Goal: Task Accomplishment & Management: Use online tool/utility

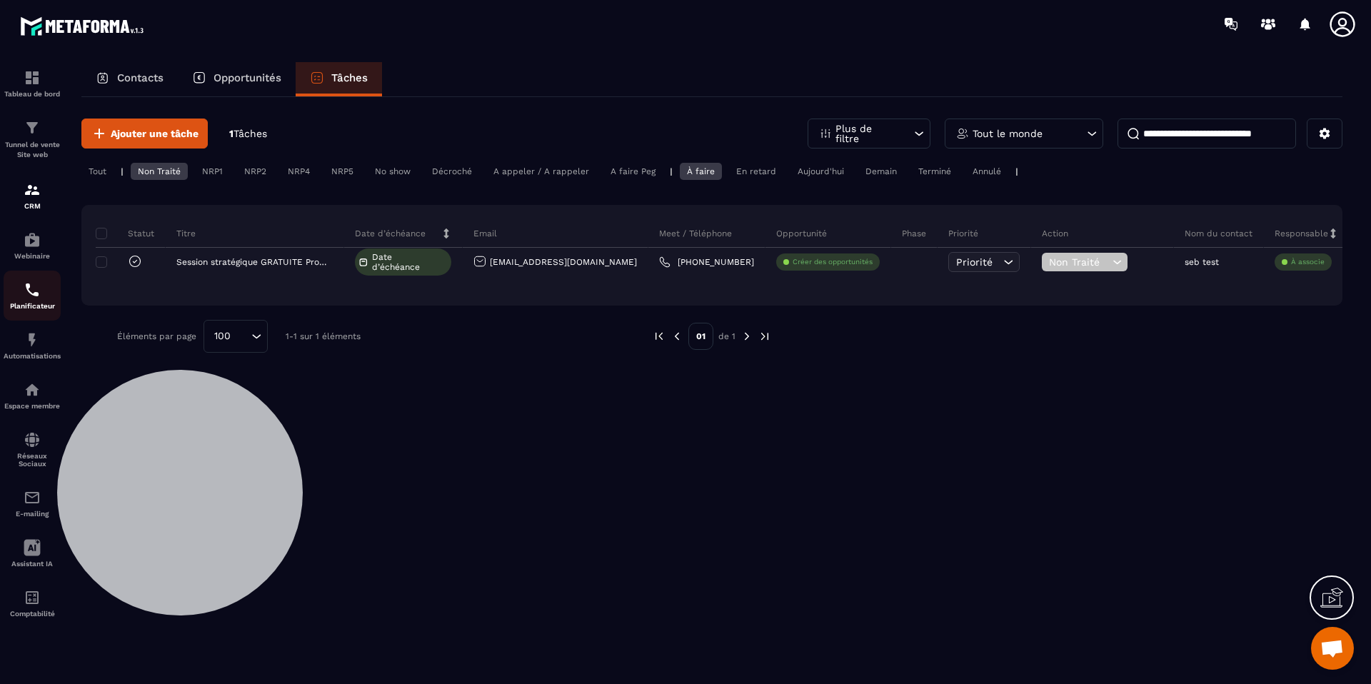
click at [43, 301] on div "Planificateur" at bounding box center [32, 295] width 57 height 29
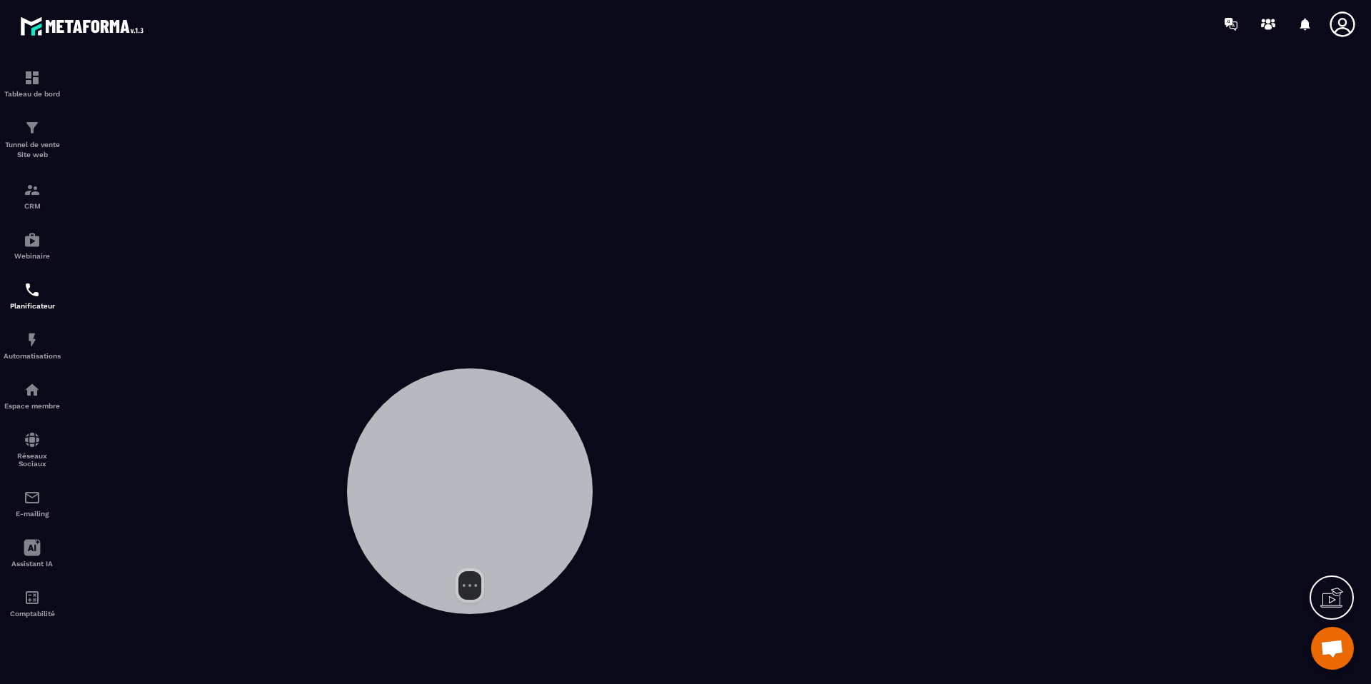
drag, startPoint x: 448, startPoint y: 411, endPoint x: 564, endPoint y: 416, distance: 115.7
click at [567, 416] on div at bounding box center [470, 491] width 246 height 246
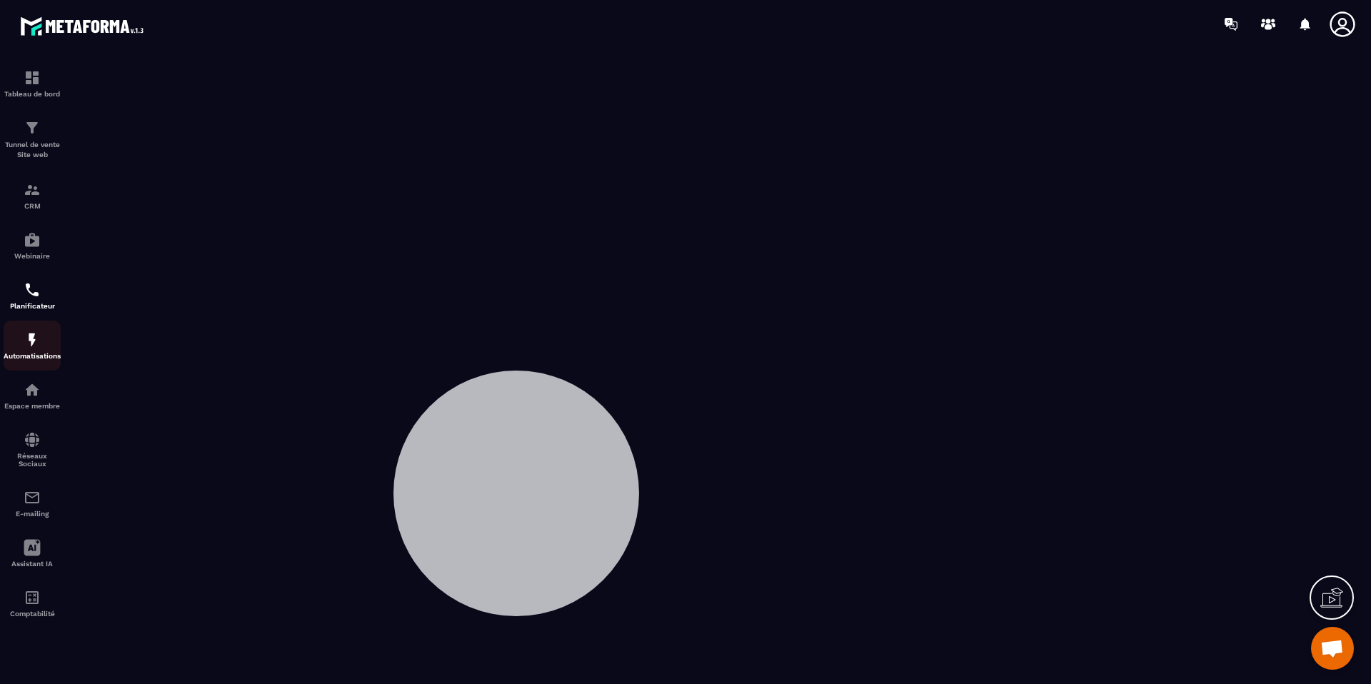
click at [42, 351] on div "Automatisations" at bounding box center [32, 345] width 57 height 29
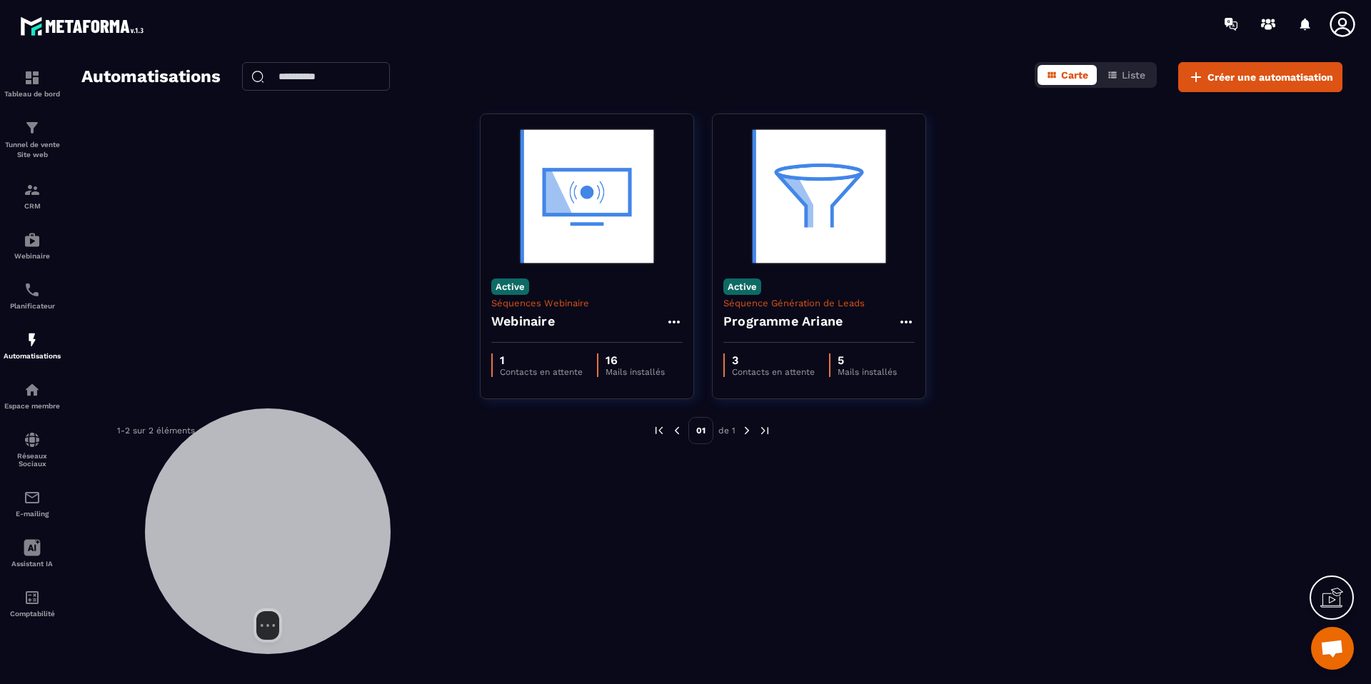
drag, startPoint x: 501, startPoint y: 496, endPoint x: 253, endPoint y: 533, distance: 251.3
click at [253, 533] on div at bounding box center [268, 531] width 246 height 246
click at [45, 130] on div "Tunnel de vente Site web" at bounding box center [32, 139] width 57 height 41
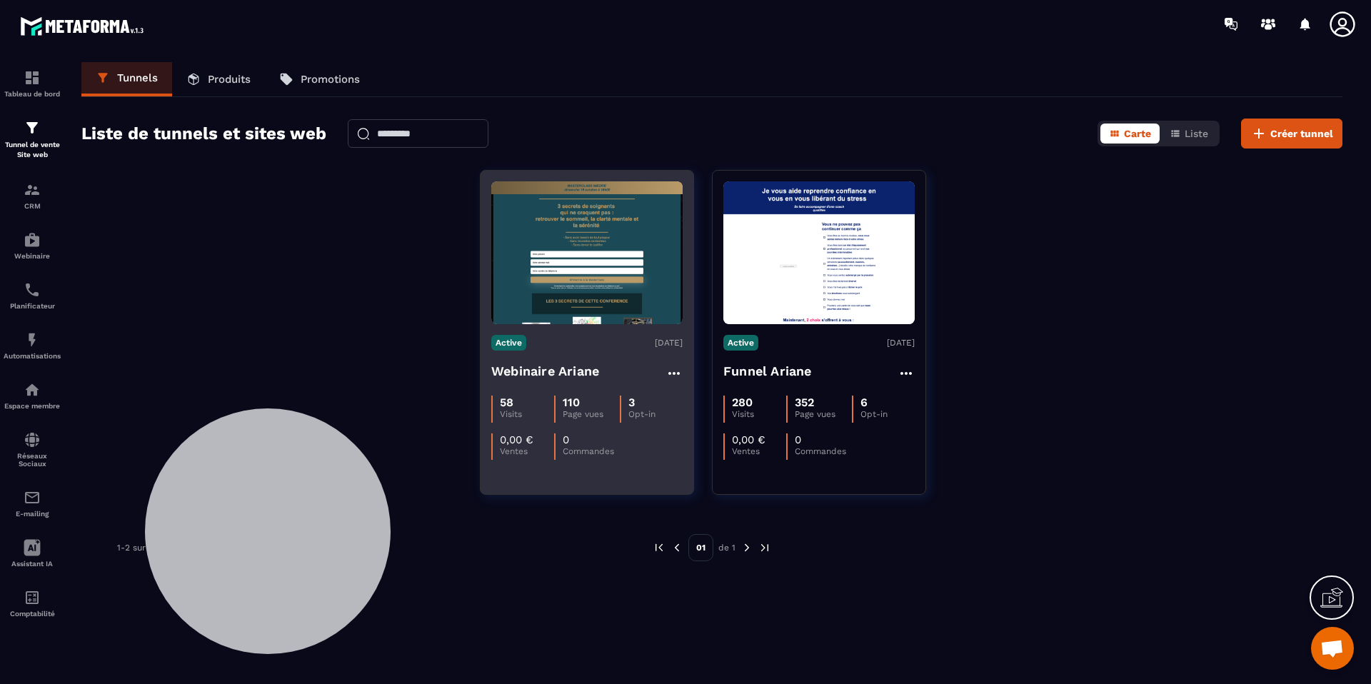
click at [545, 373] on h4 "Webinaire Ariane" at bounding box center [545, 371] width 108 height 20
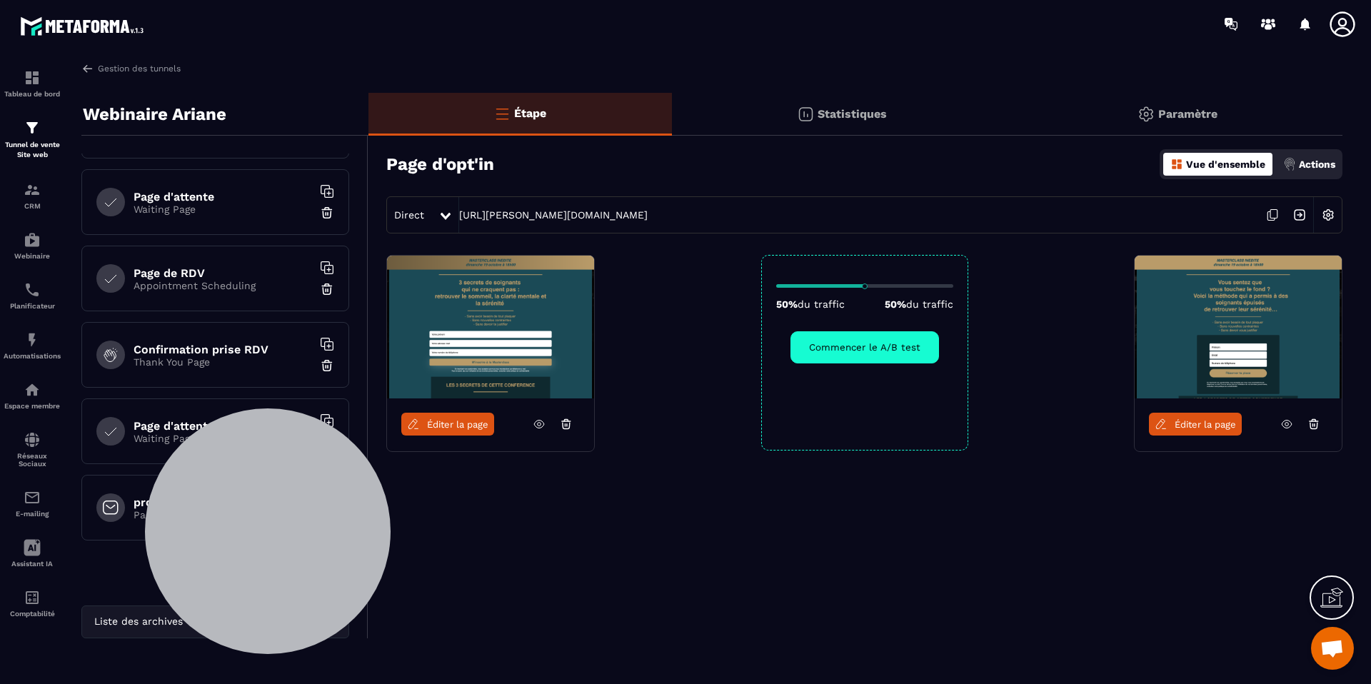
scroll to position [218, 0]
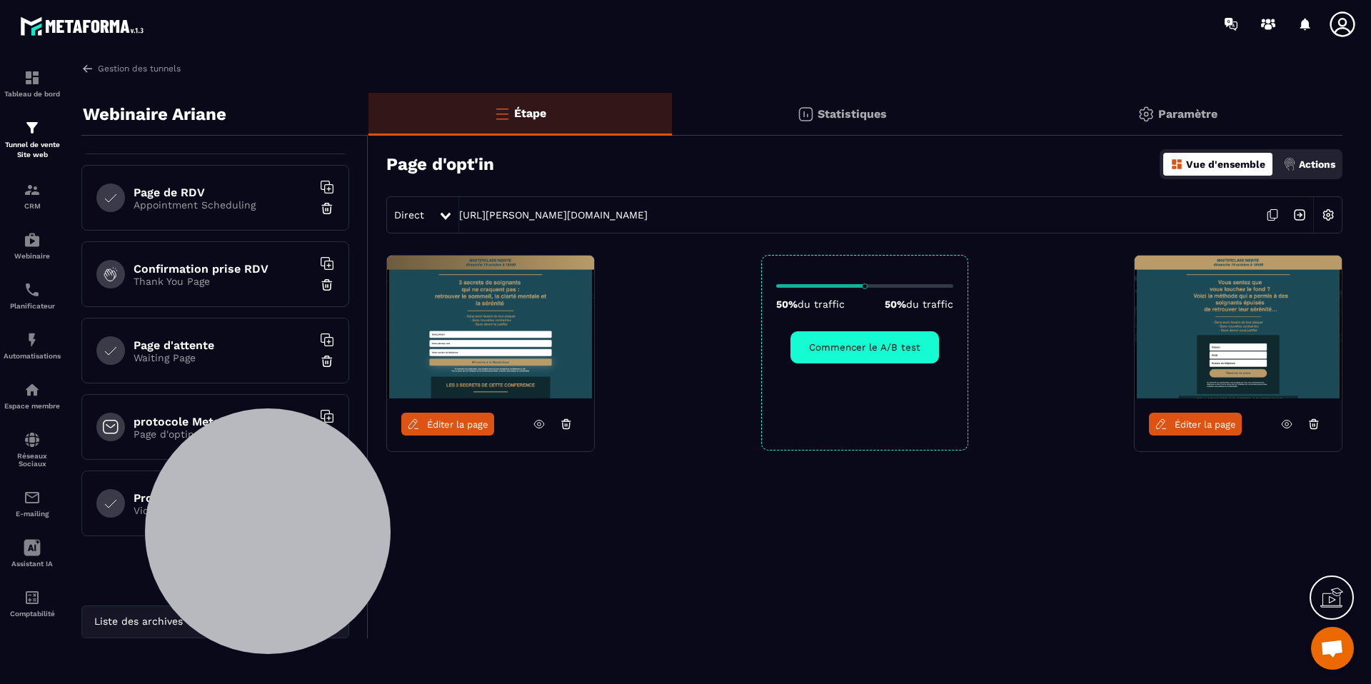
click at [118, 505] on div at bounding box center [110, 503] width 29 height 29
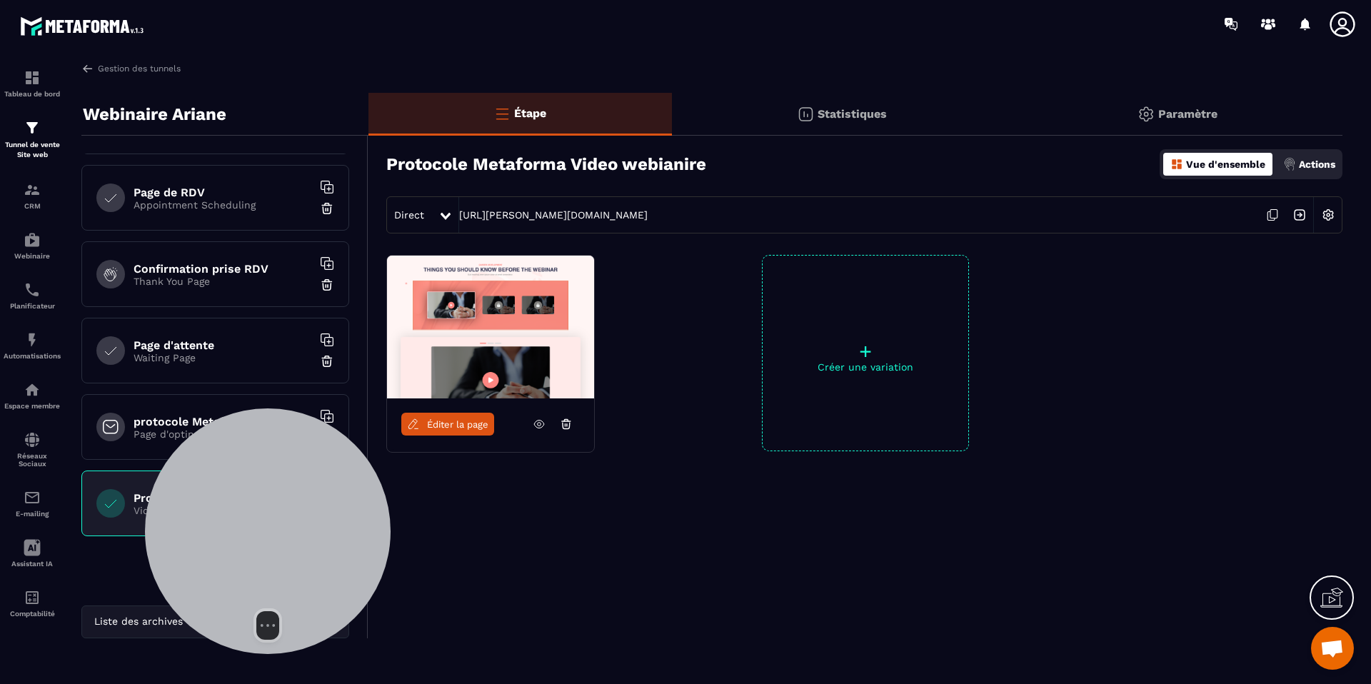
click at [159, 416] on div "Select video screen size" at bounding box center [268, 531] width 246 height 246
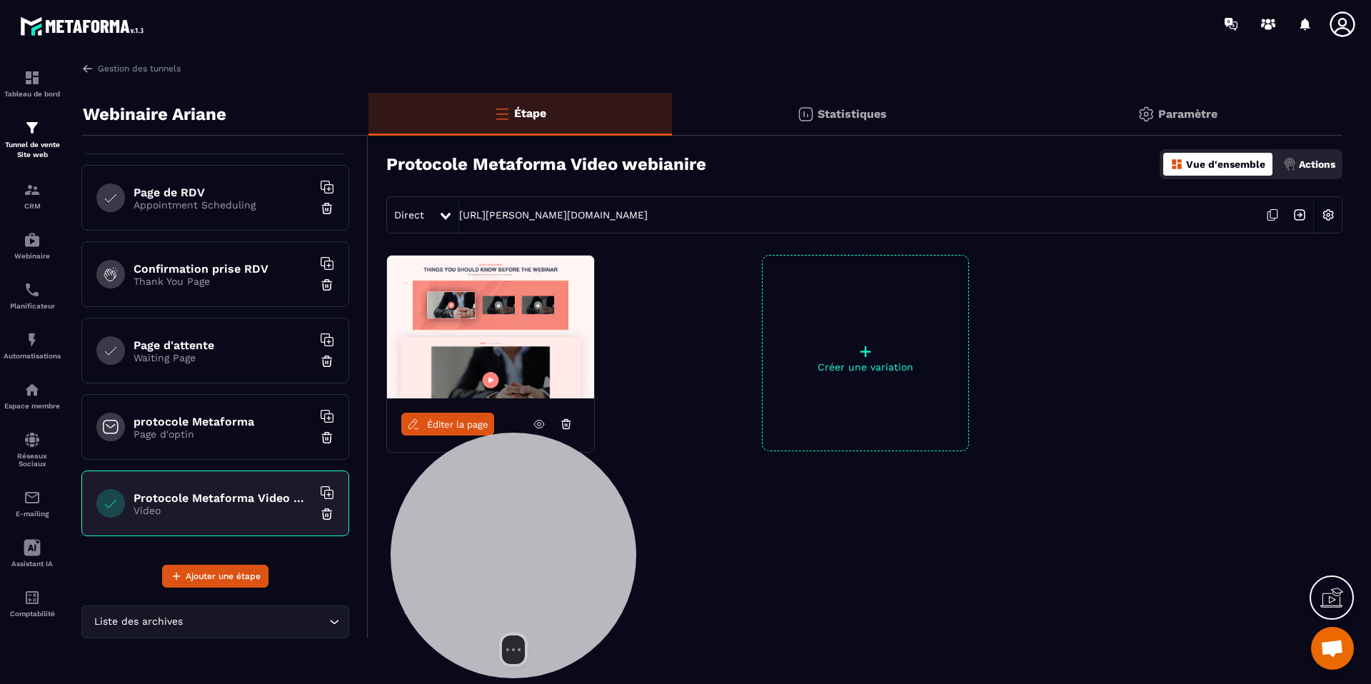
drag, startPoint x: 244, startPoint y: 474, endPoint x: 463, endPoint y: 501, distance: 220.1
click at [481, 504] on div at bounding box center [514, 556] width 246 height 246
click at [200, 449] on div "protocole Metaforma Page d'optin" at bounding box center [215, 427] width 268 height 66
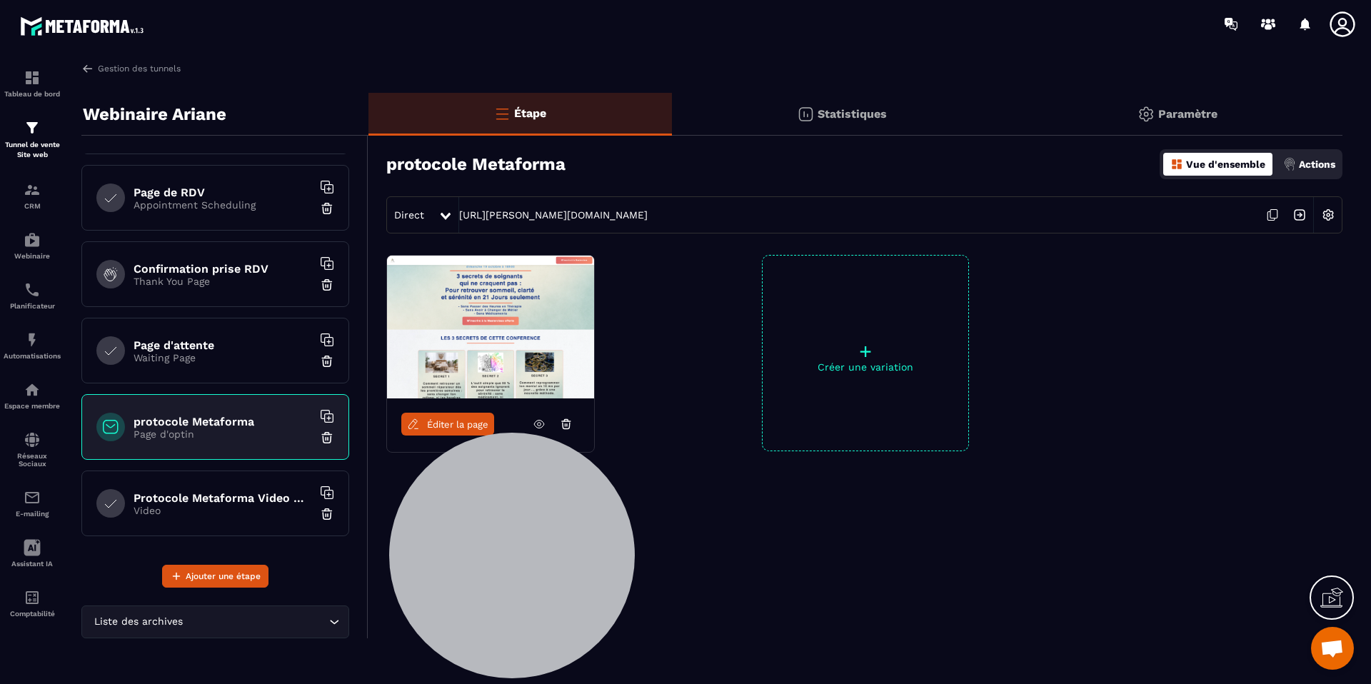
click at [1311, 156] on div "Actions" at bounding box center [1308, 164] width 59 height 23
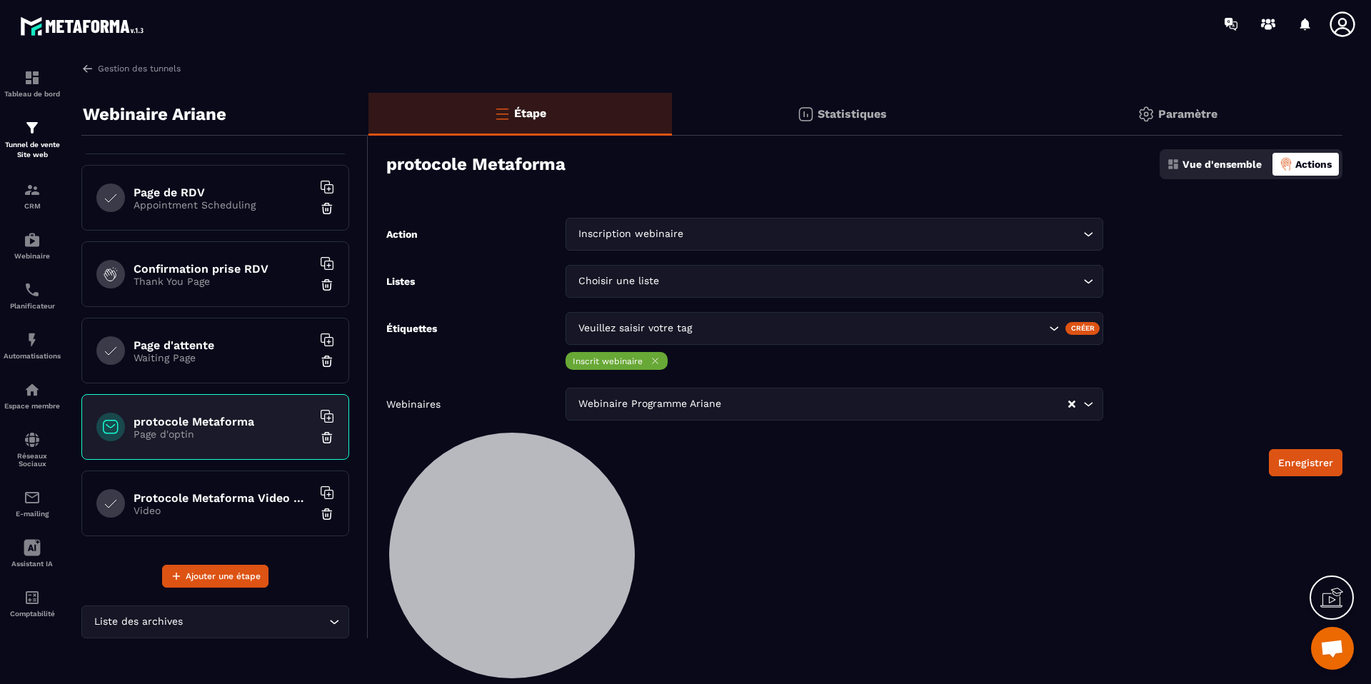
click at [1238, 166] on p "Vue d'ensemble" at bounding box center [1221, 164] width 79 height 11
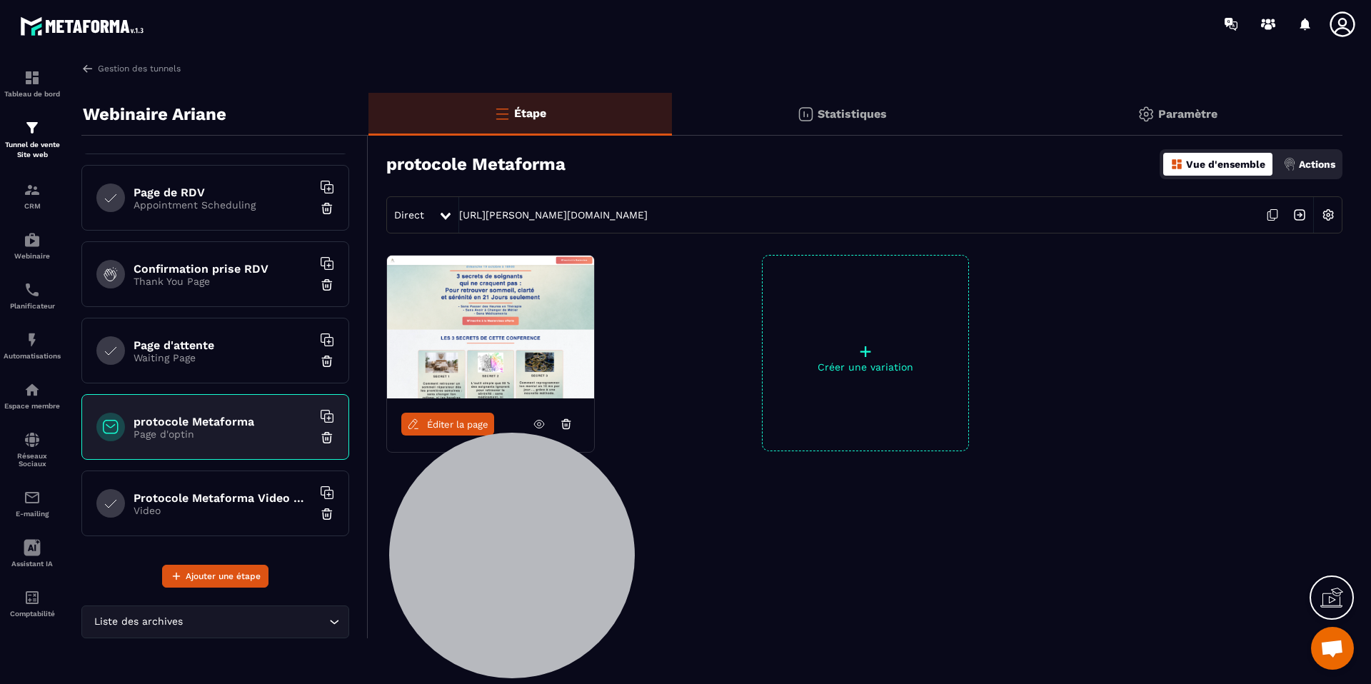
click at [533, 421] on icon at bounding box center [539, 424] width 13 height 13
click at [30, 352] on p "Automatisations" at bounding box center [32, 356] width 57 height 8
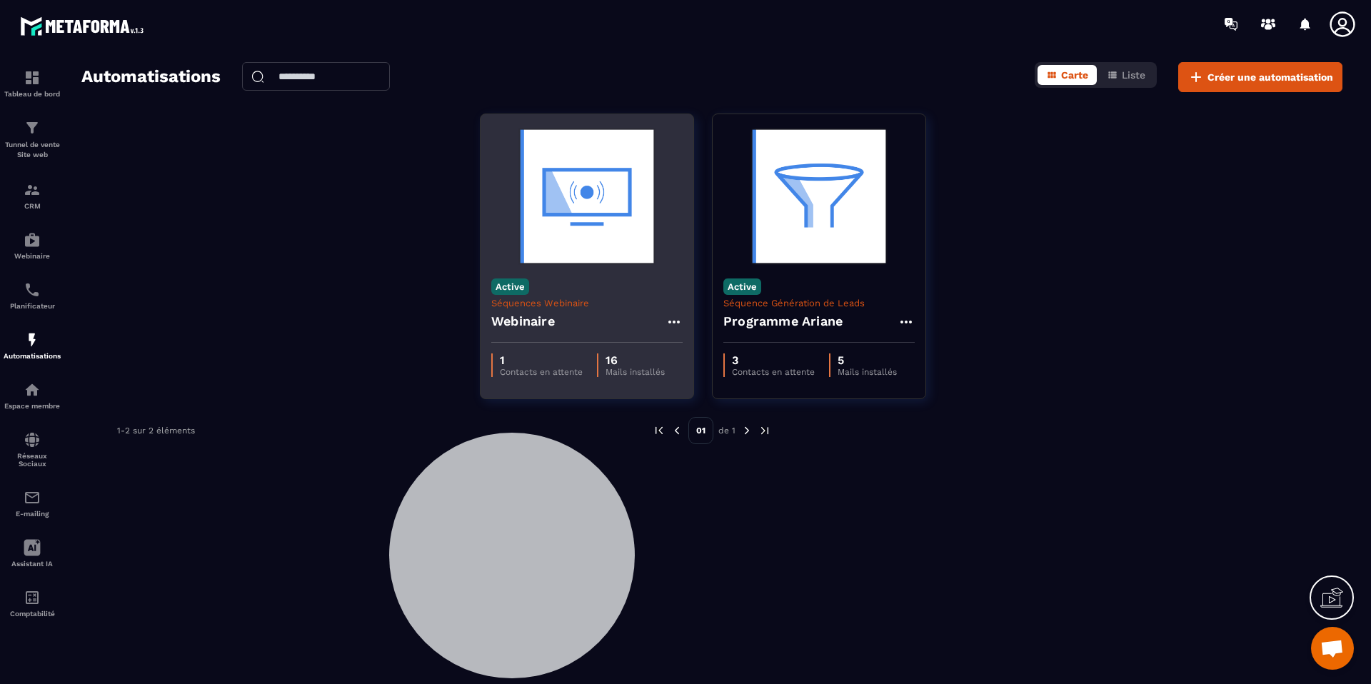
click at [520, 311] on h4 "Webinaire" at bounding box center [523, 321] width 64 height 20
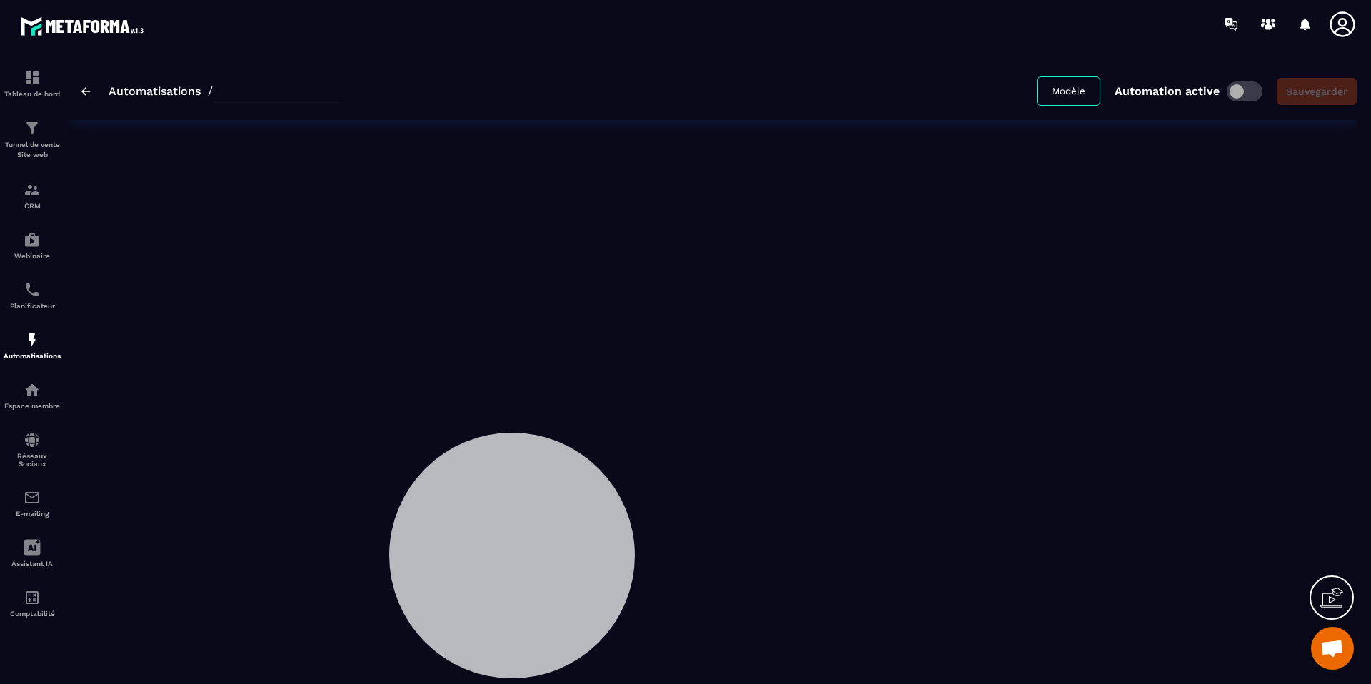
type input "*********"
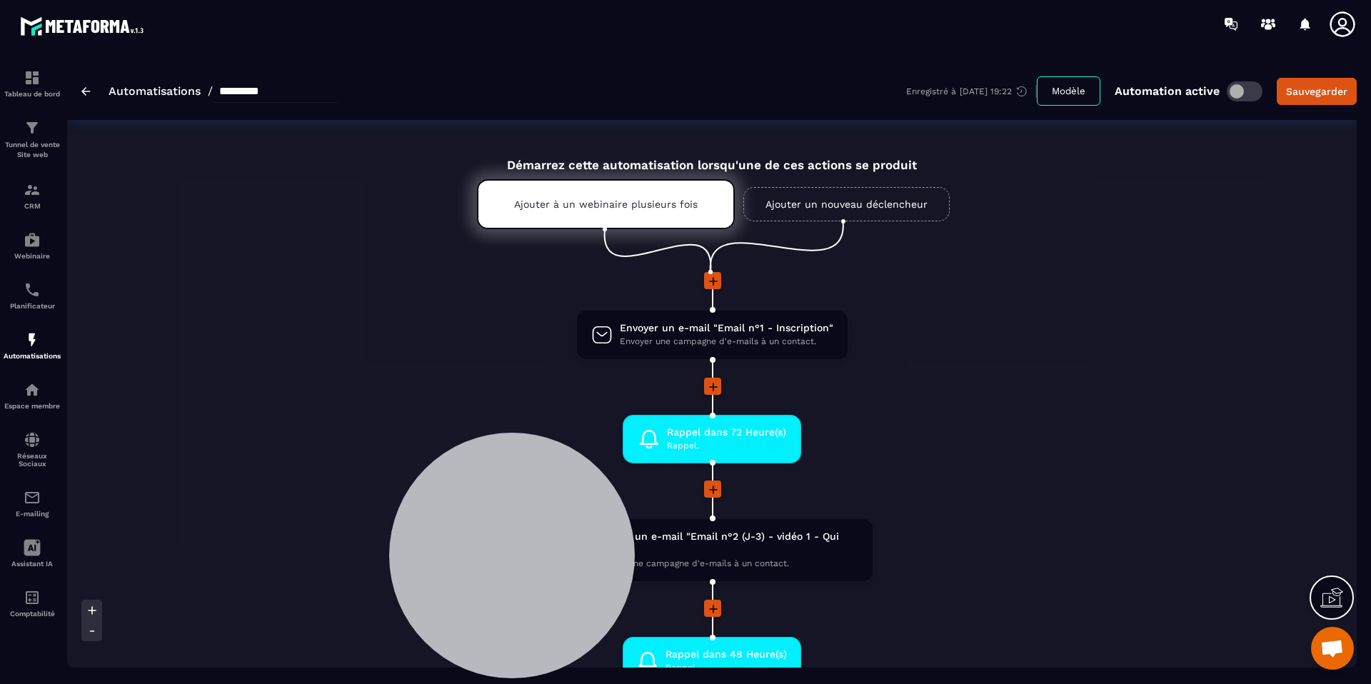
click at [83, 90] on img at bounding box center [85, 91] width 9 height 9
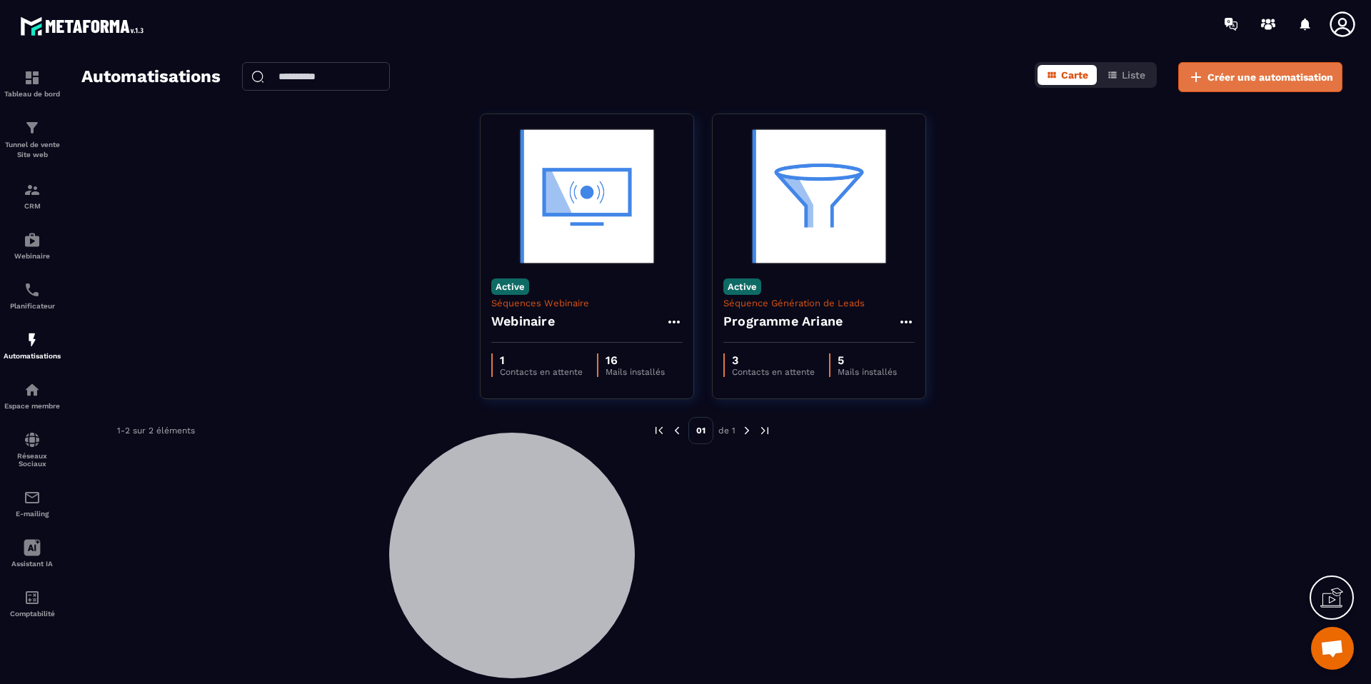
click at [1243, 84] on span "Créer une automatisation" at bounding box center [1270, 77] width 126 height 14
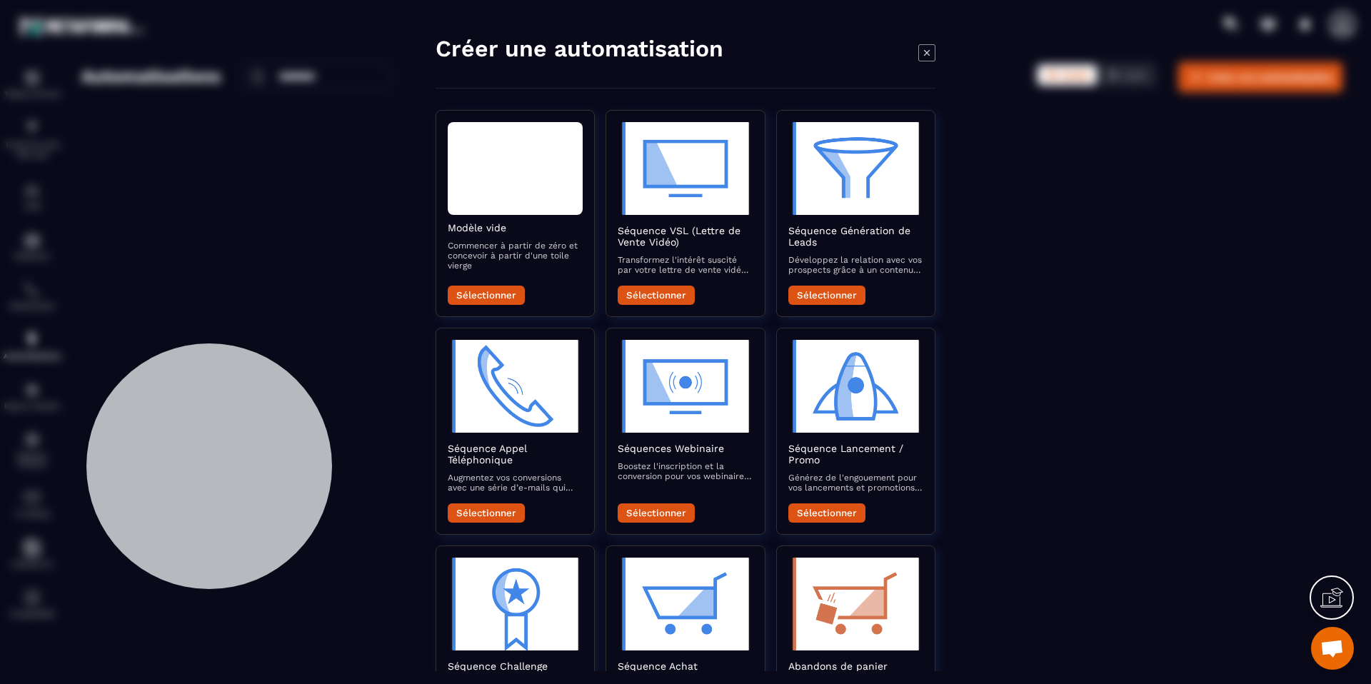
drag, startPoint x: 528, startPoint y: 477, endPoint x: 336, endPoint y: 384, distance: 213.3
click at [226, 388] on div at bounding box center [209, 466] width 246 height 246
click at [925, 47] on icon "Modal window" at bounding box center [926, 52] width 17 height 17
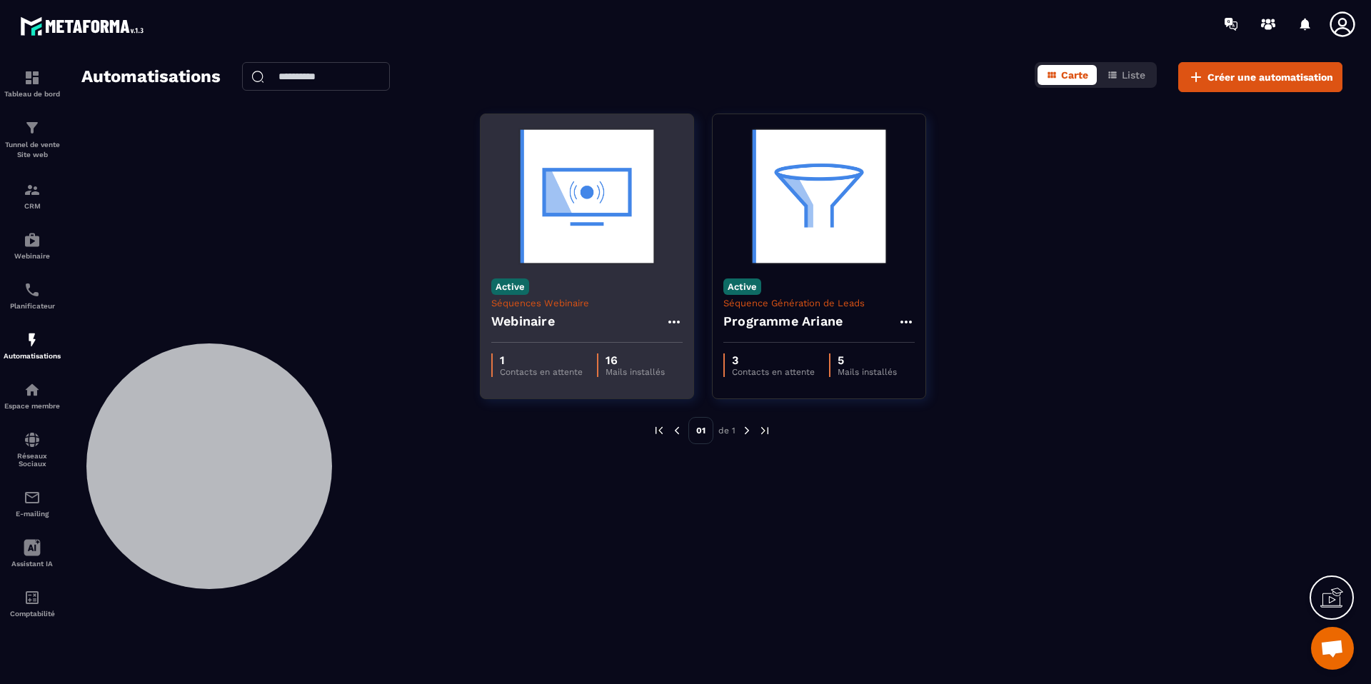
click at [562, 323] on div "Webinaire" at bounding box center [586, 325] width 191 height 34
click at [543, 318] on h4 "Webinaire" at bounding box center [523, 321] width 64 height 20
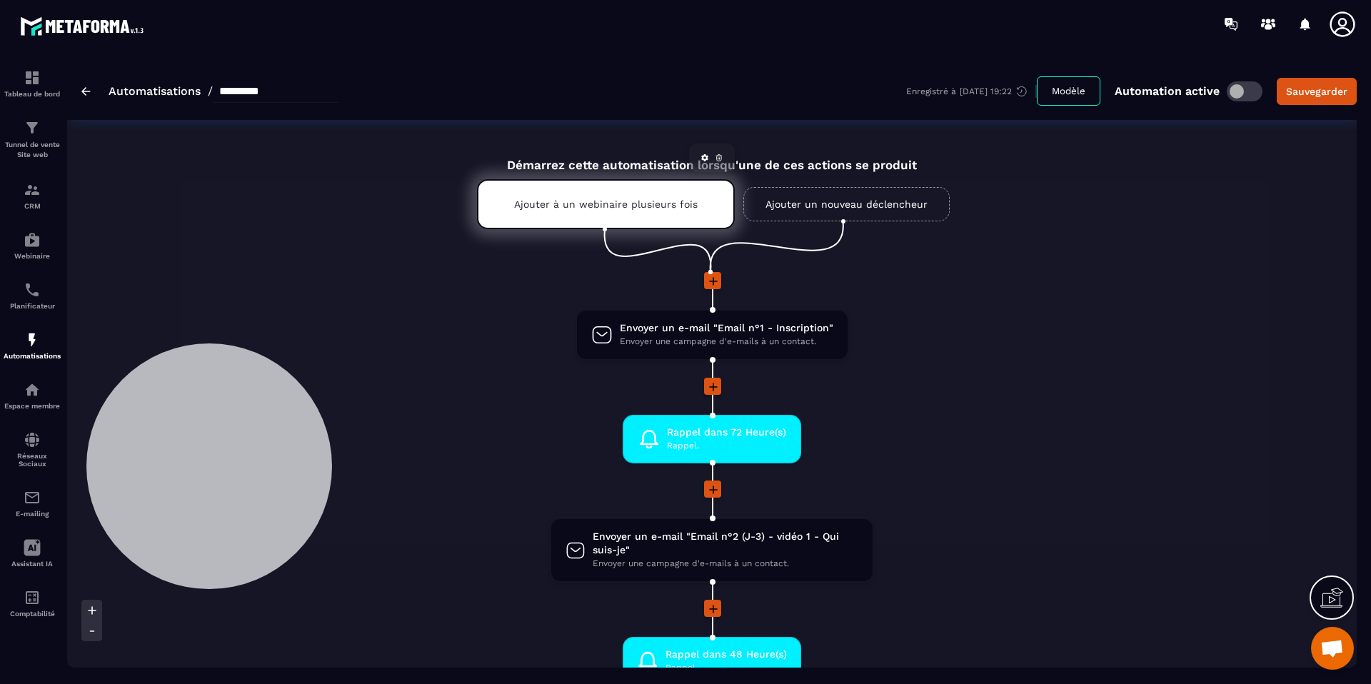
click at [589, 204] on p "Ajouter à un webinaire plusieurs fois" at bounding box center [605, 203] width 183 height 11
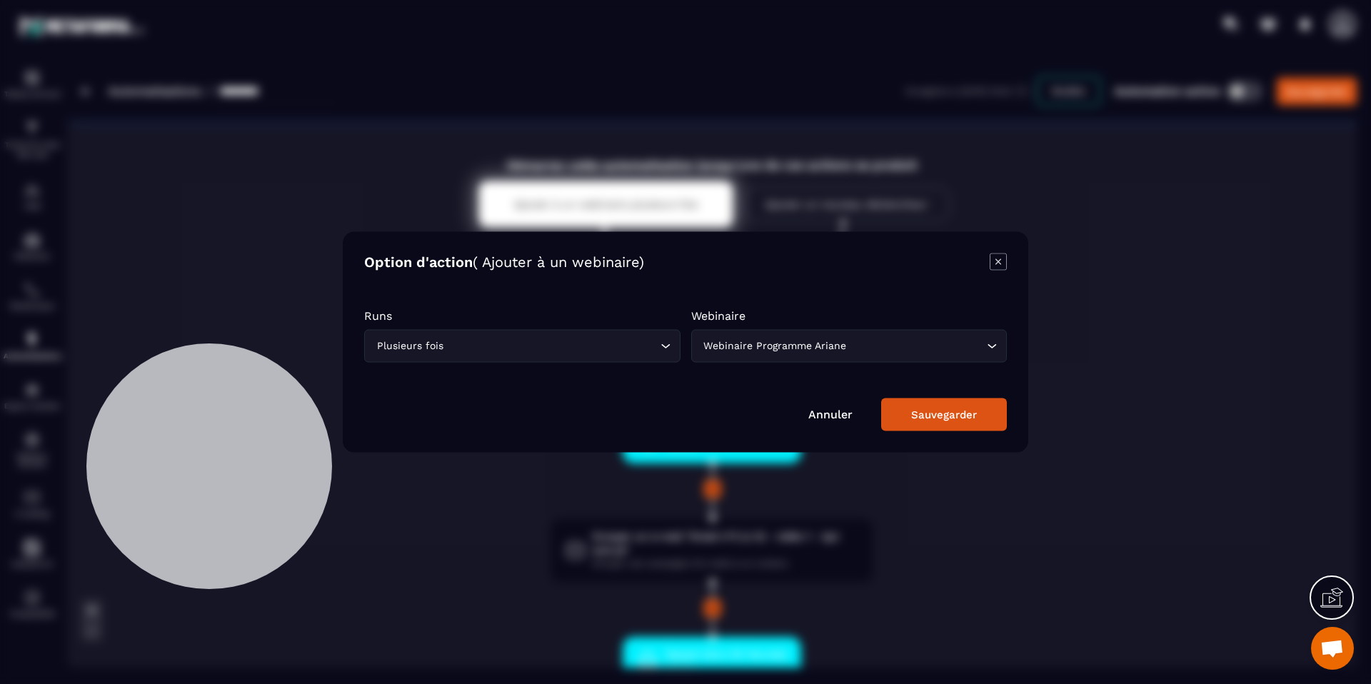
click at [993, 259] on icon "Modal window" at bounding box center [998, 261] width 17 height 17
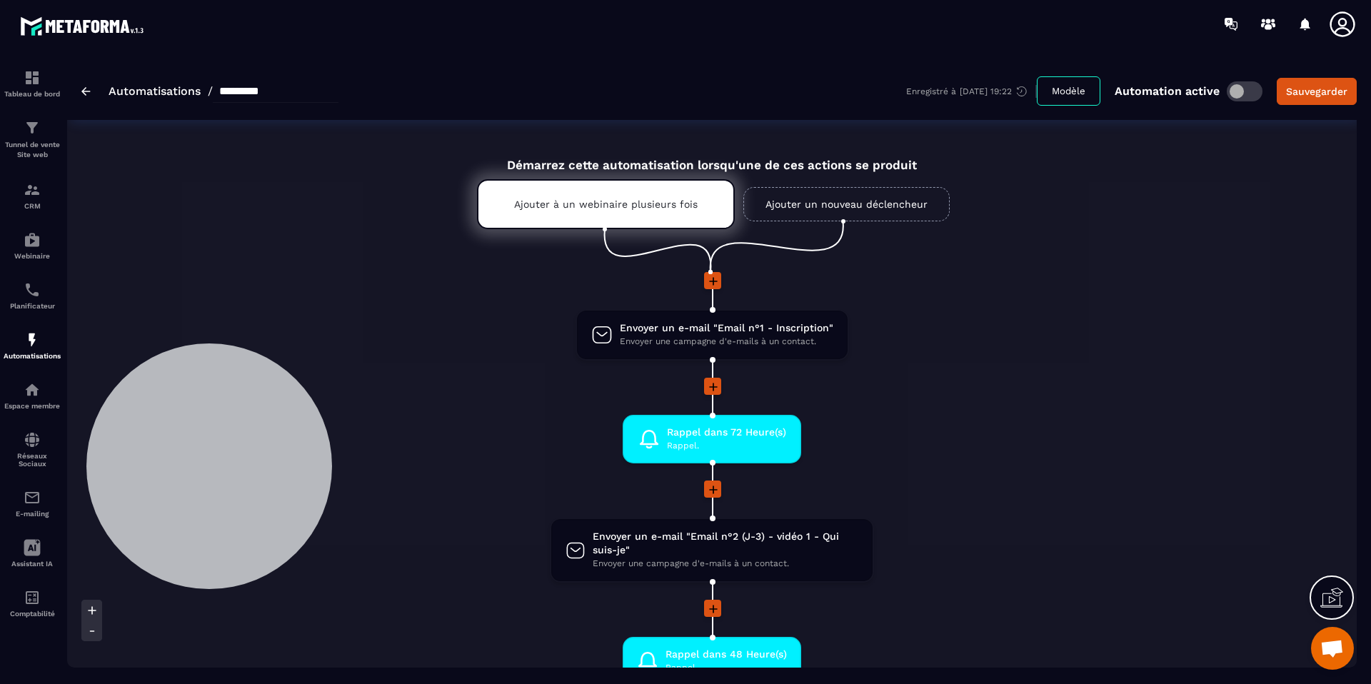
click at [860, 200] on link "Ajouter un nouveau déclencheur" at bounding box center [846, 204] width 206 height 34
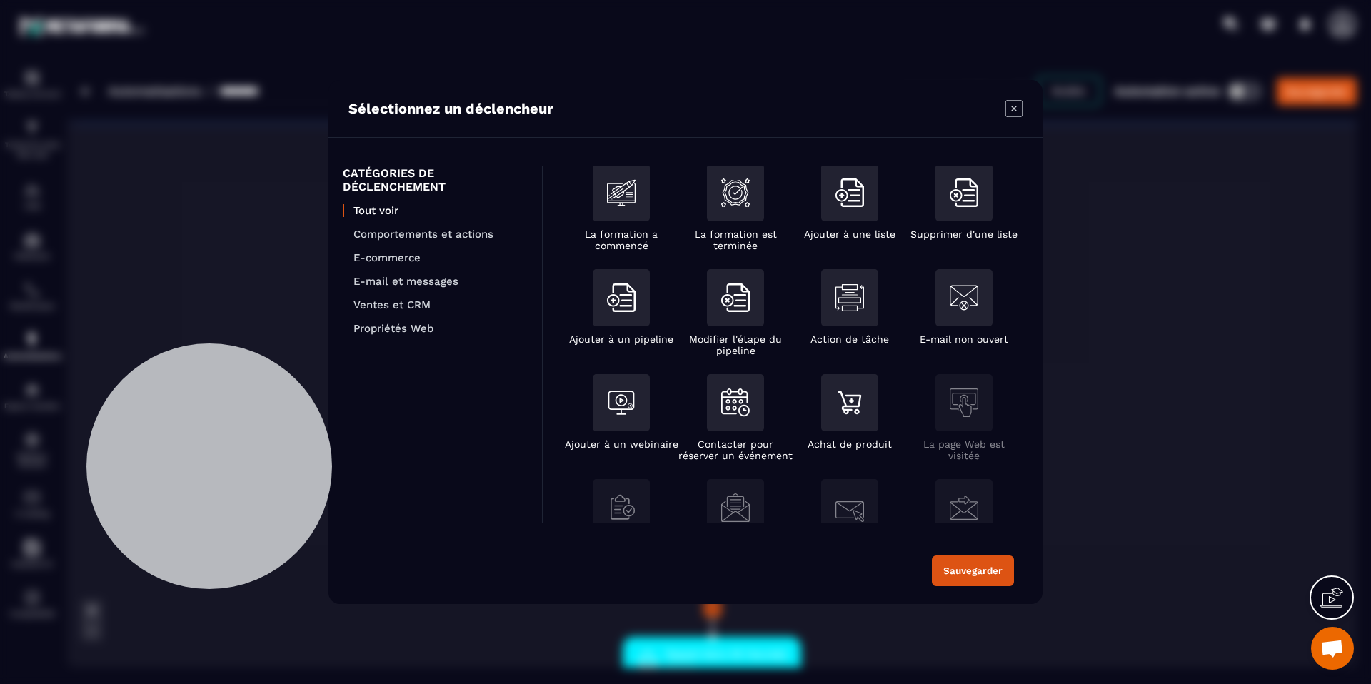
scroll to position [157, 0]
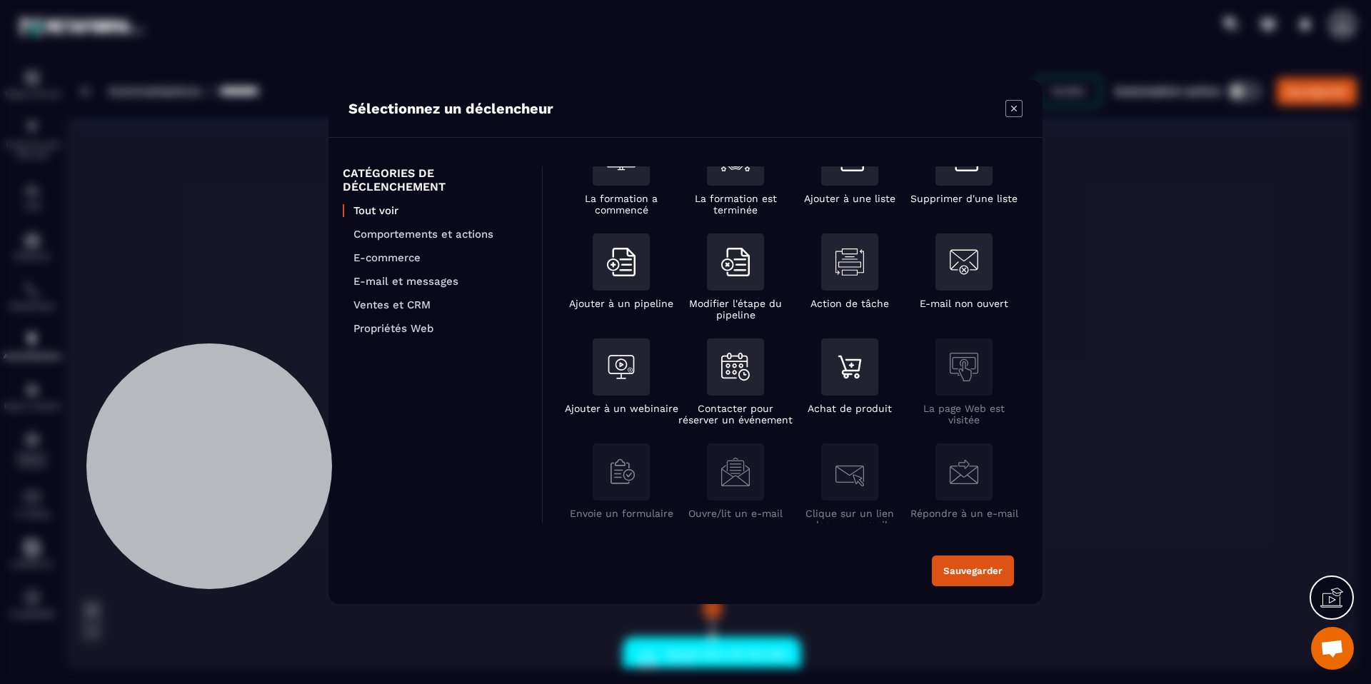
click at [1007, 106] on icon "Modal window" at bounding box center [1013, 108] width 17 height 17
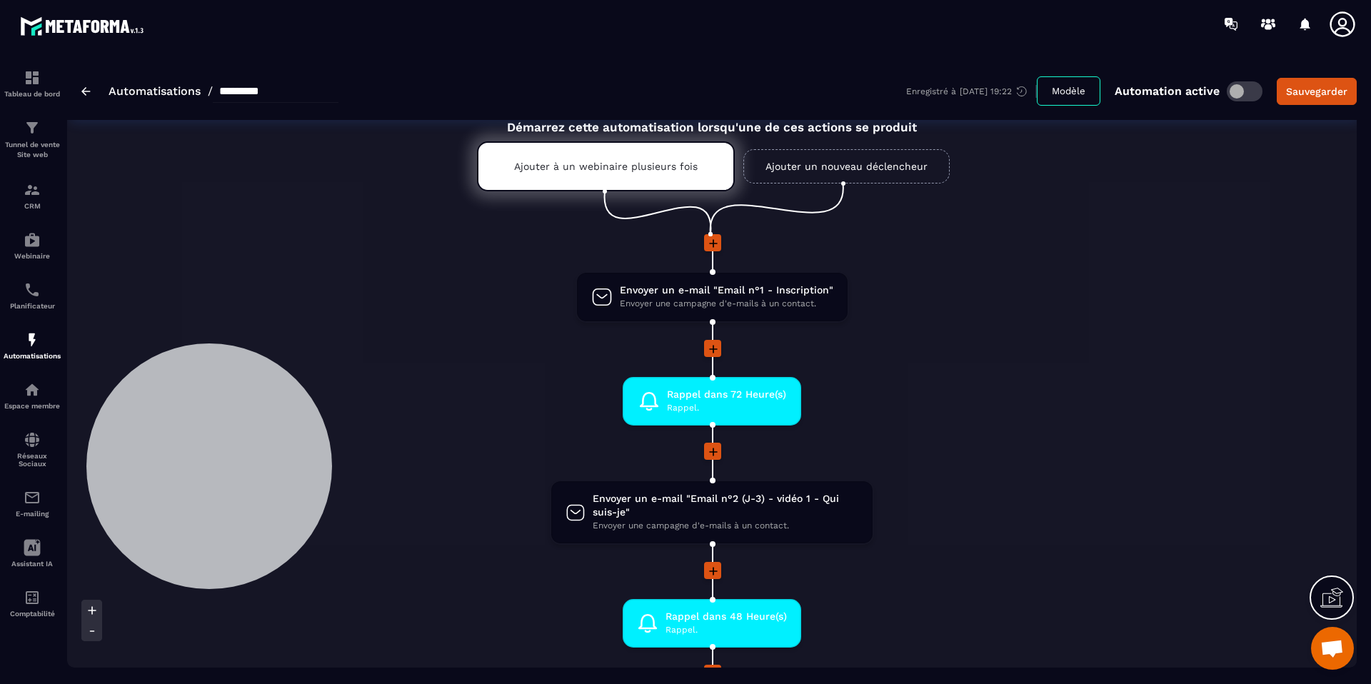
scroll to position [0, 0]
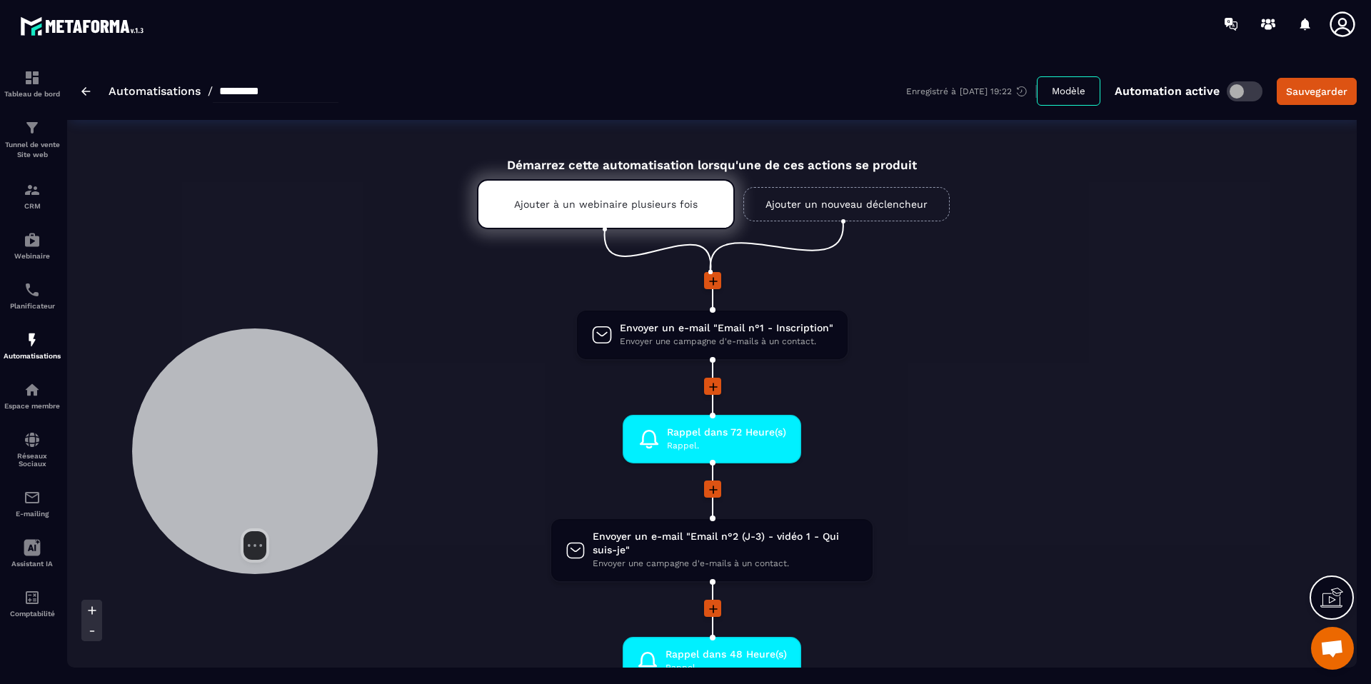
drag, startPoint x: 172, startPoint y: 426, endPoint x: 216, endPoint y: 413, distance: 45.6
click at [216, 413] on div at bounding box center [255, 451] width 246 height 246
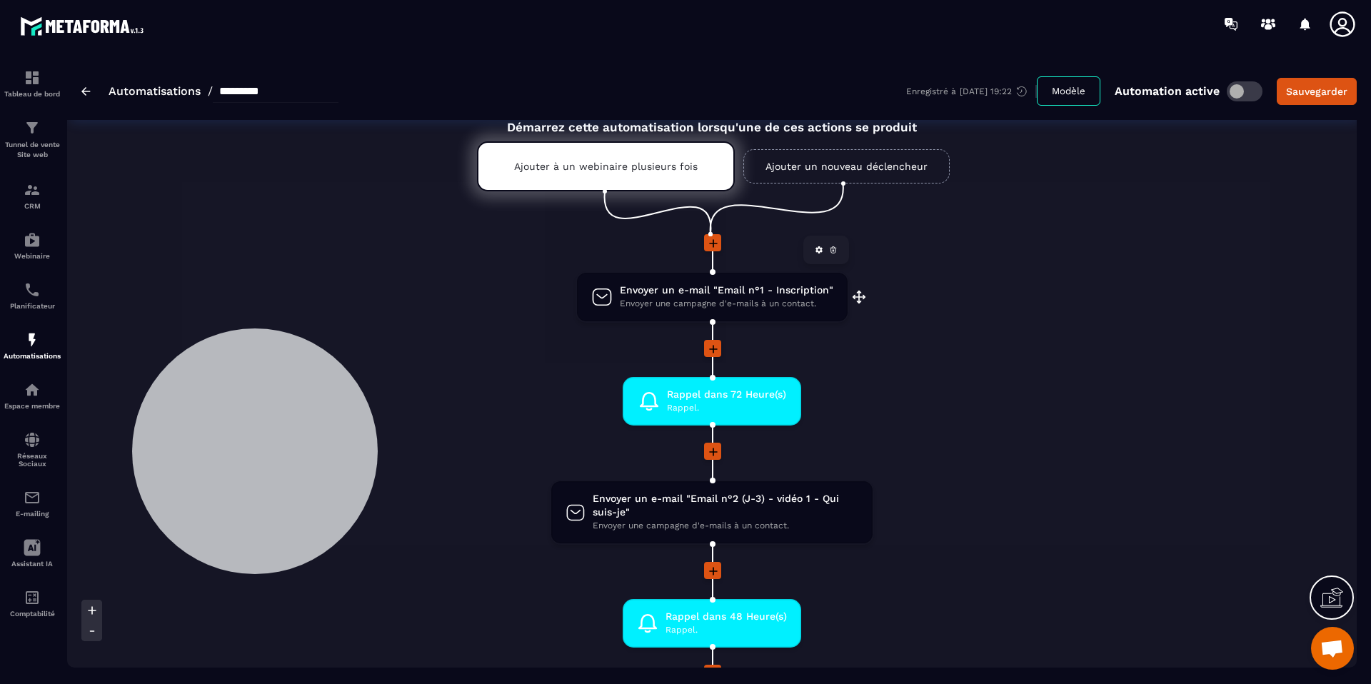
scroll to position [54, 0]
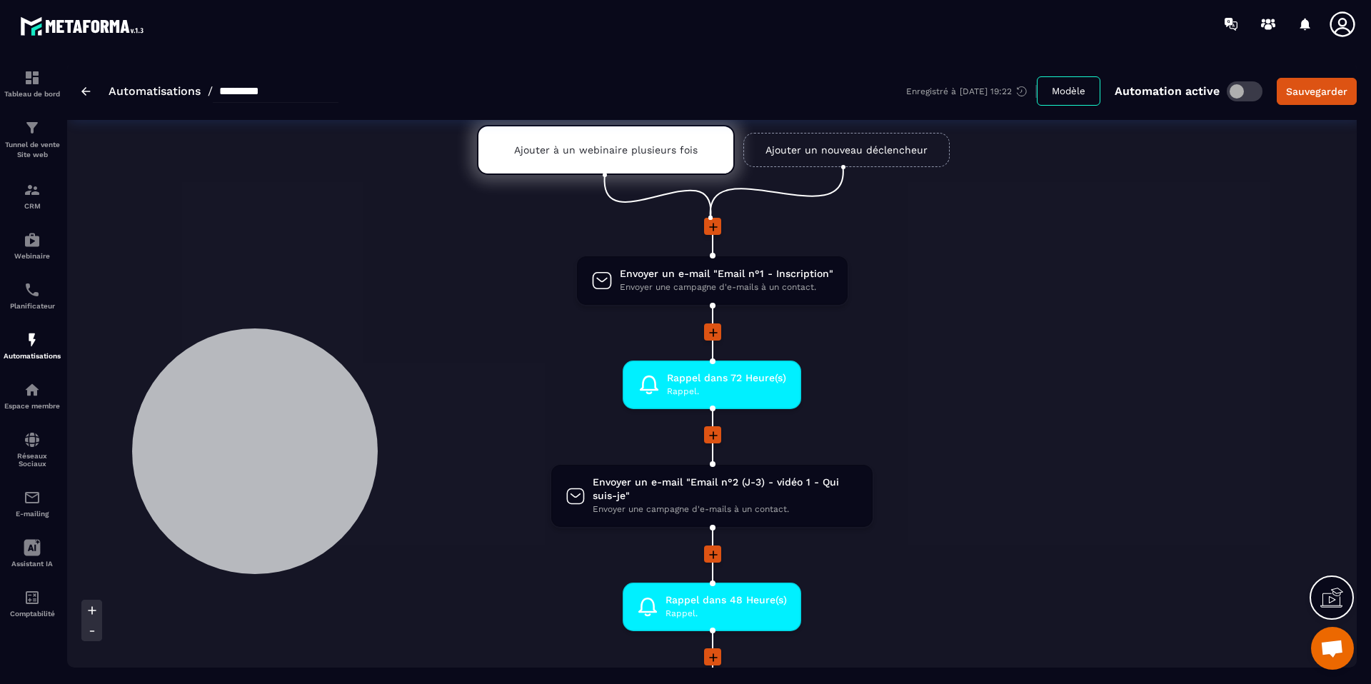
click at [713, 330] on icon at bounding box center [713, 332] width 9 height 9
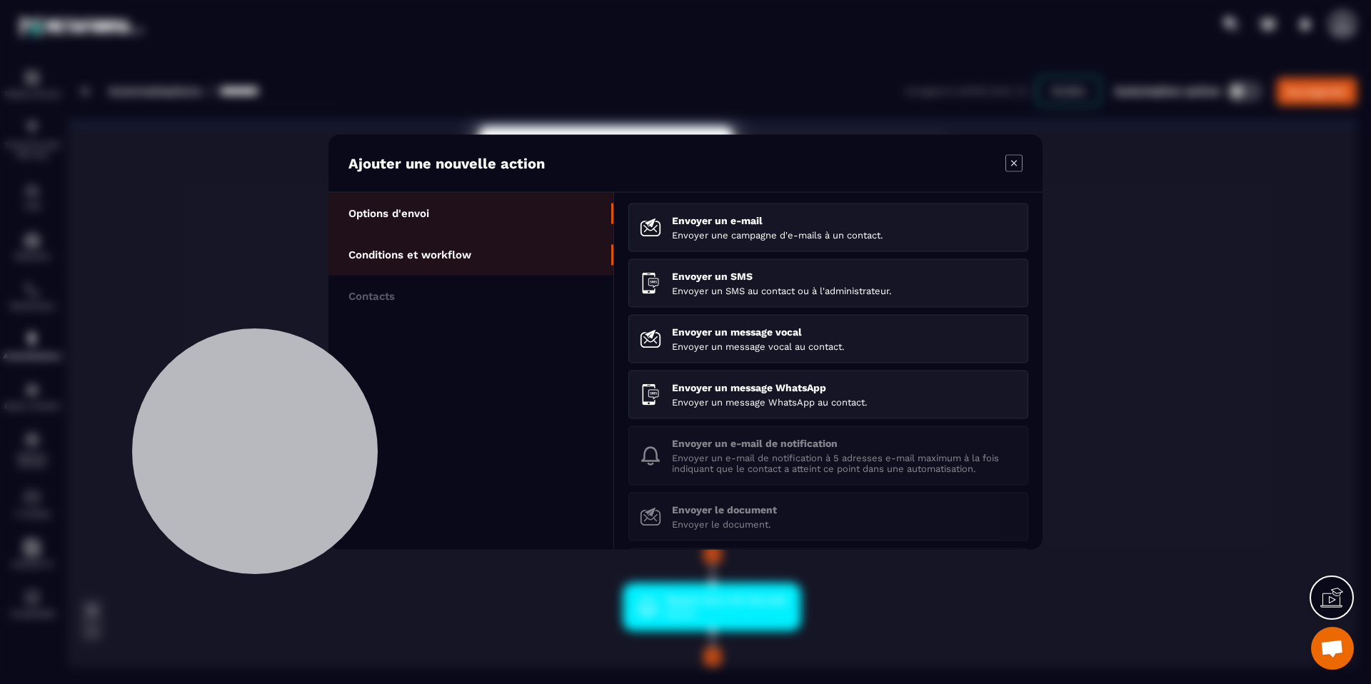
click at [523, 258] on li "Conditions et workflow" at bounding box center [470, 254] width 285 height 41
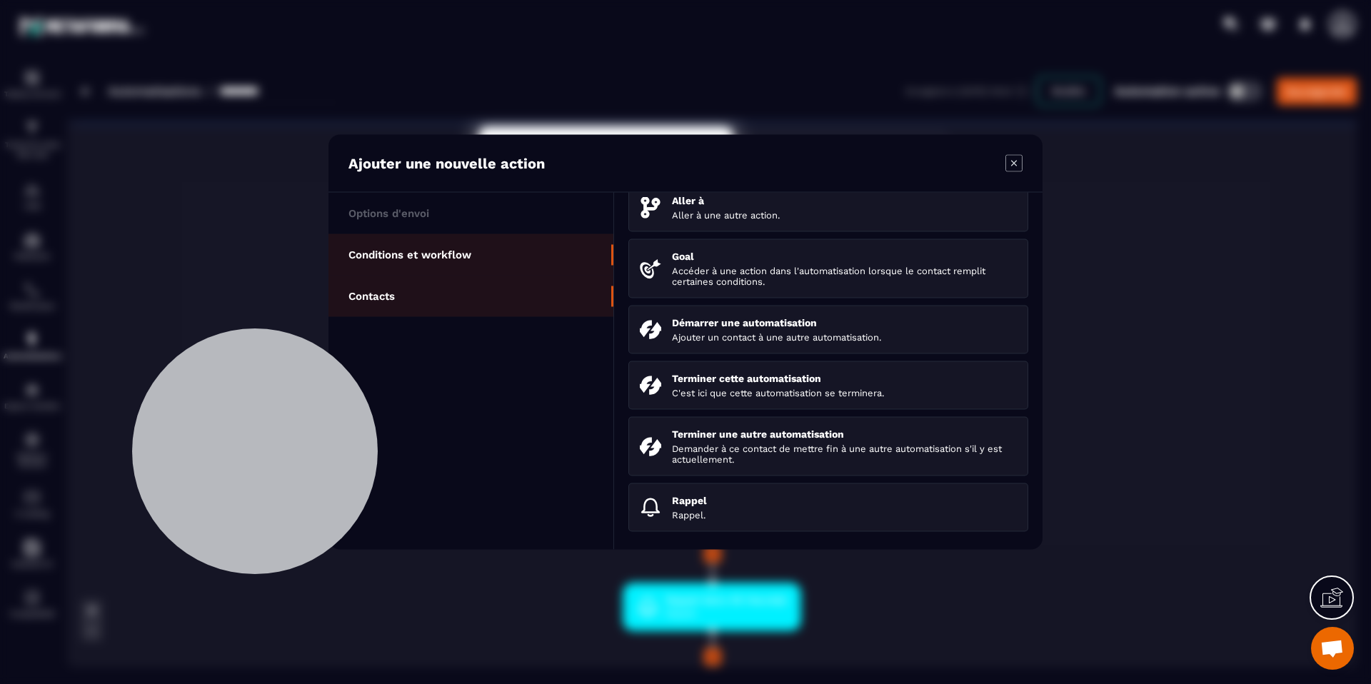
click at [511, 303] on li "Contacts" at bounding box center [470, 296] width 285 height 41
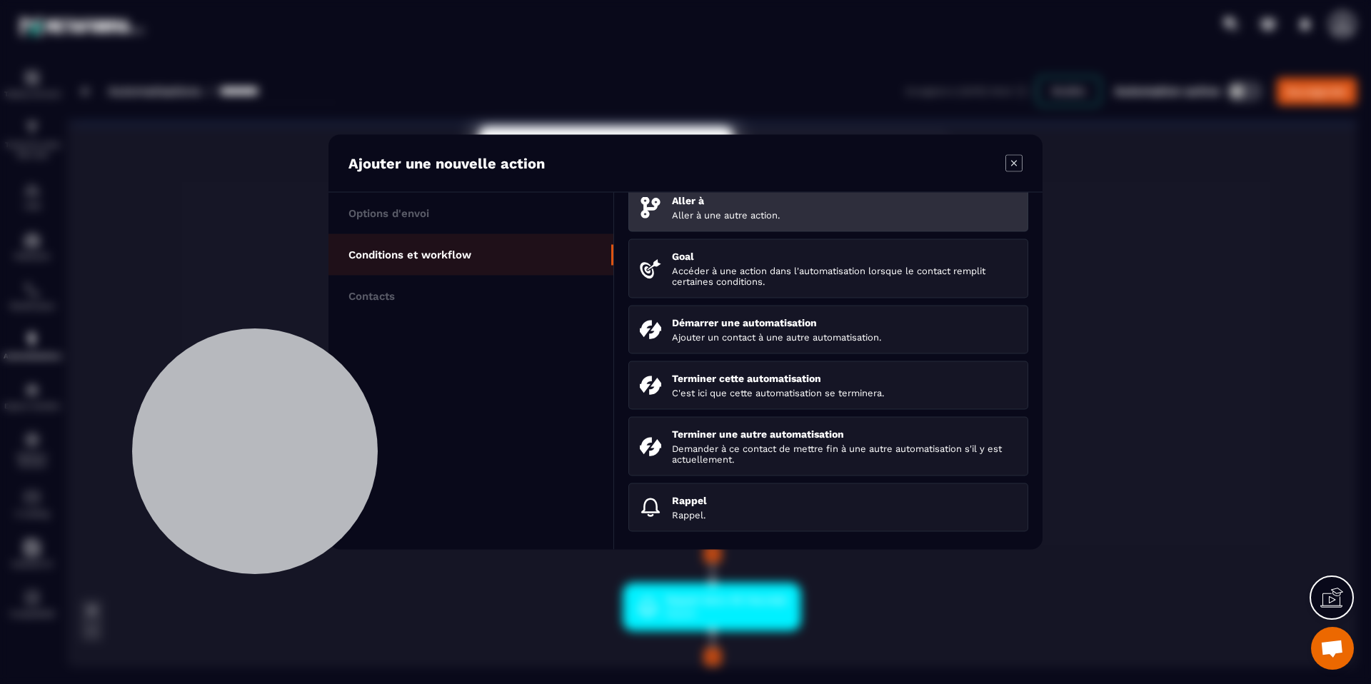
scroll to position [121, 0]
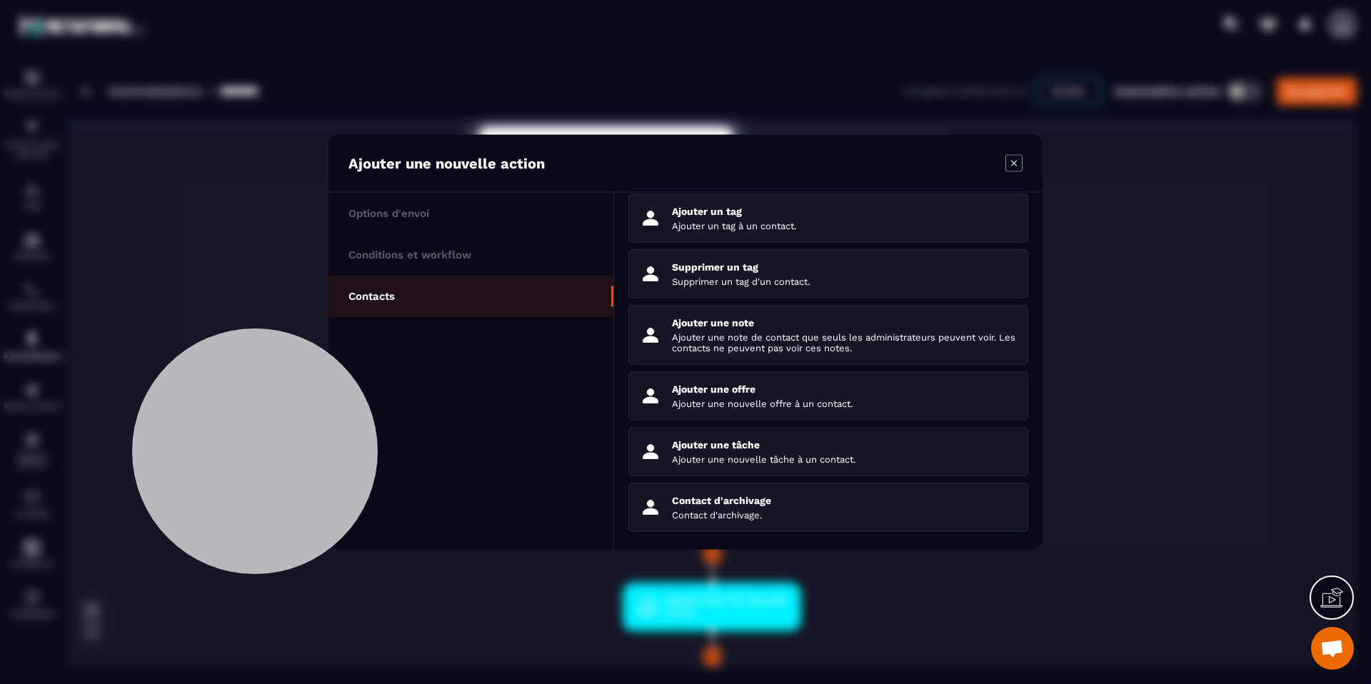
click at [1007, 159] on icon "Modal window" at bounding box center [1013, 163] width 17 height 17
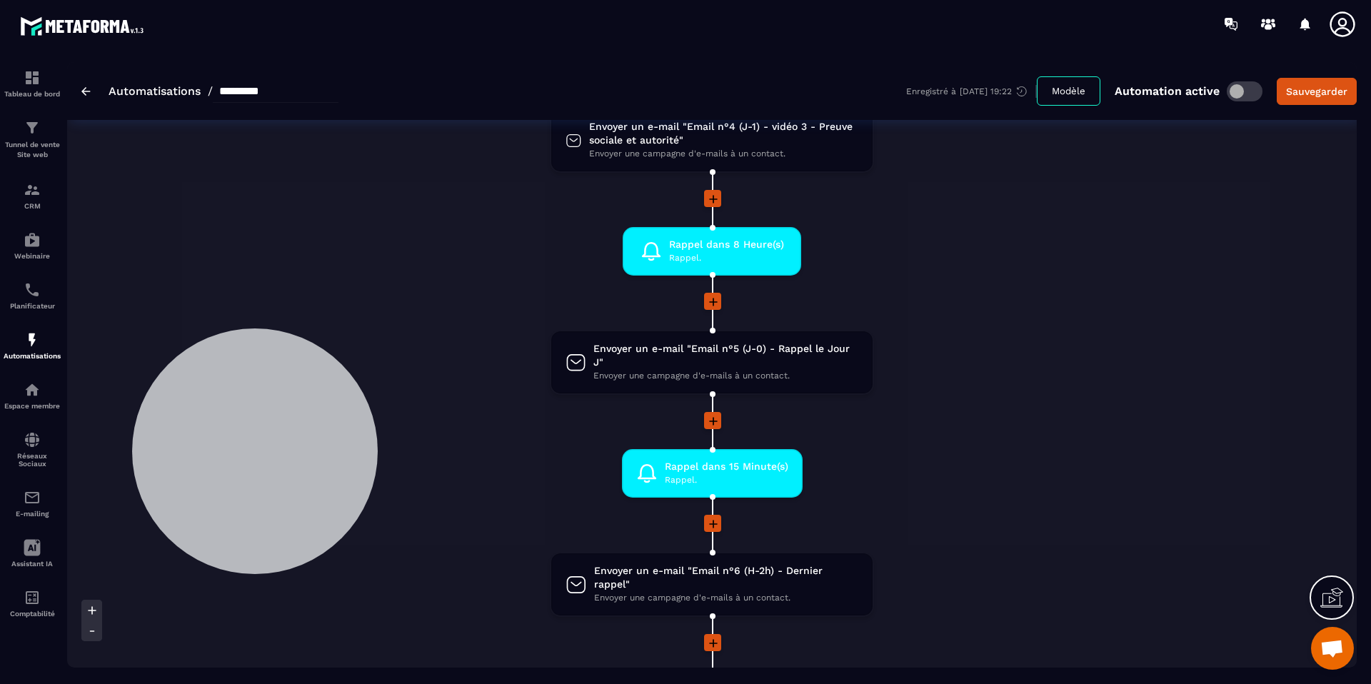
scroll to position [864, 0]
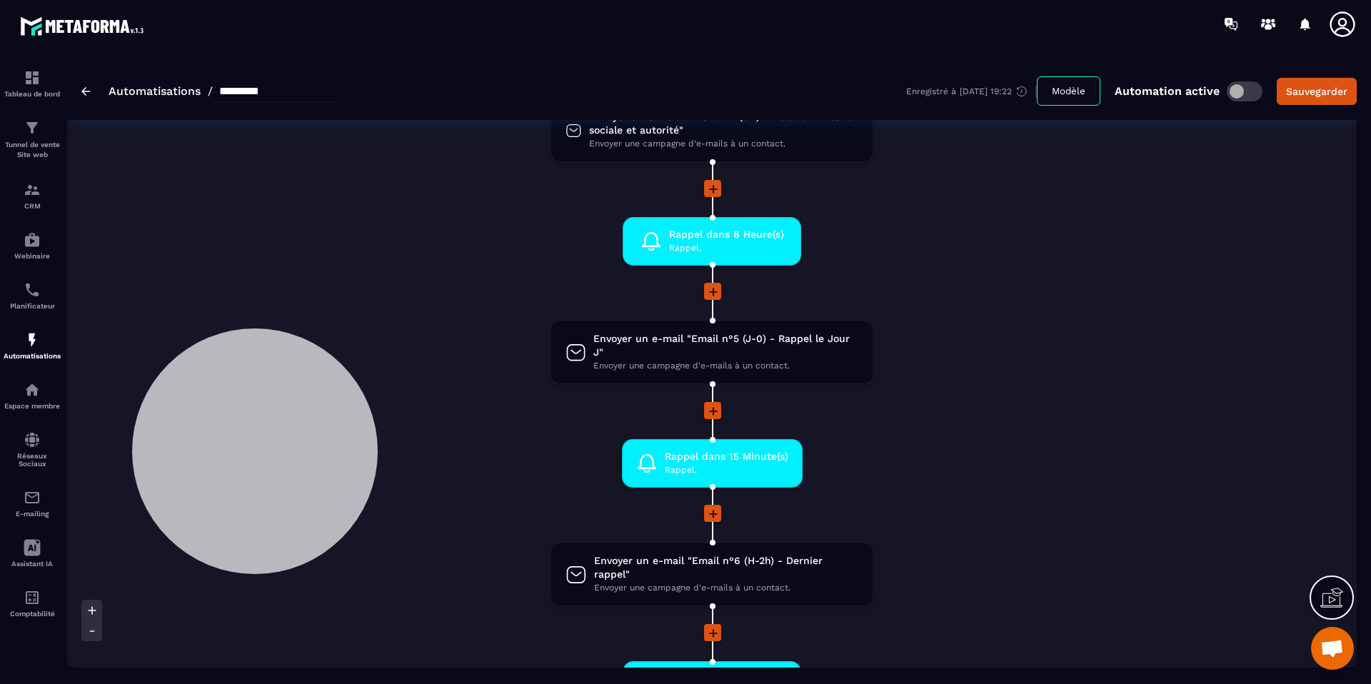
click at [711, 413] on icon at bounding box center [713, 411] width 14 height 14
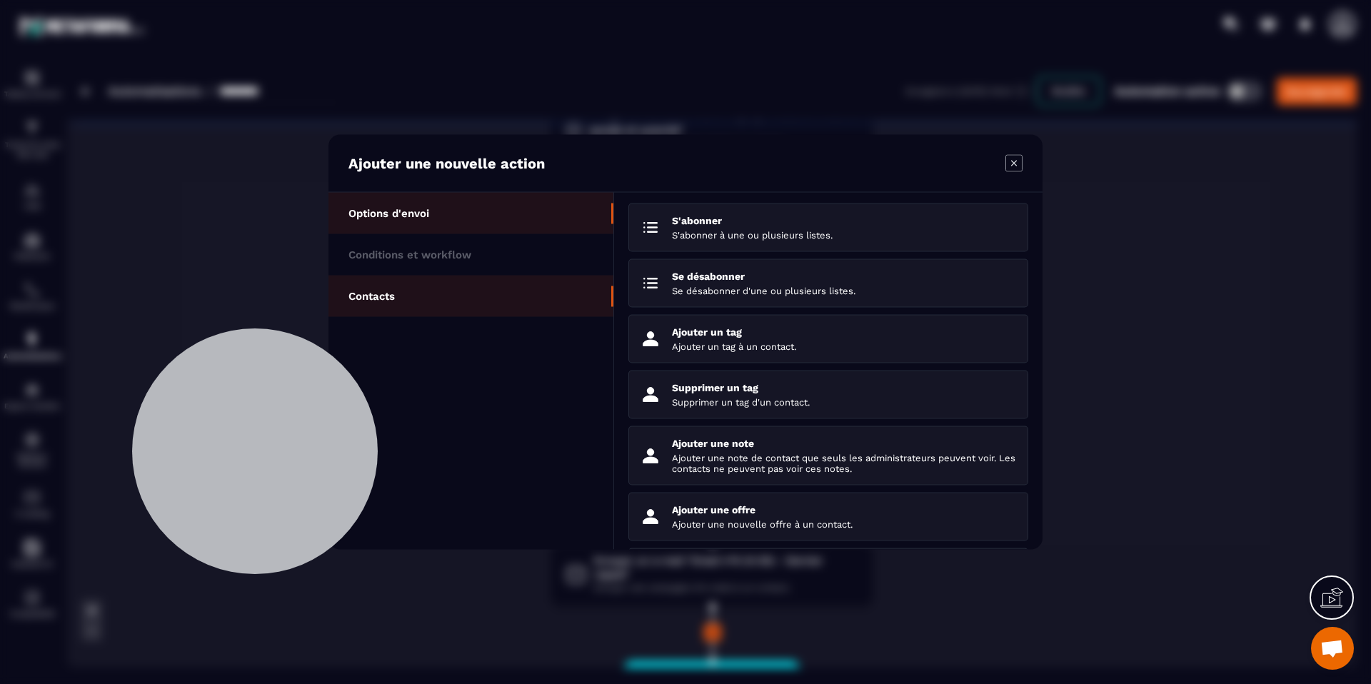
click at [523, 218] on li "Options d'envoi" at bounding box center [470, 213] width 285 height 41
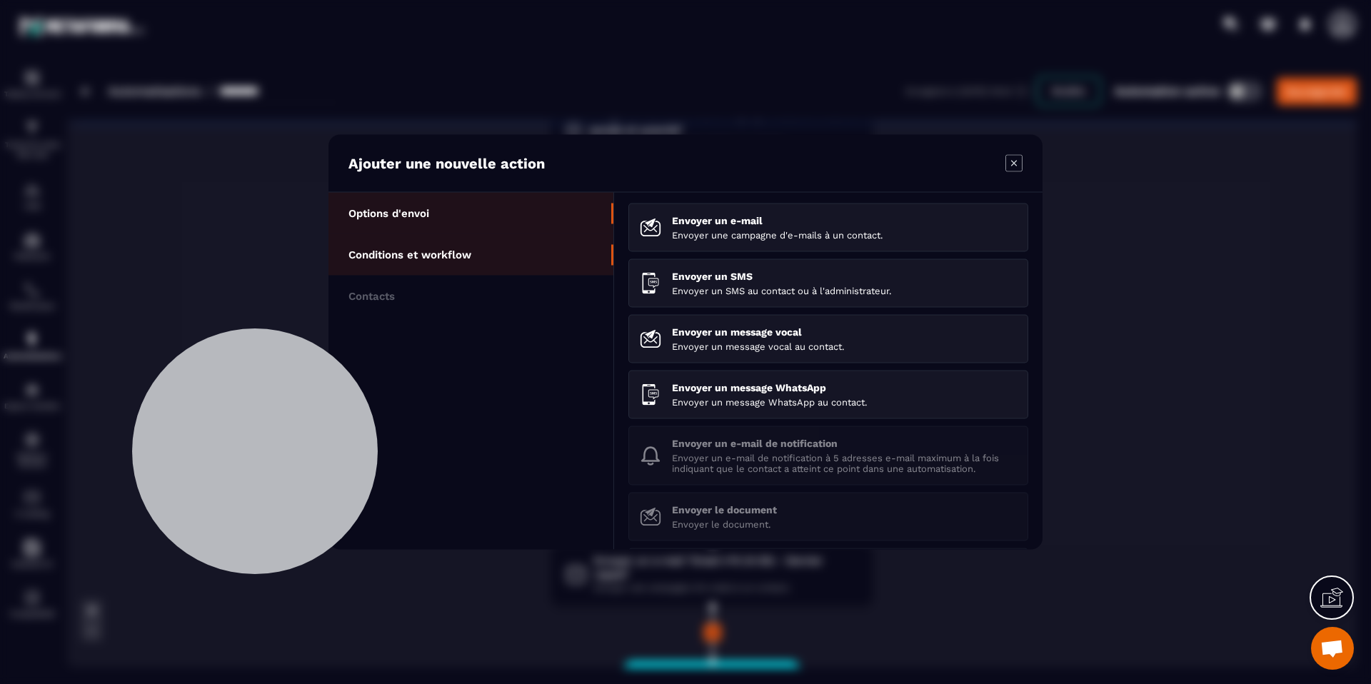
click at [525, 245] on li "Conditions et workflow" at bounding box center [470, 254] width 285 height 41
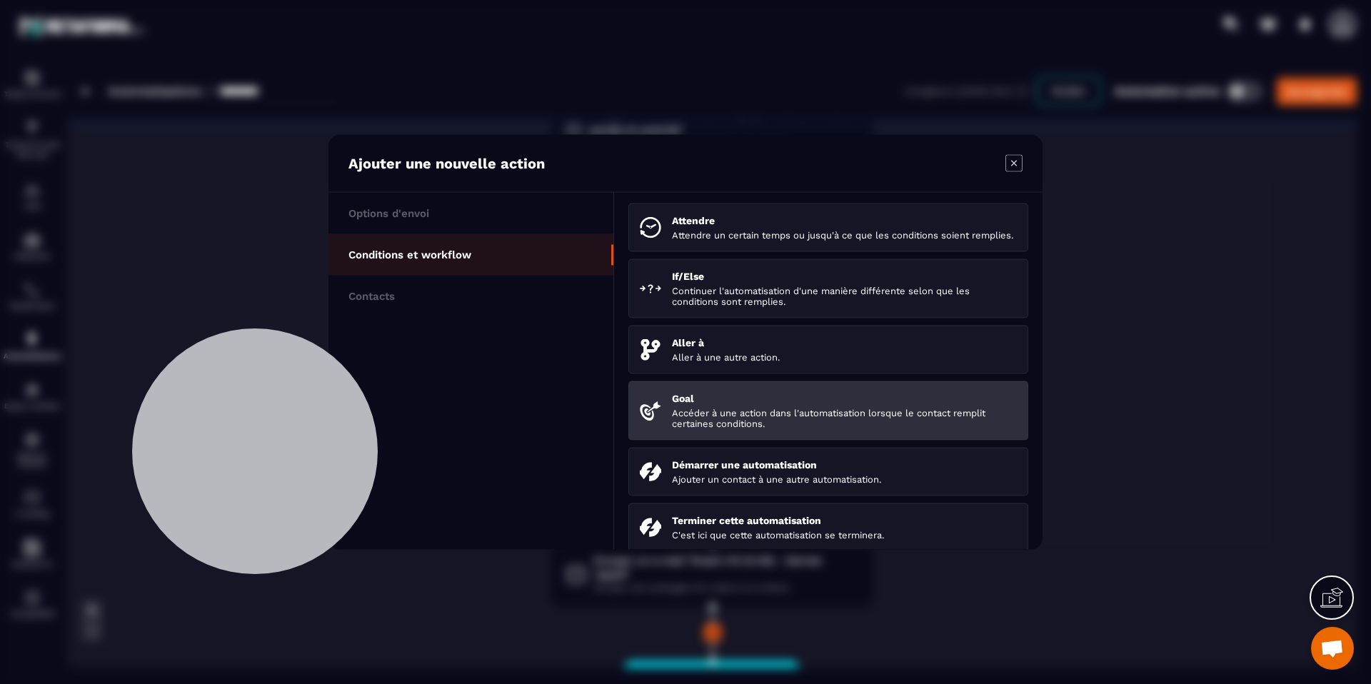
scroll to position [153, 0]
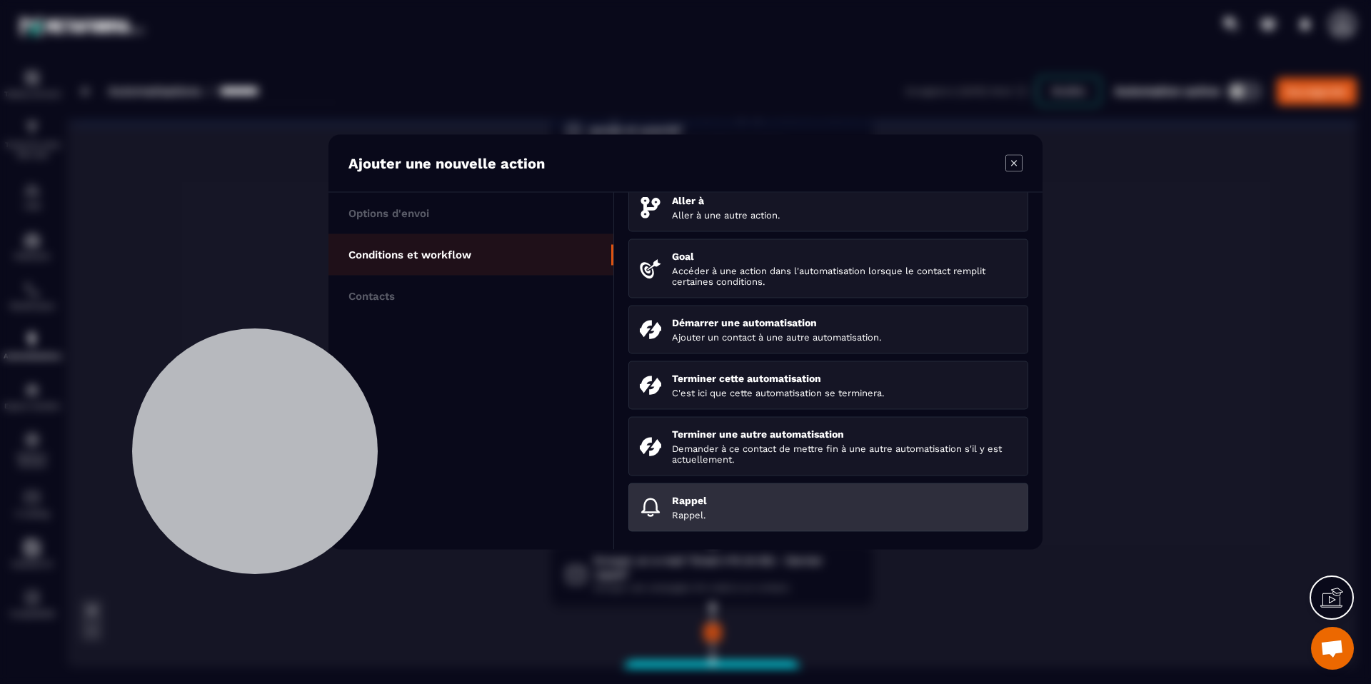
click at [764, 514] on p "Rappel." at bounding box center [844, 515] width 345 height 11
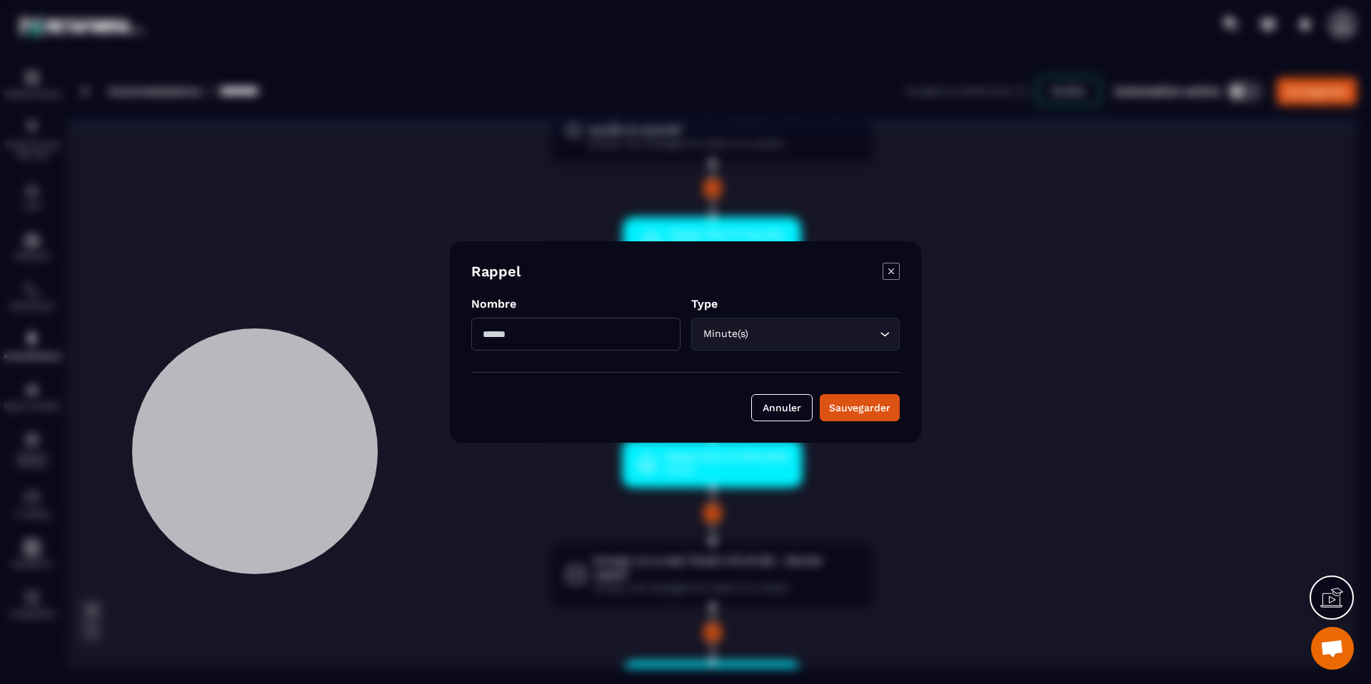
click at [652, 342] on input "Modal window" at bounding box center [575, 334] width 209 height 33
type input "**"
click at [881, 418] on button "Sauvegarder" at bounding box center [860, 407] width 80 height 27
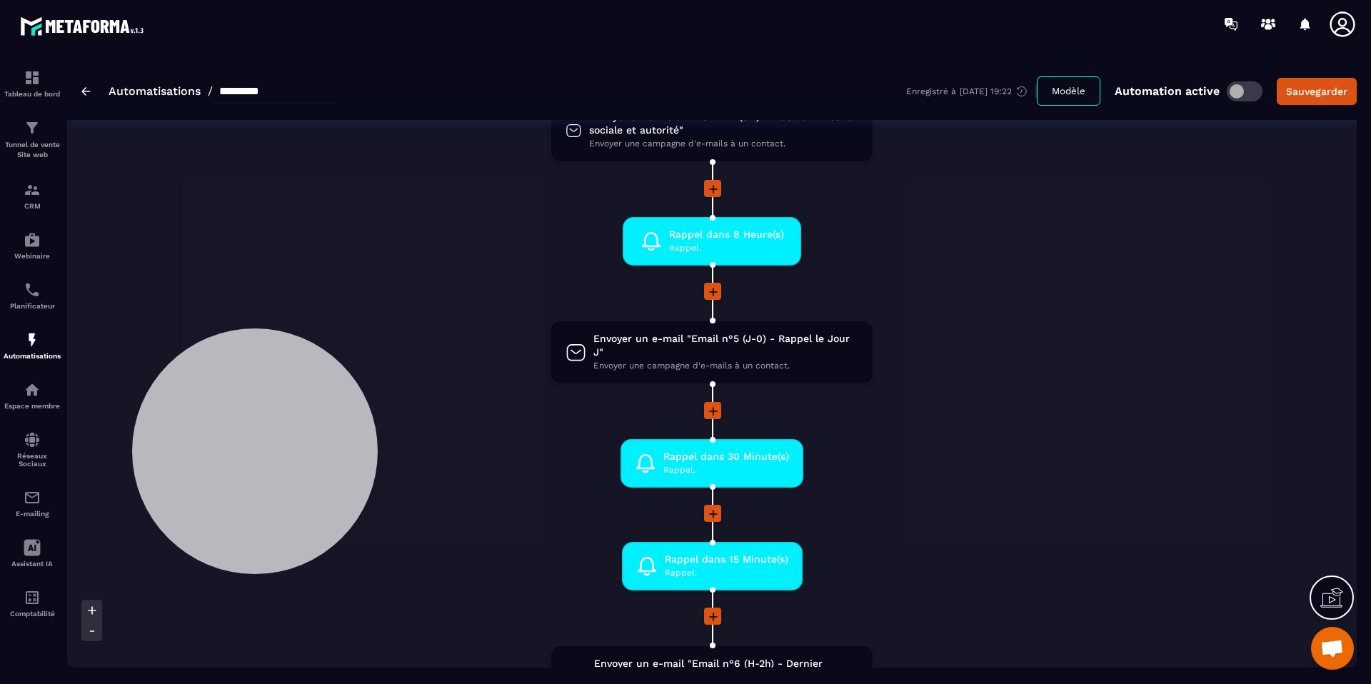
click at [714, 516] on icon at bounding box center [713, 514] width 14 height 14
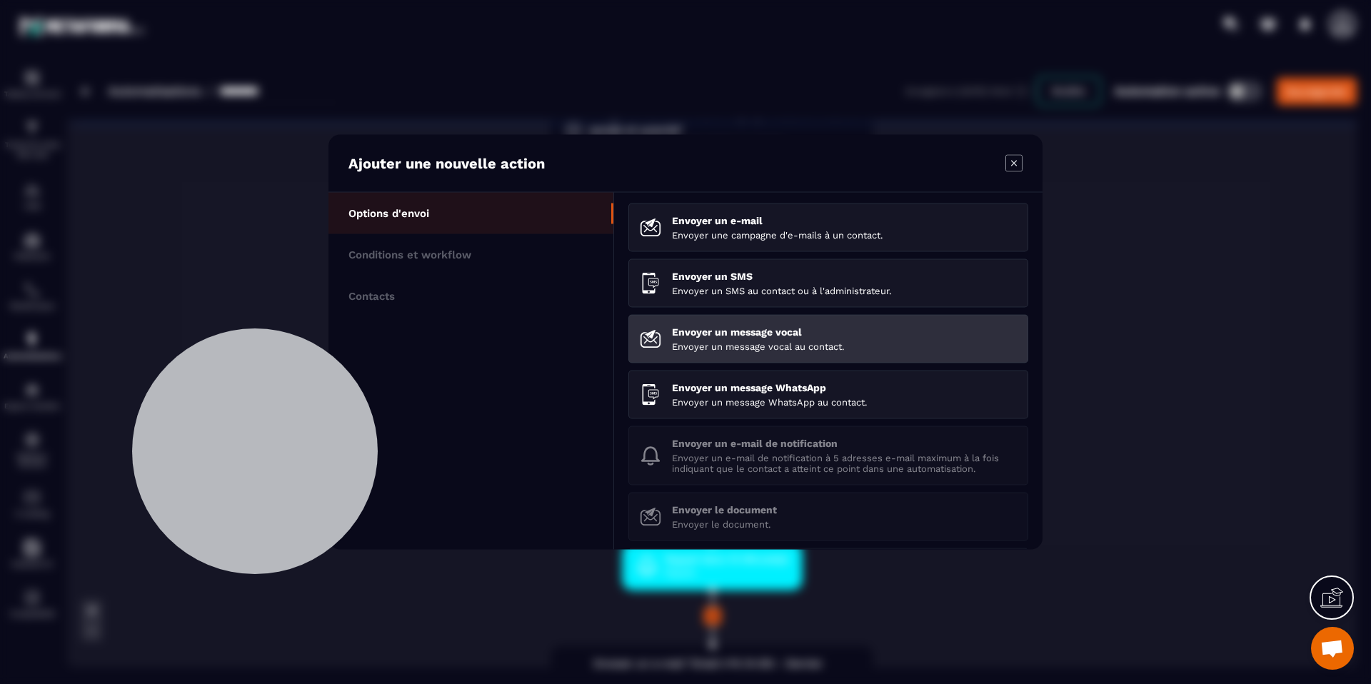
click at [750, 343] on p "Envoyer un message vocal au contact." at bounding box center [844, 346] width 345 height 11
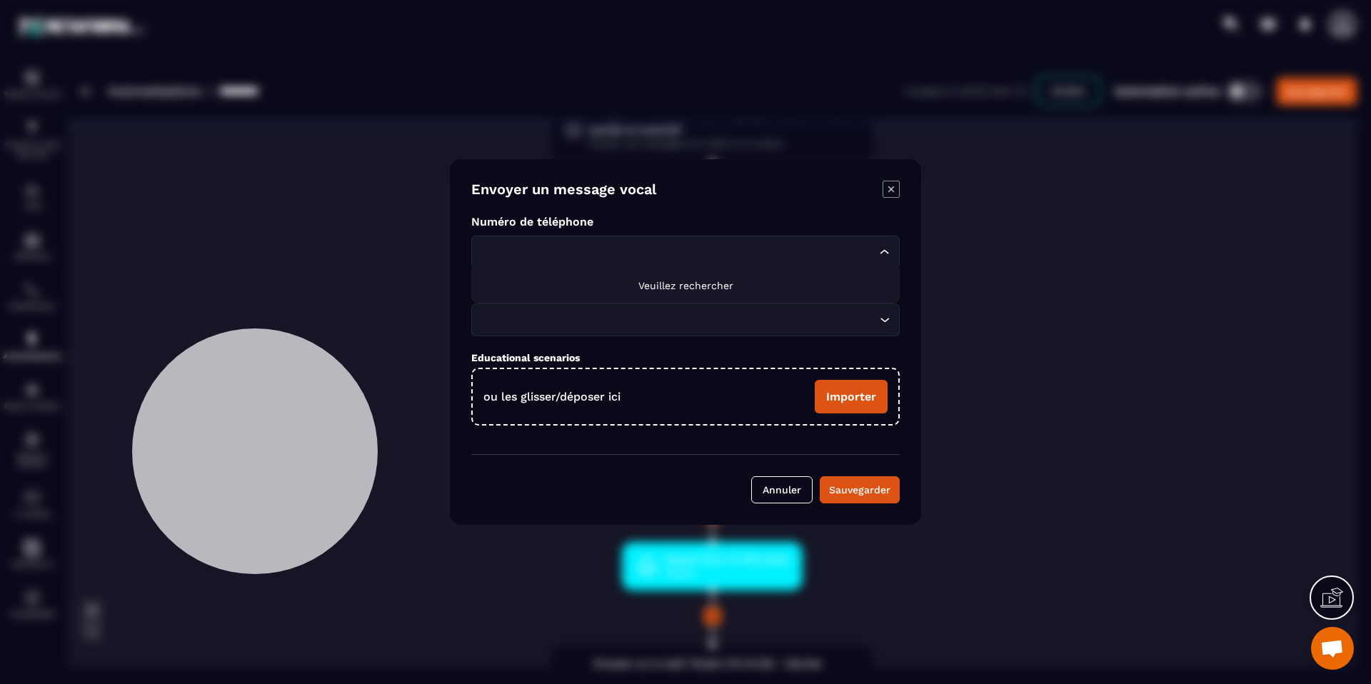
click at [693, 255] on input "Search for option" at bounding box center [679, 252] width 396 height 16
click at [727, 210] on form "Envoyer un message vocal Numéro de téléphone Loading... Veuillez rechercher Doc…" at bounding box center [685, 342] width 428 height 323
click at [892, 186] on icon "Modal window" at bounding box center [890, 189] width 17 height 17
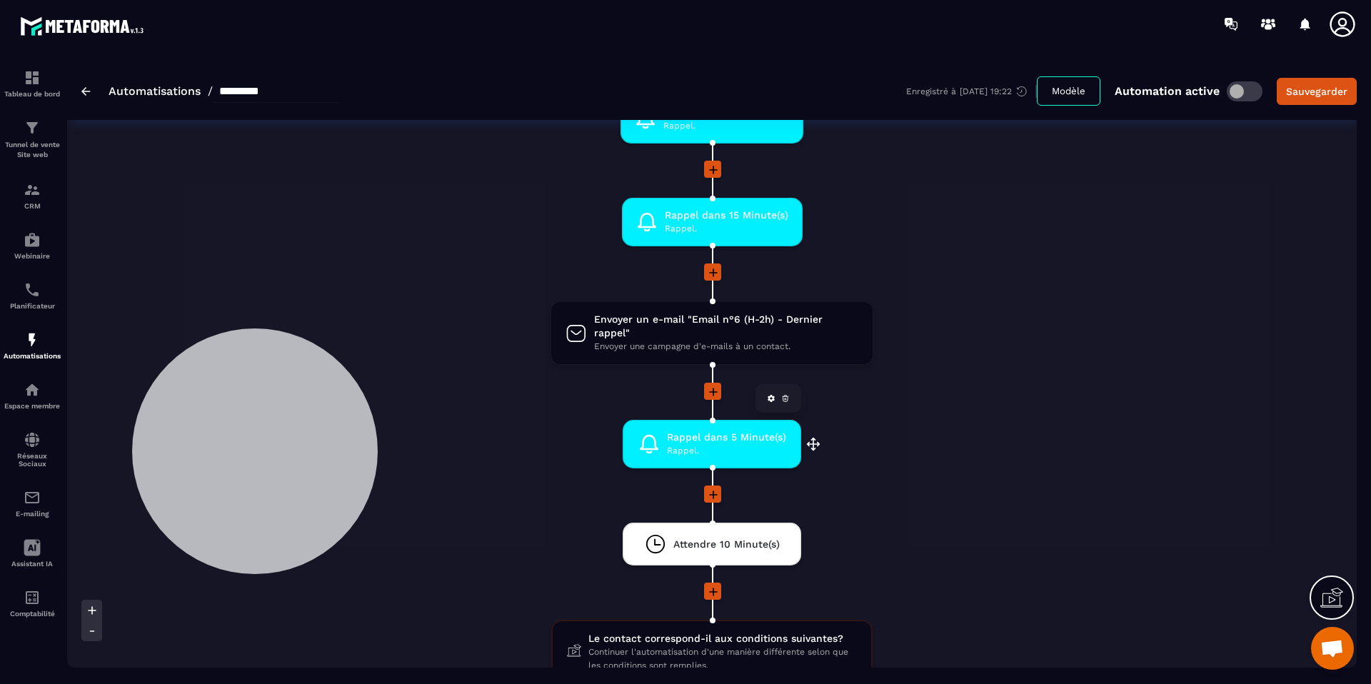
scroll to position [1209, 0]
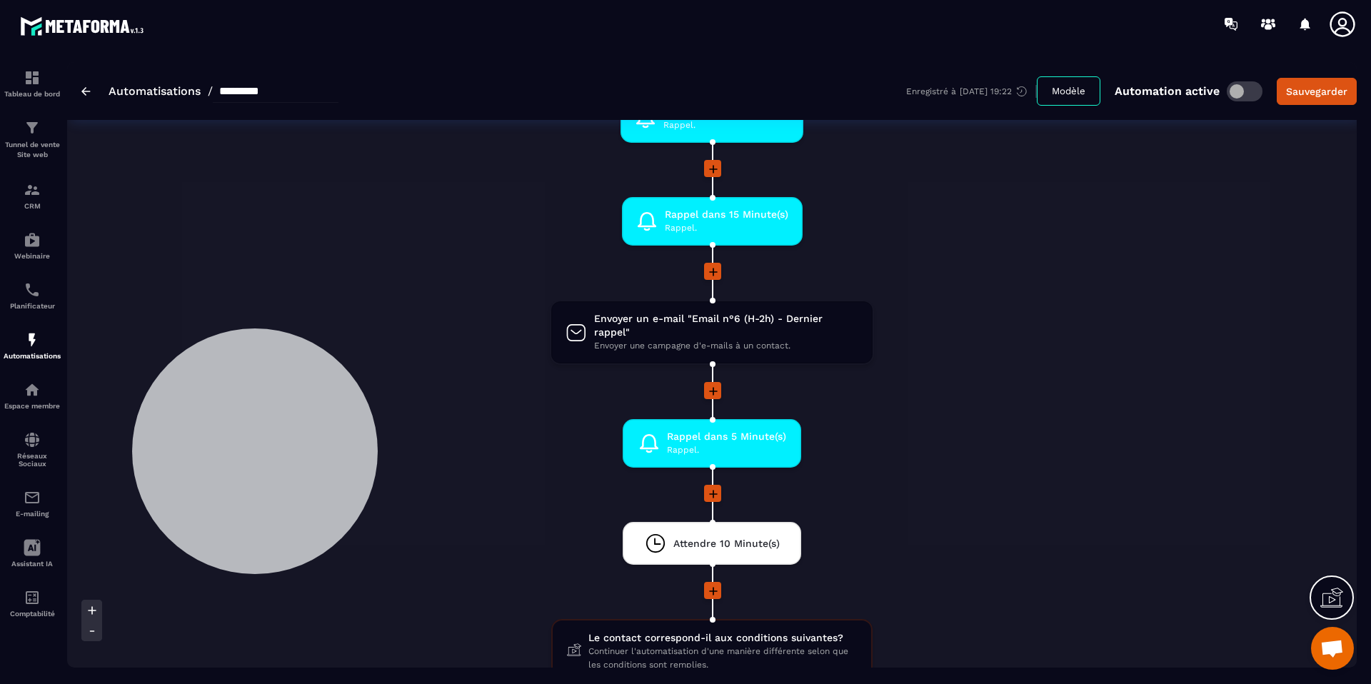
click at [710, 487] on icon at bounding box center [713, 494] width 14 height 14
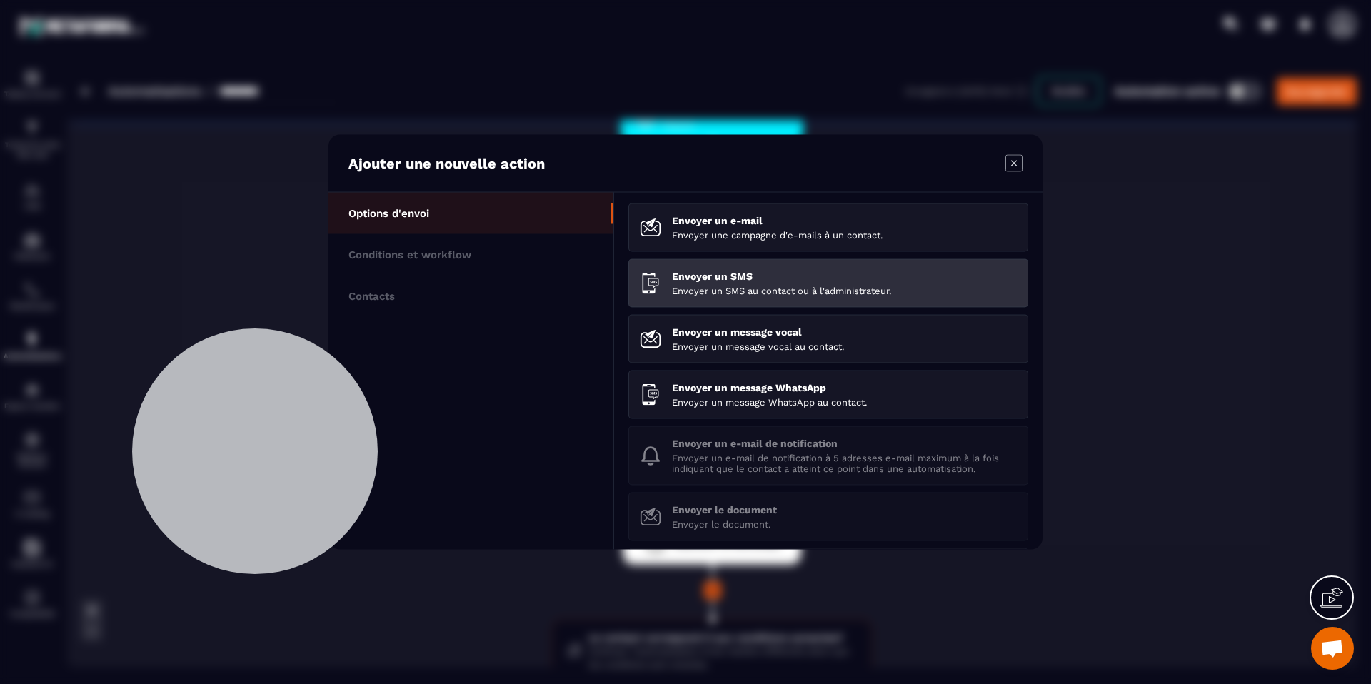
click at [728, 276] on p "Envoyer un SMS" at bounding box center [844, 276] width 345 height 11
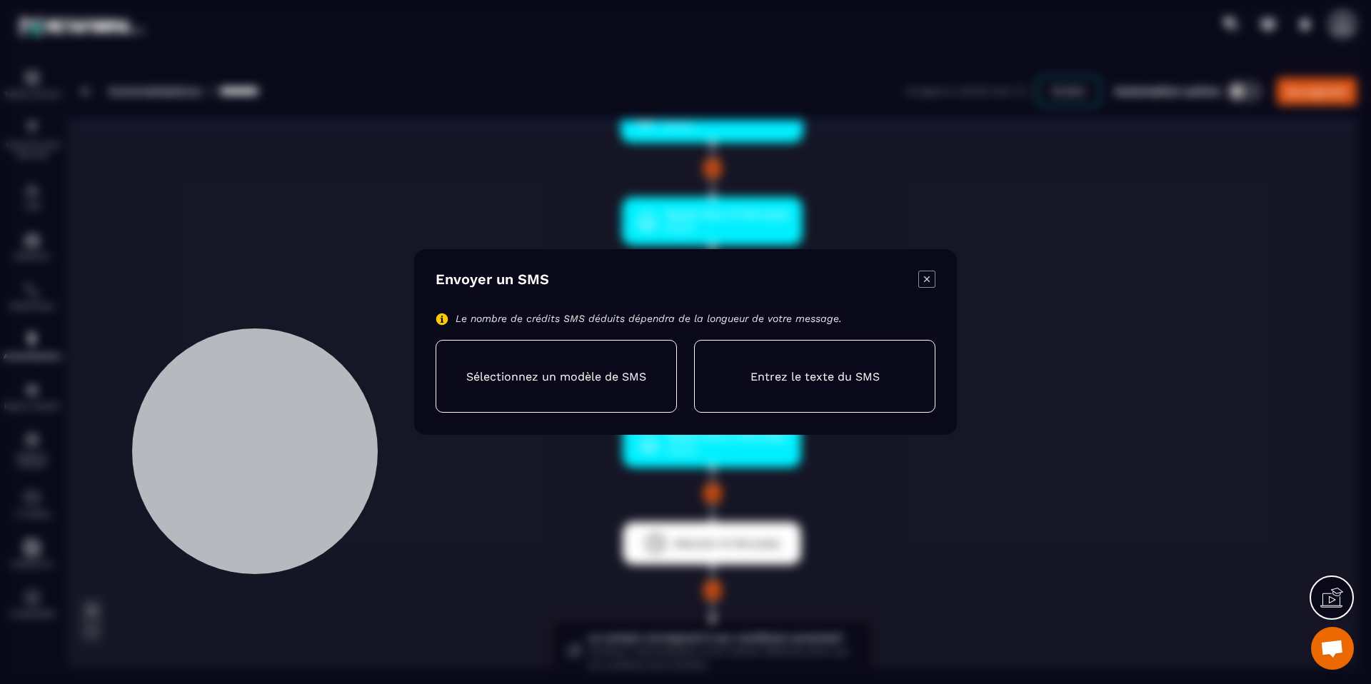
click at [750, 371] on p "Entrez le texte du SMS" at bounding box center [814, 377] width 129 height 14
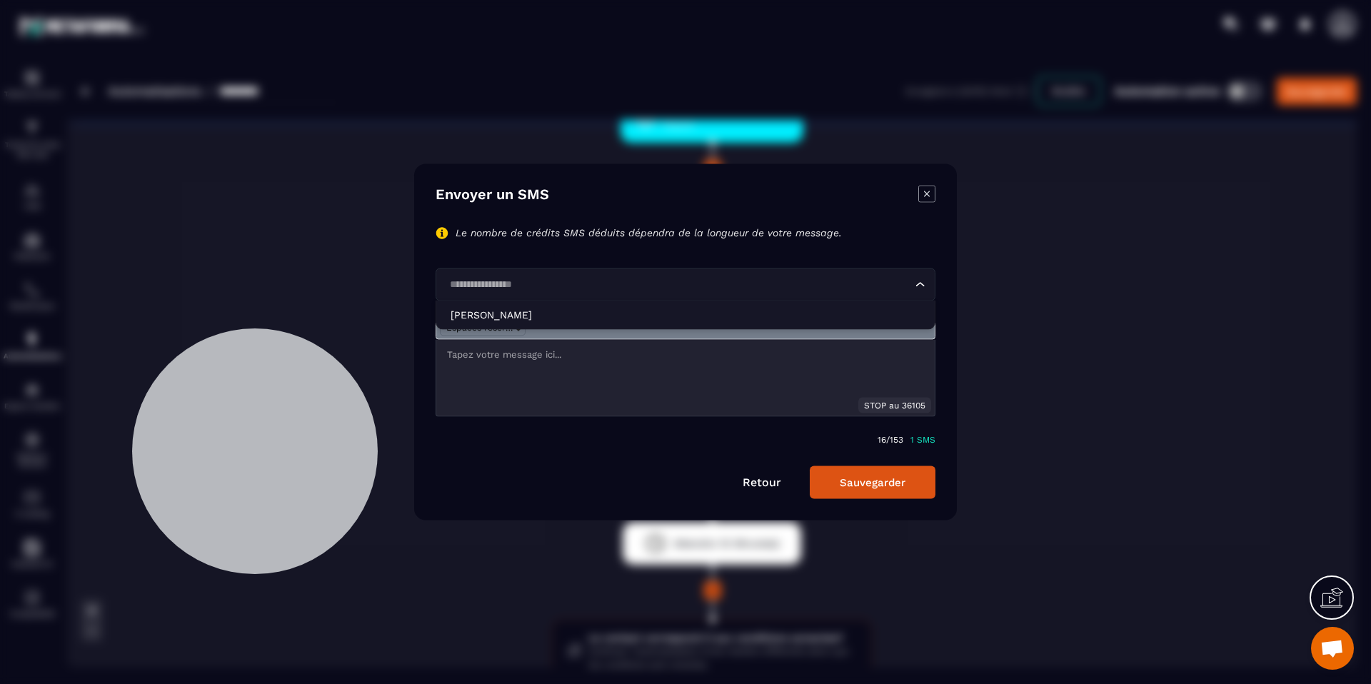
click at [640, 283] on input "Search for option" at bounding box center [678, 285] width 467 height 16
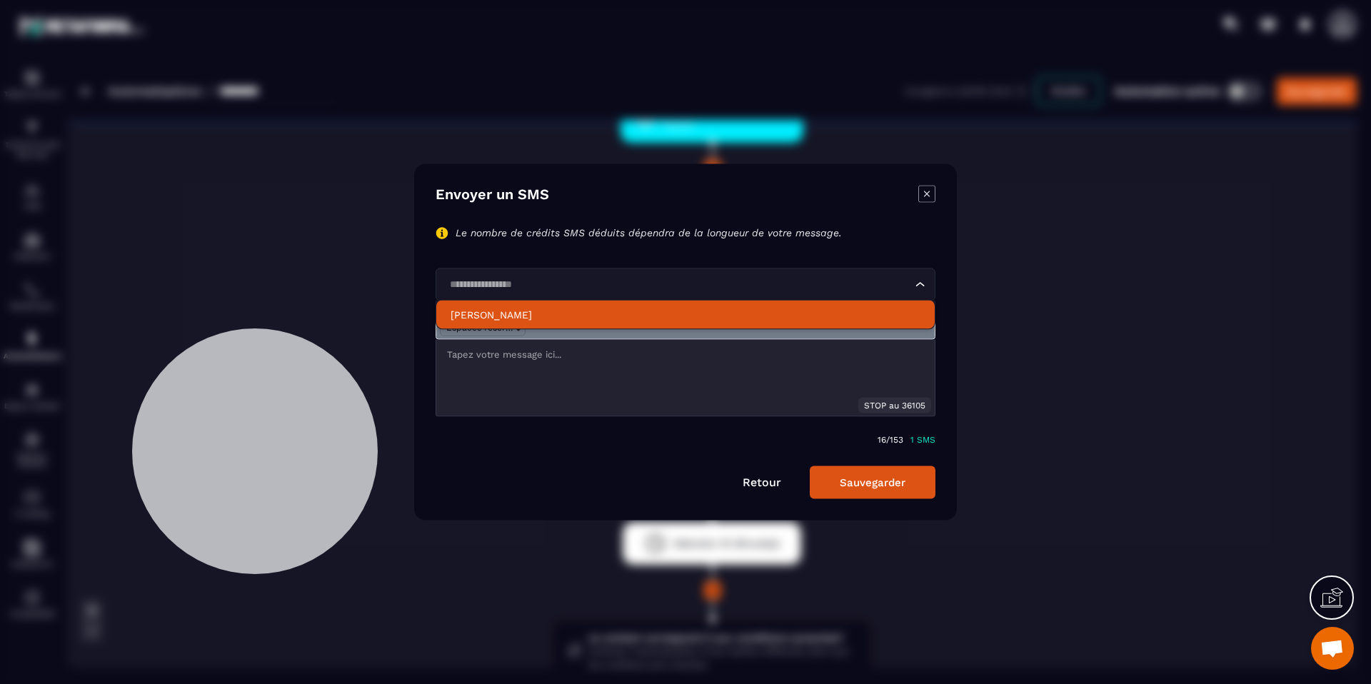
click at [756, 308] on p "[PERSON_NAME]" at bounding box center [686, 315] width 470 height 14
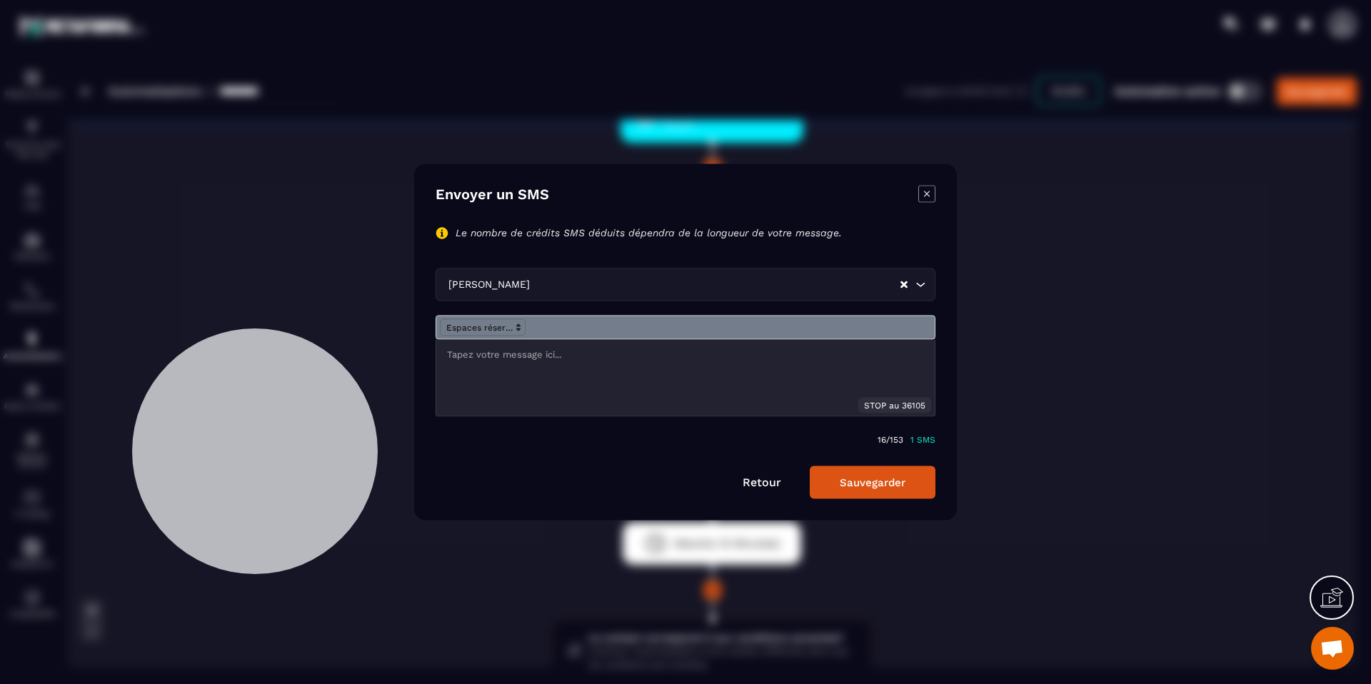
click at [531, 358] on p "Modal window" at bounding box center [685, 354] width 477 height 13
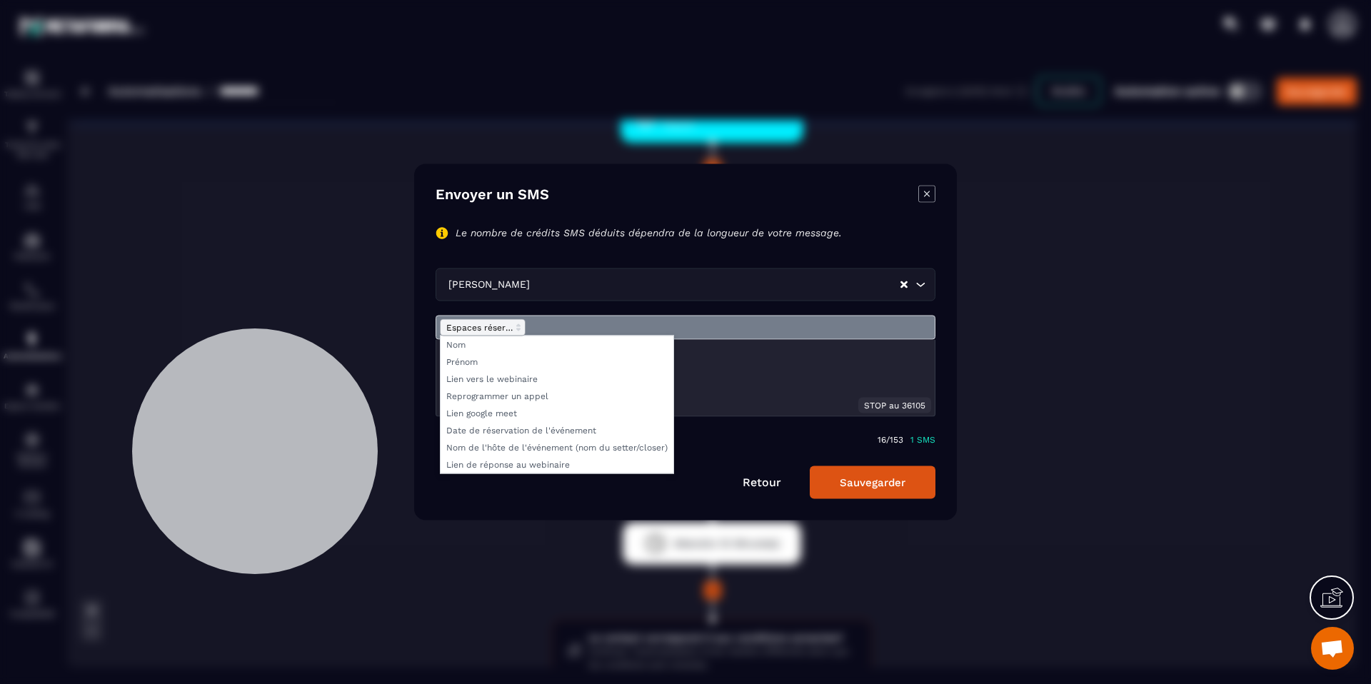
click at [474, 325] on span "Modal window" at bounding box center [483, 327] width 86 height 17
click at [513, 381] on span "Modal window" at bounding box center [557, 379] width 233 height 17
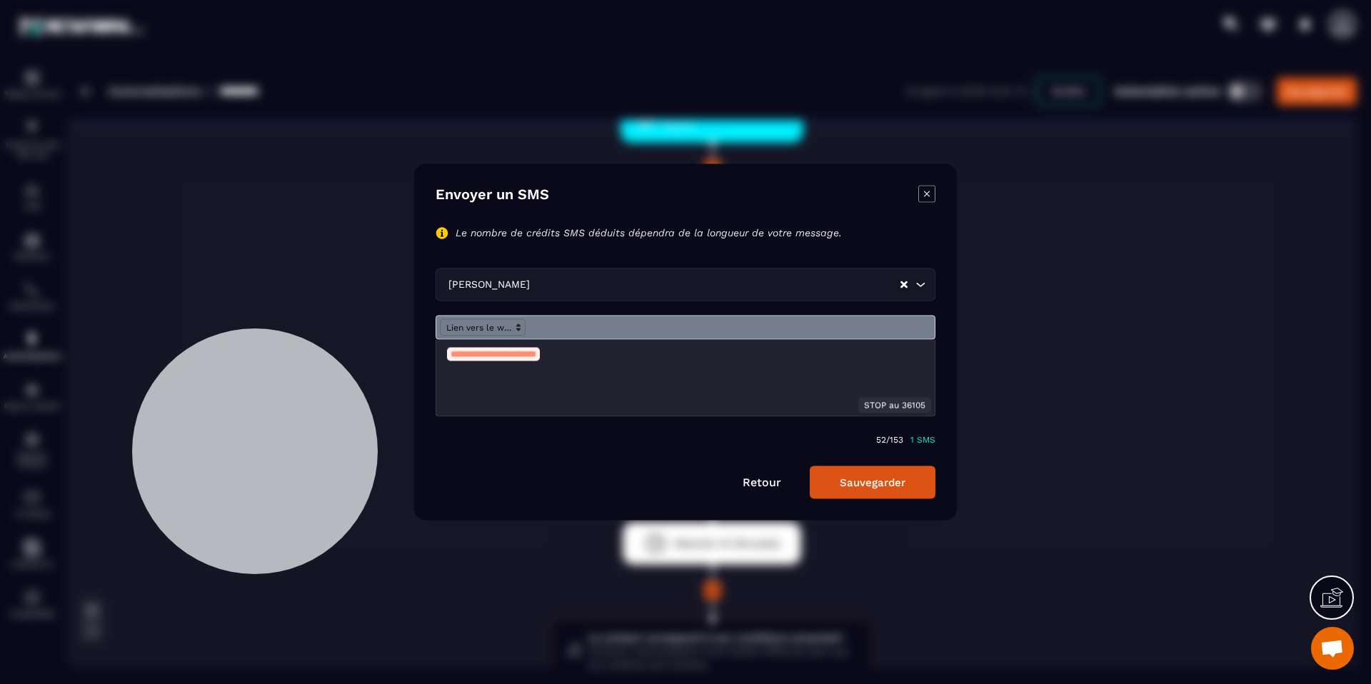
click at [442, 352] on div "**********" at bounding box center [685, 378] width 498 height 76
click at [504, 326] on span "Modal window" at bounding box center [483, 327] width 86 height 17
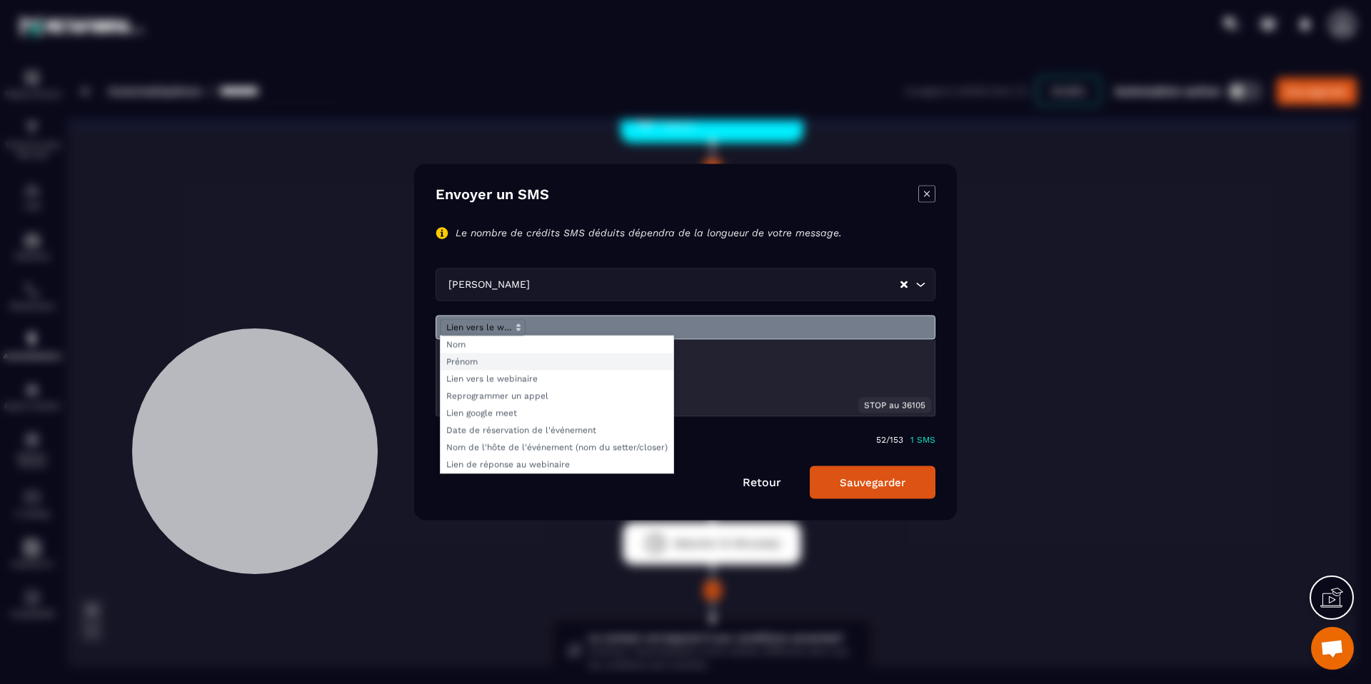
click at [492, 359] on span "Modal window" at bounding box center [557, 361] width 233 height 17
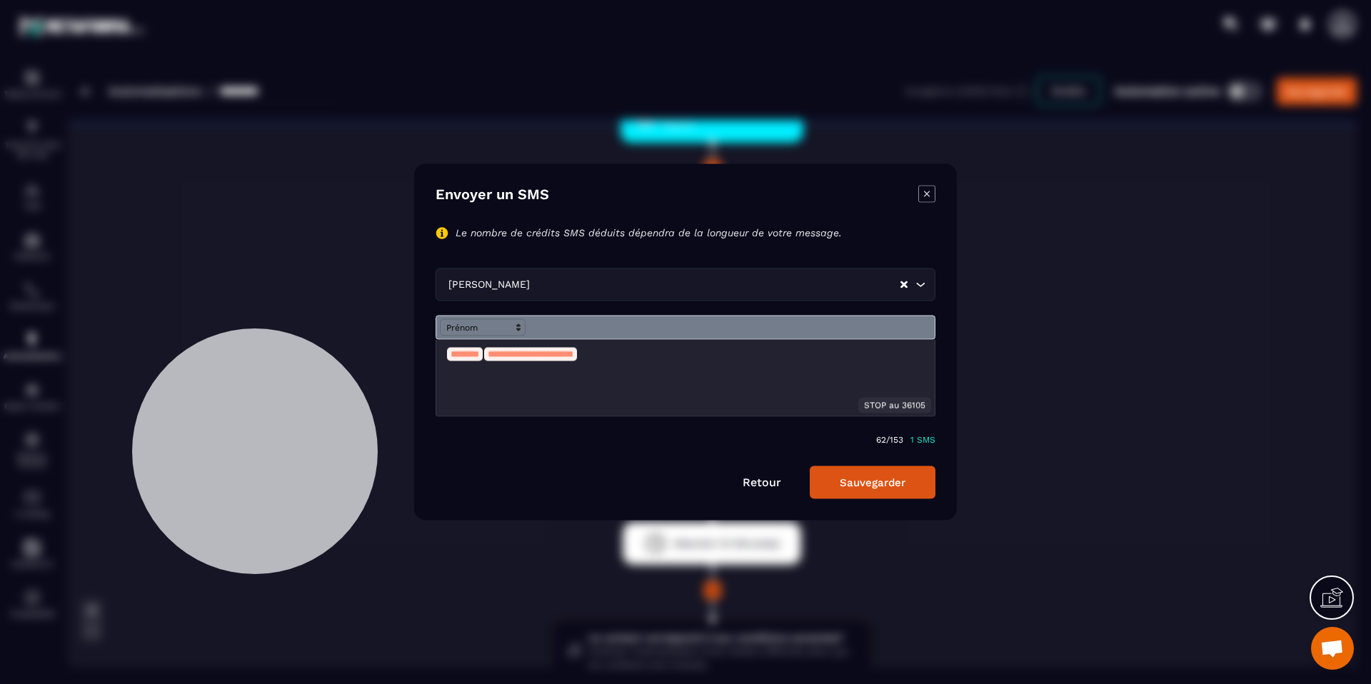
click at [439, 353] on div "**********" at bounding box center [685, 378] width 498 height 76
click at [927, 191] on icon "Modal window" at bounding box center [926, 194] width 17 height 17
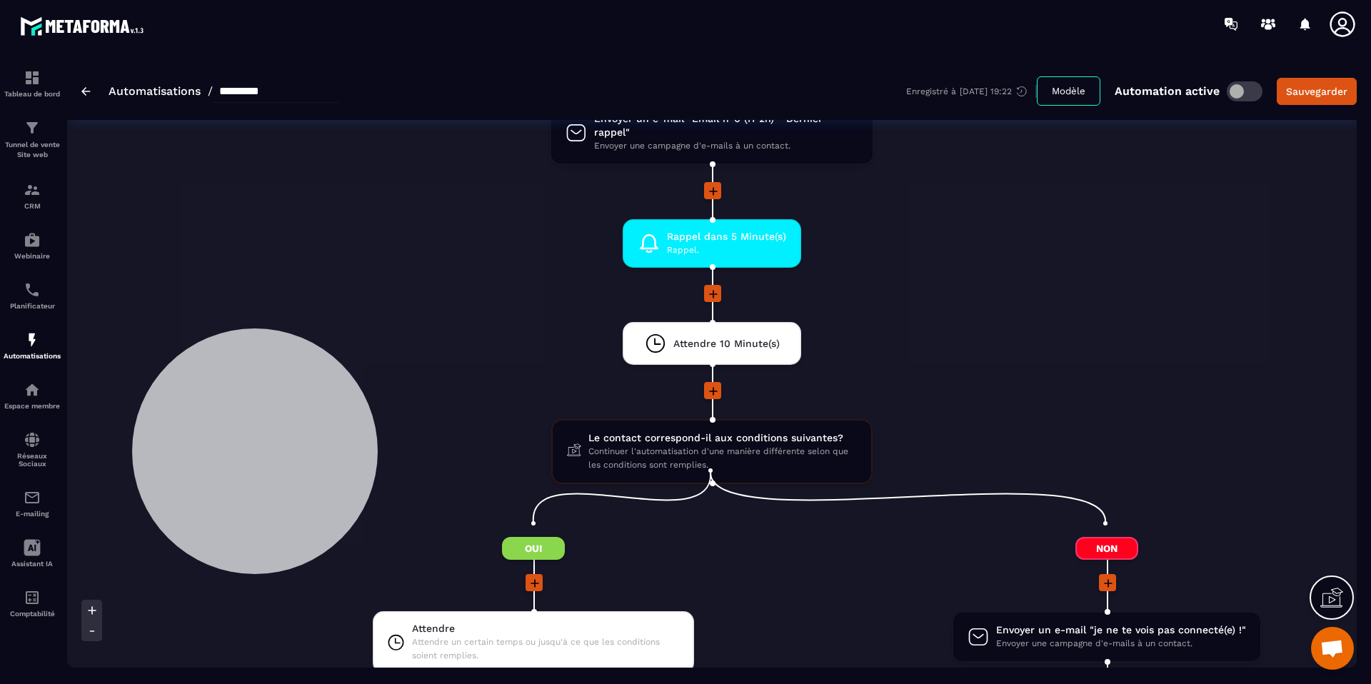
scroll to position [1408, 0]
click at [711, 432] on span "Le contact correspond-il aux conditions suivantes?" at bounding box center [722, 439] width 268 height 14
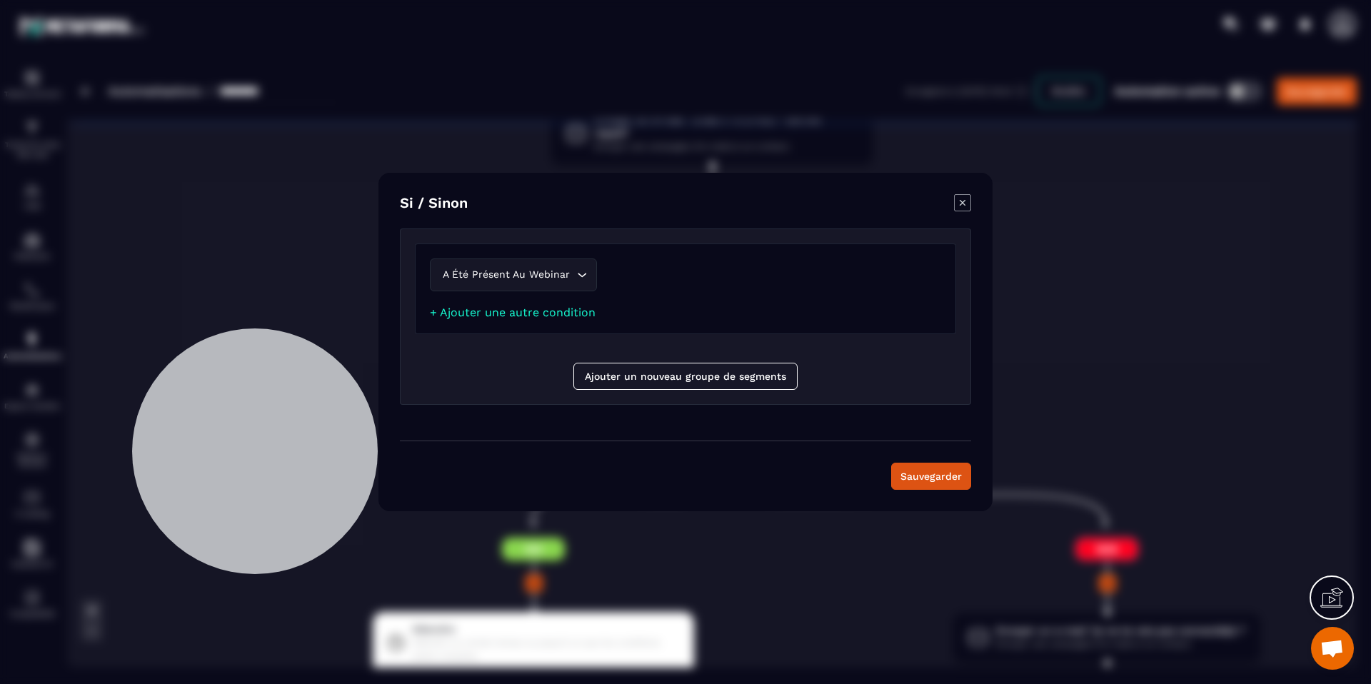
click at [959, 196] on icon "Modal window" at bounding box center [962, 202] width 17 height 17
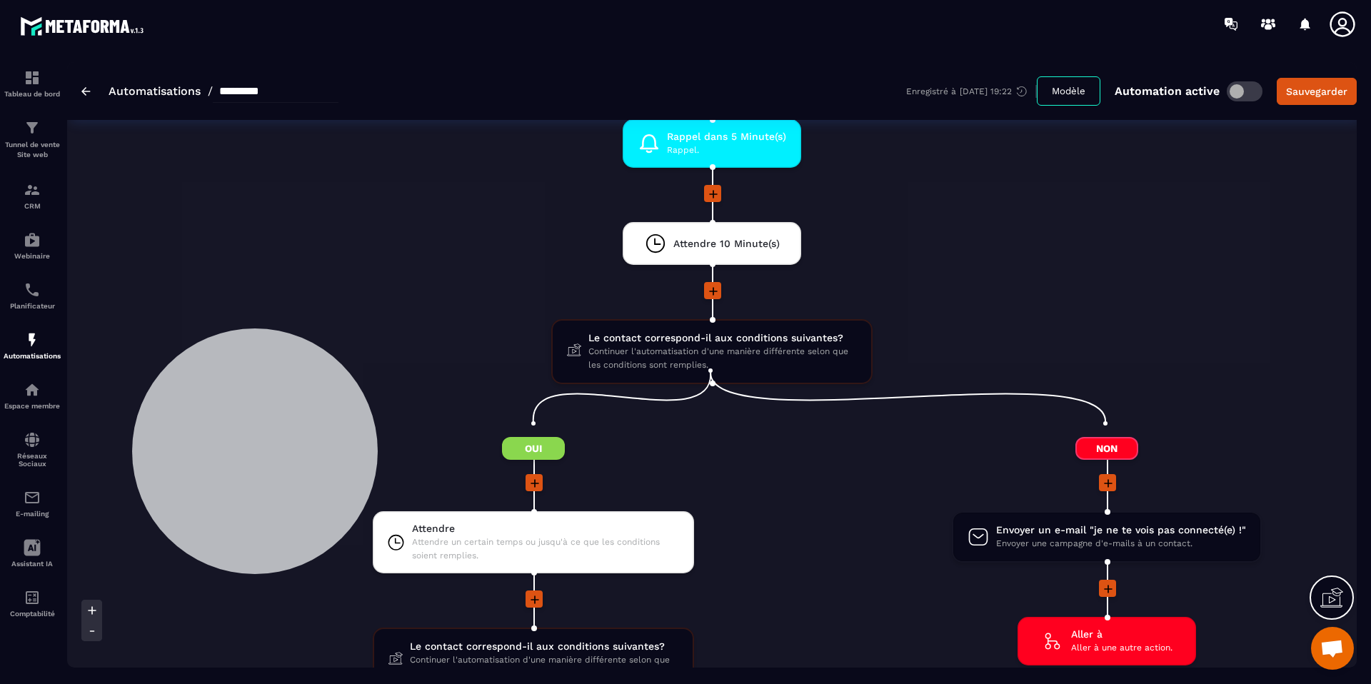
scroll to position [1521, 0]
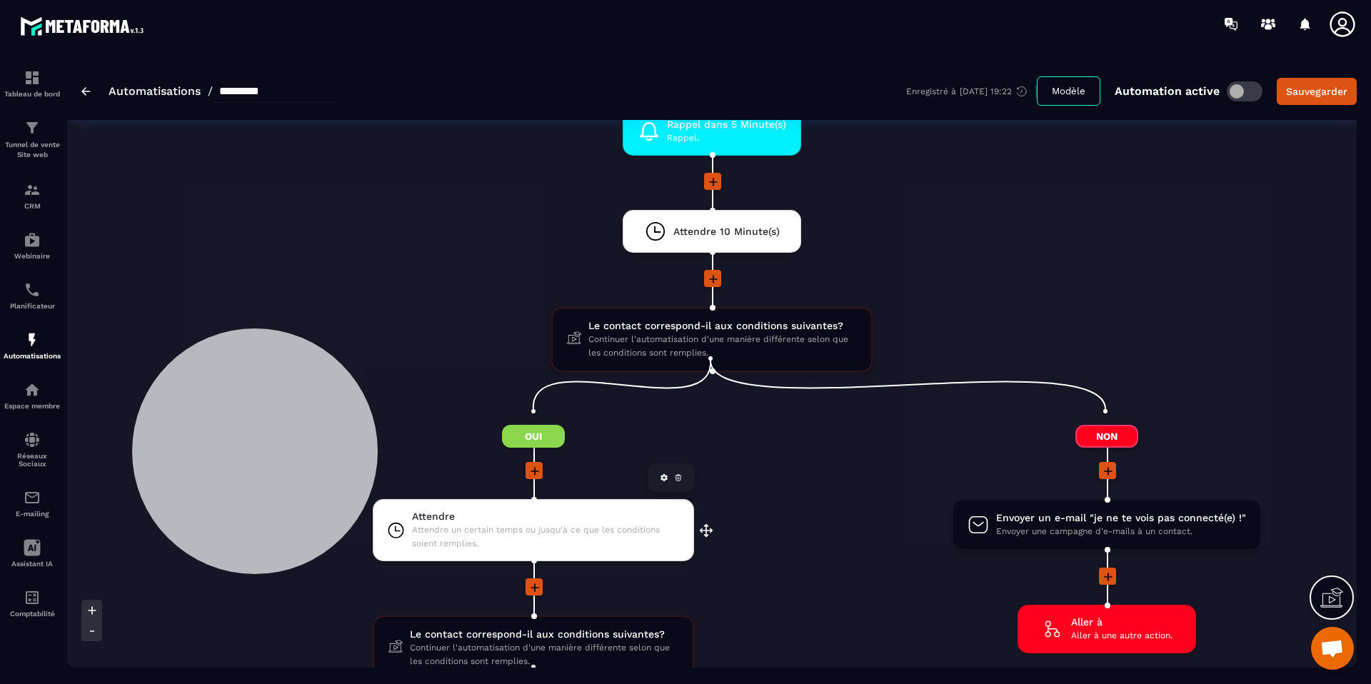
click at [523, 510] on span "Attendre" at bounding box center [546, 517] width 268 height 14
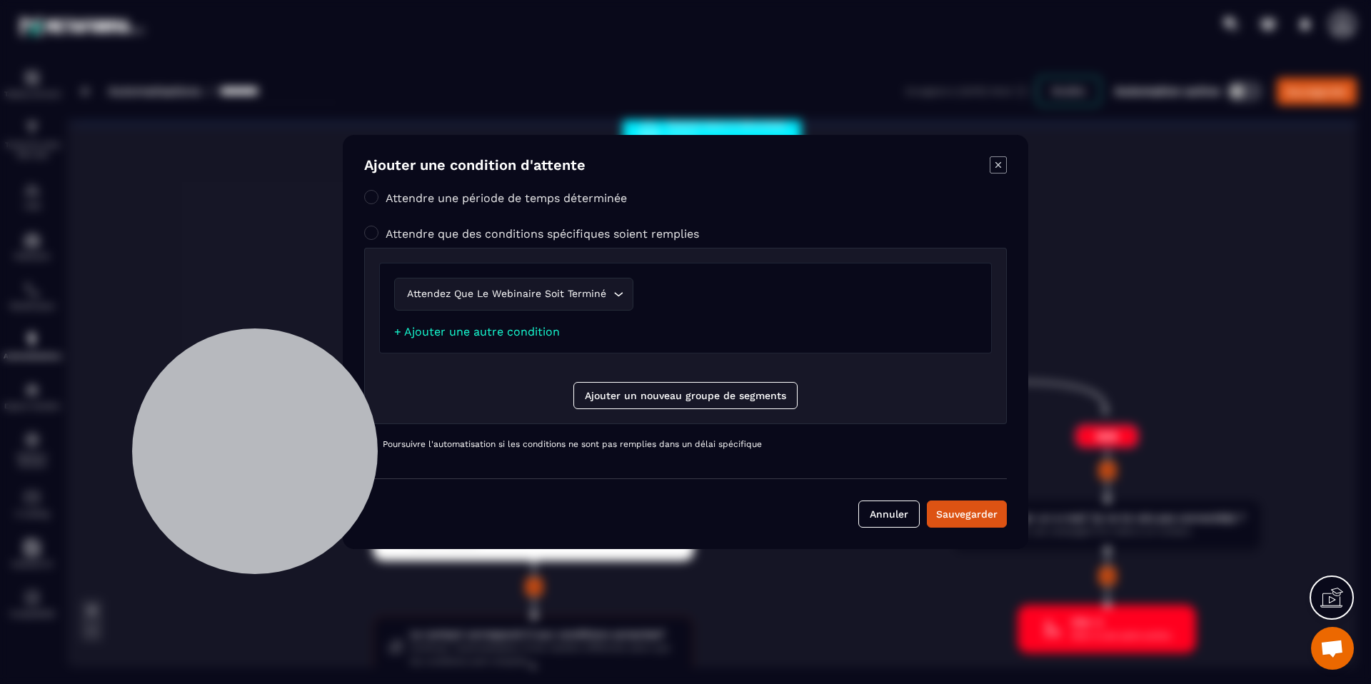
click at [993, 163] on icon "Modal window" at bounding box center [998, 164] width 17 height 17
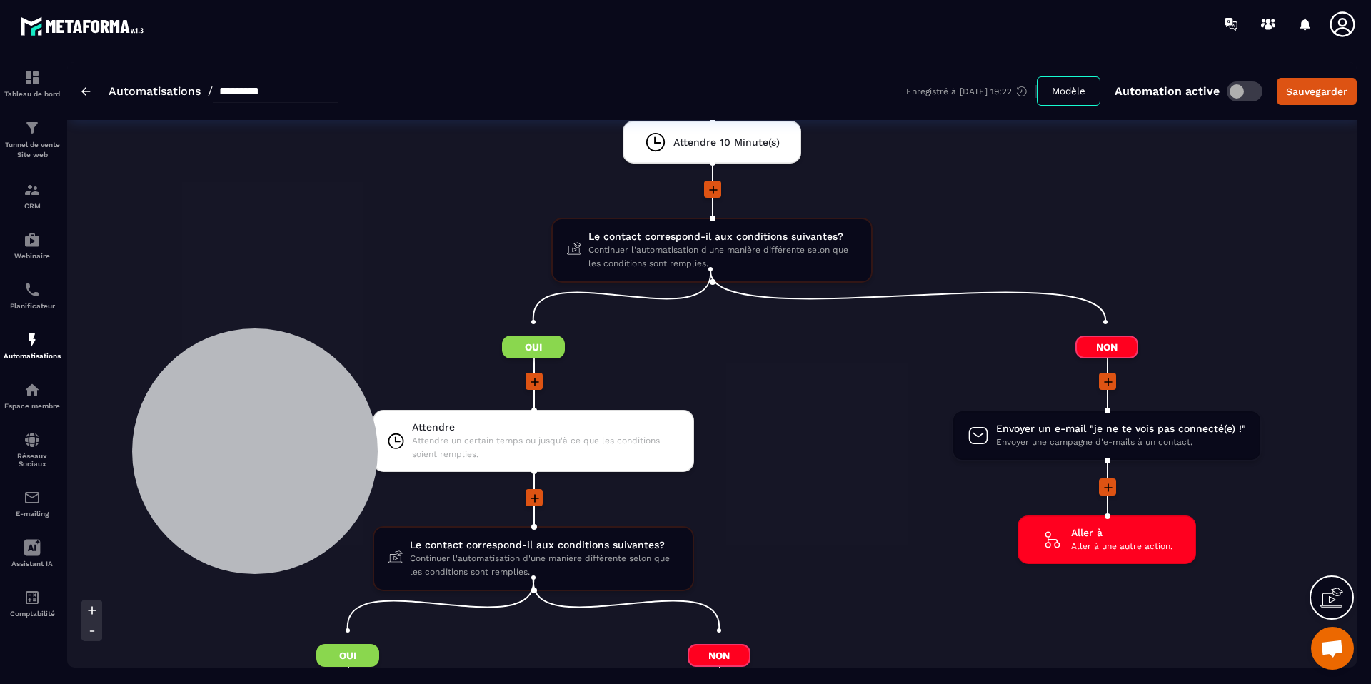
scroll to position [1623, 0]
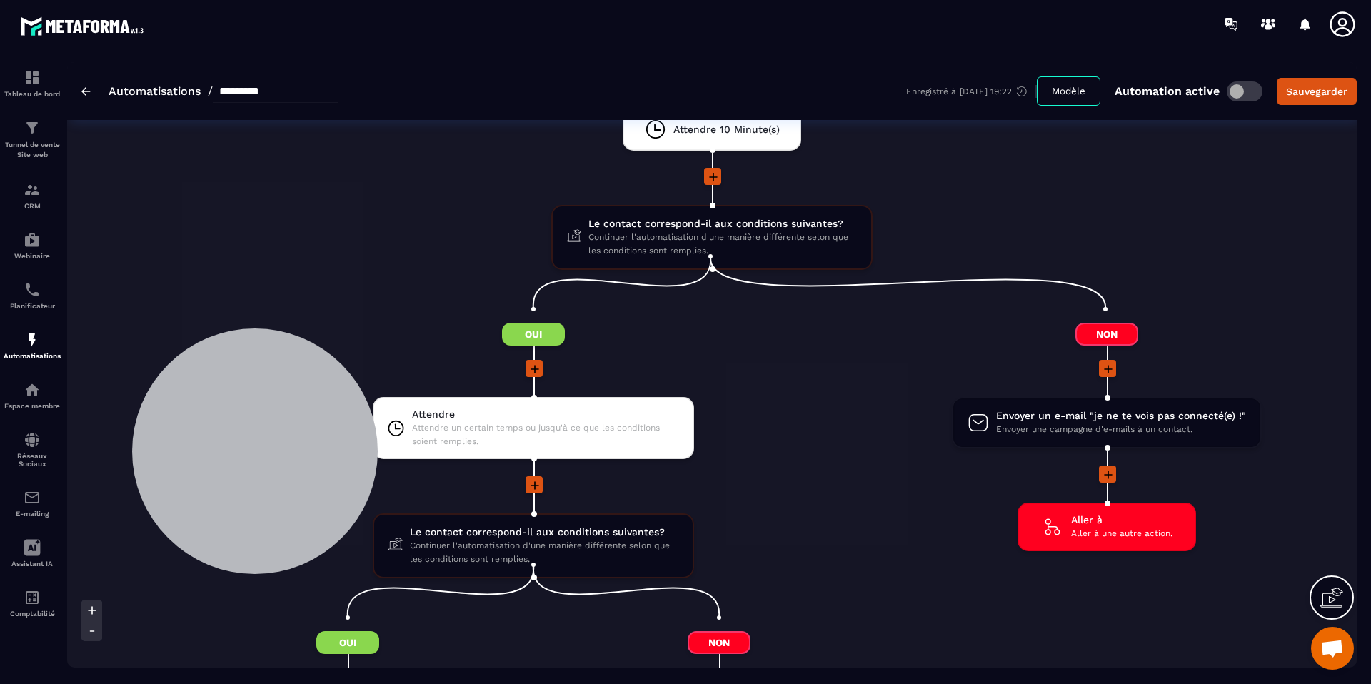
click at [1105, 362] on icon at bounding box center [1108, 369] width 14 height 14
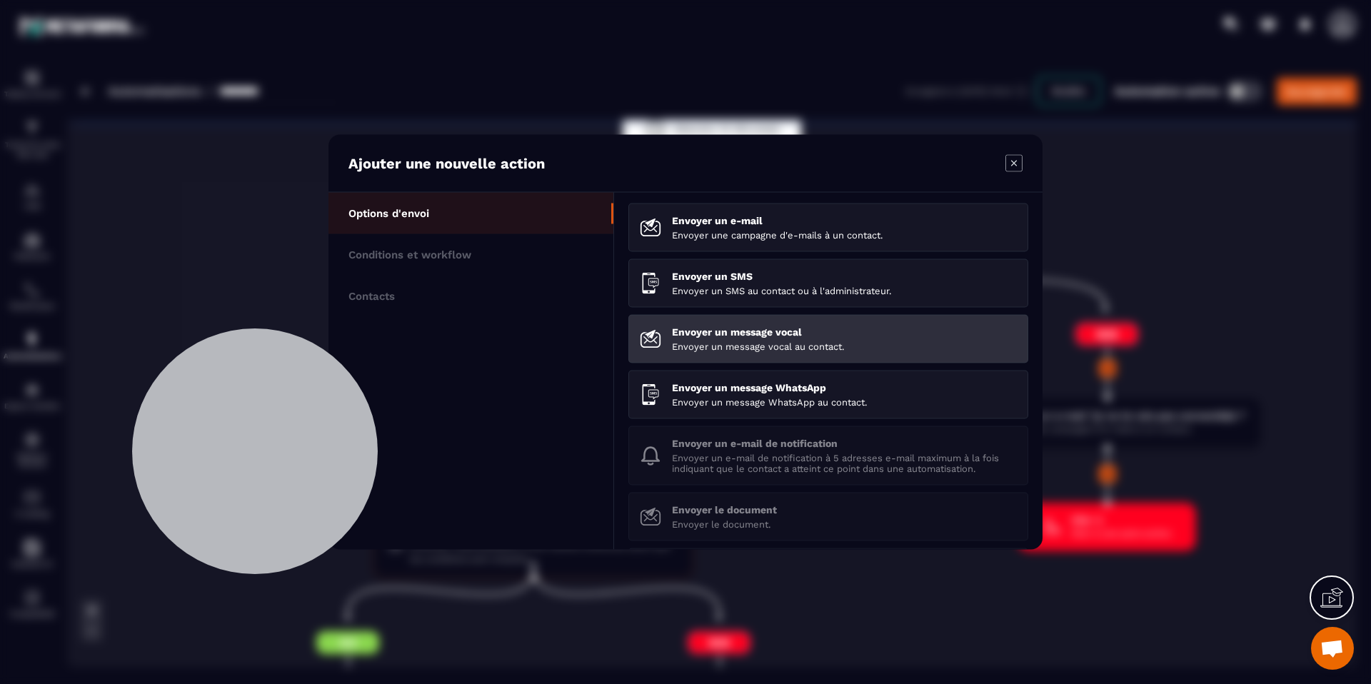
click at [743, 335] on p "Envoyer un message vocal" at bounding box center [844, 331] width 345 height 11
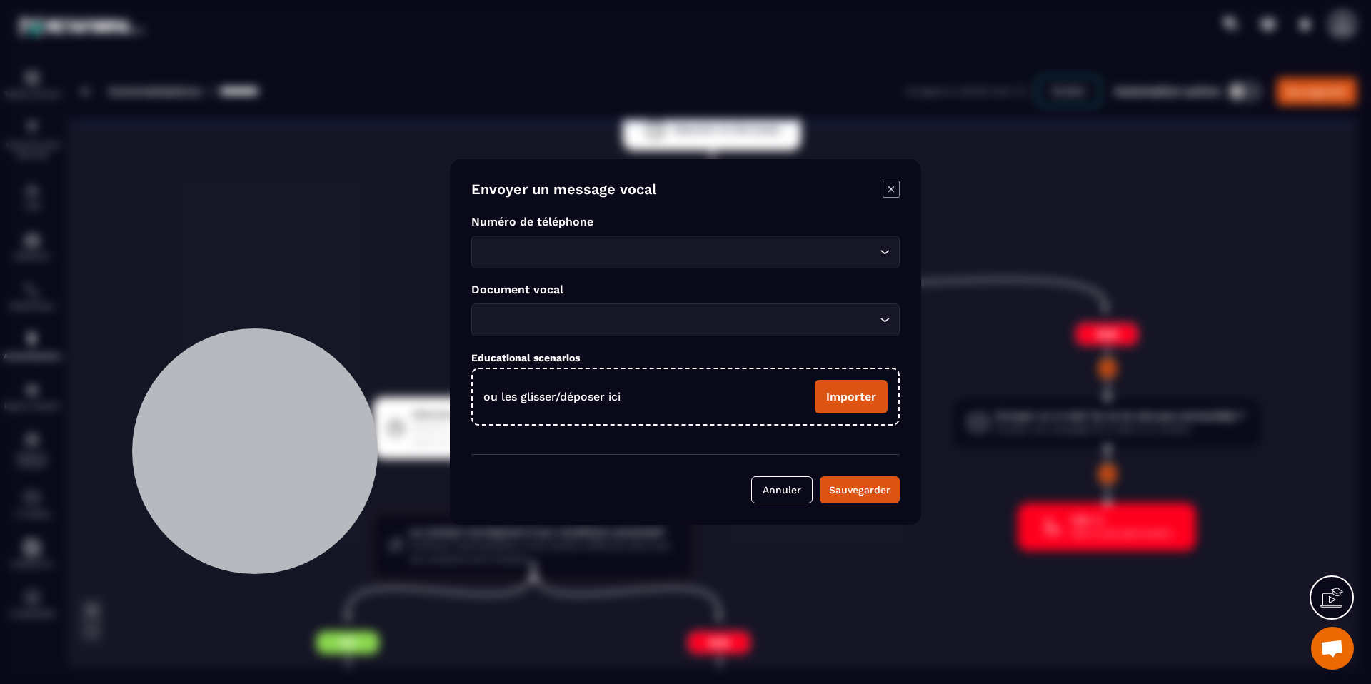
click at [886, 190] on icon "Modal window" at bounding box center [890, 189] width 17 height 17
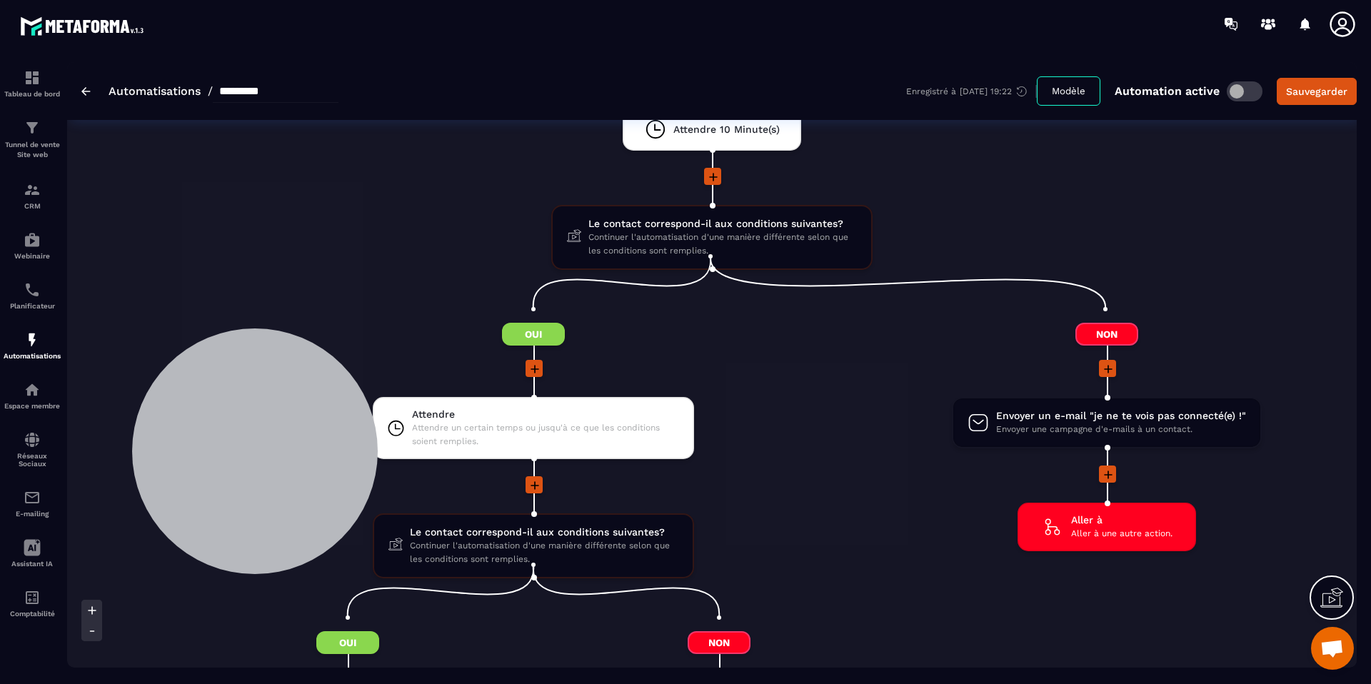
click at [1107, 471] on icon at bounding box center [1108, 475] width 9 height 9
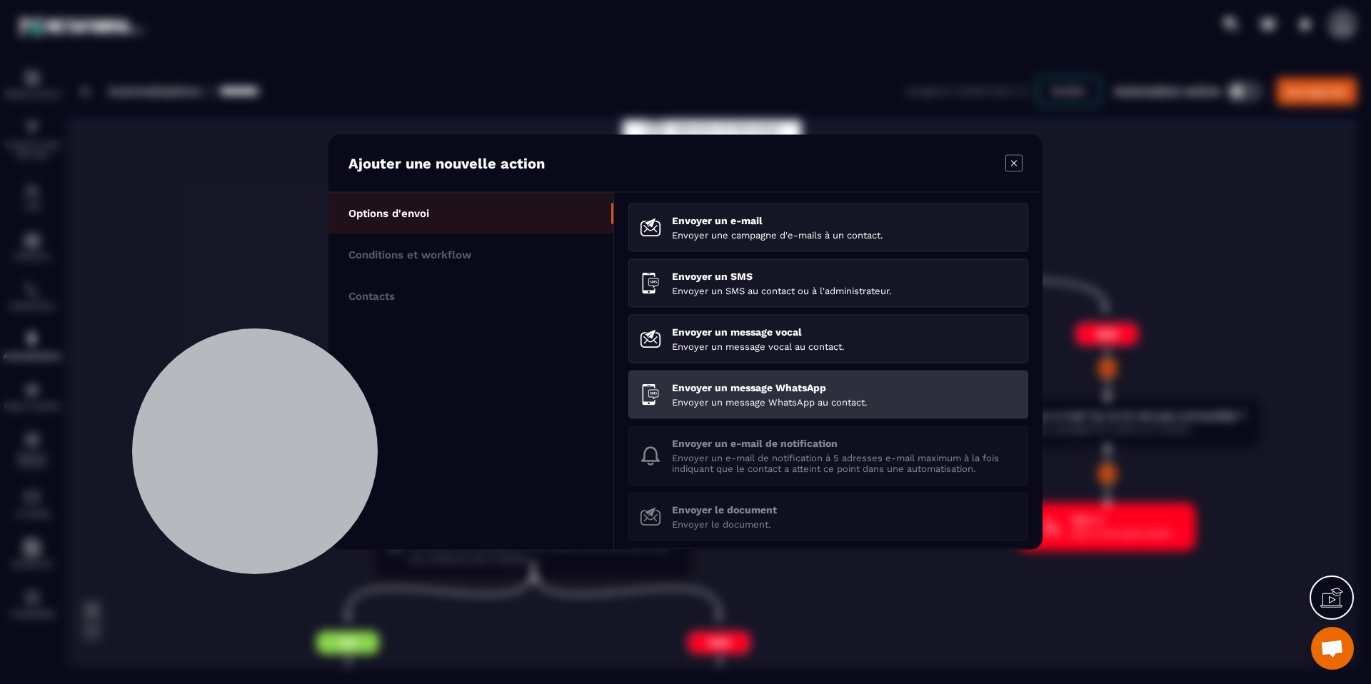
click at [848, 380] on li "Envoyer un message WhatsApp Envoyer un message WhatsApp au contact." at bounding box center [828, 395] width 400 height 49
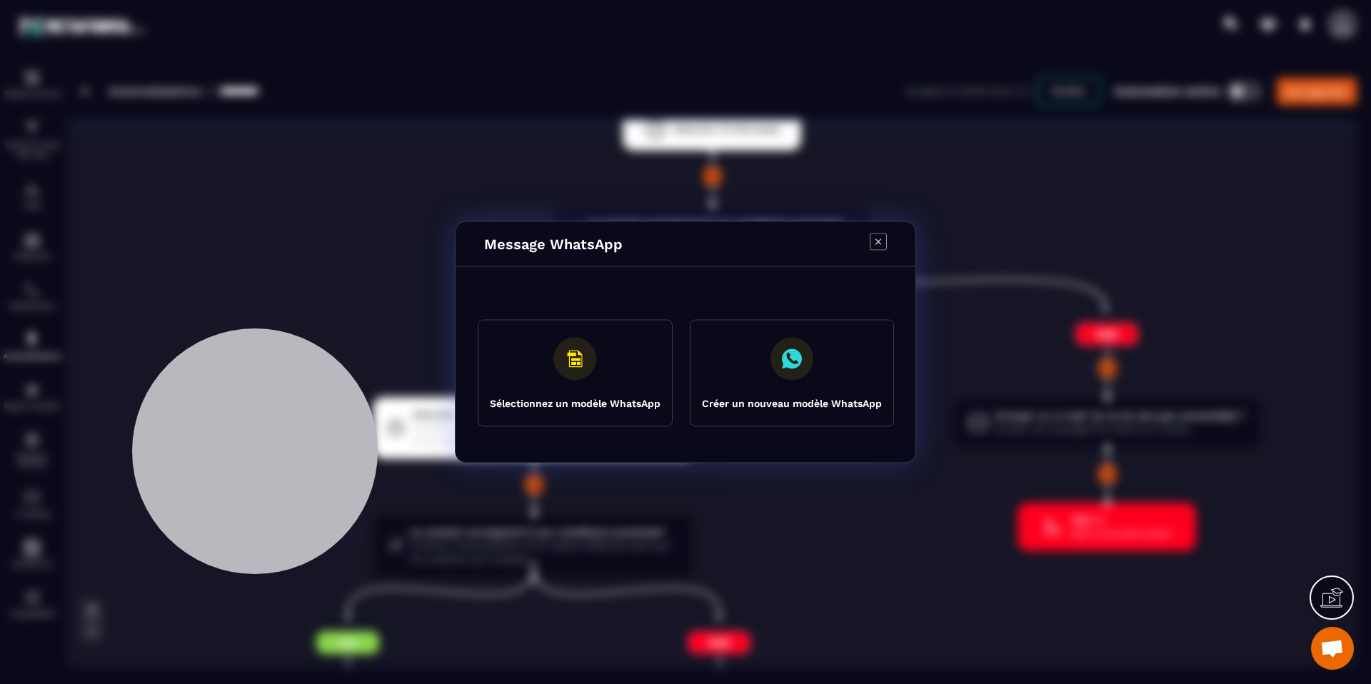
click at [835, 371] on button "Créer un nouveau modèle WhatsApp" at bounding box center [792, 373] width 204 height 107
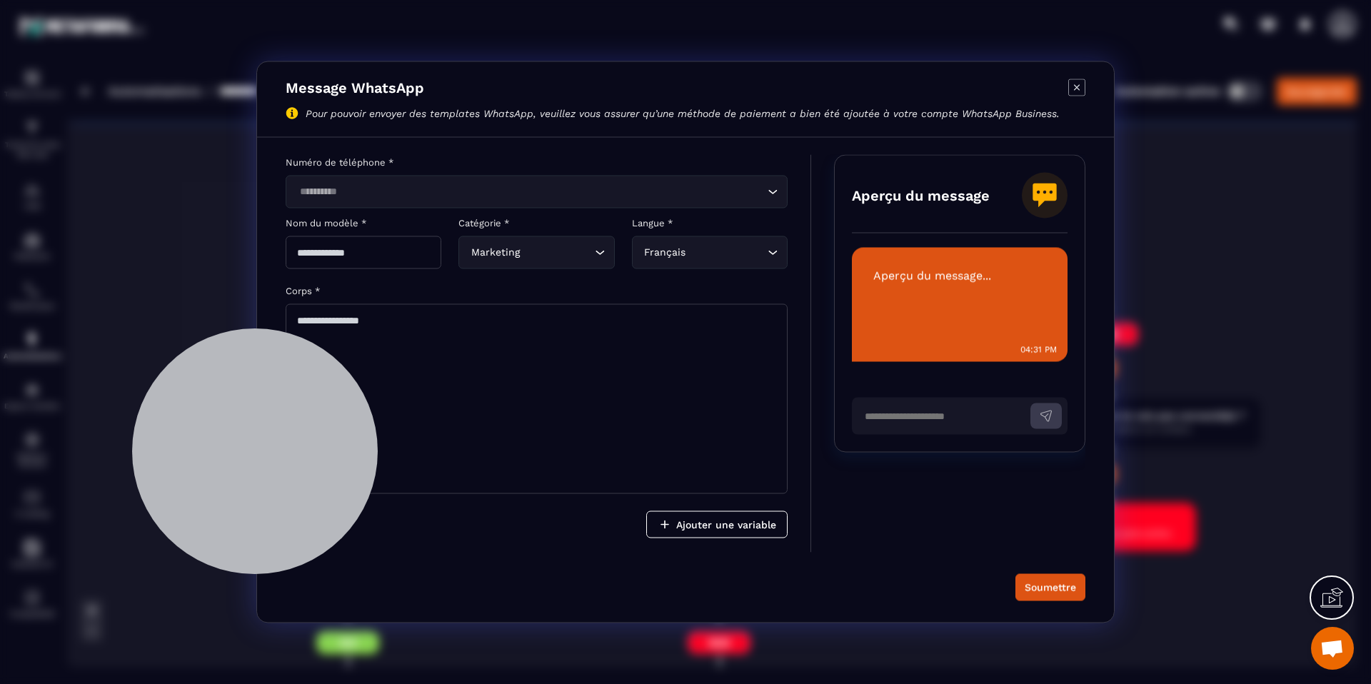
click at [461, 195] on input "Search for option" at bounding box center [529, 192] width 469 height 16
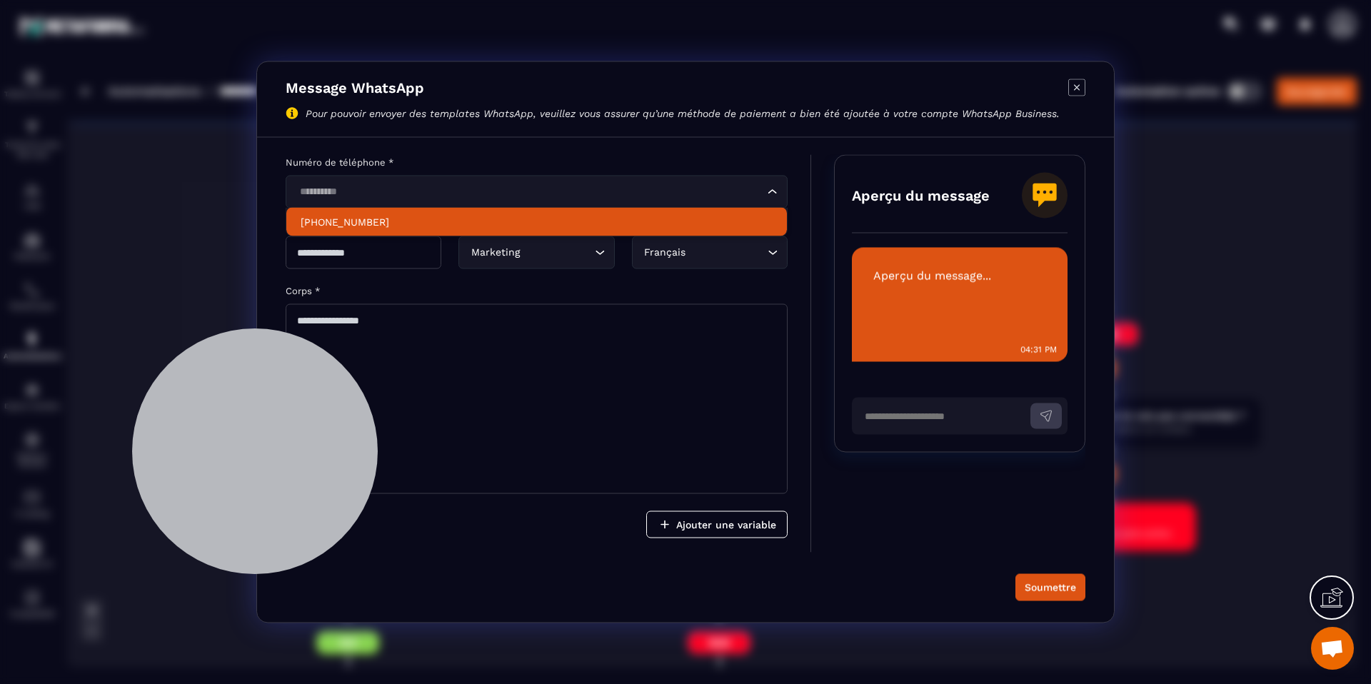
click at [511, 226] on p "[PHONE_NUMBER]" at bounding box center [537, 222] width 472 height 14
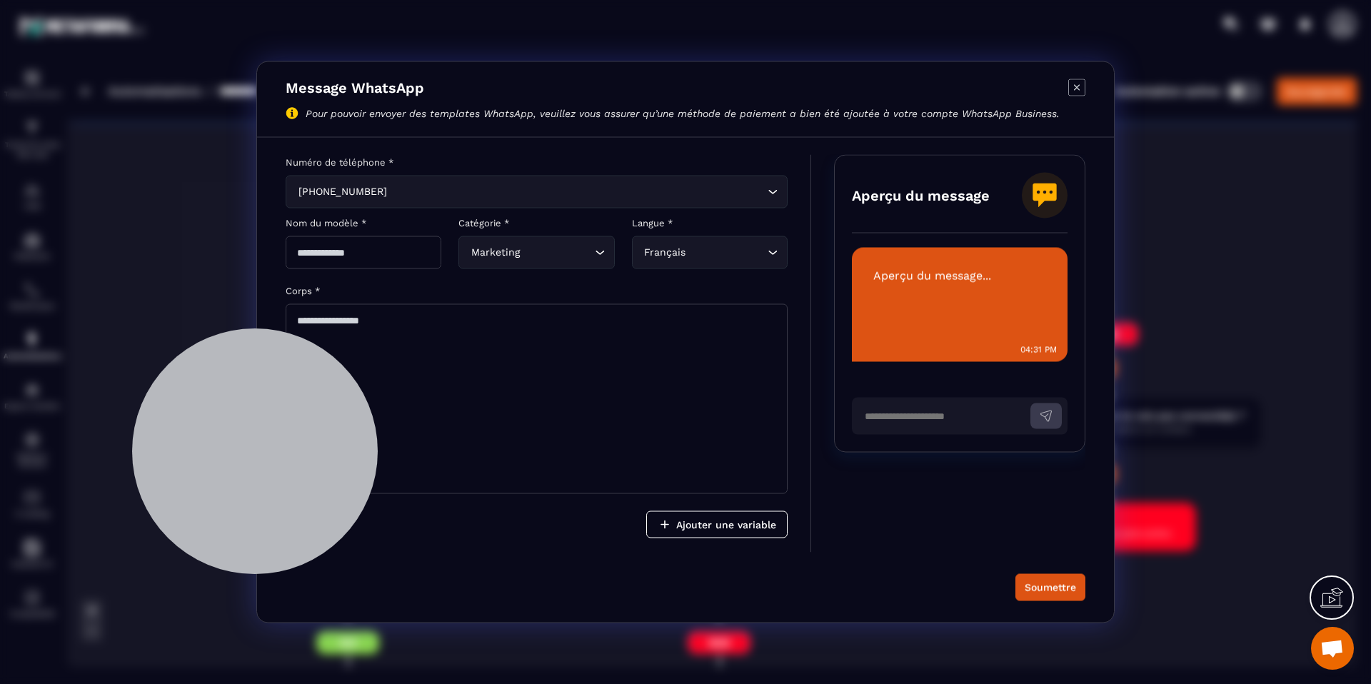
click at [413, 249] on input "Modal window" at bounding box center [364, 252] width 156 height 33
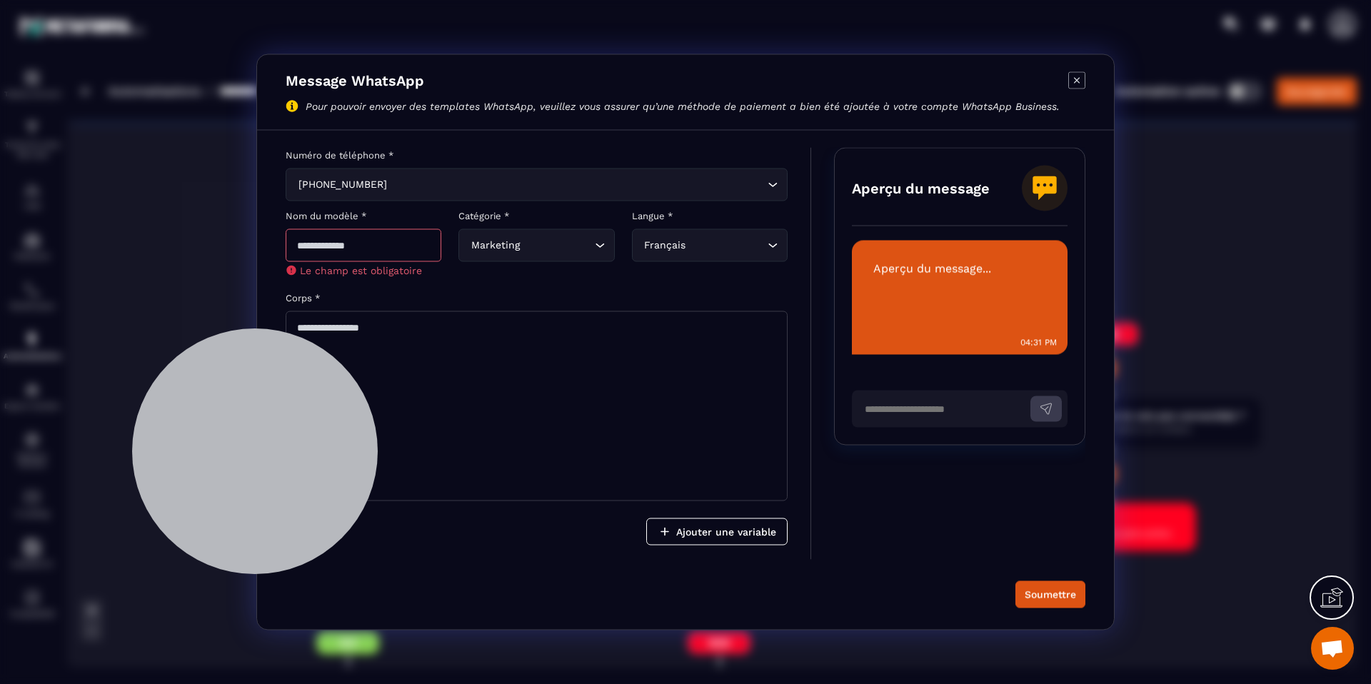
click at [1075, 82] on icon "Modal window" at bounding box center [1076, 80] width 17 height 17
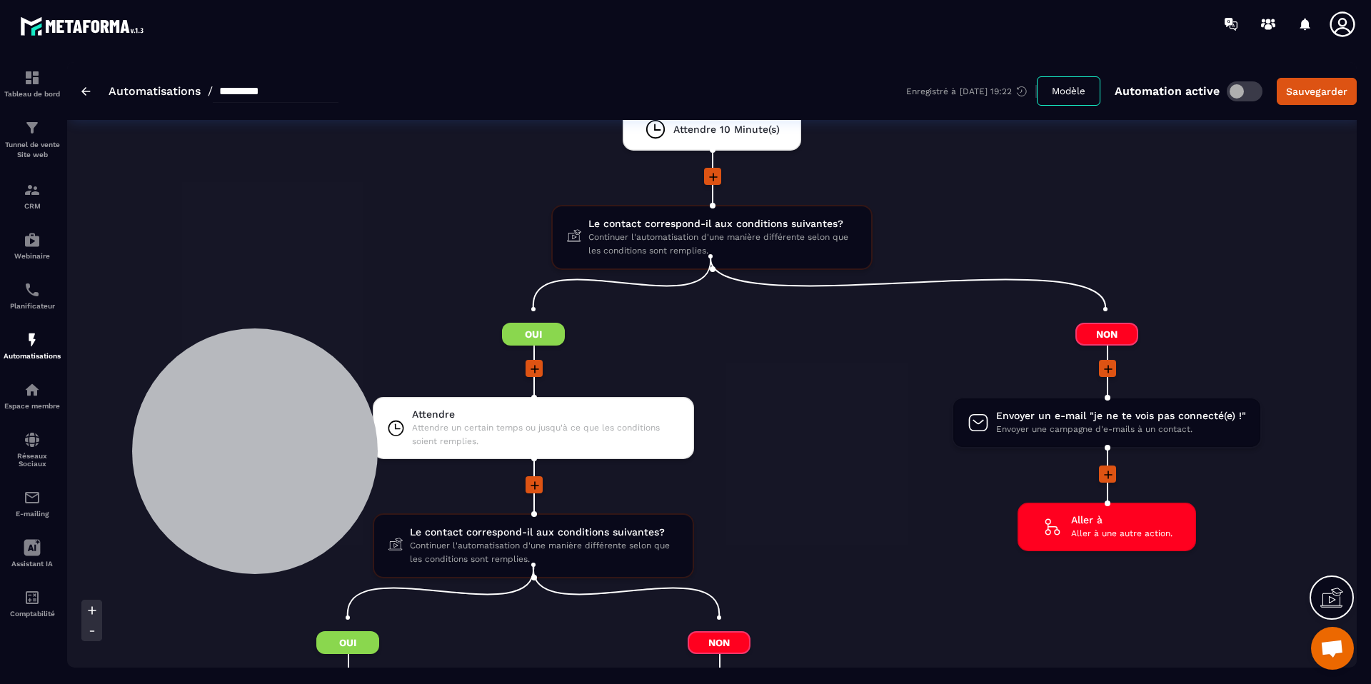
click at [1112, 468] on icon at bounding box center [1108, 475] width 14 height 14
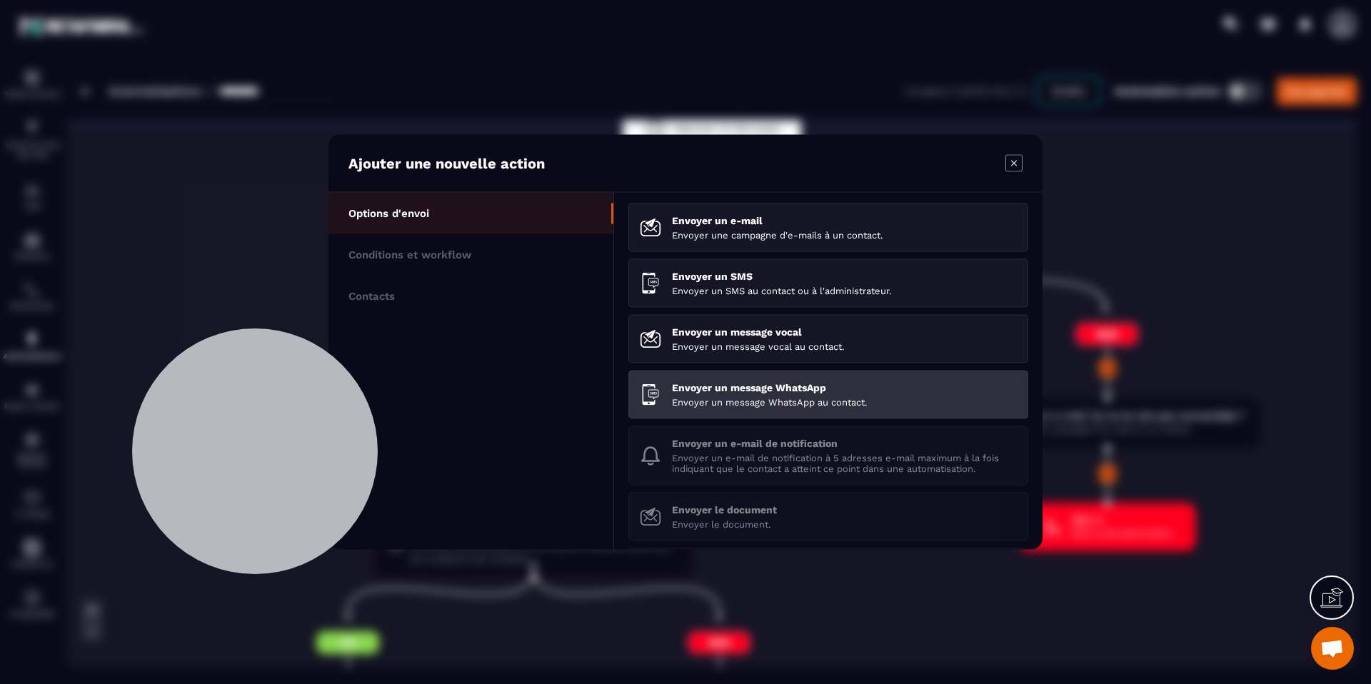
click at [766, 388] on p "Envoyer un message WhatsApp" at bounding box center [844, 387] width 345 height 11
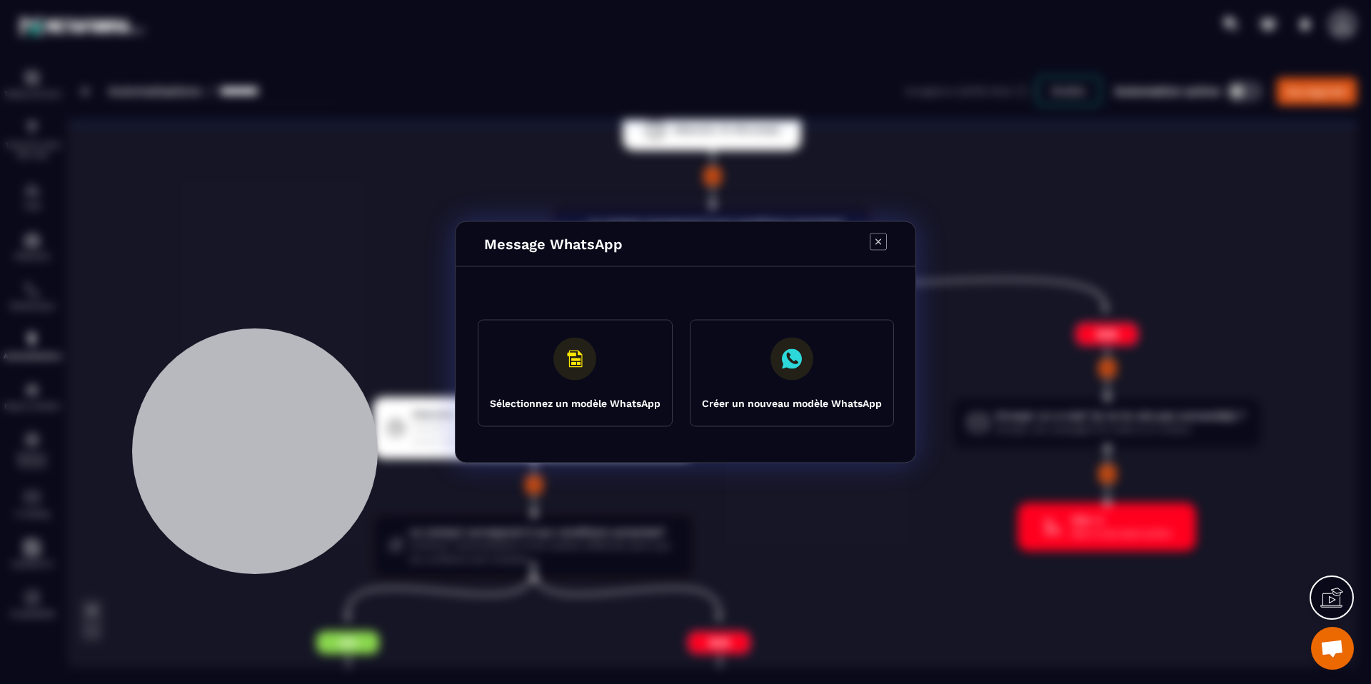
click at [548, 350] on button "Sélectionnez un modèle WhatsApp" at bounding box center [575, 373] width 195 height 107
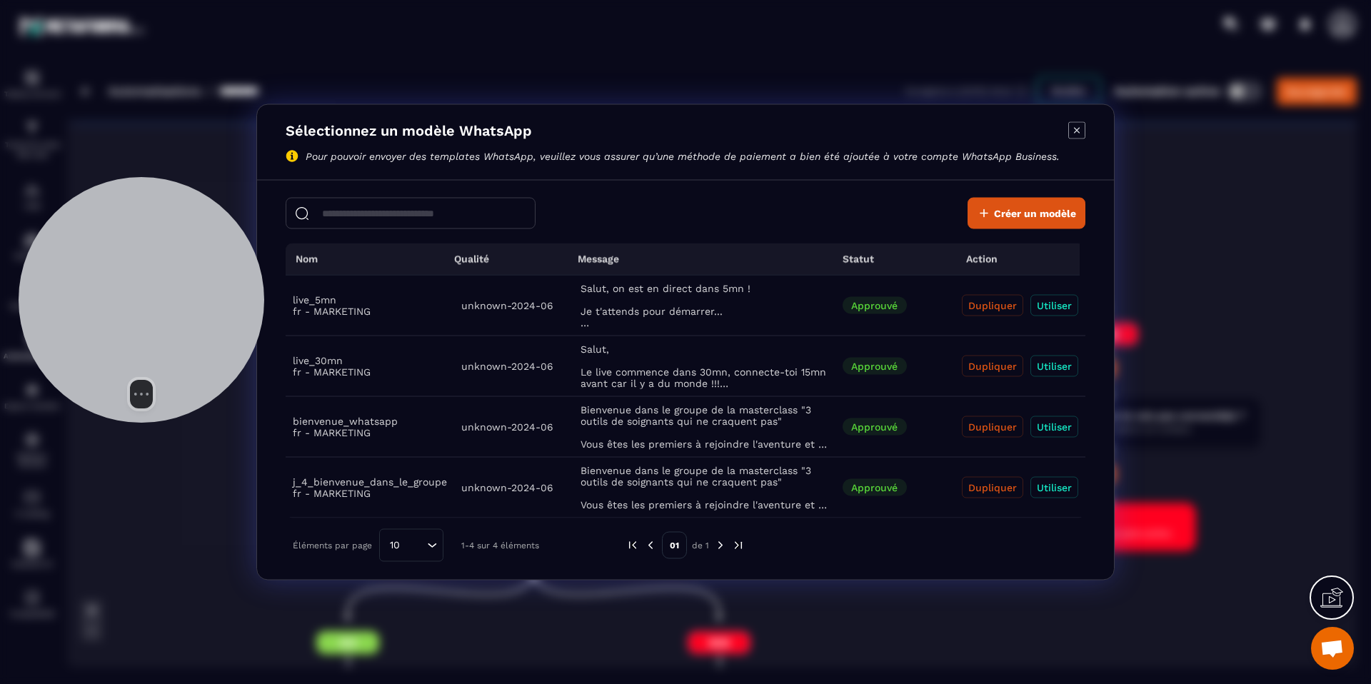
drag, startPoint x: 308, startPoint y: 405, endPoint x: 199, endPoint y: 253, distance: 186.7
click at [195, 253] on div at bounding box center [142, 300] width 246 height 246
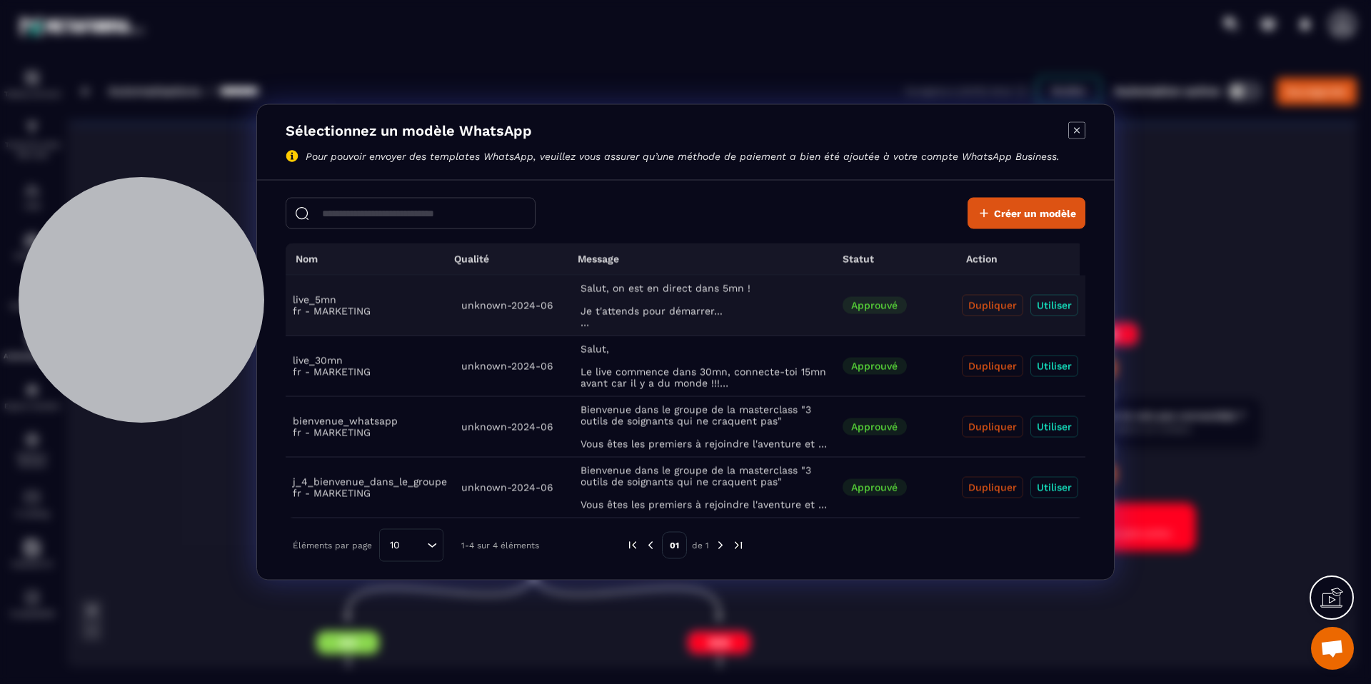
click at [1042, 304] on button "Utiliser" at bounding box center [1054, 305] width 48 height 21
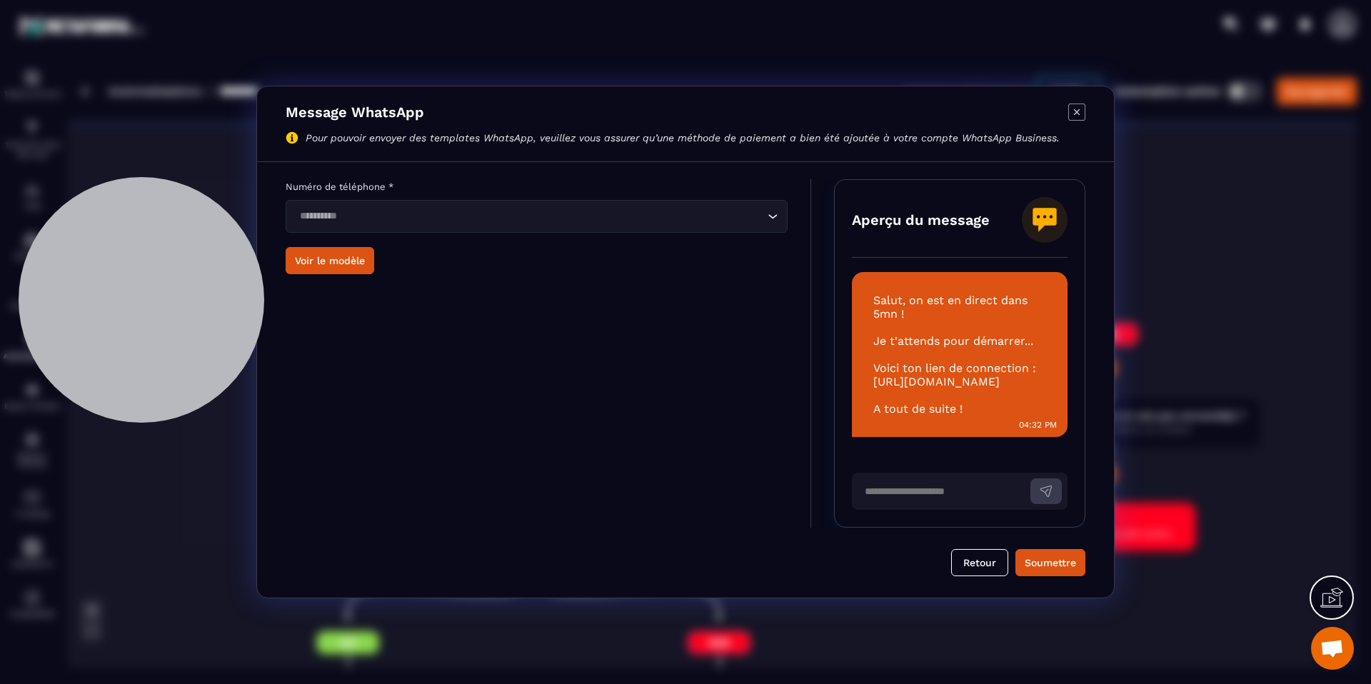
click at [495, 224] on input "Search for option" at bounding box center [529, 216] width 469 height 16
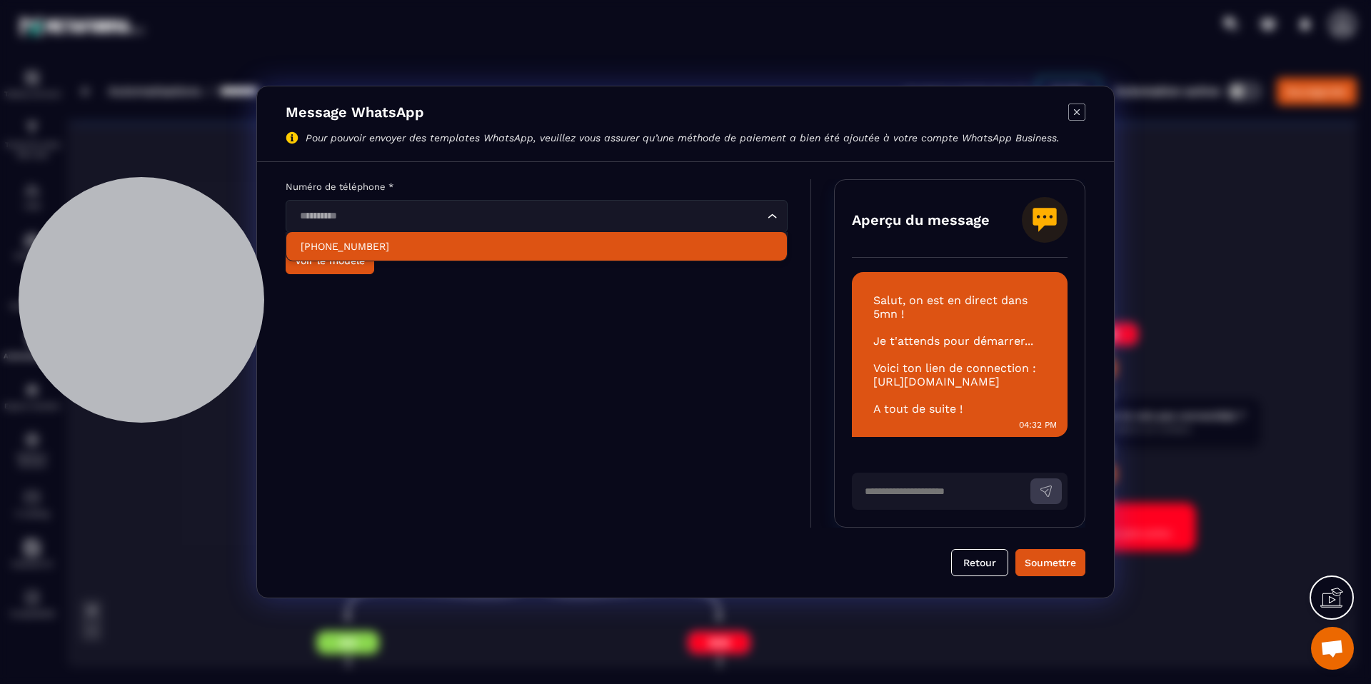
click at [488, 248] on p "[PHONE_NUMBER]" at bounding box center [537, 246] width 472 height 14
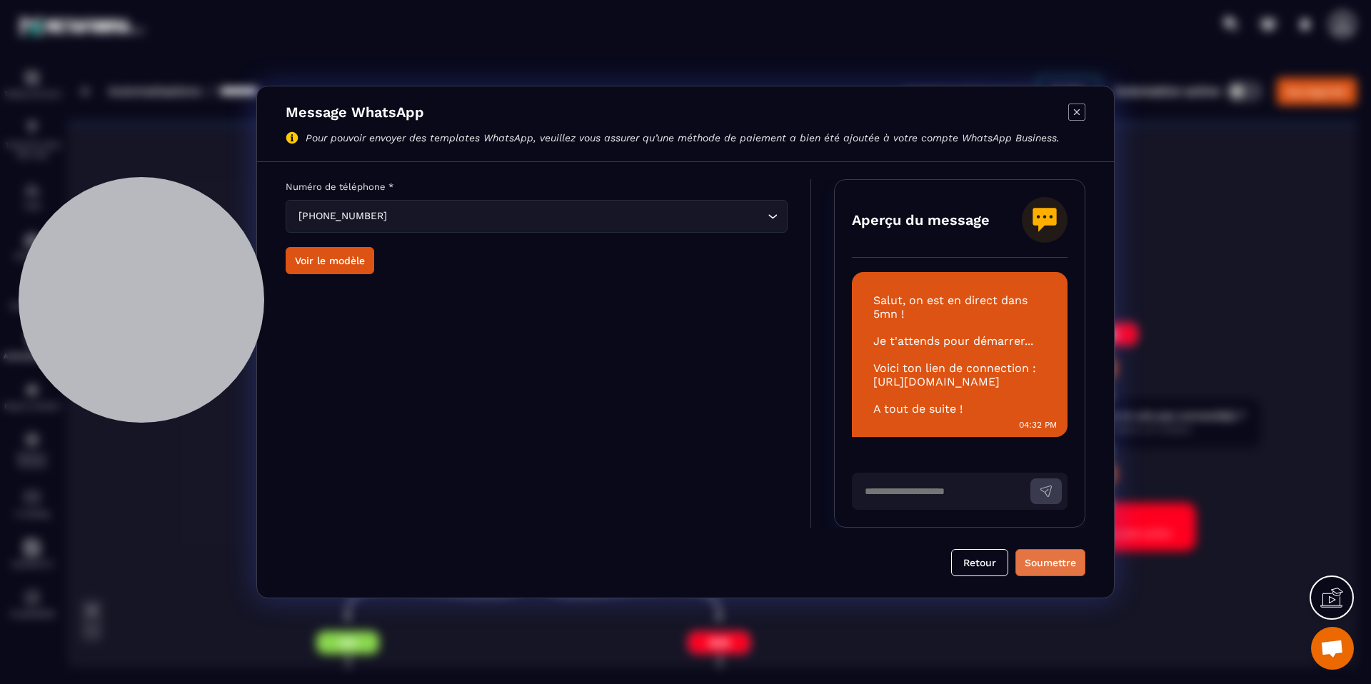
click at [1040, 555] on div "Soumettre" at bounding box center [1050, 562] width 51 height 14
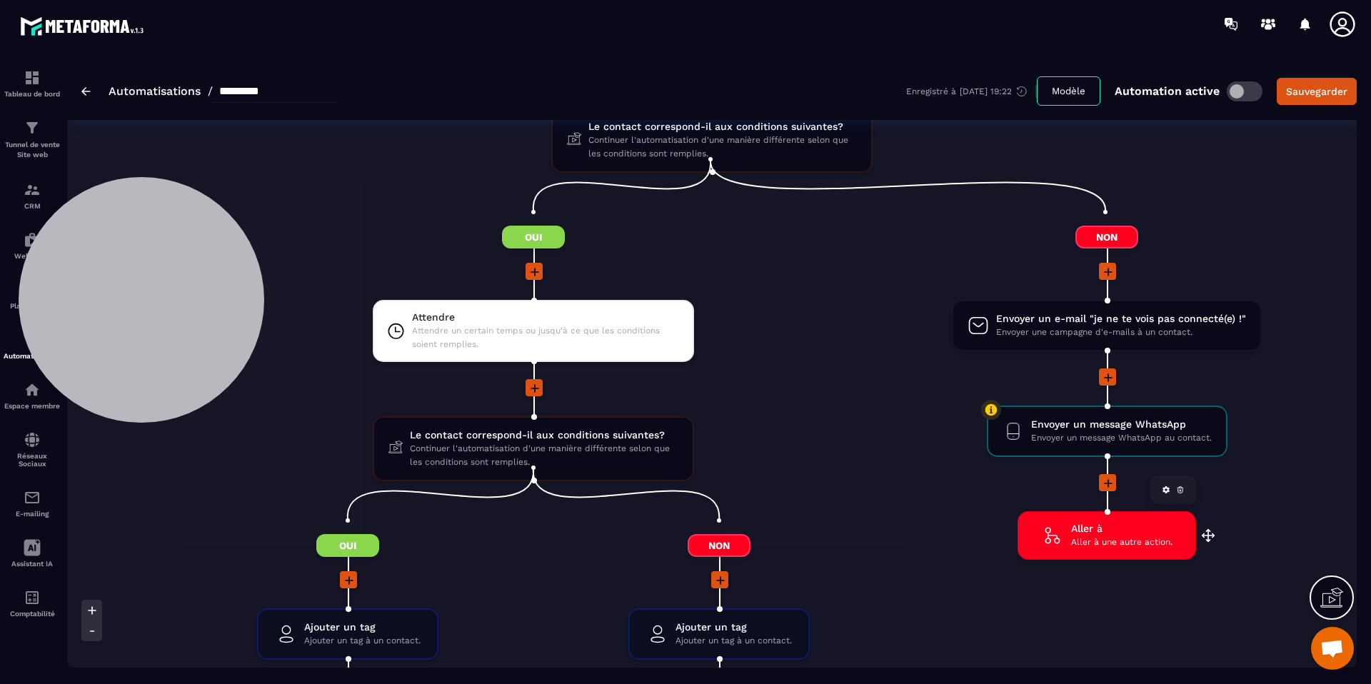
scroll to position [1730, 0]
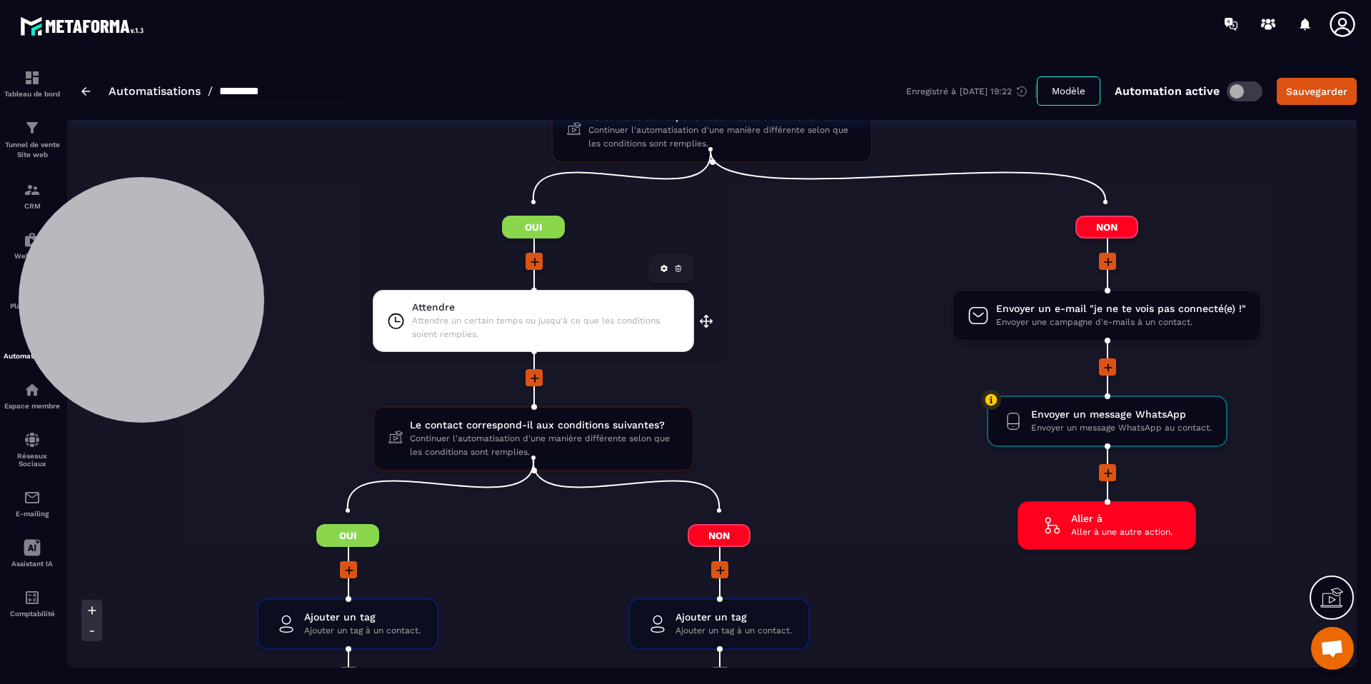
click at [568, 314] on span "Attendre un certain temps ou jusqu'à ce que les conditions soient remplies." at bounding box center [546, 327] width 268 height 27
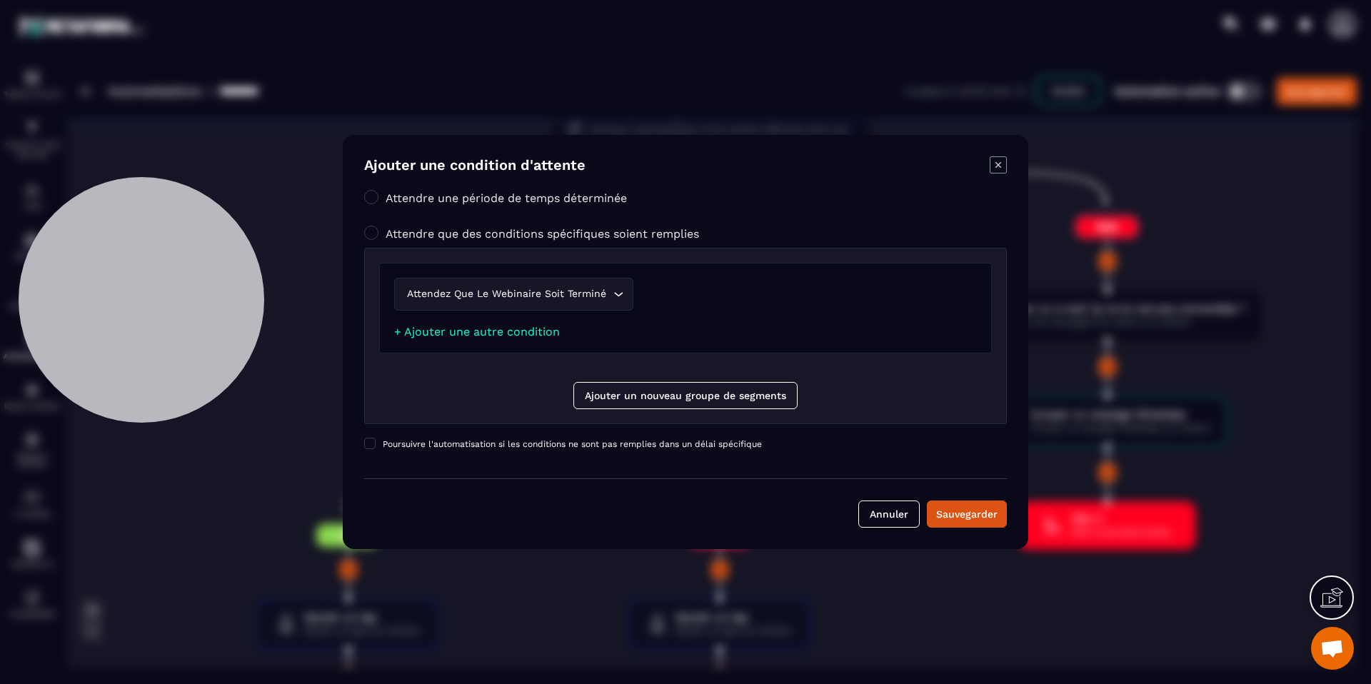
click at [990, 166] on icon "Modal window" at bounding box center [998, 164] width 17 height 17
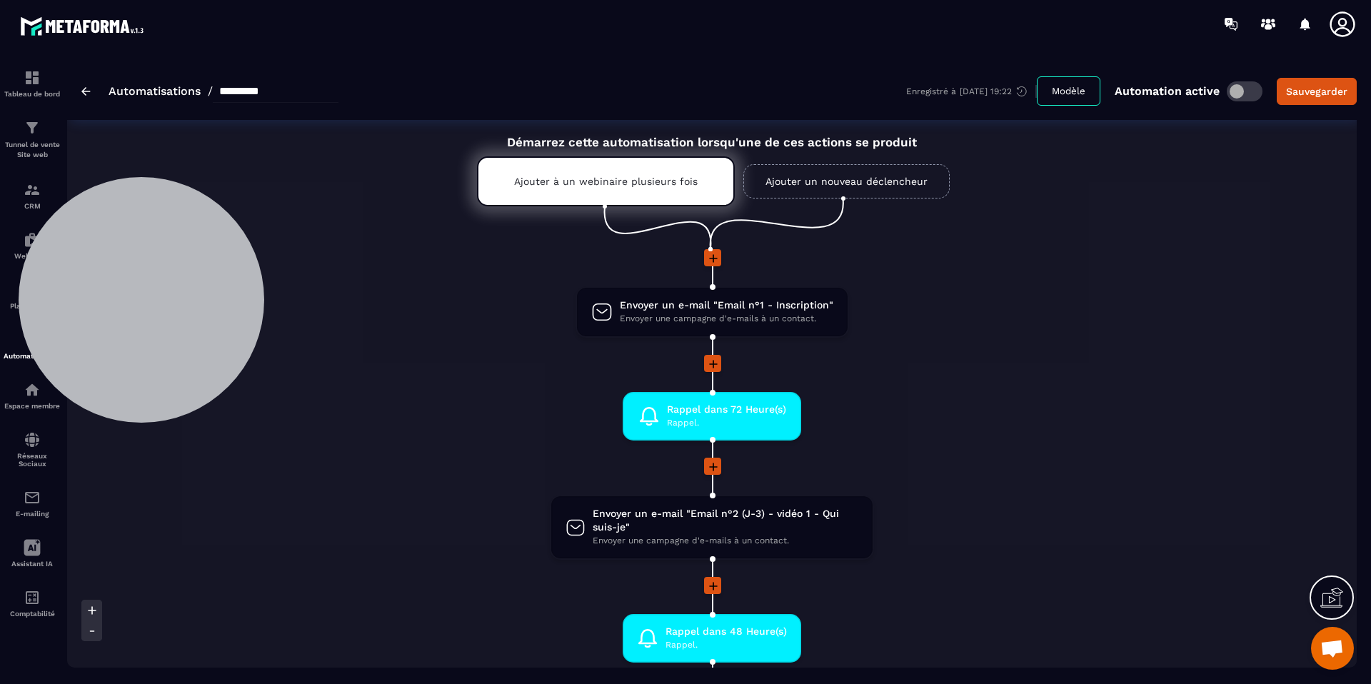
scroll to position [19, 0]
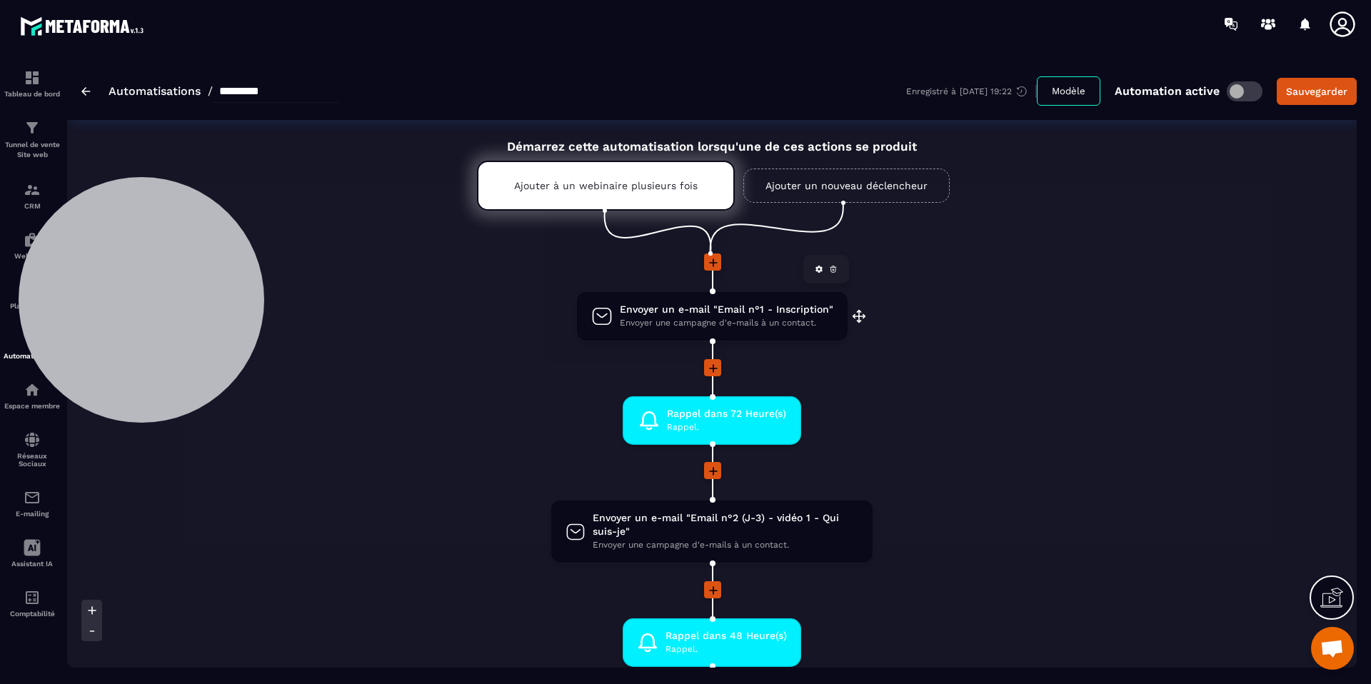
click at [743, 308] on span "Envoyer un e-mail "Email n°1 - Inscription"" at bounding box center [726, 310] width 213 height 14
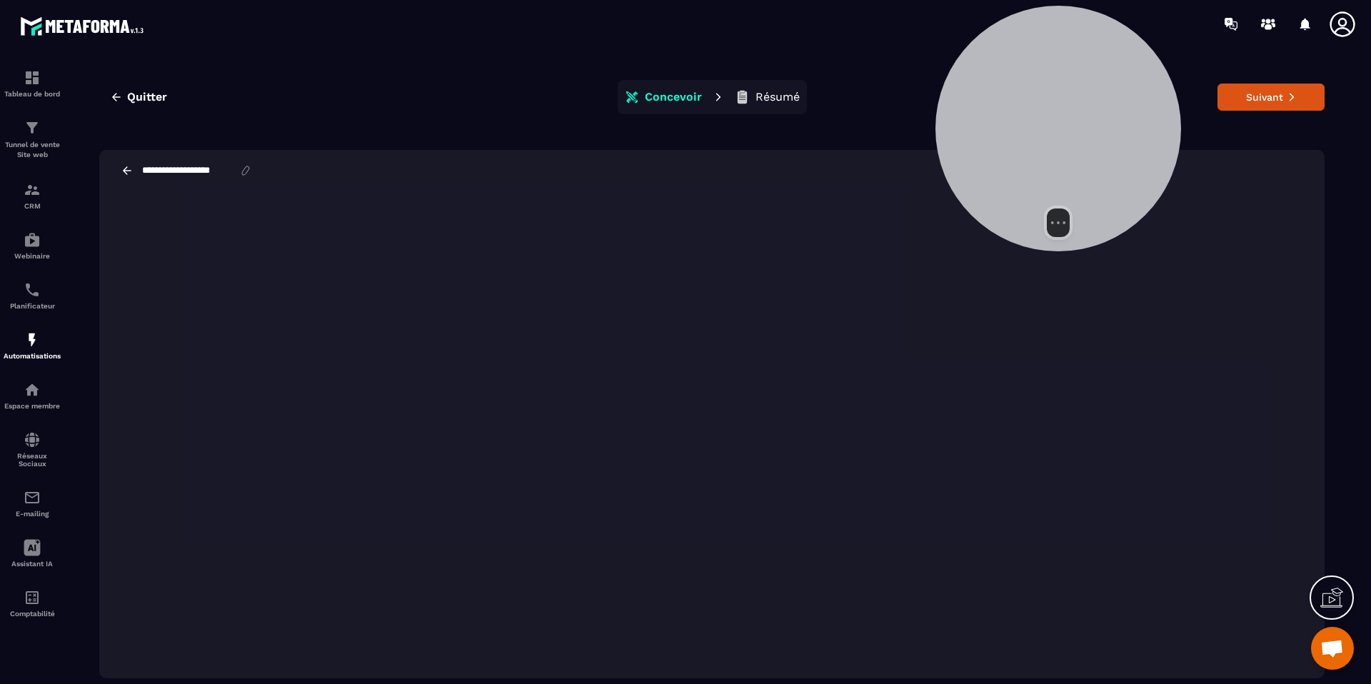
drag, startPoint x: 208, startPoint y: 261, endPoint x: 1126, endPoint y: 78, distance: 935.7
click at [1125, 76] on div at bounding box center [1058, 129] width 246 height 246
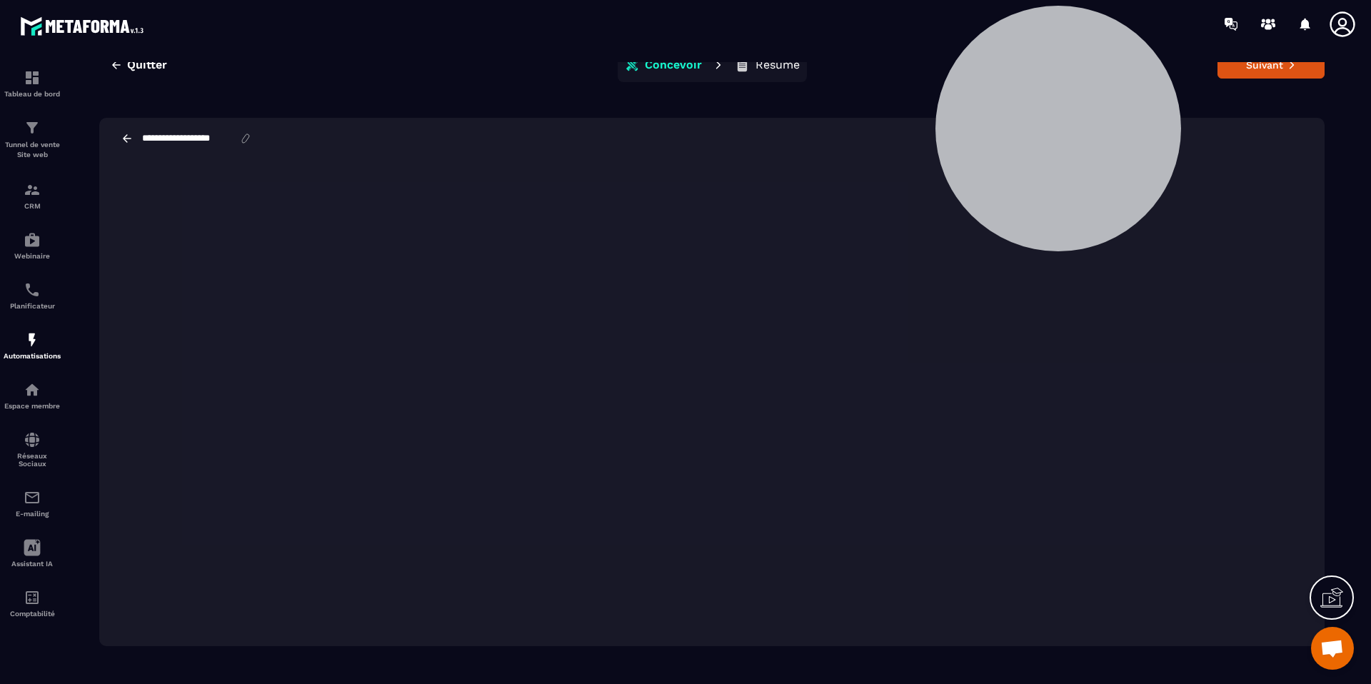
scroll to position [30, 0]
click at [1232, 75] on button "Suivant" at bounding box center [1270, 67] width 107 height 27
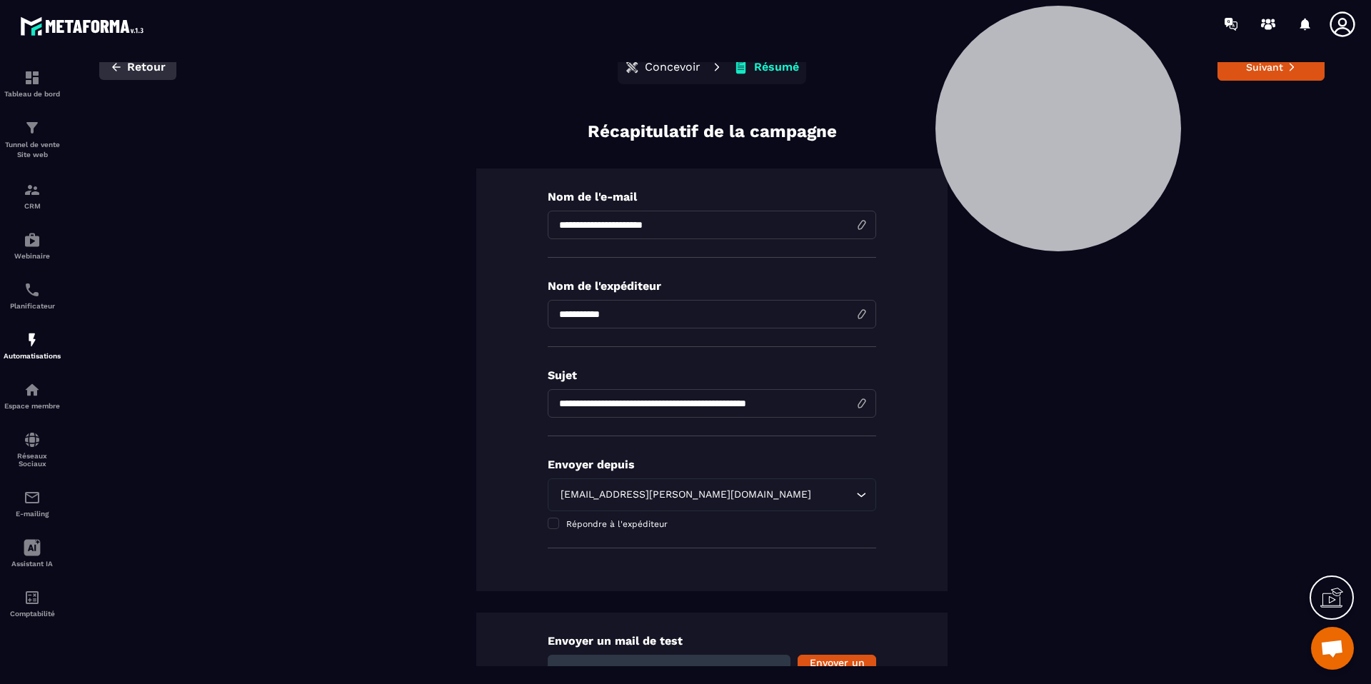
click at [116, 65] on icon "button" at bounding box center [116, 67] width 13 height 13
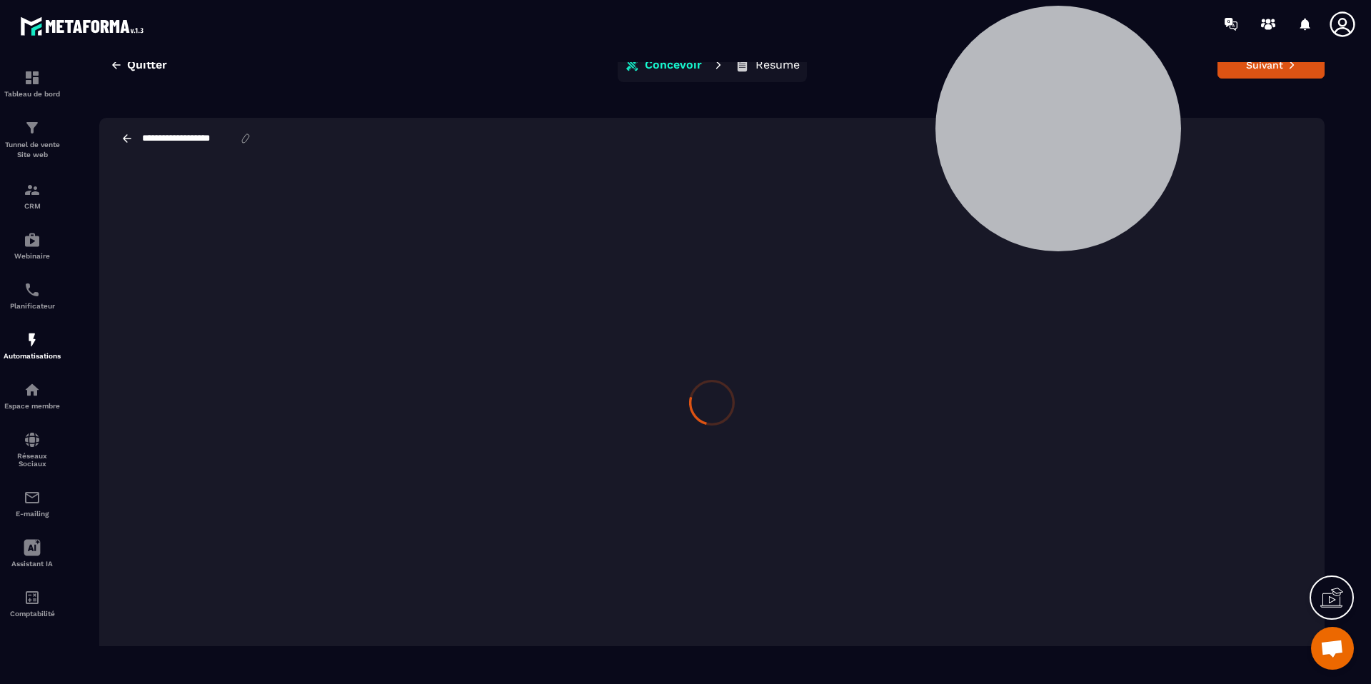
click at [116, 65] on icon "button" at bounding box center [116, 65] width 13 height 13
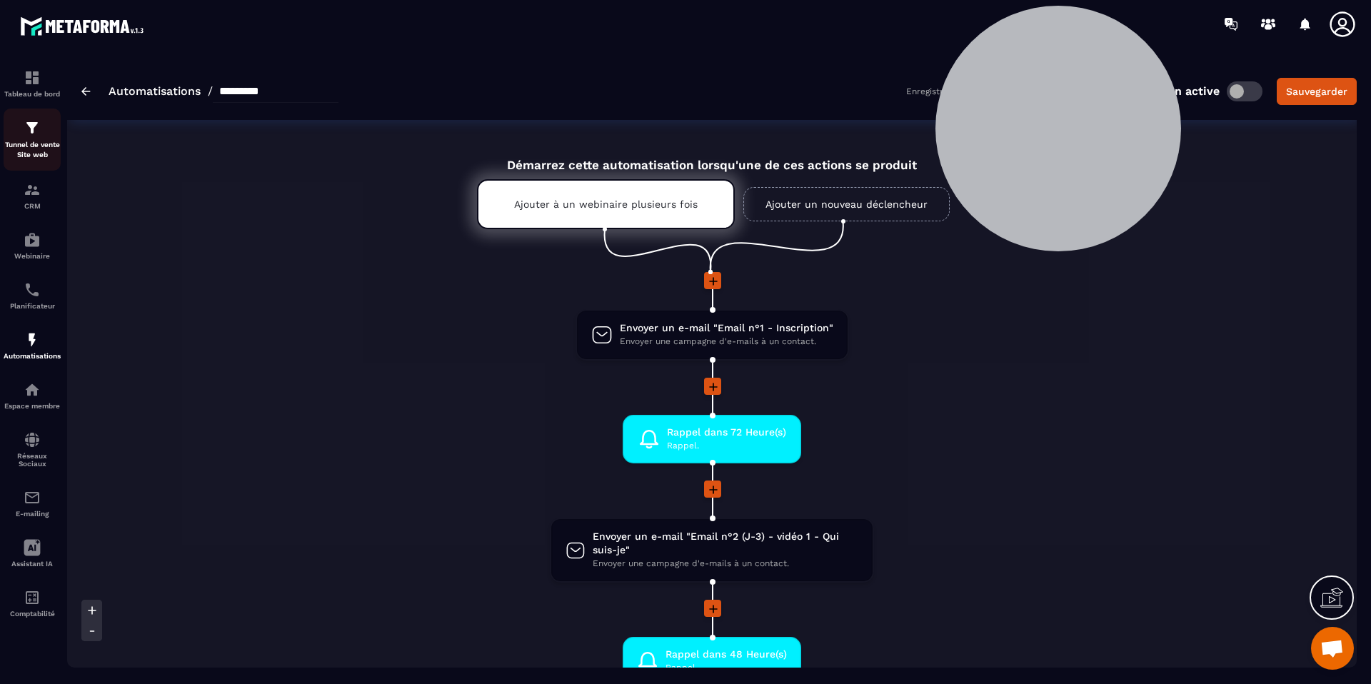
click at [29, 135] on img at bounding box center [32, 127] width 17 height 17
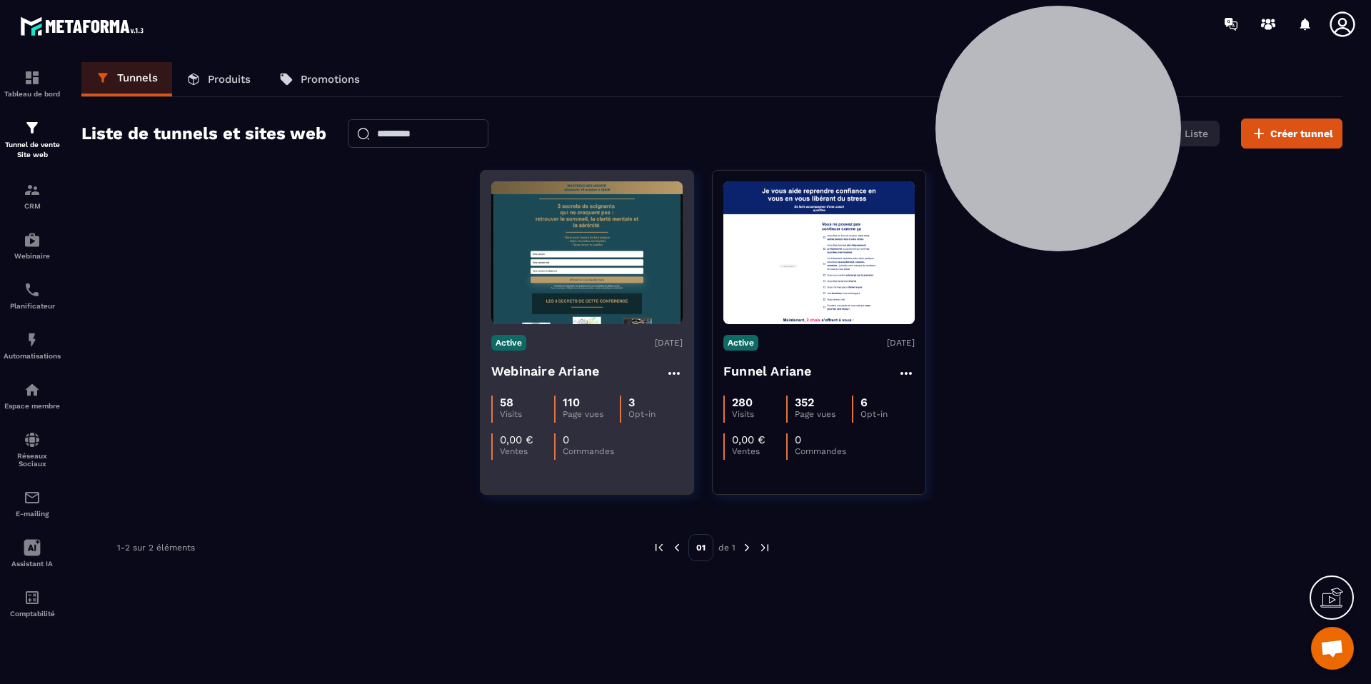
click at [575, 369] on h4 "Webinaire Ariane" at bounding box center [545, 371] width 108 height 20
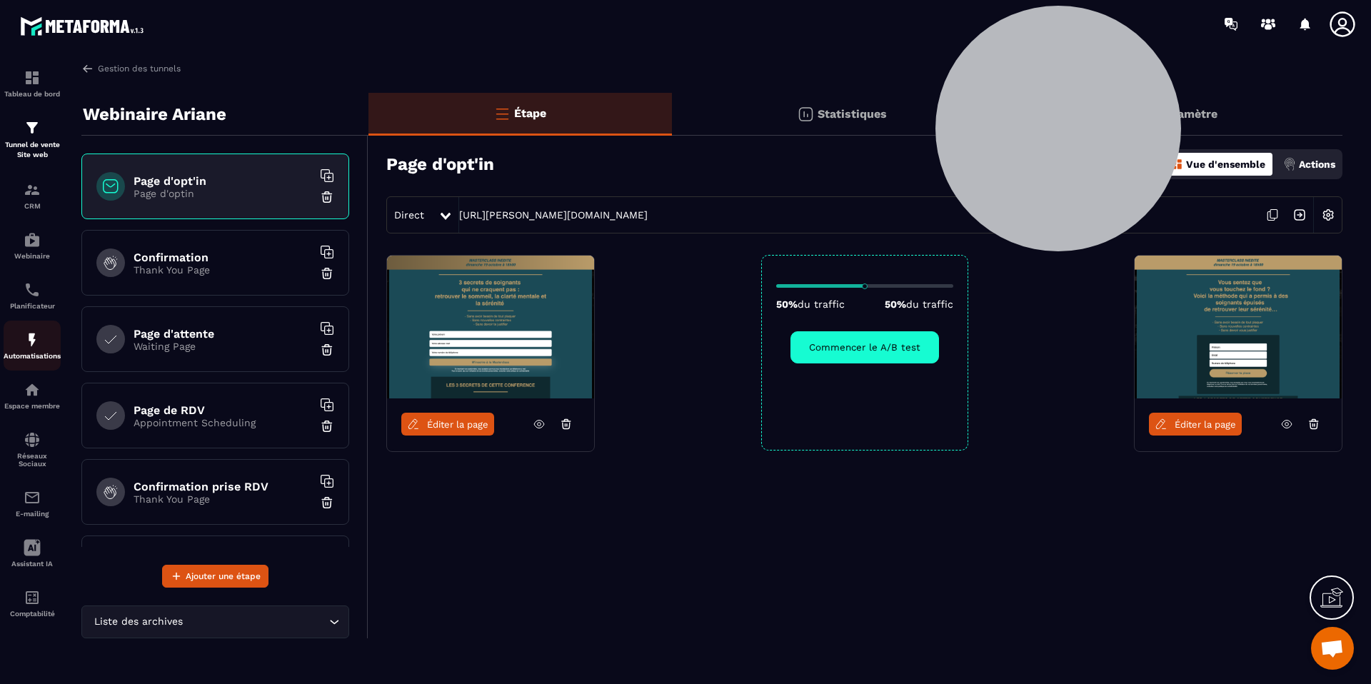
click at [39, 338] on img at bounding box center [32, 339] width 17 height 17
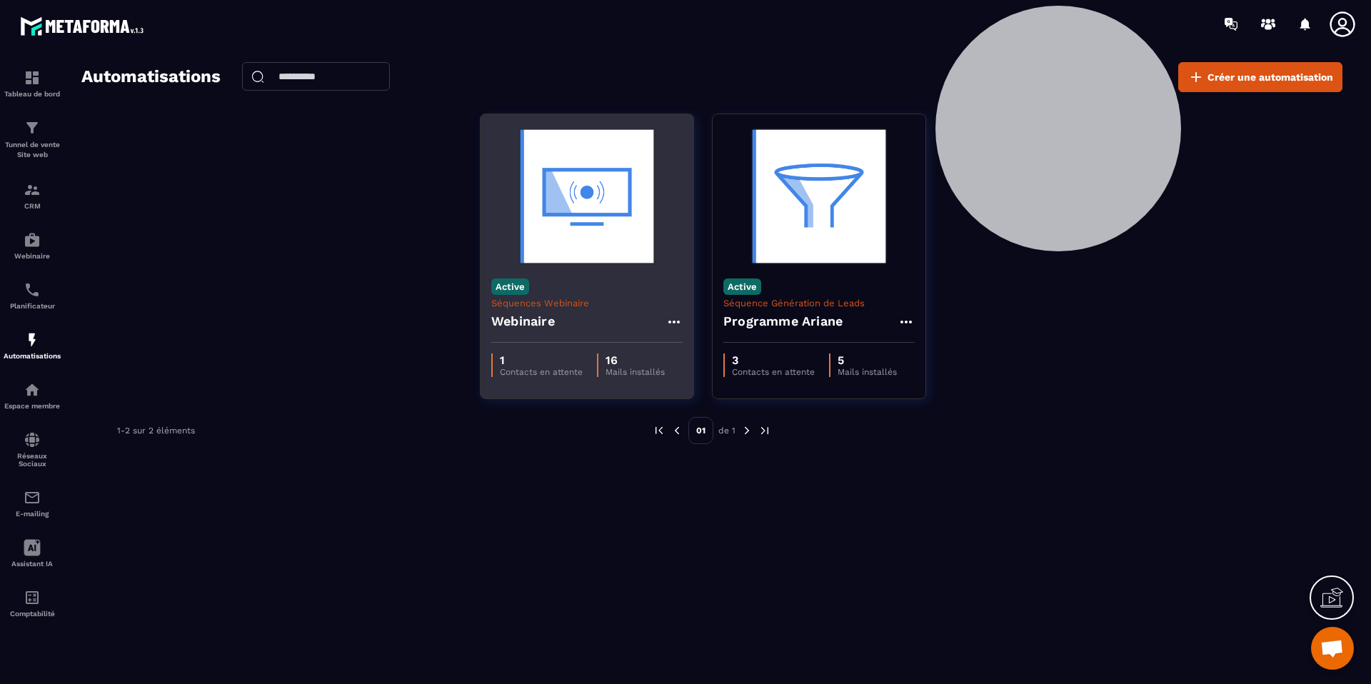
click at [521, 316] on h4 "Webinaire" at bounding box center [523, 321] width 64 height 20
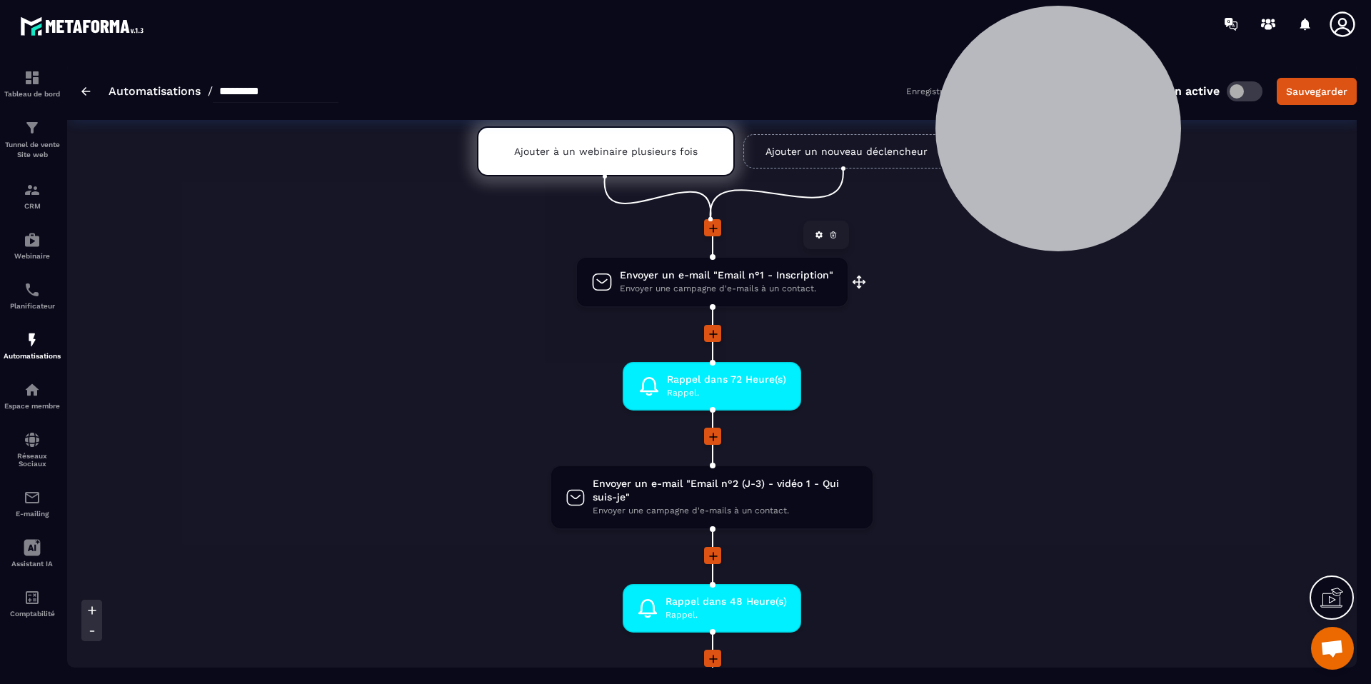
scroll to position [54, 0]
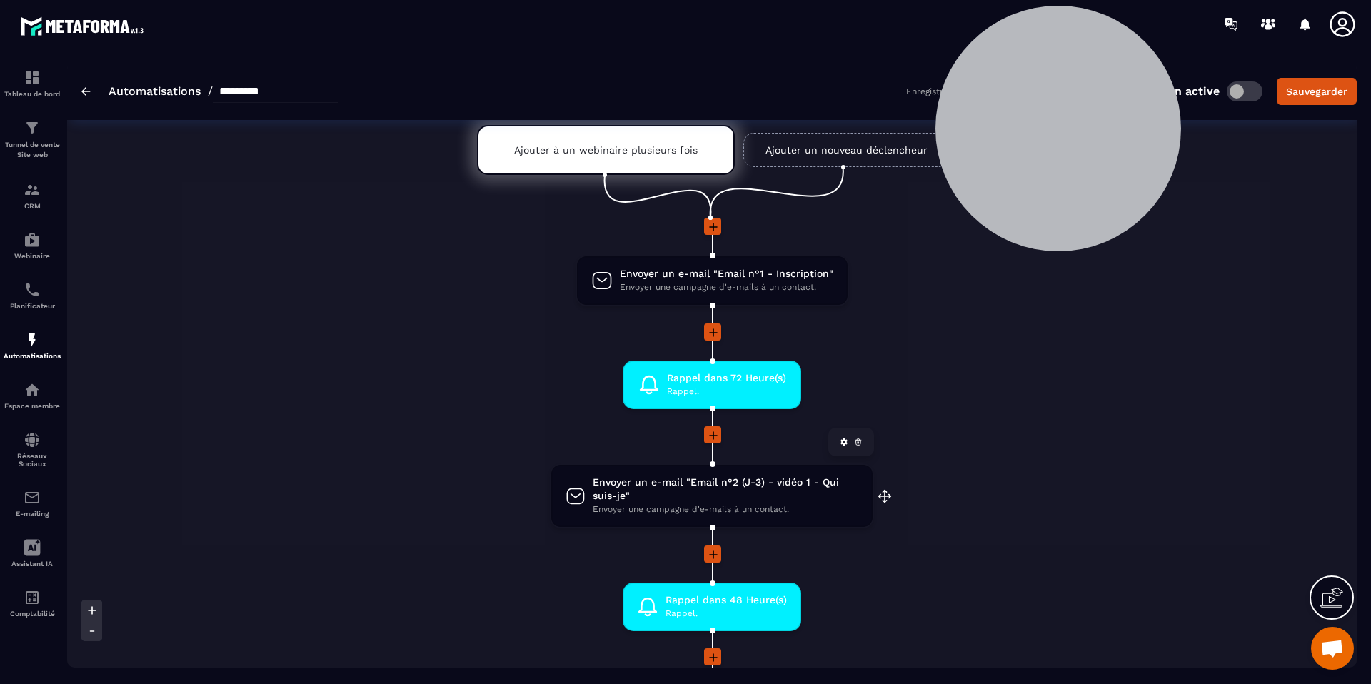
click at [720, 492] on span "Envoyer un e-mail "Email n°2 (J-3) - vidéo 1 - Qui suis-je"" at bounding box center [726, 489] width 266 height 27
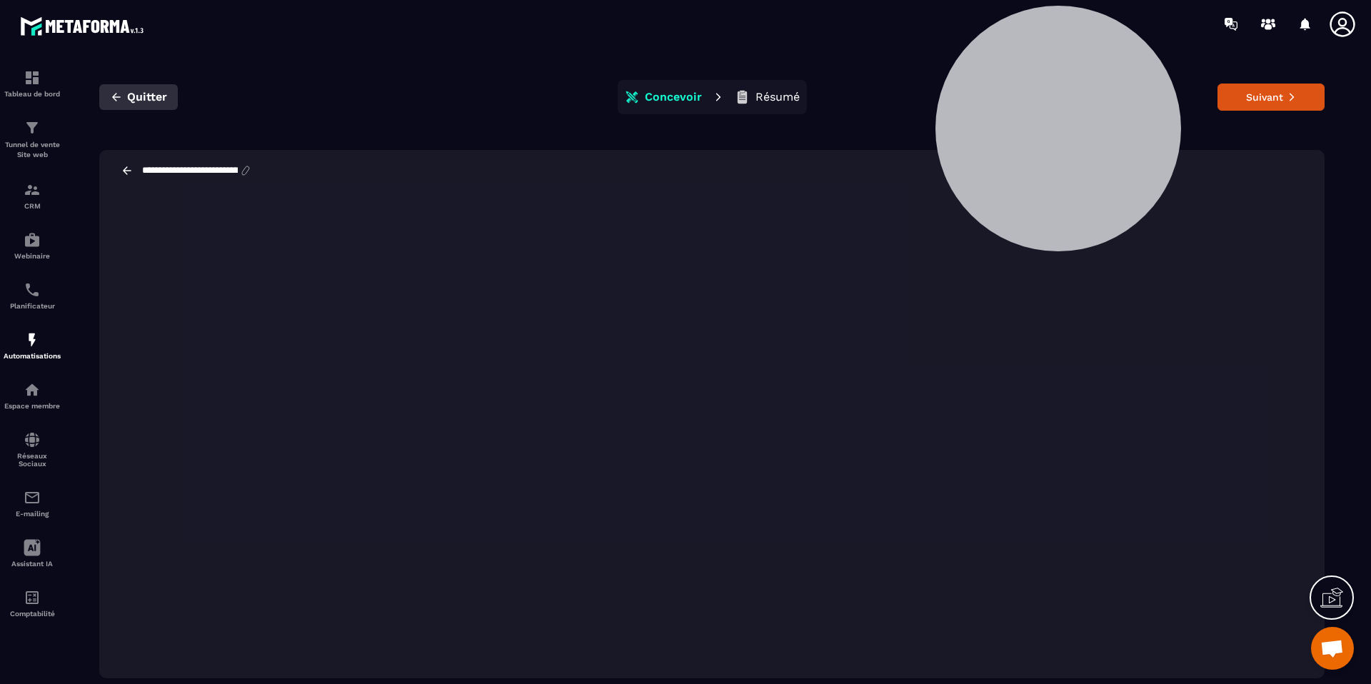
click at [135, 91] on span "Quitter" at bounding box center [147, 97] width 40 height 14
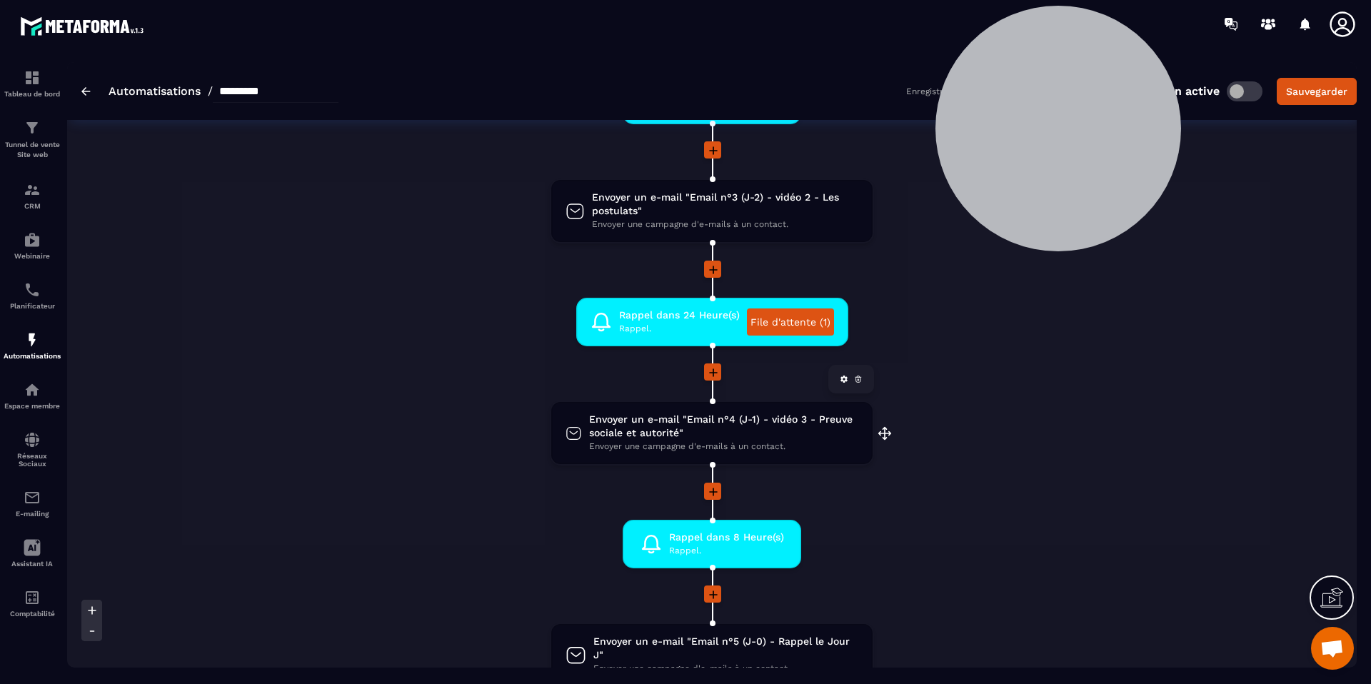
scroll to position [562, 0]
click at [715, 431] on span "Envoyer un e-mail "Email n°4 (J-1) - vidéo 3 - Preuve sociale et autorité"" at bounding box center [723, 425] width 269 height 27
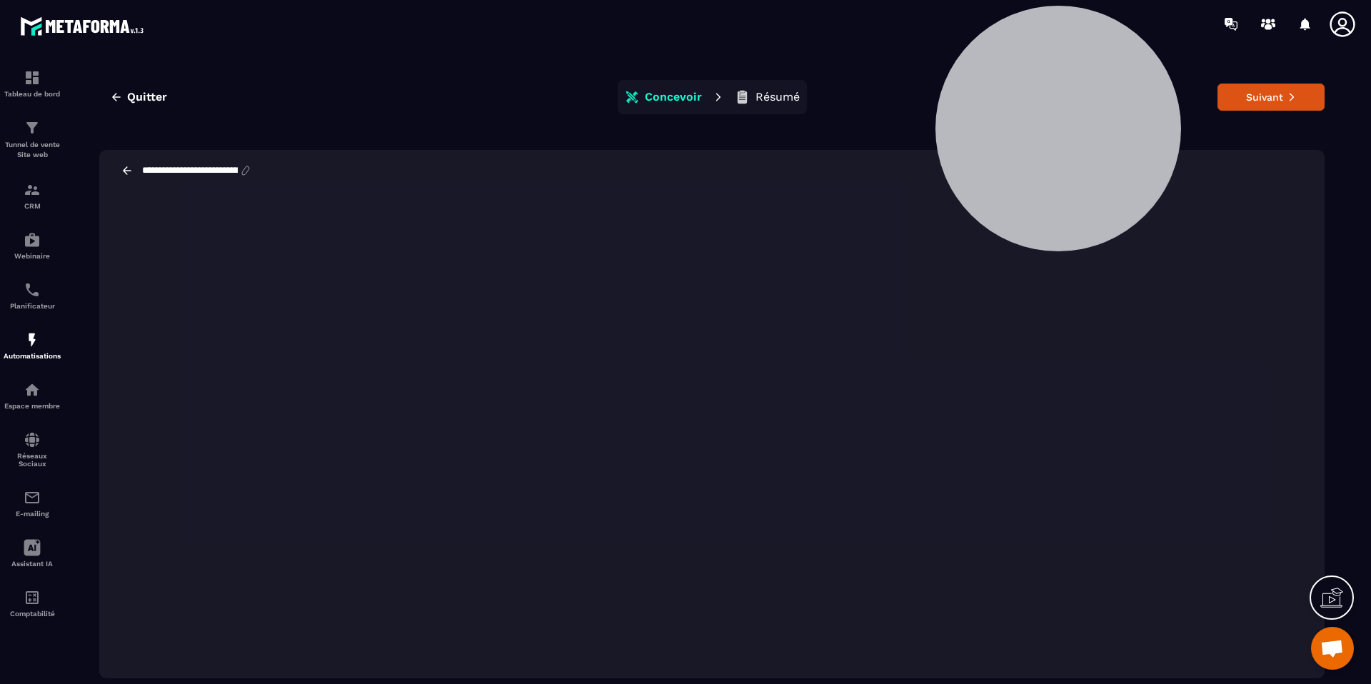
click at [129, 174] on icon at bounding box center [127, 170] width 13 height 13
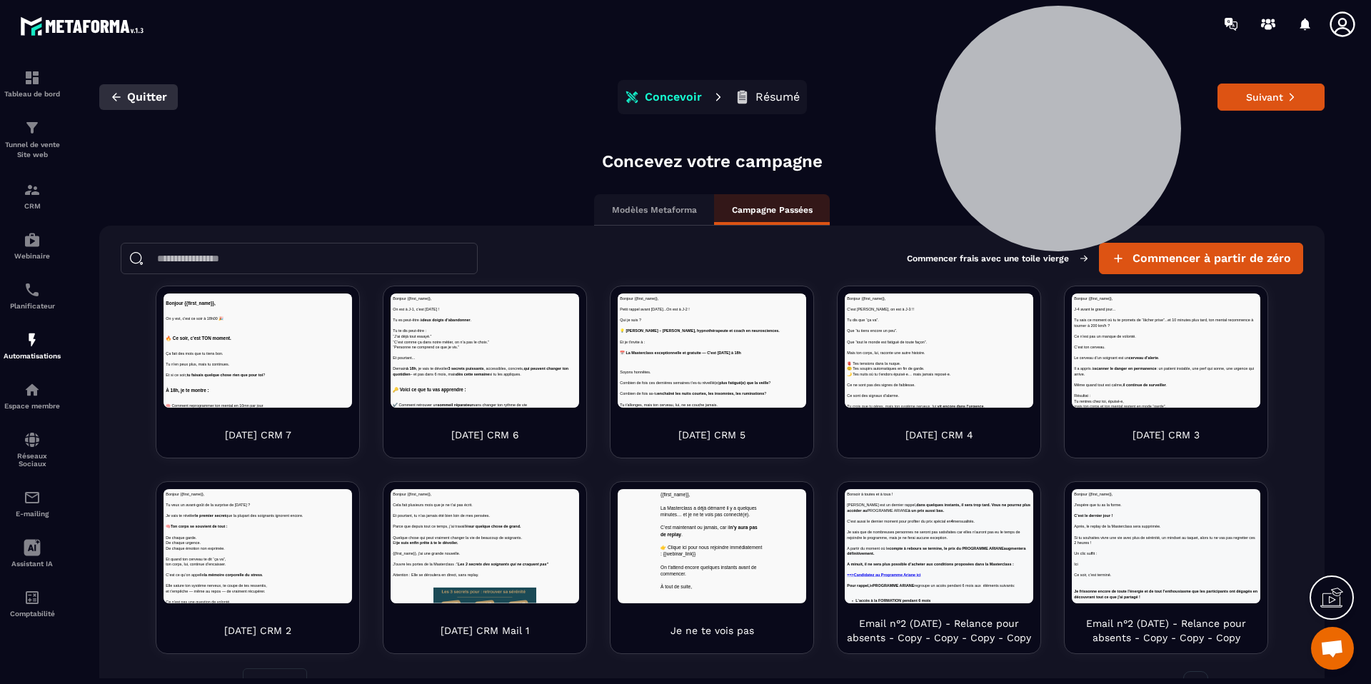
click at [118, 91] on icon "button" at bounding box center [116, 97] width 13 height 13
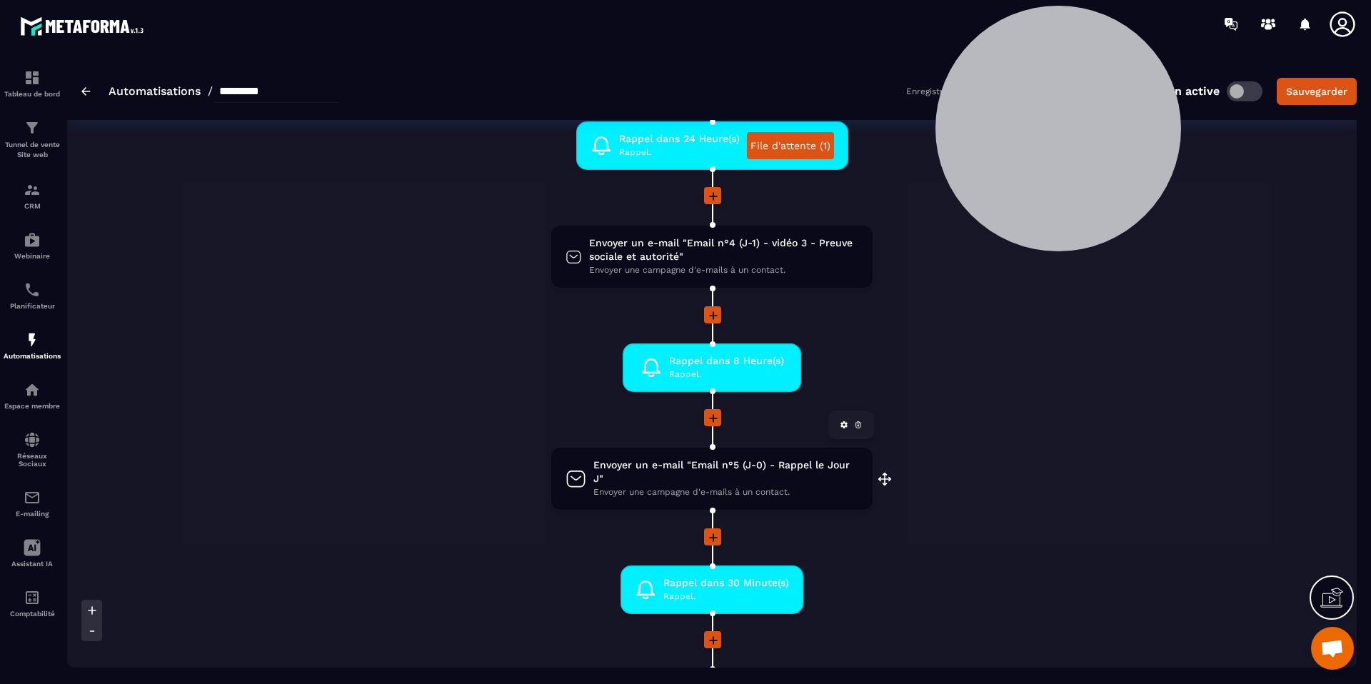
scroll to position [763, 0]
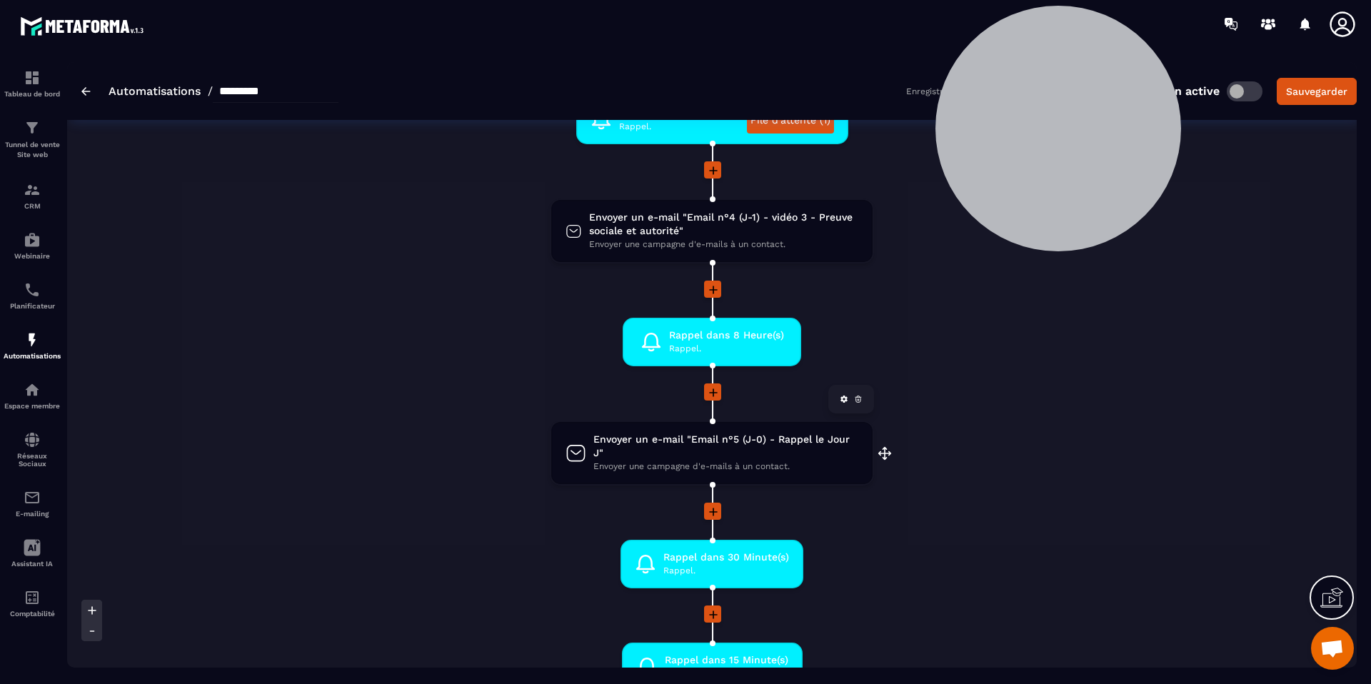
click at [669, 443] on span "Envoyer un e-mail "Email n°5 (J-0) - Rappel le Jour J"" at bounding box center [725, 446] width 265 height 27
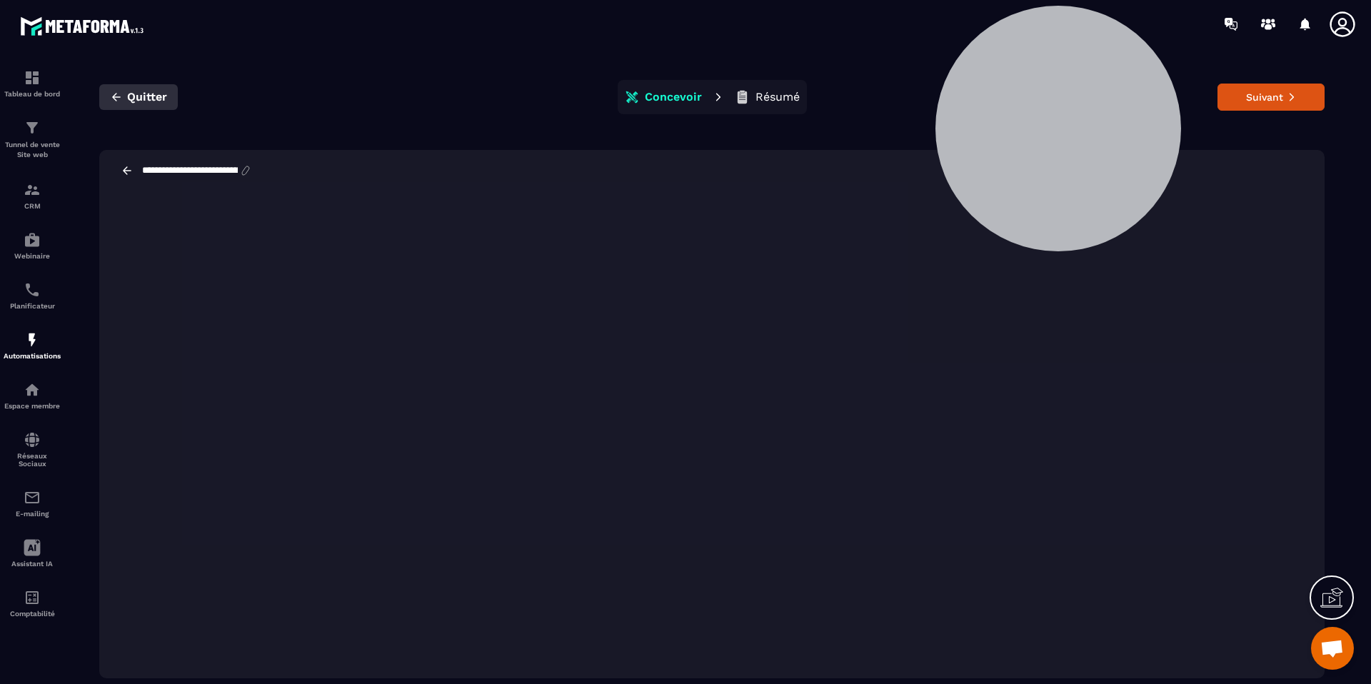
click at [121, 92] on icon "button" at bounding box center [116, 97] width 13 height 13
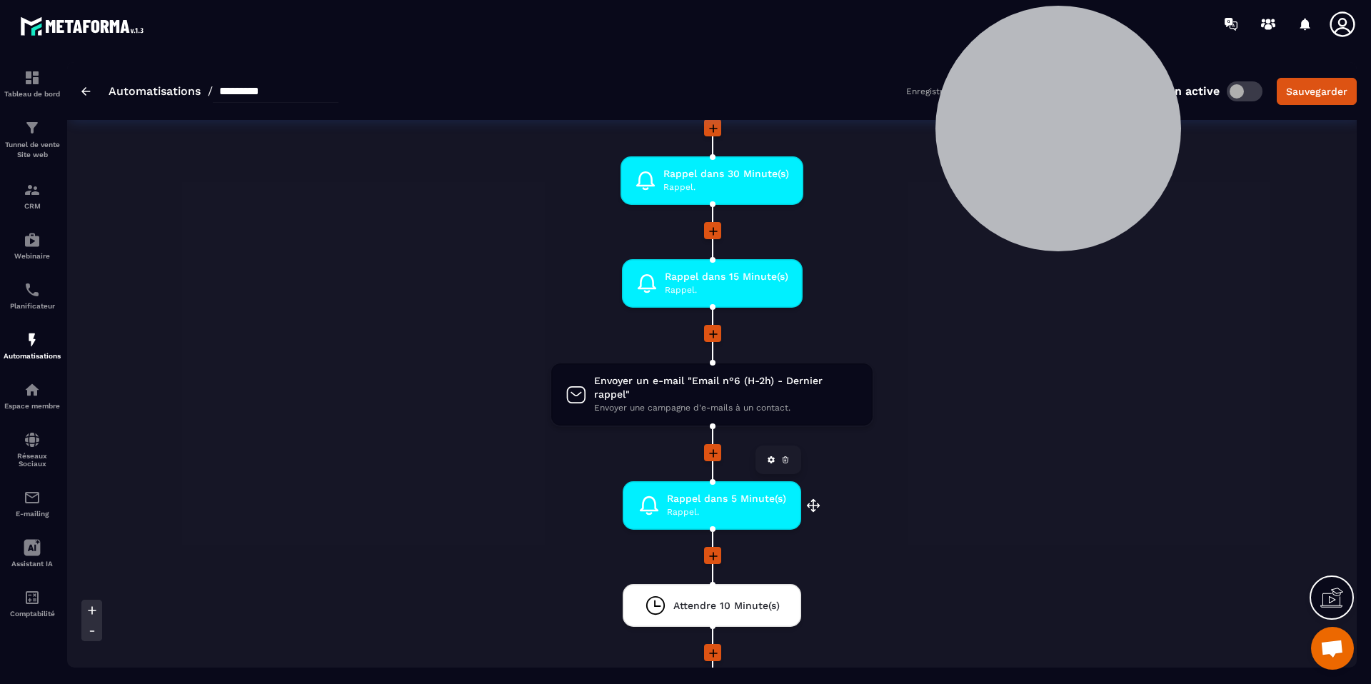
scroll to position [1148, 0]
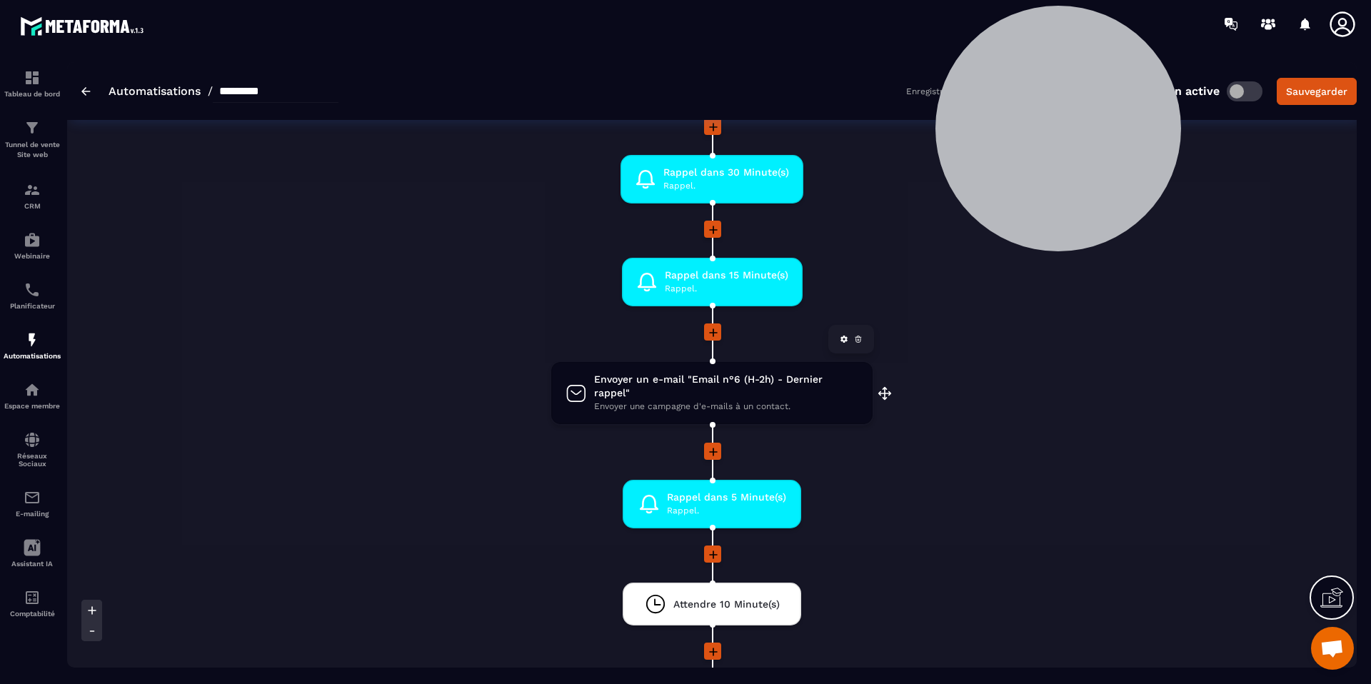
click at [800, 380] on span "Envoyer un e-mail "Email n°6 (H-2h) - Dernier rappel"" at bounding box center [726, 386] width 264 height 27
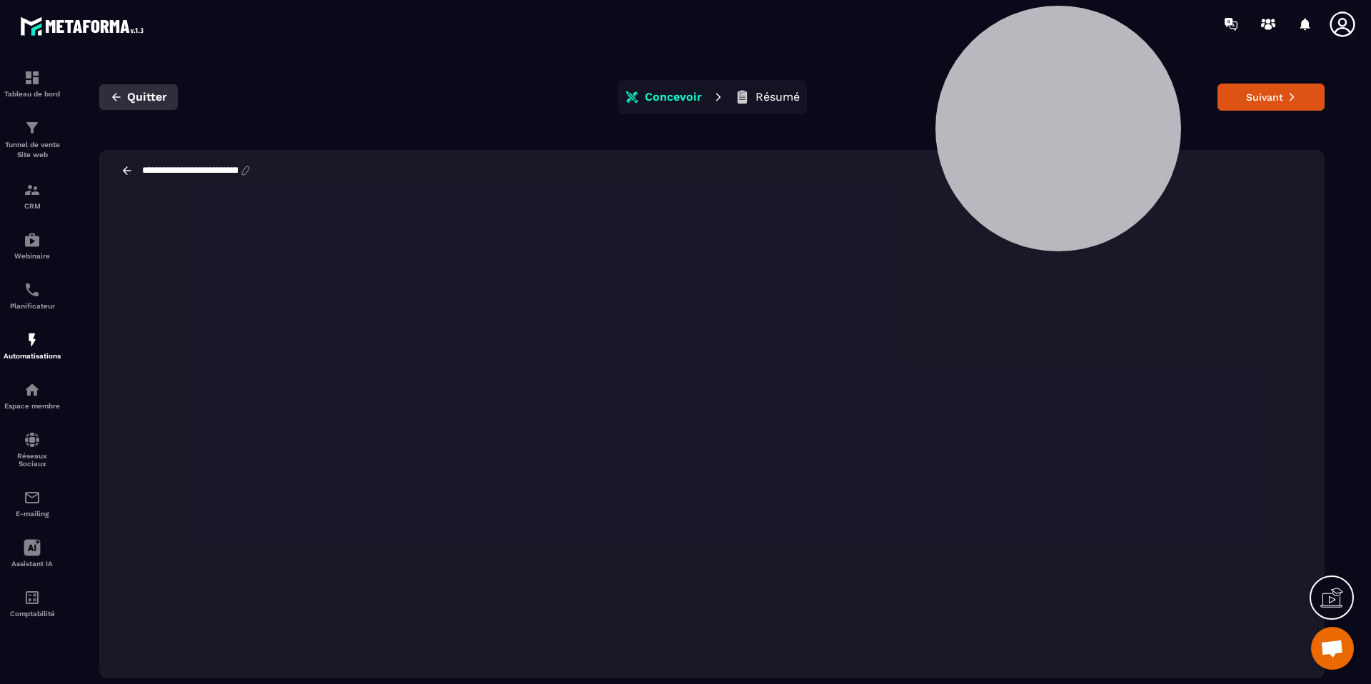
click at [129, 103] on span "Quitter" at bounding box center [147, 97] width 40 height 14
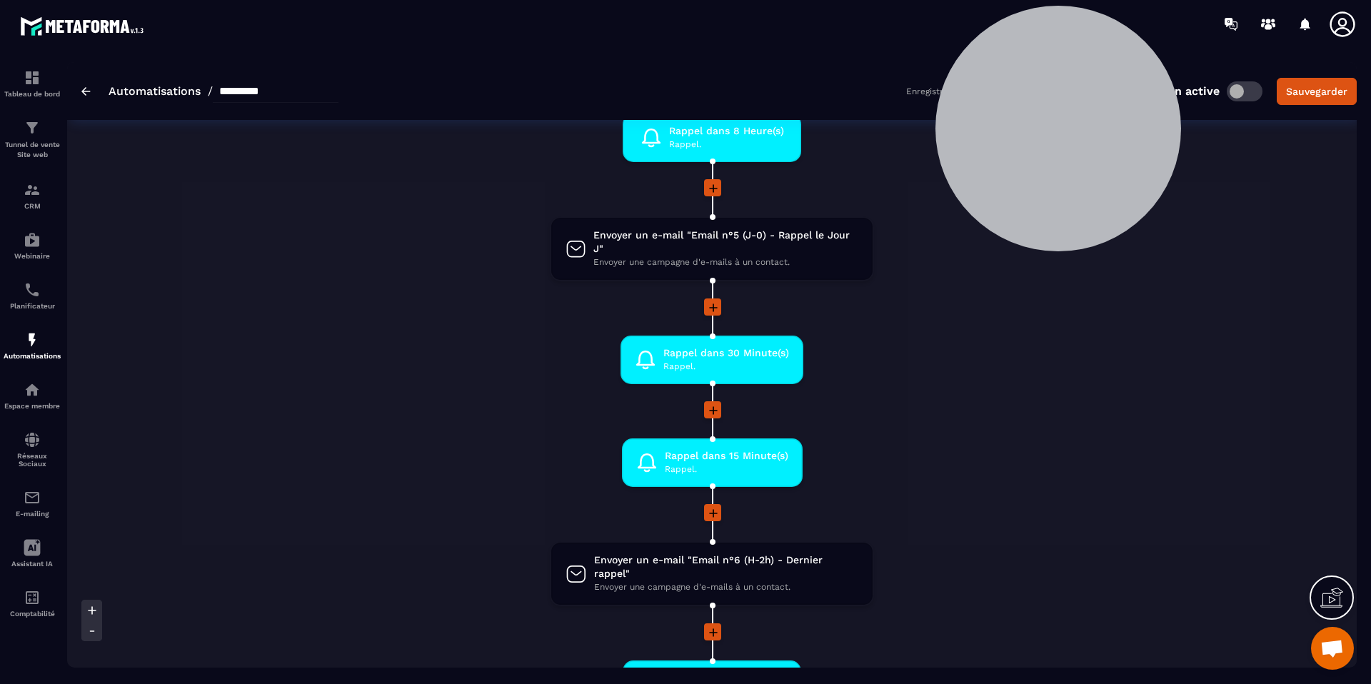
scroll to position [965, 0]
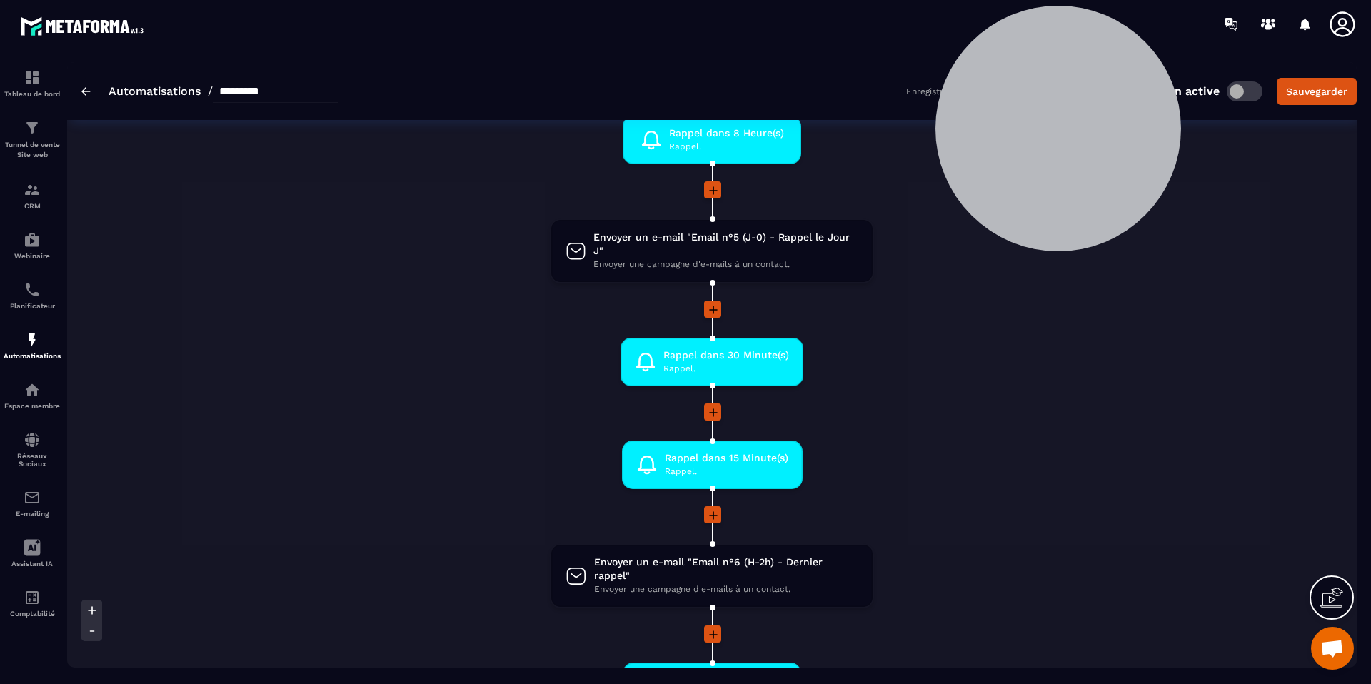
click at [714, 310] on icon at bounding box center [713, 310] width 9 height 9
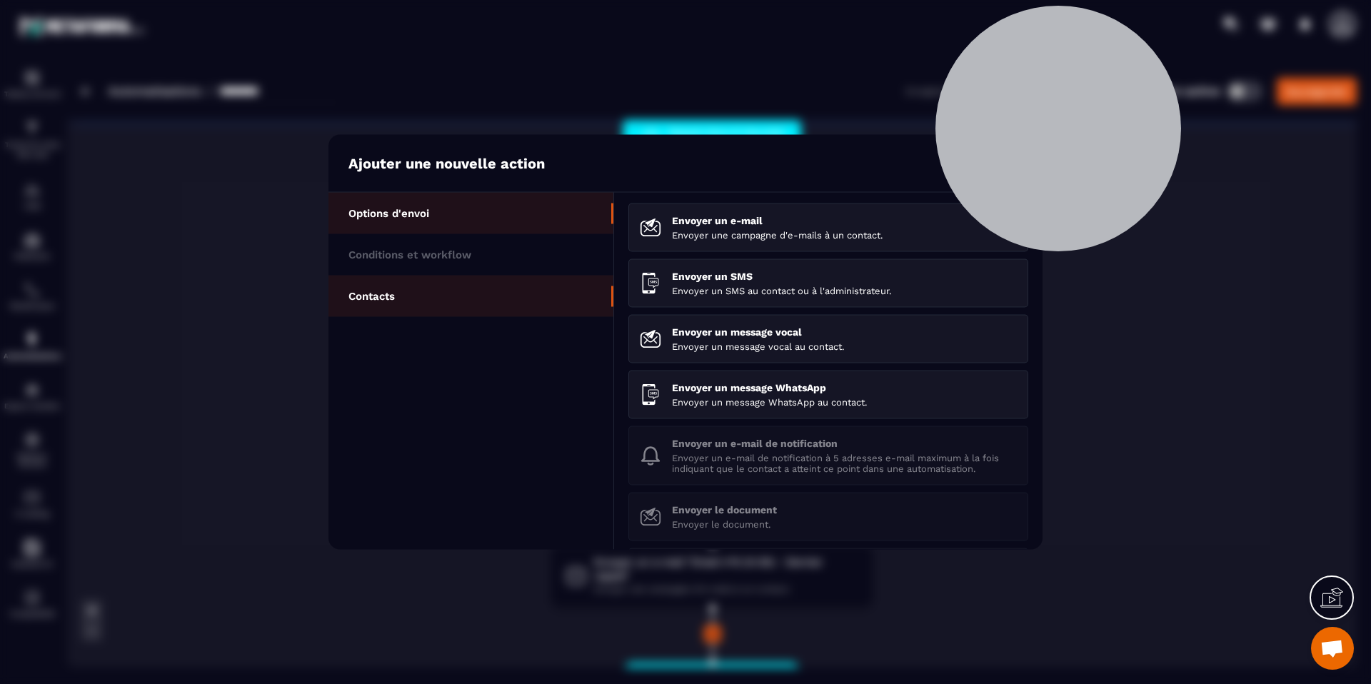
click at [469, 289] on li "Contacts" at bounding box center [470, 296] width 285 height 41
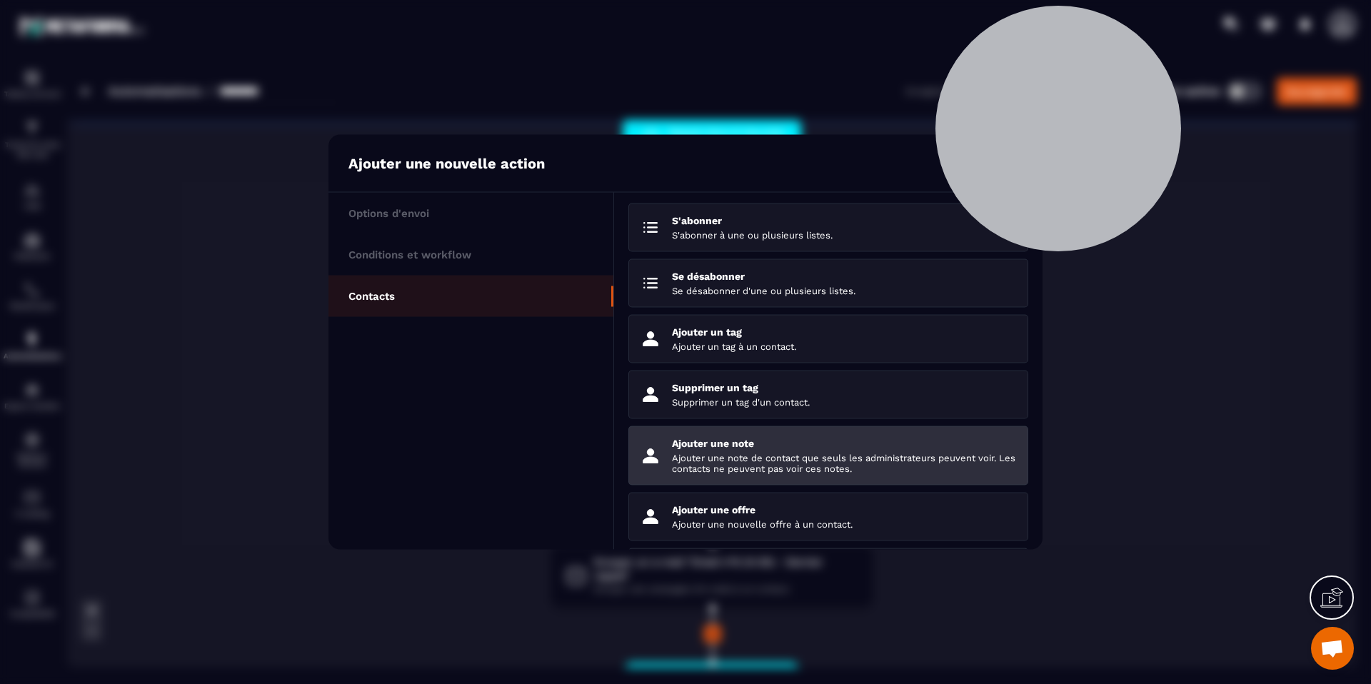
scroll to position [121, 0]
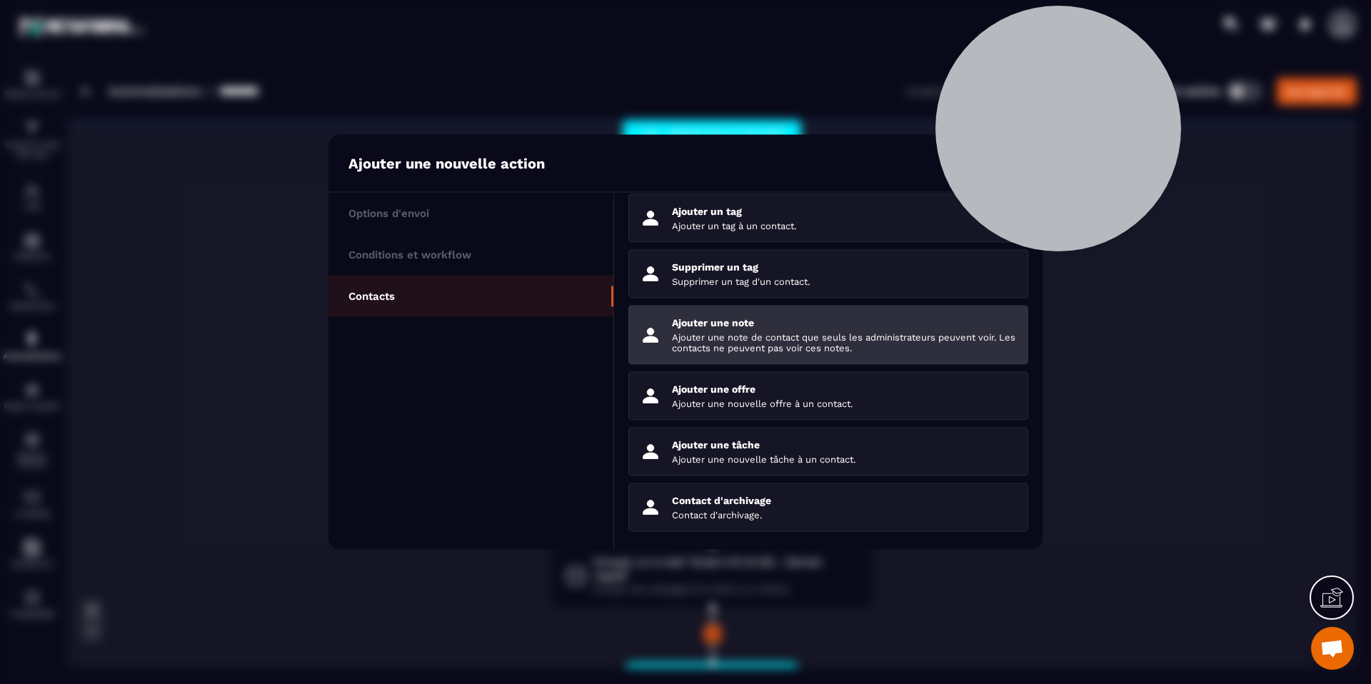
drag, startPoint x: 453, startPoint y: 216, endPoint x: 683, endPoint y: 333, distance: 258.0
click at [459, 218] on li "Options d'envoi" at bounding box center [470, 213] width 285 height 41
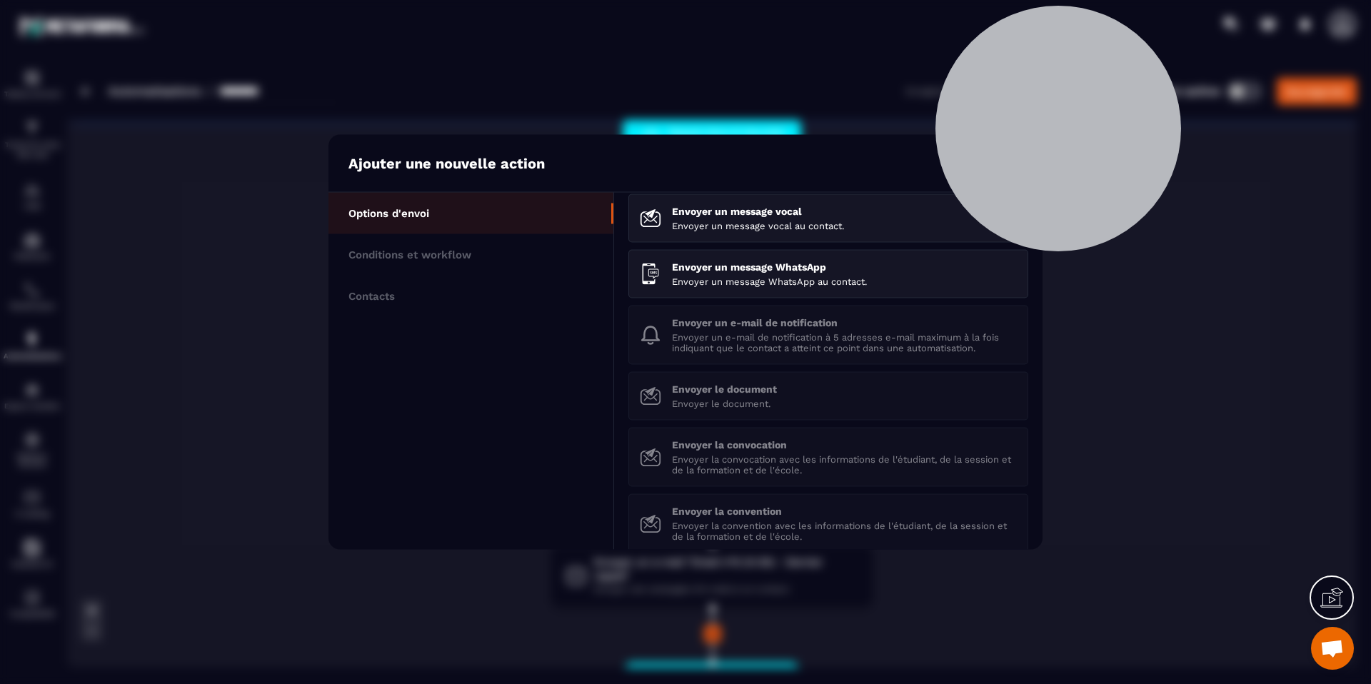
scroll to position [198, 0]
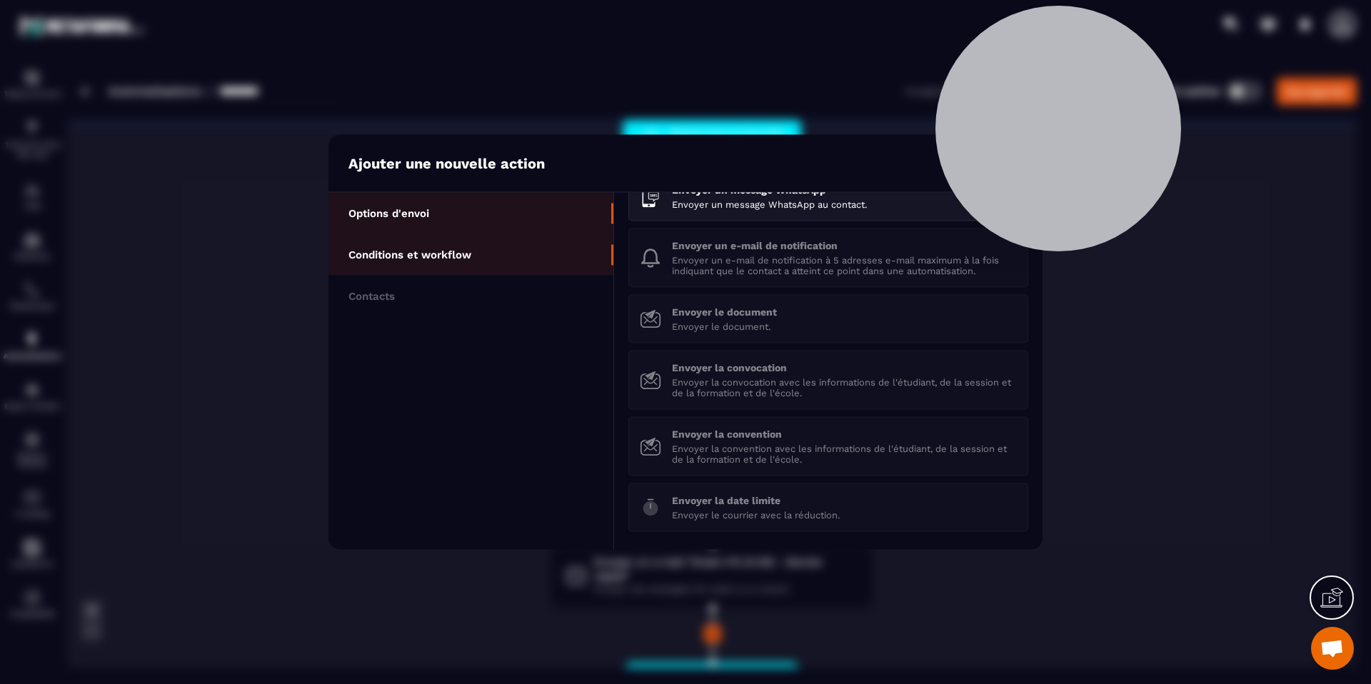
drag, startPoint x: 452, startPoint y: 244, endPoint x: 646, endPoint y: 351, distance: 221.8
click at [452, 244] on li "Conditions et workflow" at bounding box center [470, 254] width 285 height 41
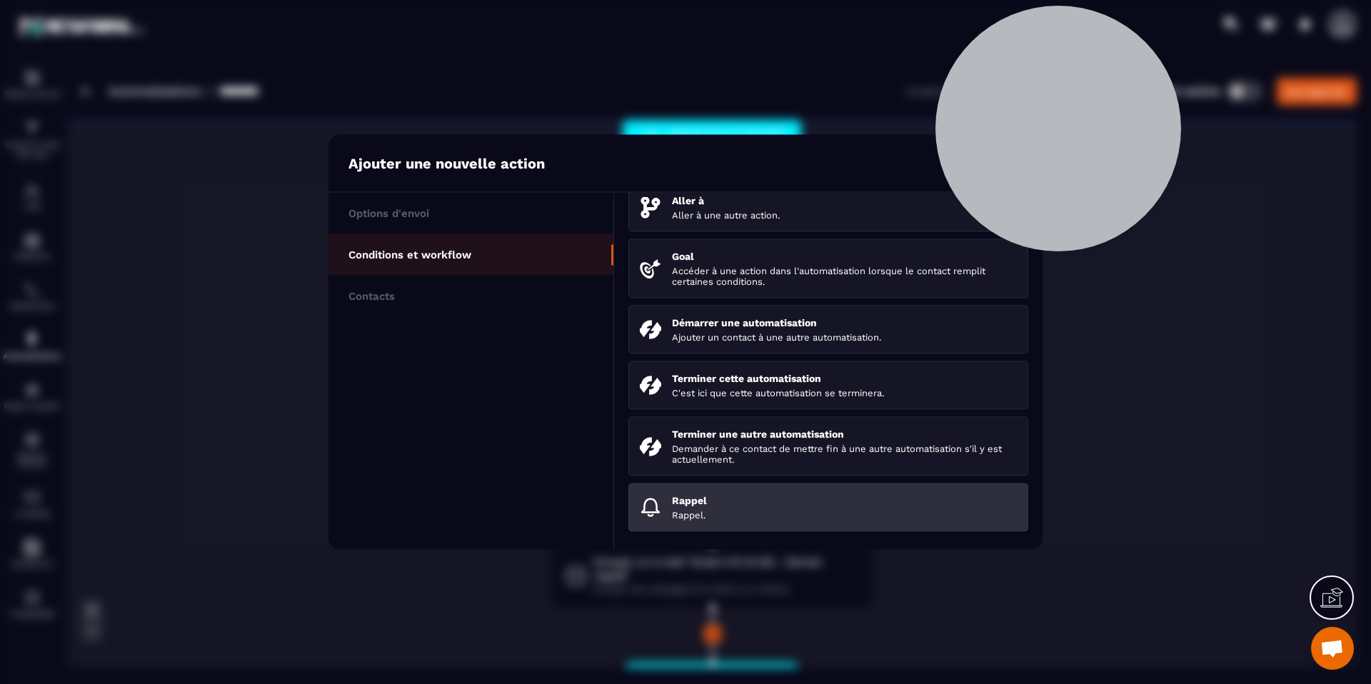
click at [769, 508] on div "Rappel Rappel." at bounding box center [844, 508] width 345 height 26
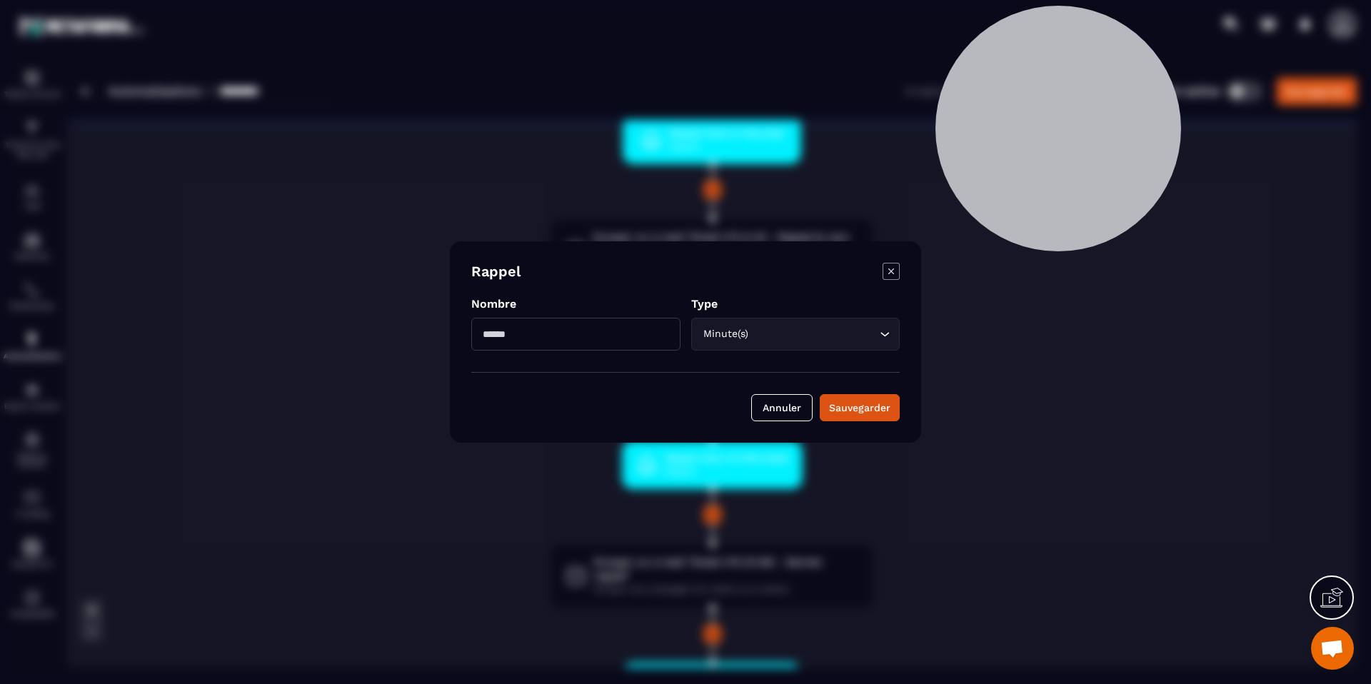
click at [573, 335] on input "Modal window" at bounding box center [575, 334] width 209 height 33
type input "*"
click at [838, 326] on input "Search for option" at bounding box center [814, 334] width 125 height 16
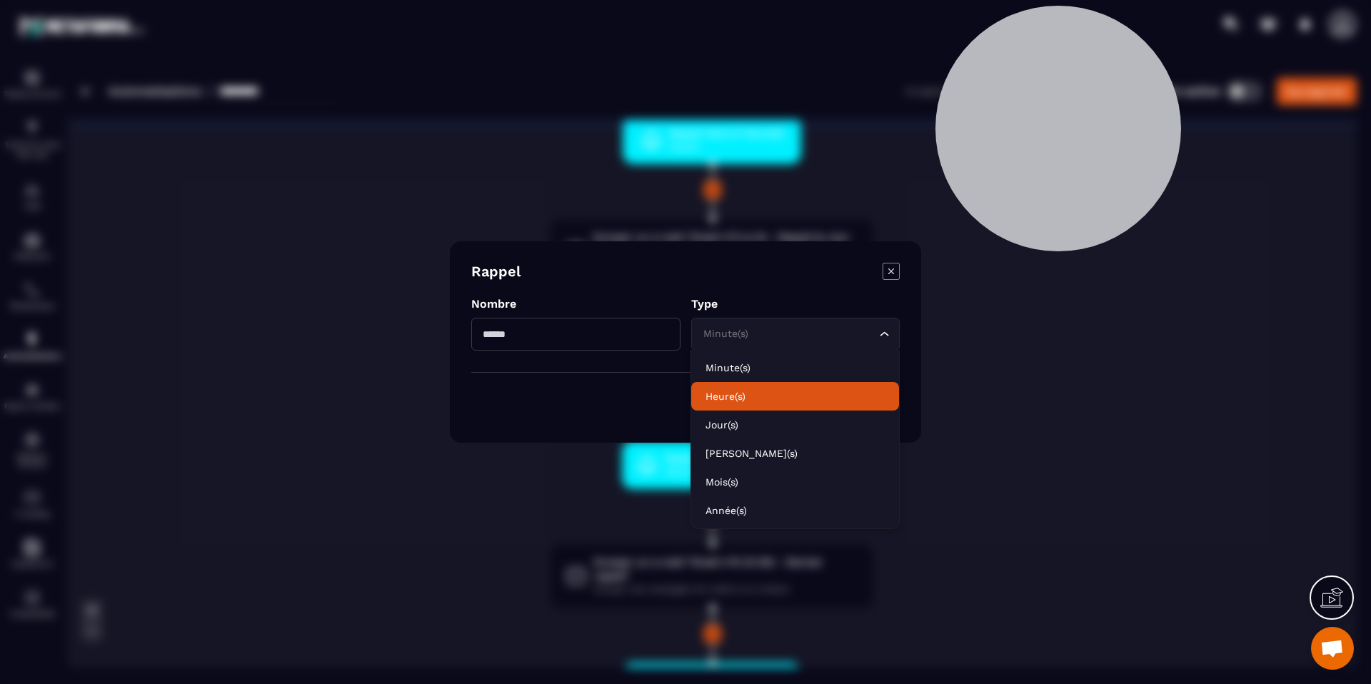
click at [760, 392] on p "Heure(s)" at bounding box center [794, 396] width 179 height 14
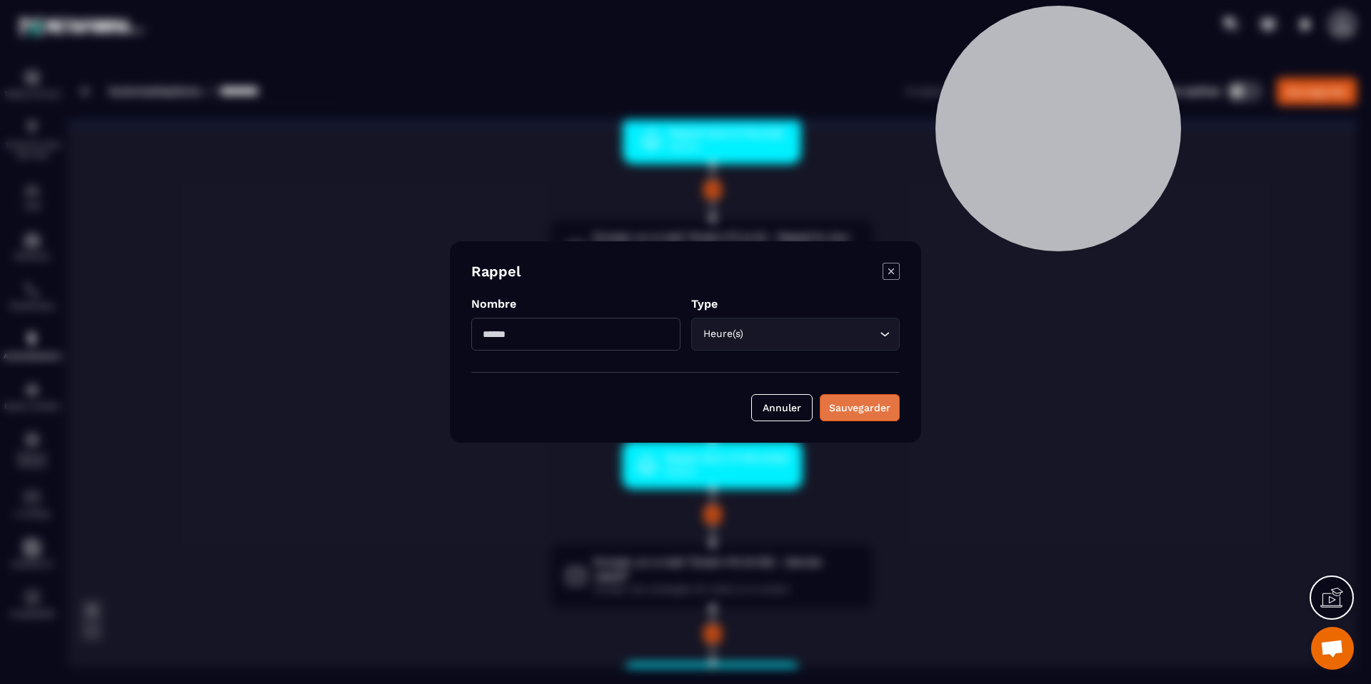
click at [879, 406] on div "Sauvegarder" at bounding box center [859, 408] width 61 height 14
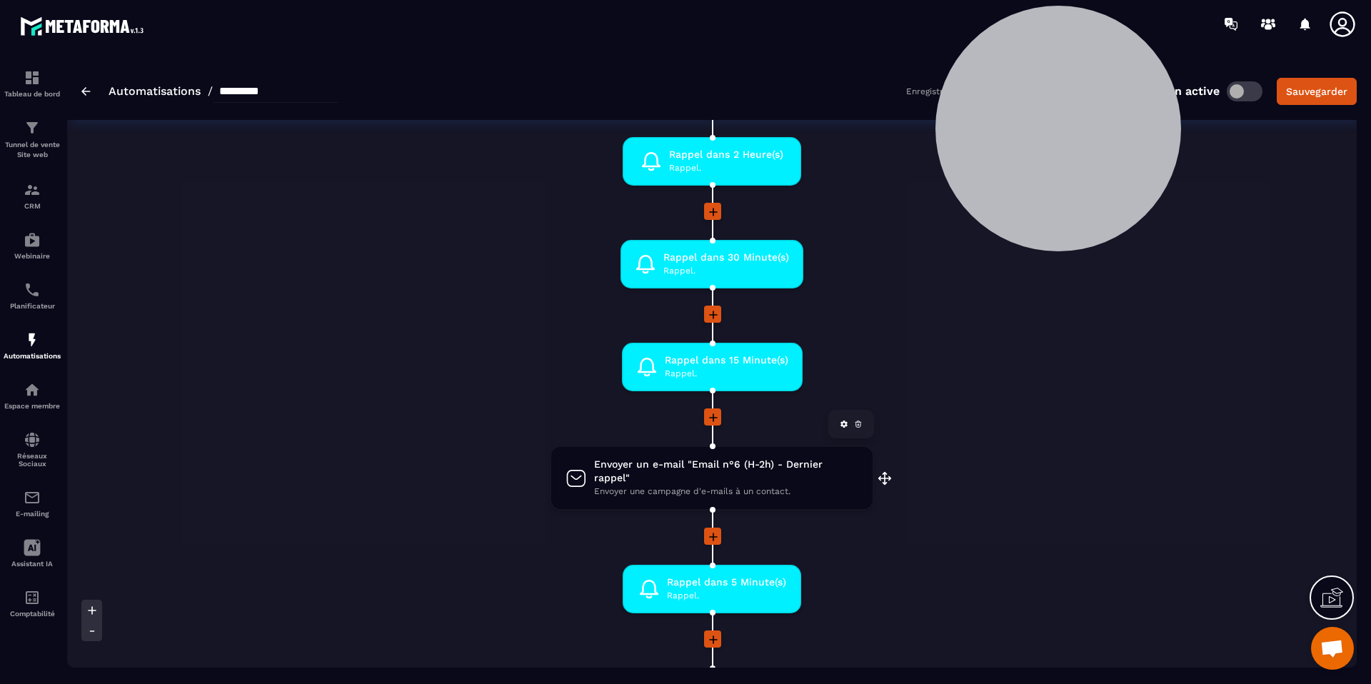
scroll to position [1152, 0]
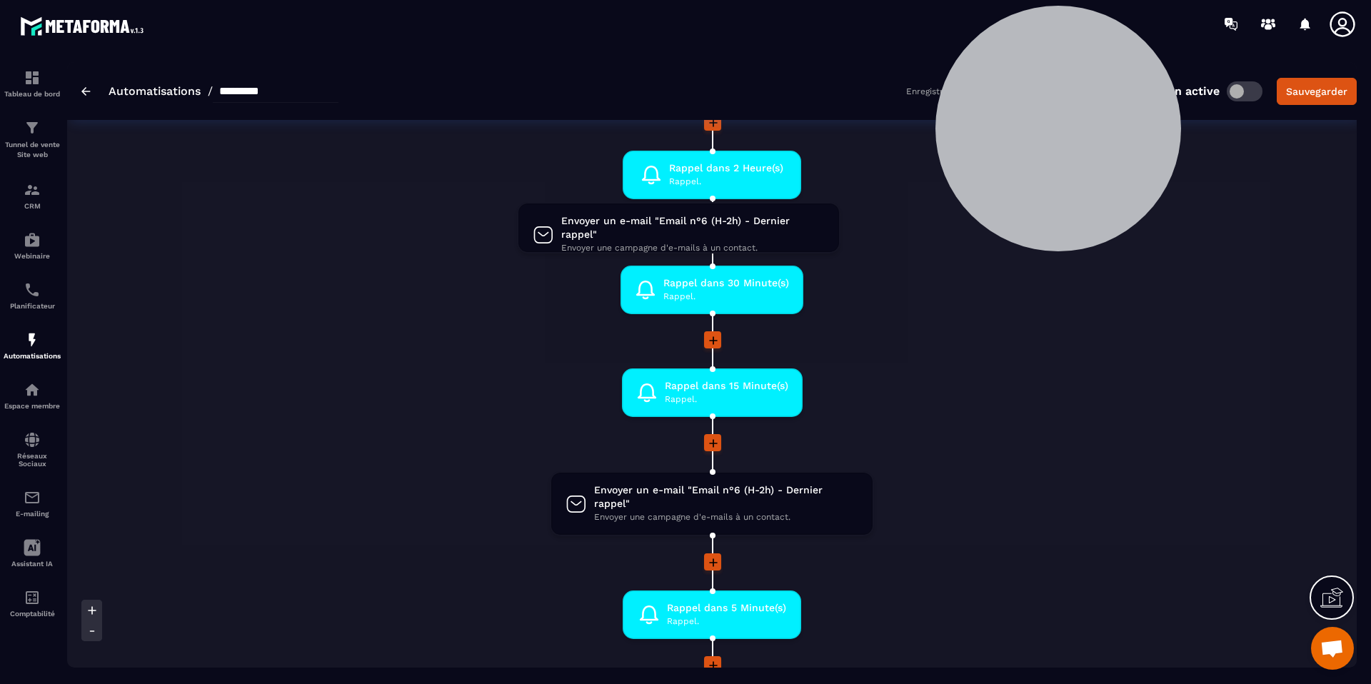
drag, startPoint x: 749, startPoint y: 487, endPoint x: 715, endPoint y: 229, distance: 260.0
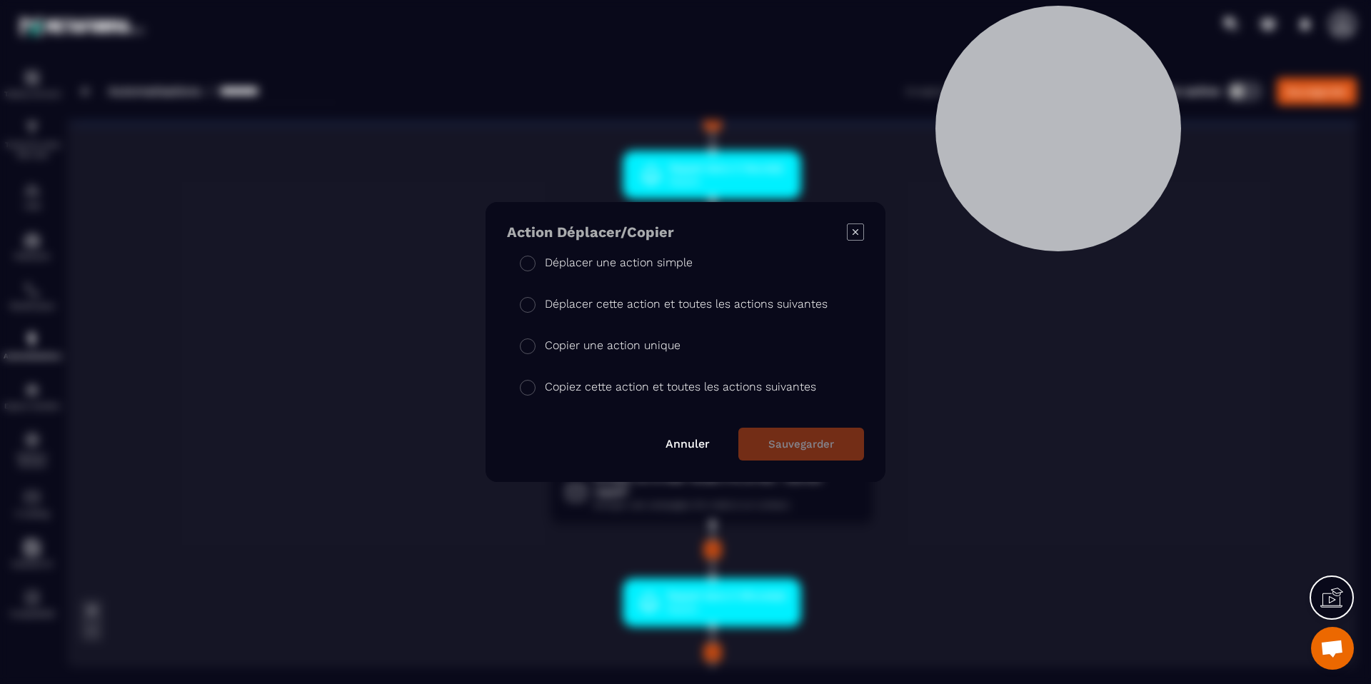
click at [639, 264] on p "Déplacer une action simple" at bounding box center [619, 262] width 148 height 17
click at [795, 438] on button "Sauvegarder" at bounding box center [801, 444] width 126 height 33
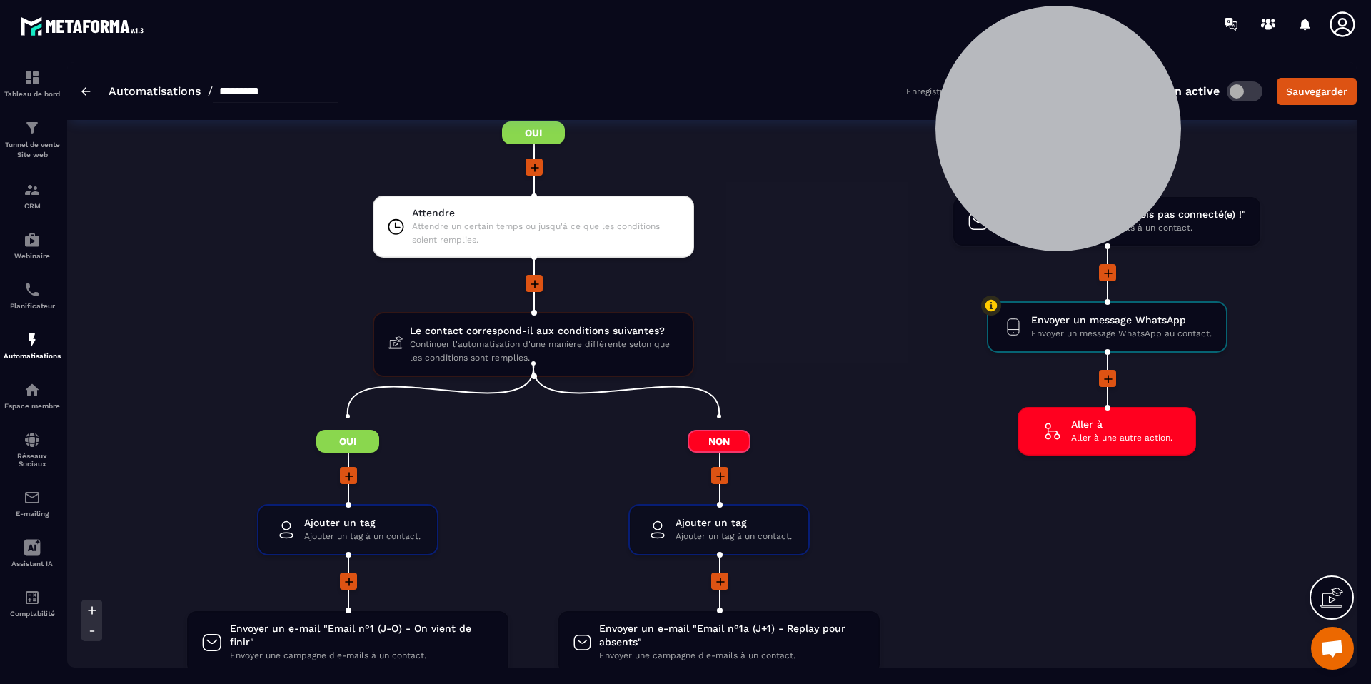
scroll to position [1926, 0]
click at [478, 221] on span "Attendre un certain temps ou jusqu'à ce que les conditions soient remplies." at bounding box center [546, 234] width 268 height 27
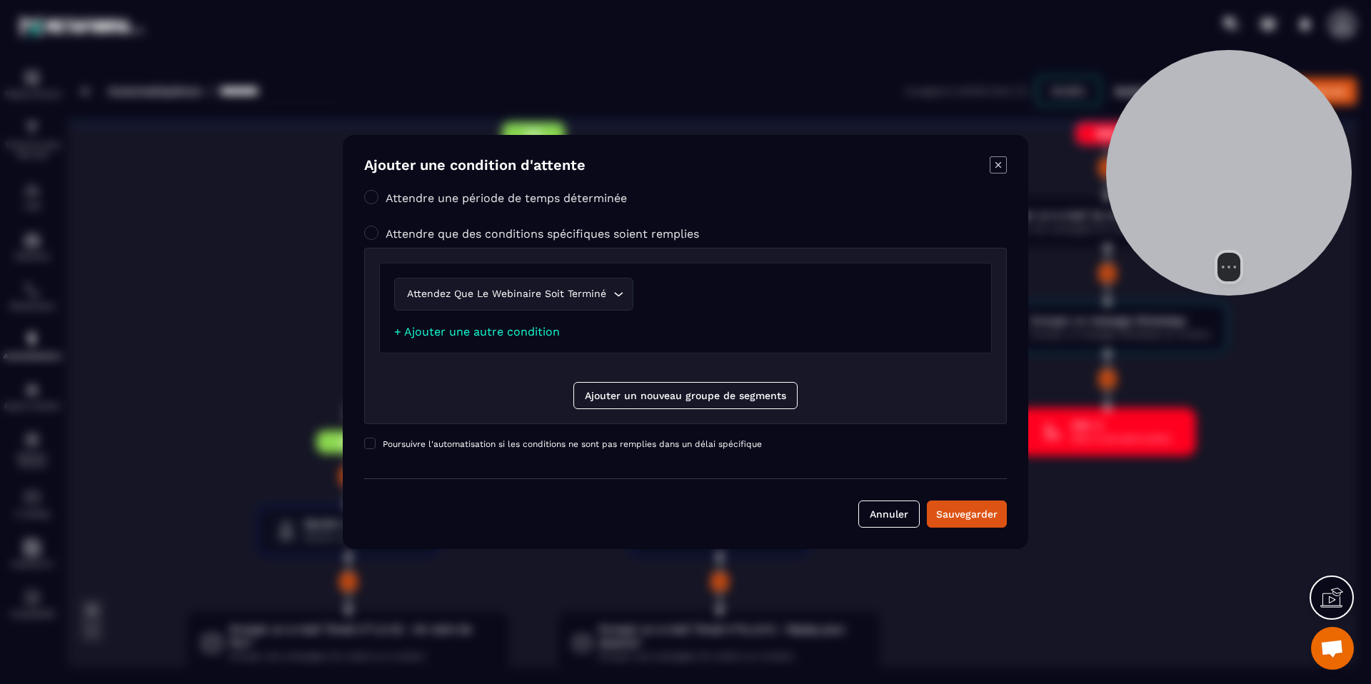
drag, startPoint x: 1091, startPoint y: 151, endPoint x: 1127, endPoint y: 175, distance: 43.2
click at [1218, 180] on div at bounding box center [1229, 173] width 246 height 246
click at [1000, 170] on icon "Modal window" at bounding box center [998, 164] width 17 height 17
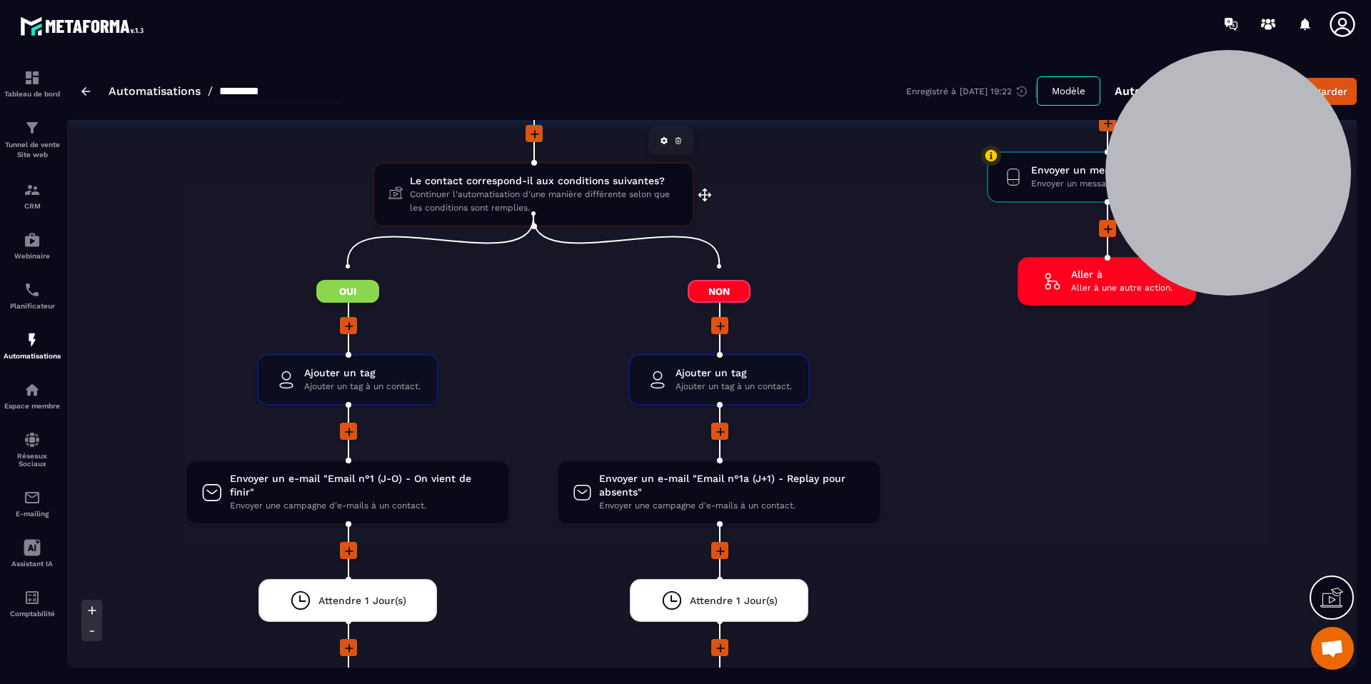
scroll to position [2078, 0]
click at [368, 366] on span "Ajouter un tag" at bounding box center [362, 373] width 116 height 14
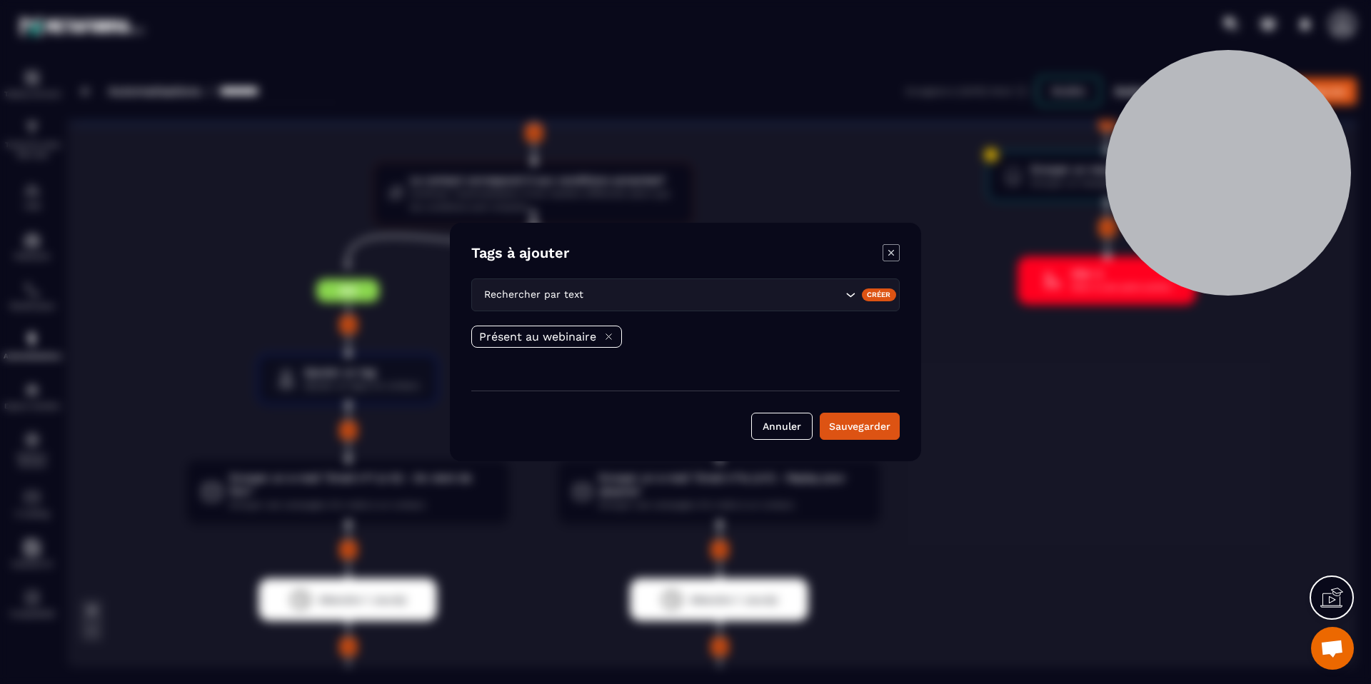
click at [890, 246] on icon "Modal window" at bounding box center [890, 252] width 17 height 17
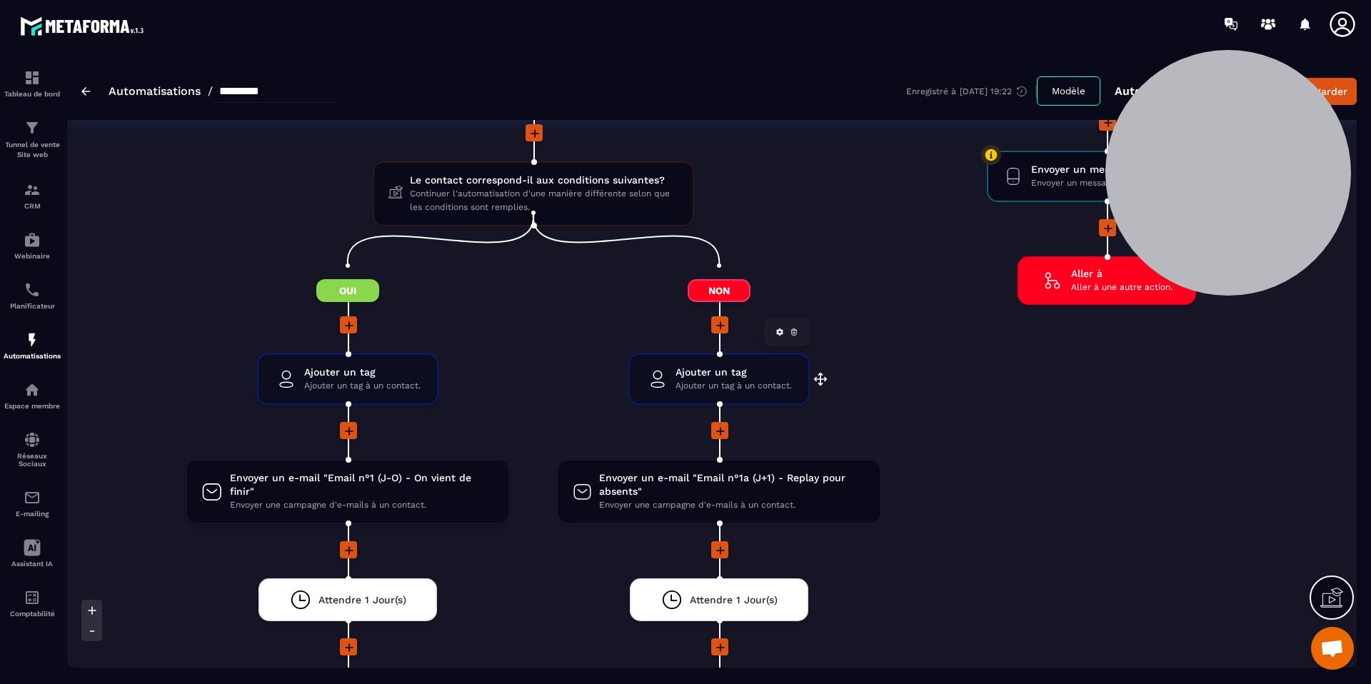
click at [711, 379] on div "Ajouter un tag Ajouter un tag à un contact. drag-arrow" at bounding box center [719, 379] width 178 height 49
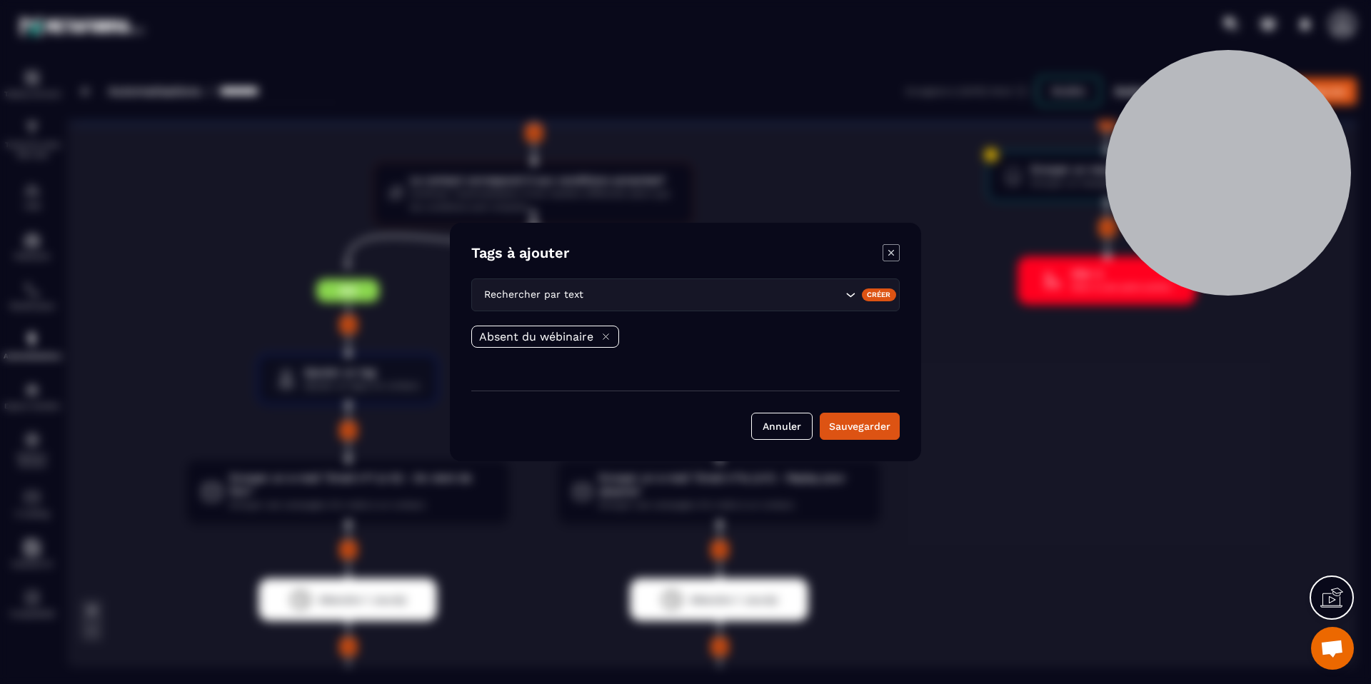
click at [887, 253] on icon "Modal window" at bounding box center [890, 252] width 17 height 17
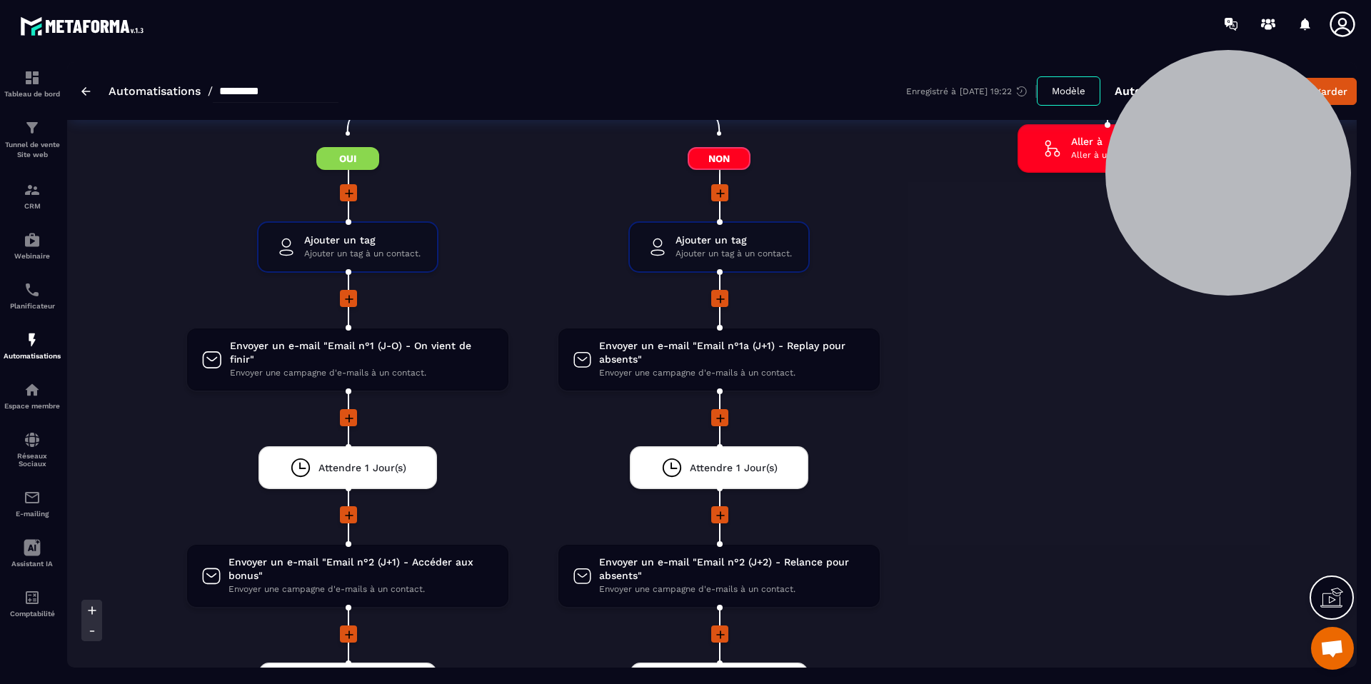
scroll to position [2213, 0]
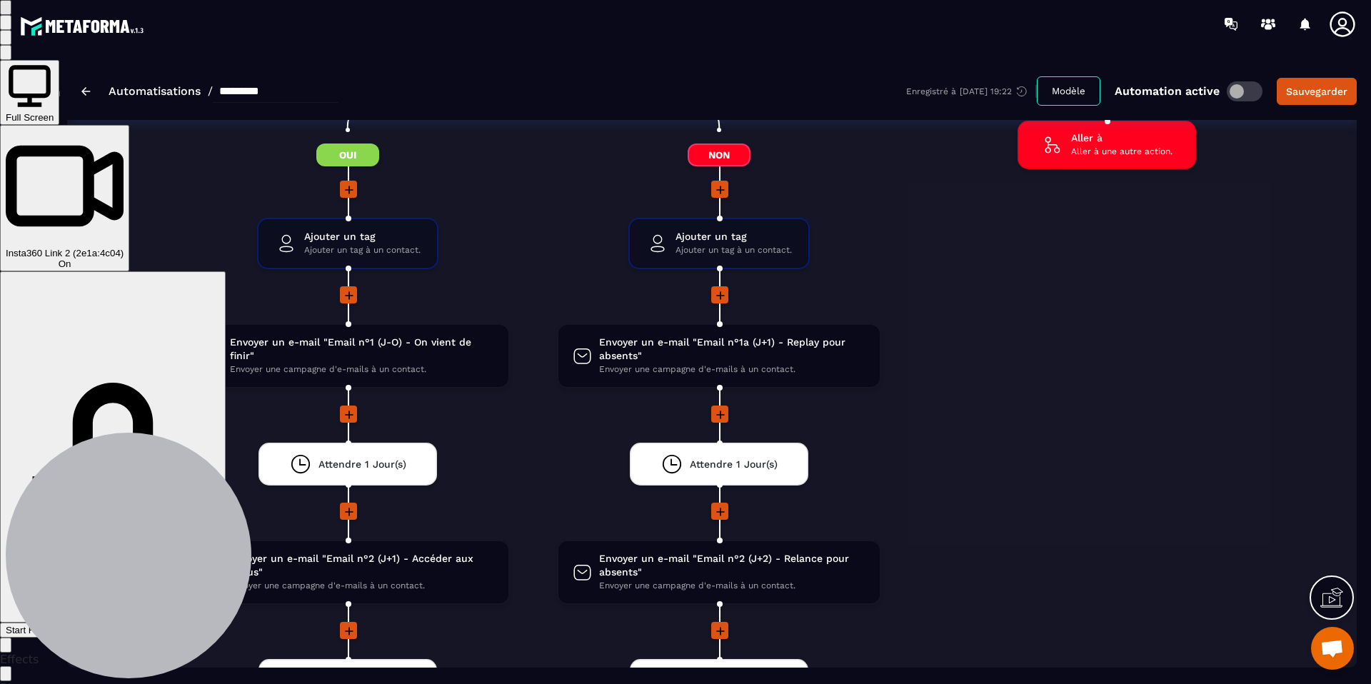
click at [72, 625] on span "Start Recording" at bounding box center [39, 630] width 66 height 11
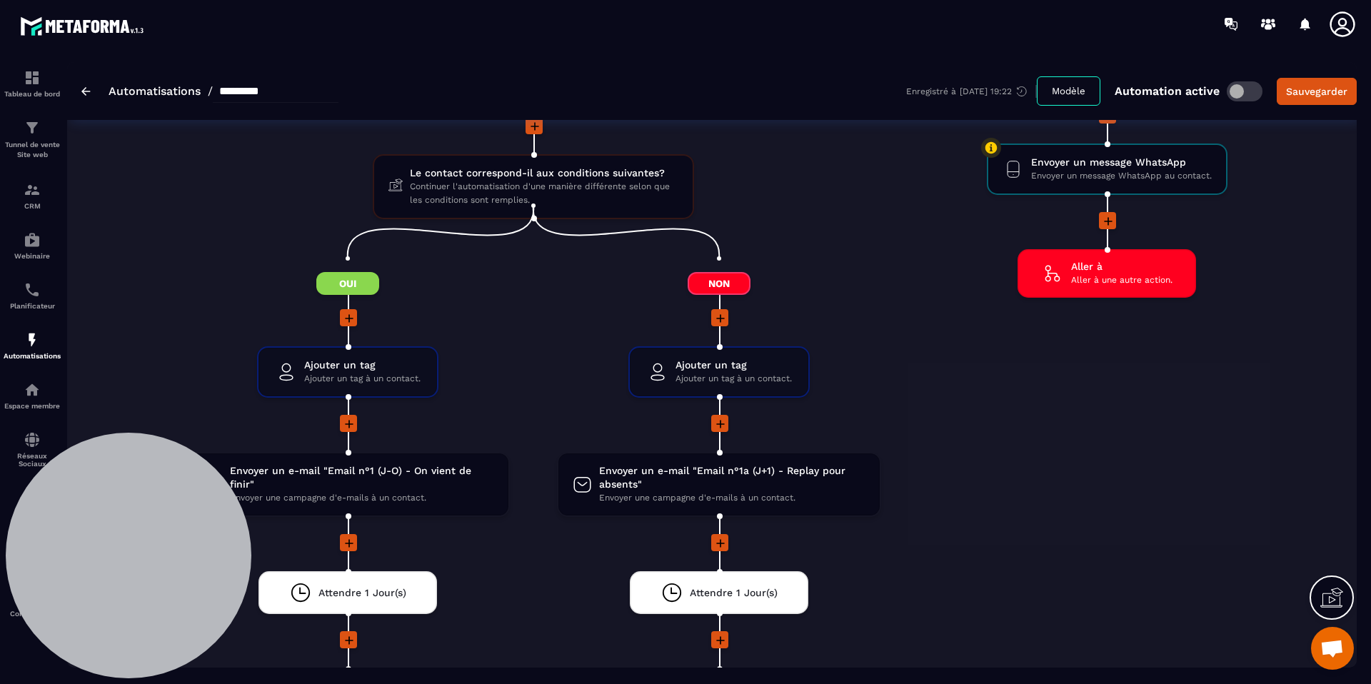
scroll to position [1944, 0]
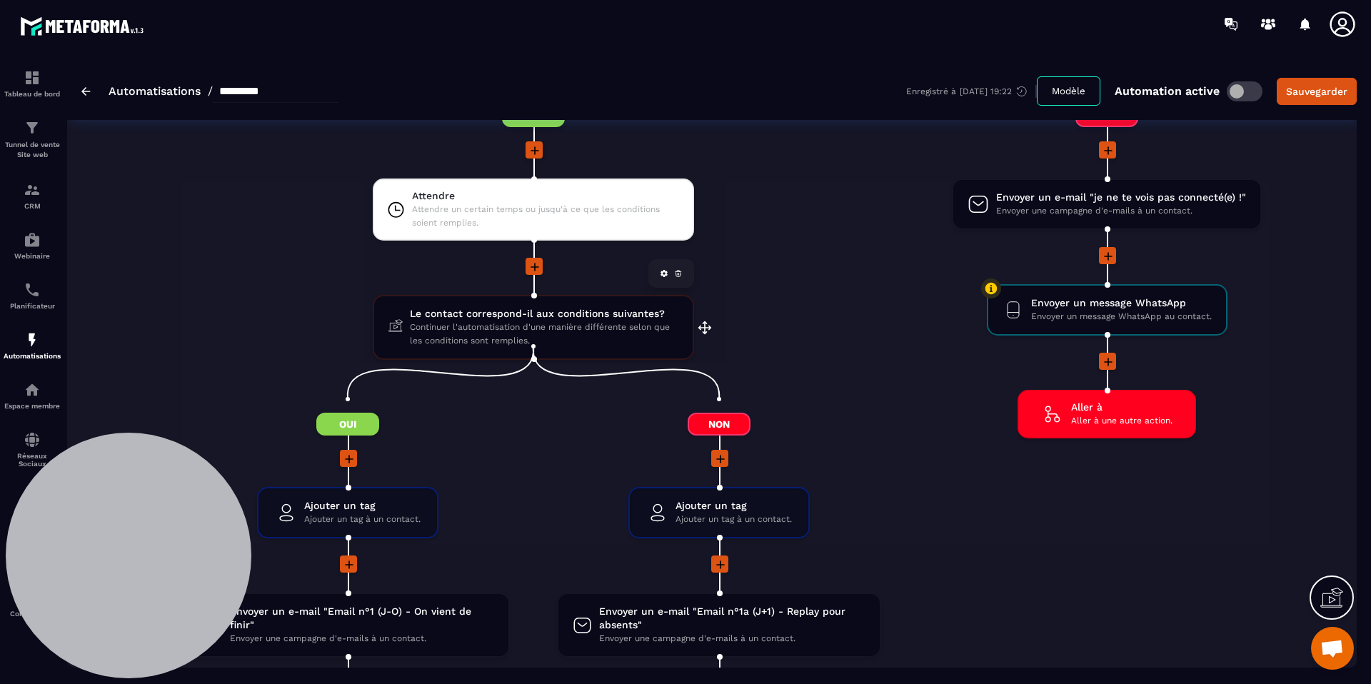
click at [559, 307] on span "Le contact correspond-il aux conditions suivantes?" at bounding box center [544, 314] width 268 height 14
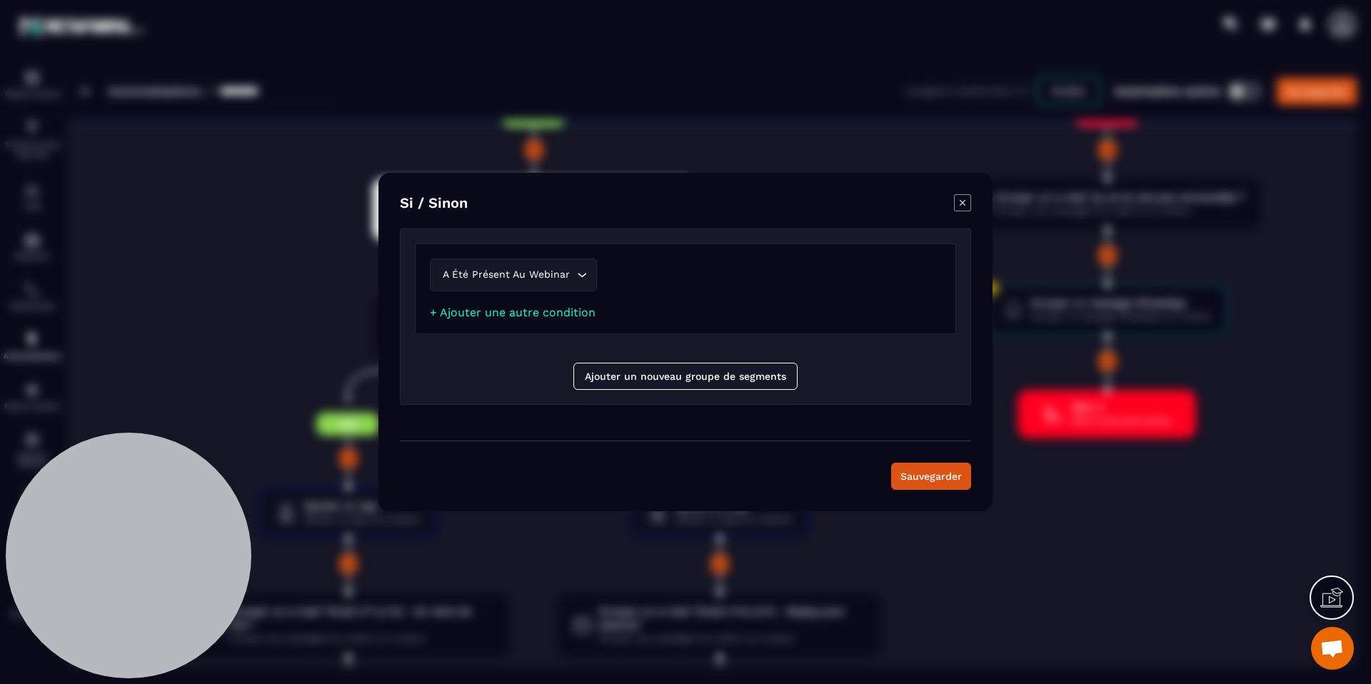
click at [520, 270] on div "A été présent au webinar" at bounding box center [506, 275] width 137 height 16
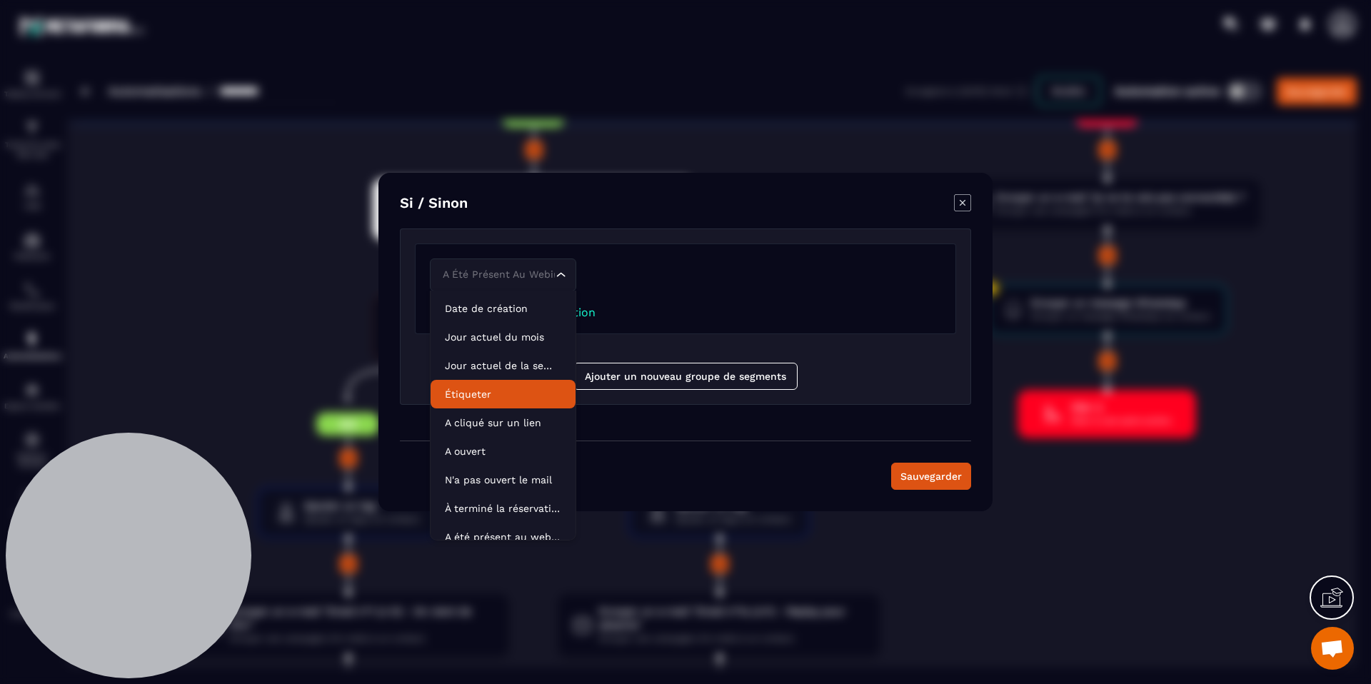
click at [966, 208] on icon "Modal window" at bounding box center [962, 202] width 17 height 17
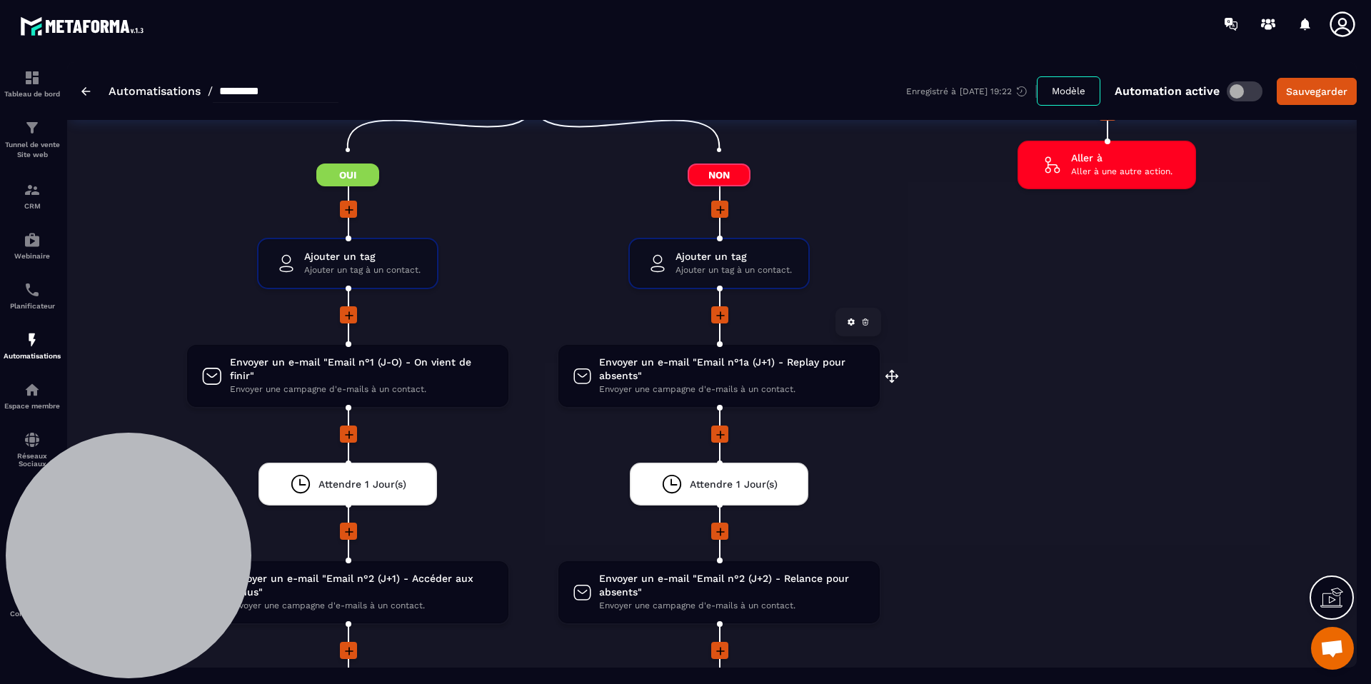
scroll to position [2192, 0]
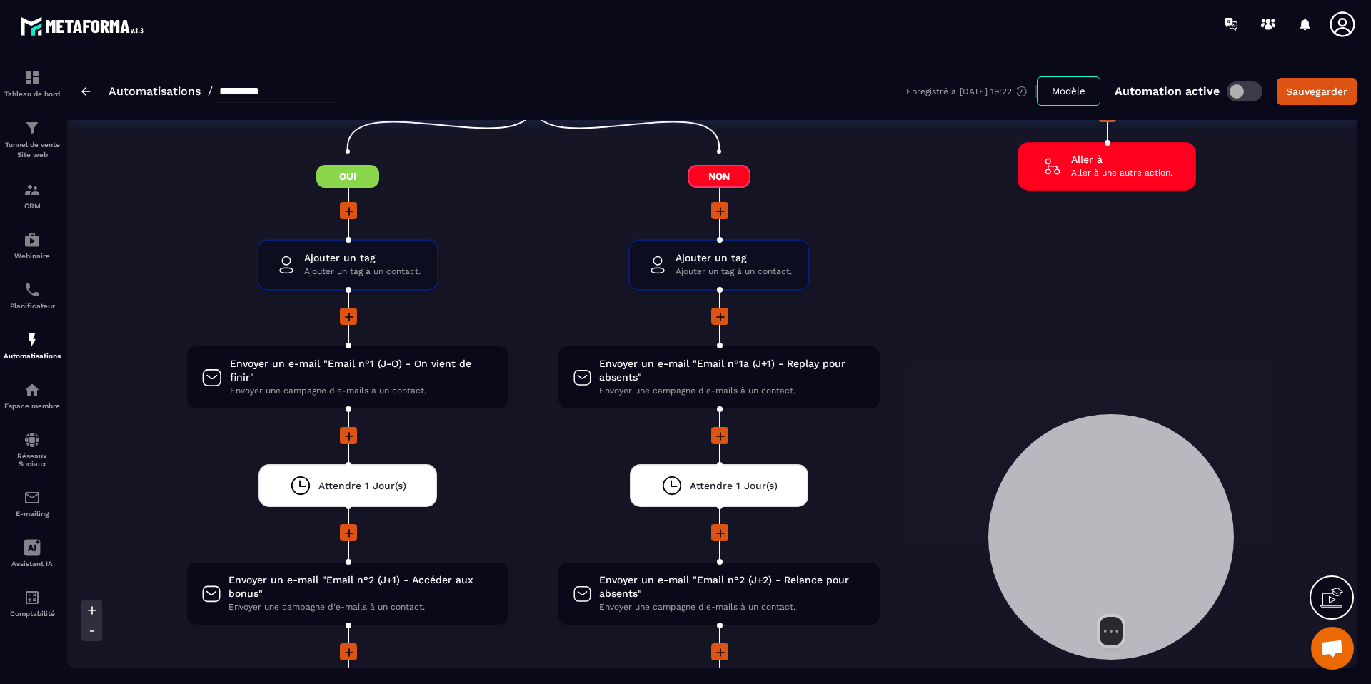
drag, startPoint x: 138, startPoint y: 518, endPoint x: 1033, endPoint y: 508, distance: 895.4
click at [1068, 502] on div at bounding box center [1111, 537] width 246 height 246
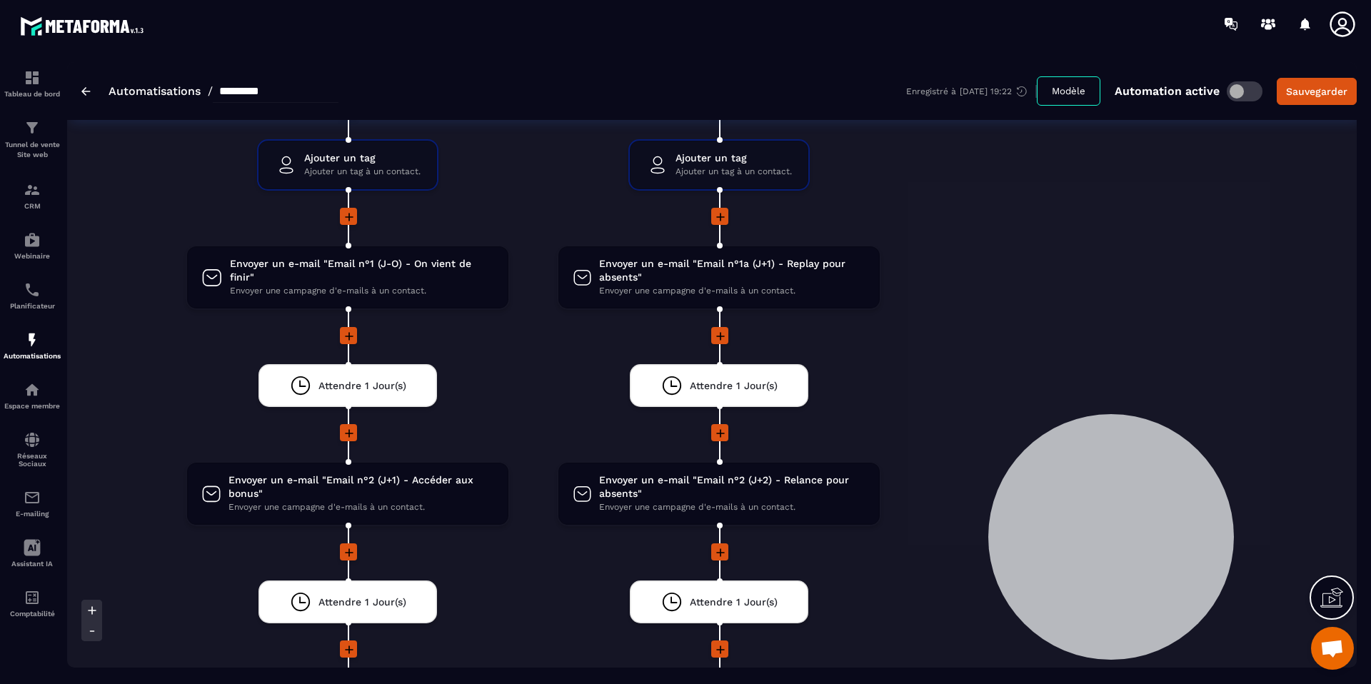
scroll to position [2293, 0]
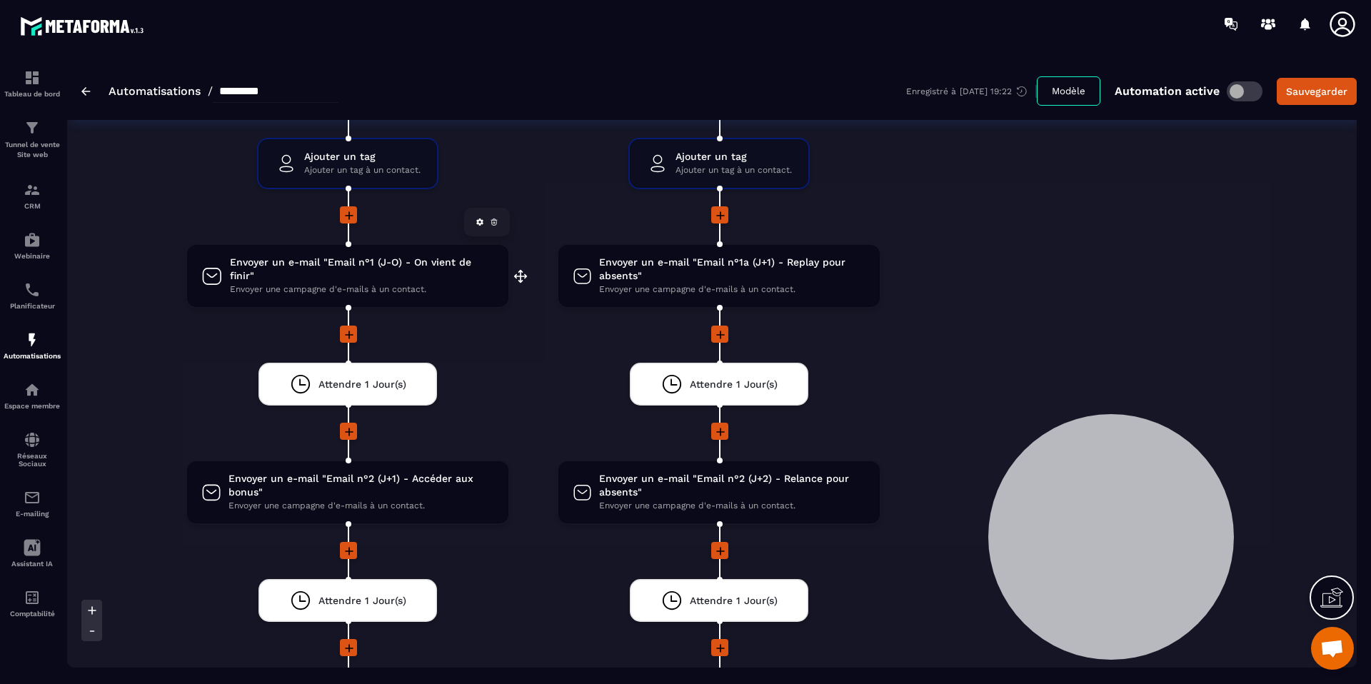
click at [334, 257] on span "Envoyer un e-mail "Email n°1 (J-O) - On vient de finir"" at bounding box center [362, 269] width 265 height 27
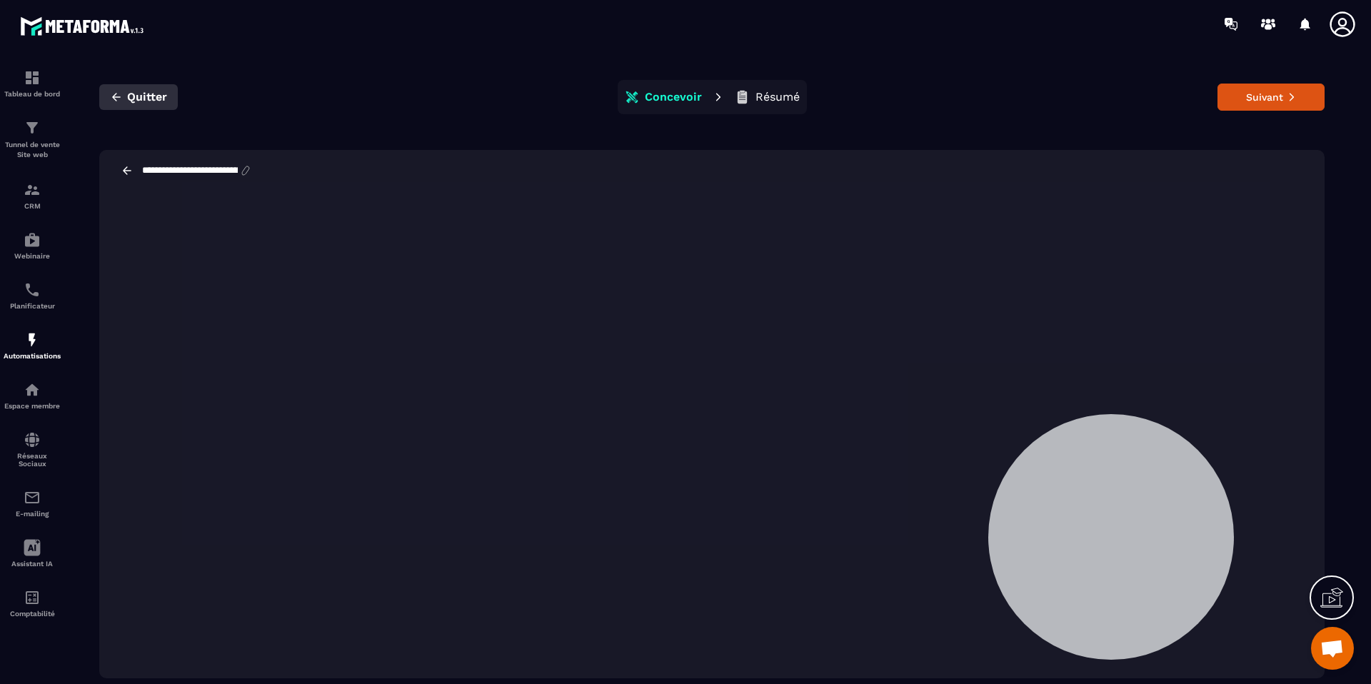
click at [117, 99] on icon "button" at bounding box center [116, 97] width 13 height 13
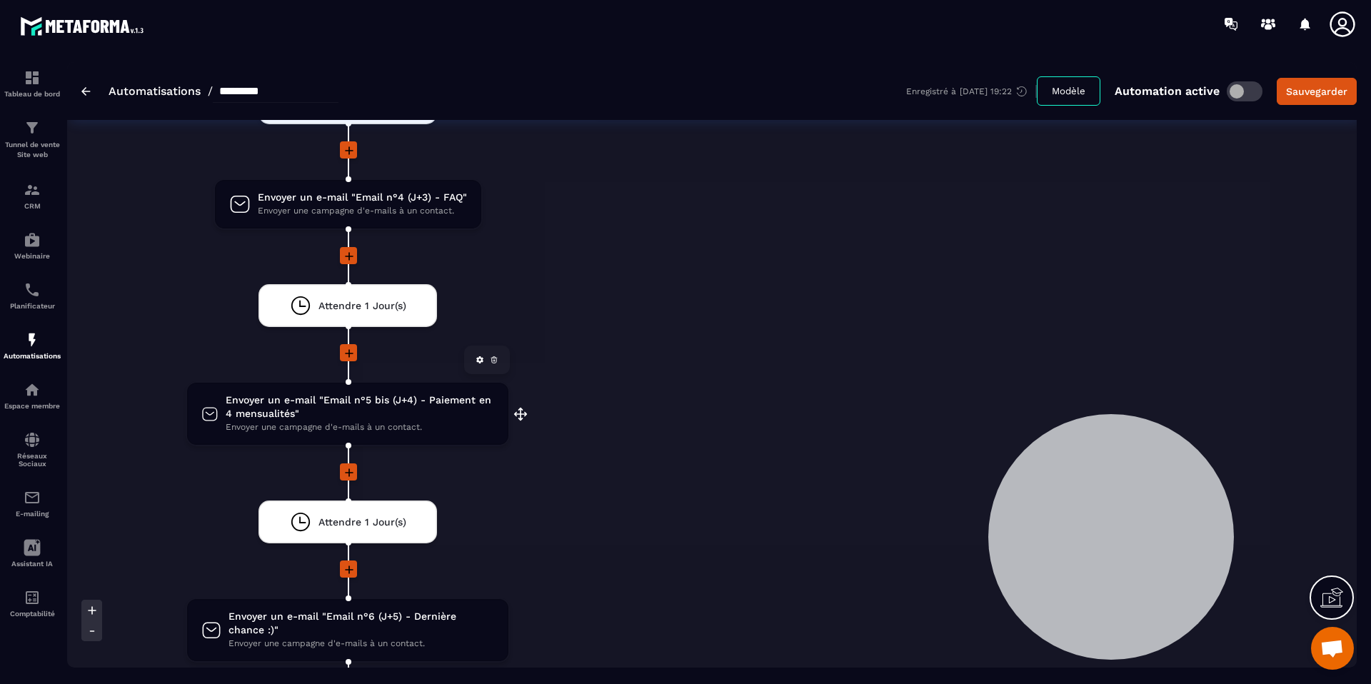
scroll to position [3008, 0]
click at [354, 420] on span "Envoyer une campagne d'e-mails à un contact." at bounding box center [360, 427] width 268 height 14
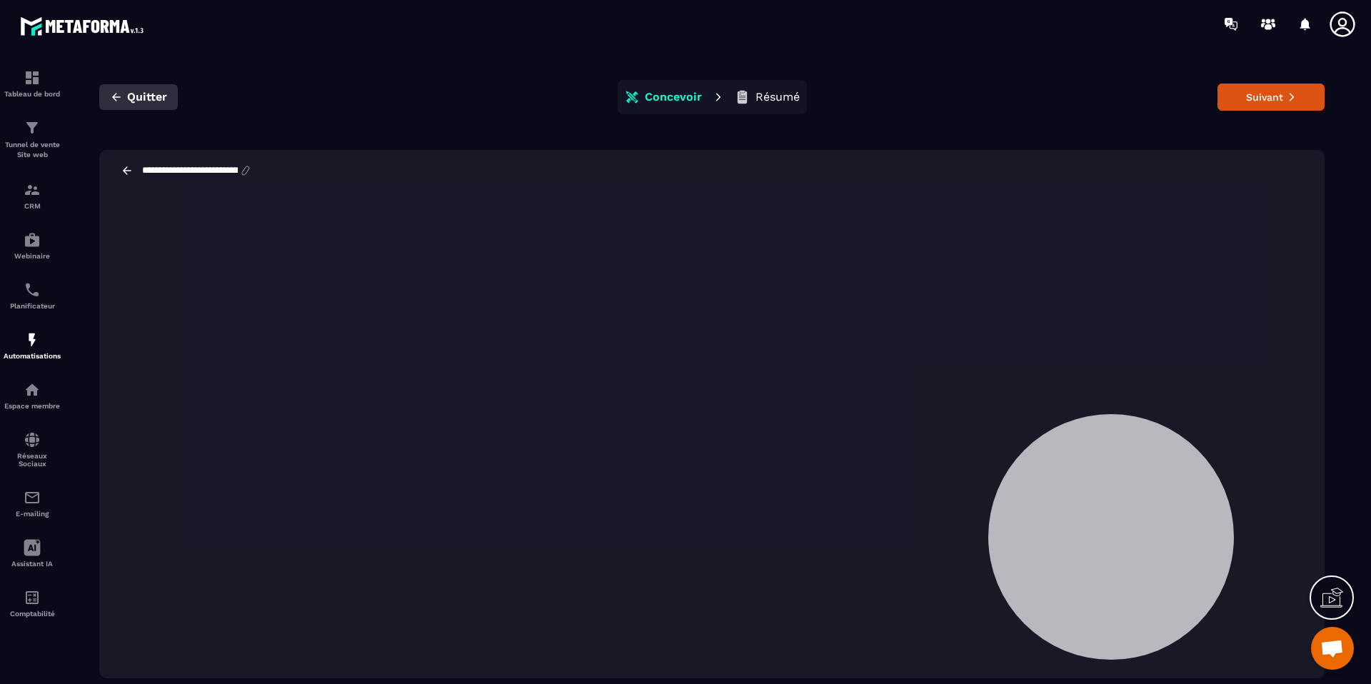
click at [128, 106] on button "Quitter" at bounding box center [138, 97] width 79 height 26
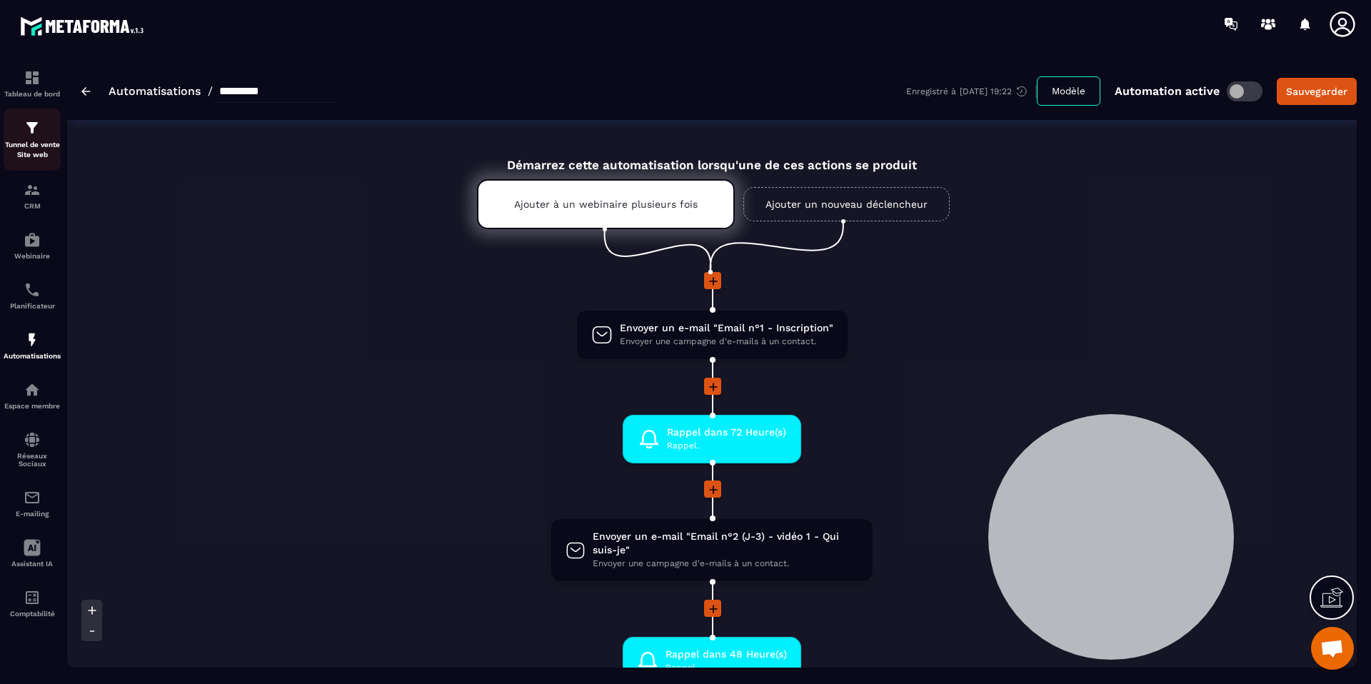
click at [36, 143] on p "Tunnel de vente Site web" at bounding box center [32, 150] width 57 height 20
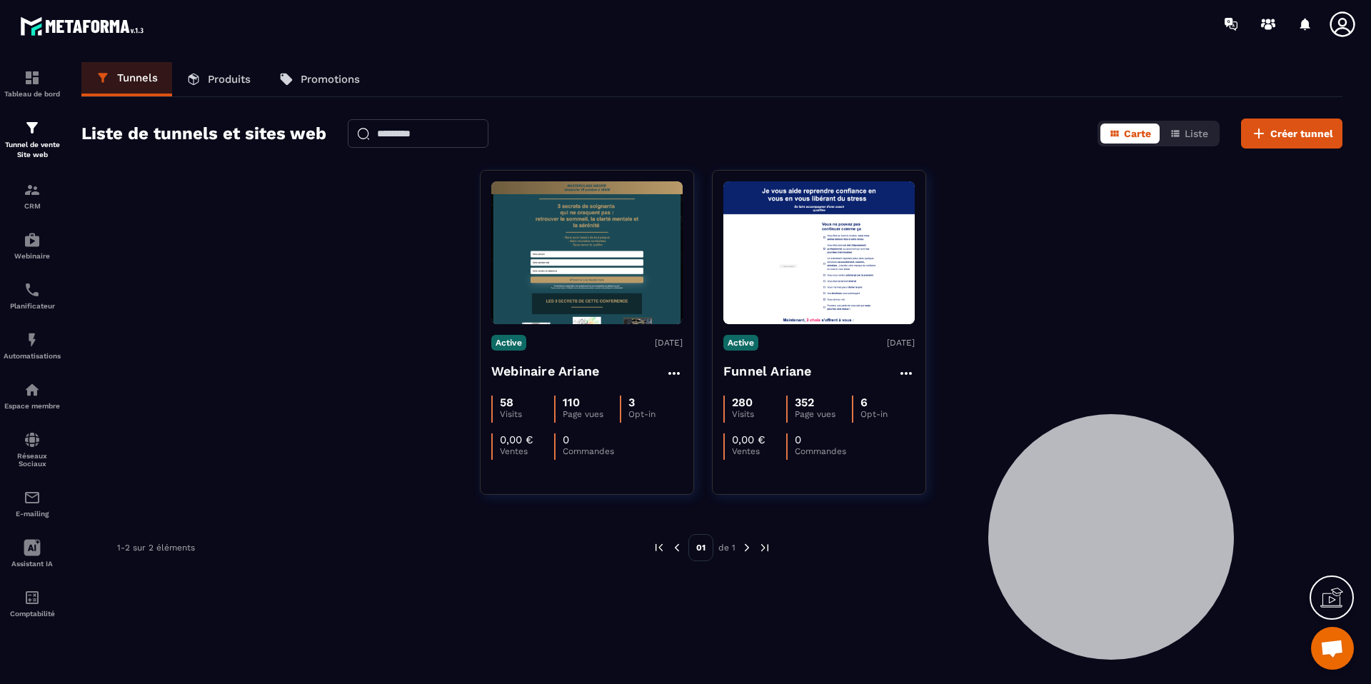
click at [218, 84] on p "Produits" at bounding box center [229, 79] width 43 height 13
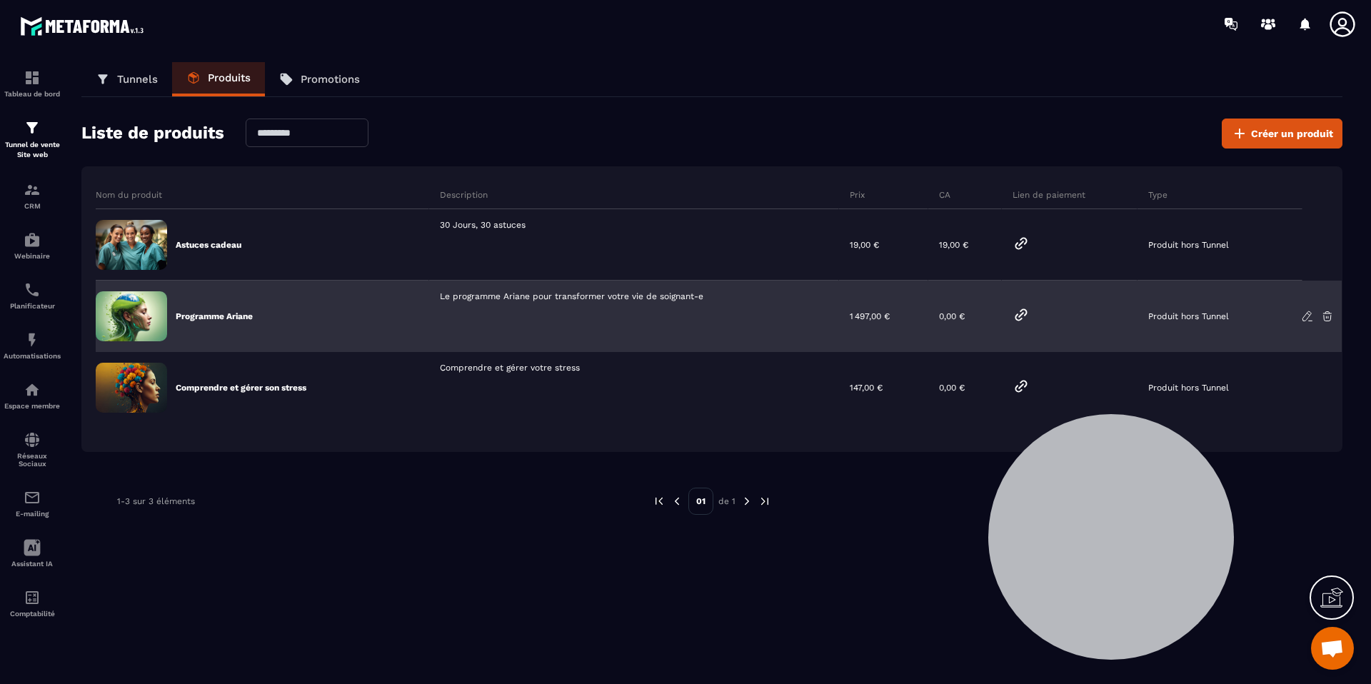
click at [1023, 314] on icon at bounding box center [1020, 314] width 17 height 17
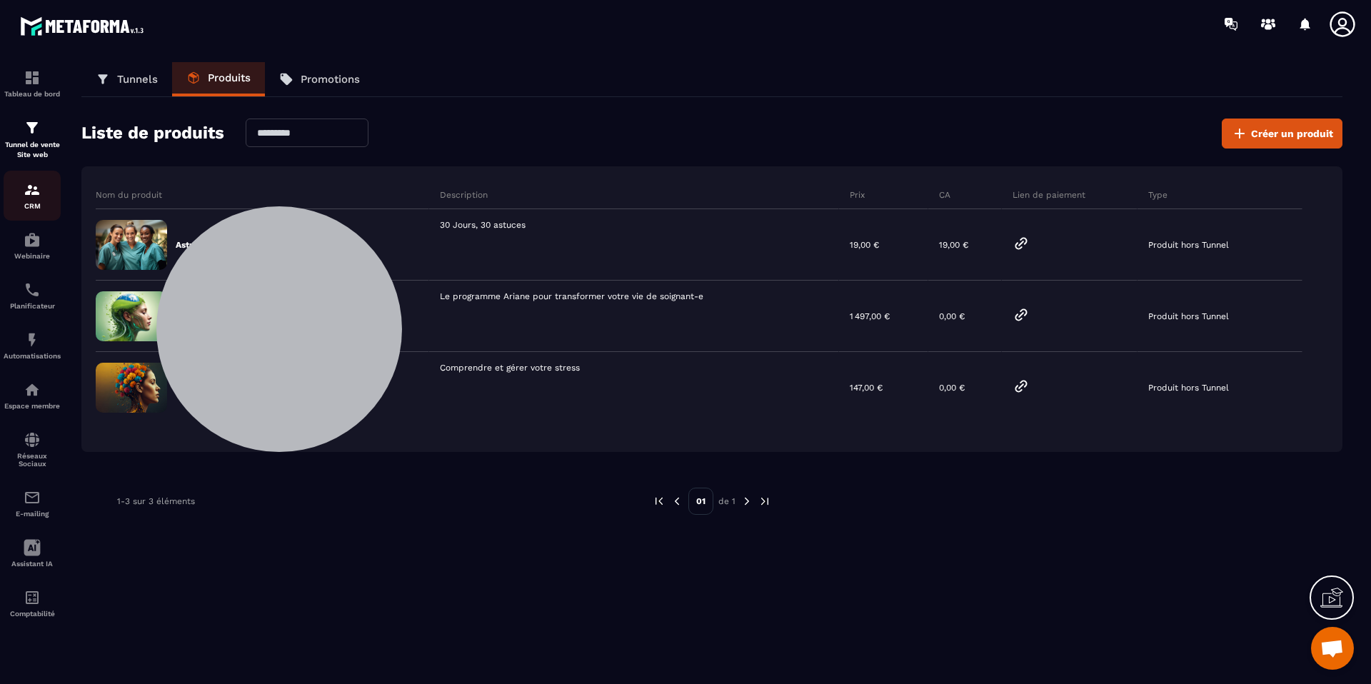
click at [28, 192] on img at bounding box center [32, 189] width 17 height 17
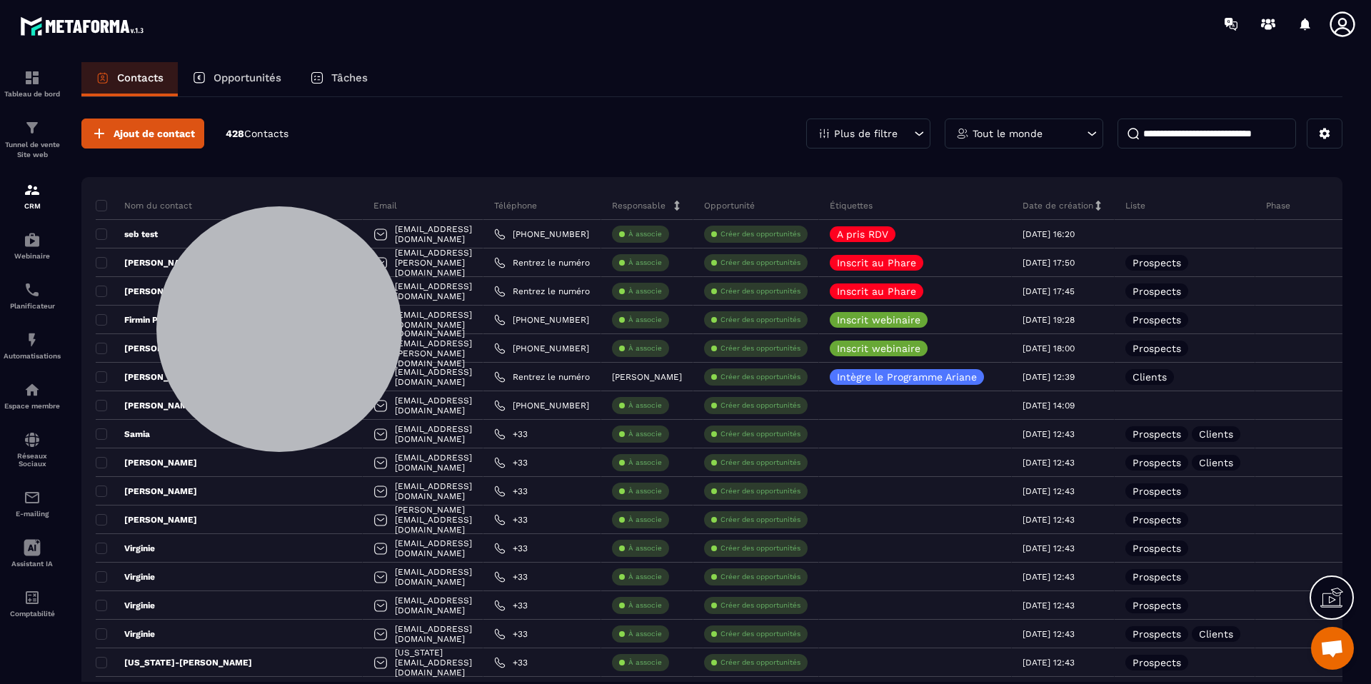
click at [310, 78] on div "Tâches" at bounding box center [339, 79] width 86 height 34
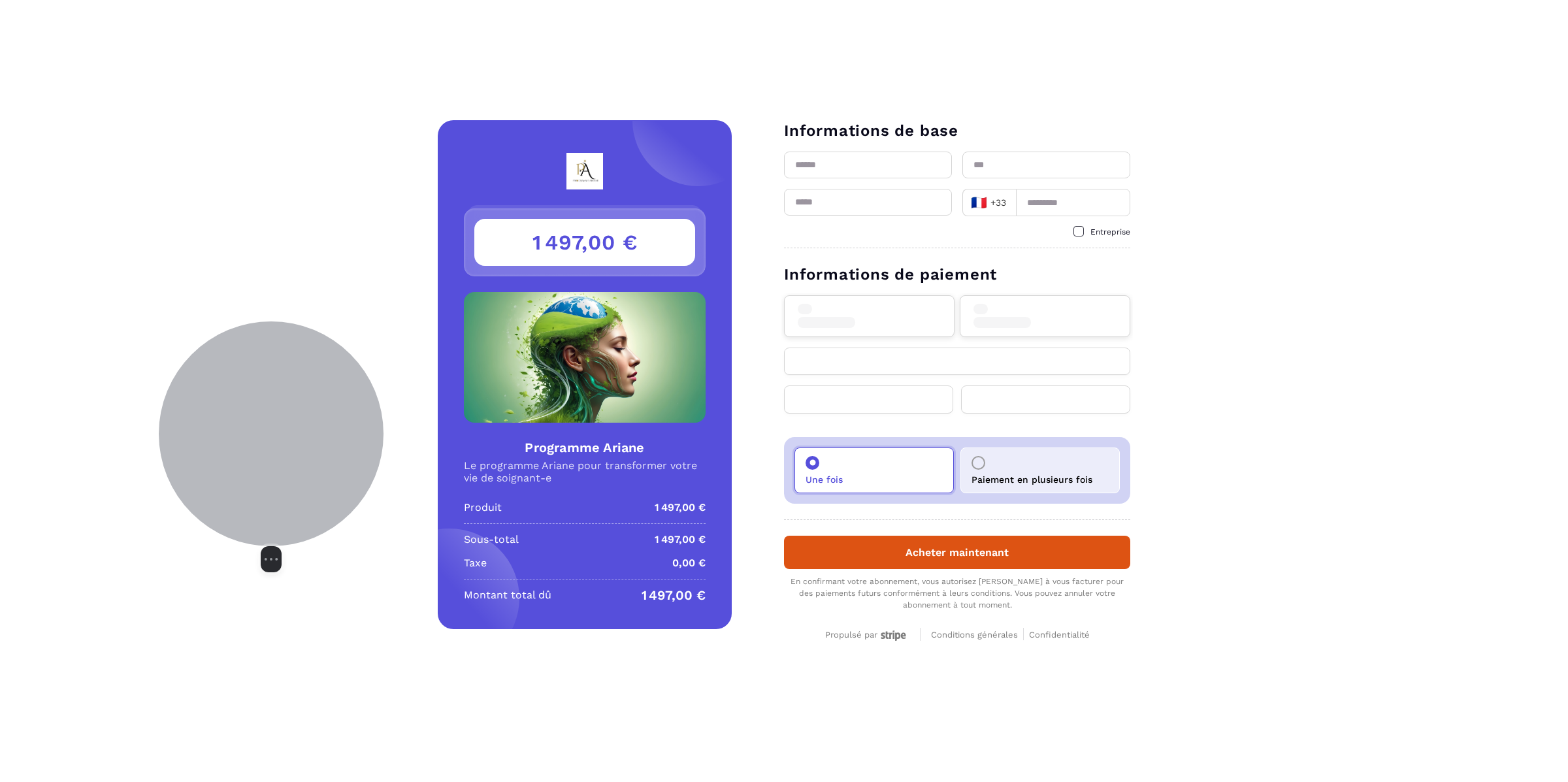
drag, startPoint x: 1060, startPoint y: 604, endPoint x: 301, endPoint y: 413, distance: 782.7
click at [301, 413] on div at bounding box center [272, 434] width 225 height 225
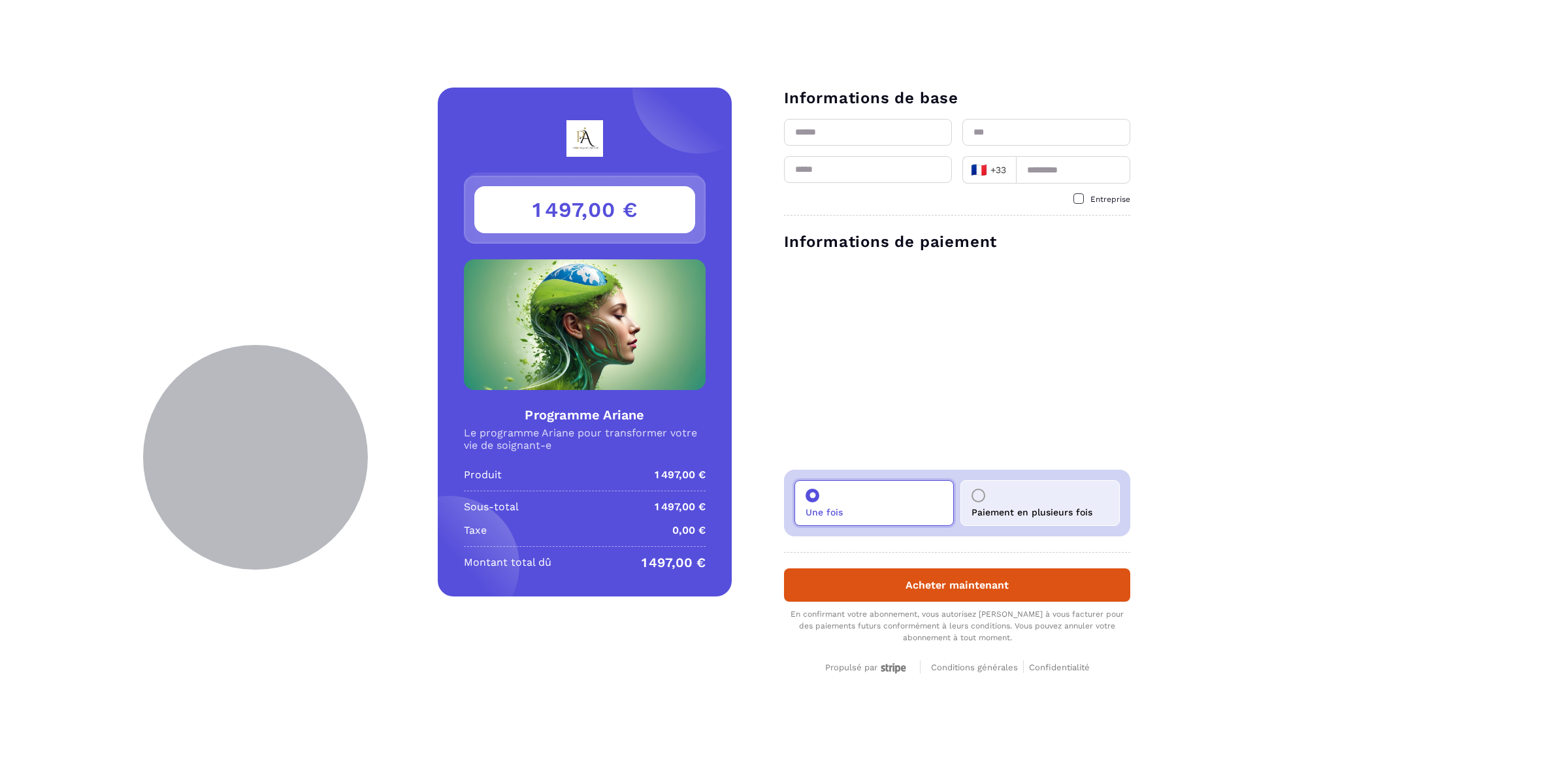
click at [1045, 513] on p "Paiement en plusieurs fois" at bounding box center [1032, 511] width 121 height 10
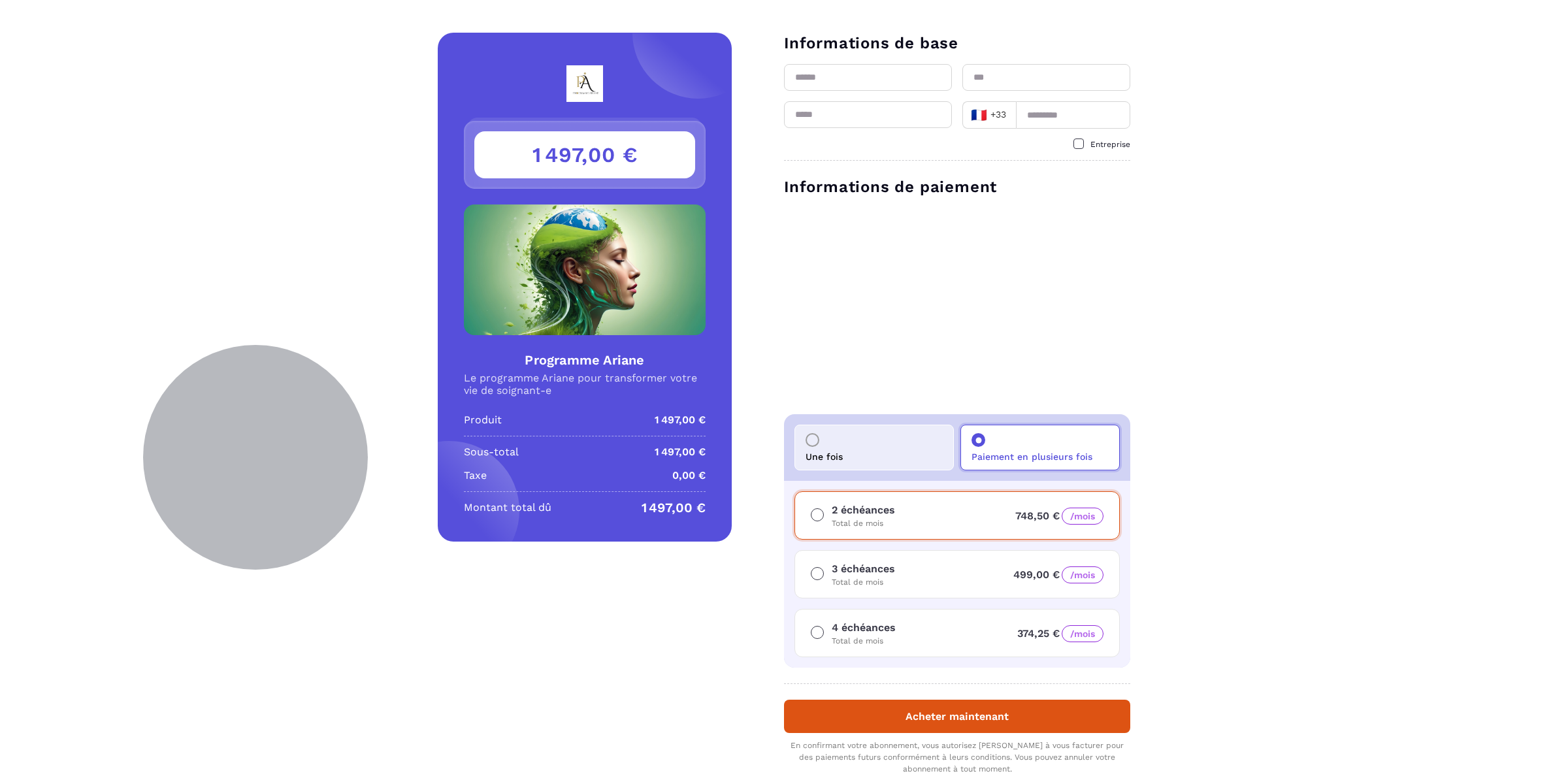
click at [872, 437] on div "Une fois" at bounding box center [874, 447] width 159 height 46
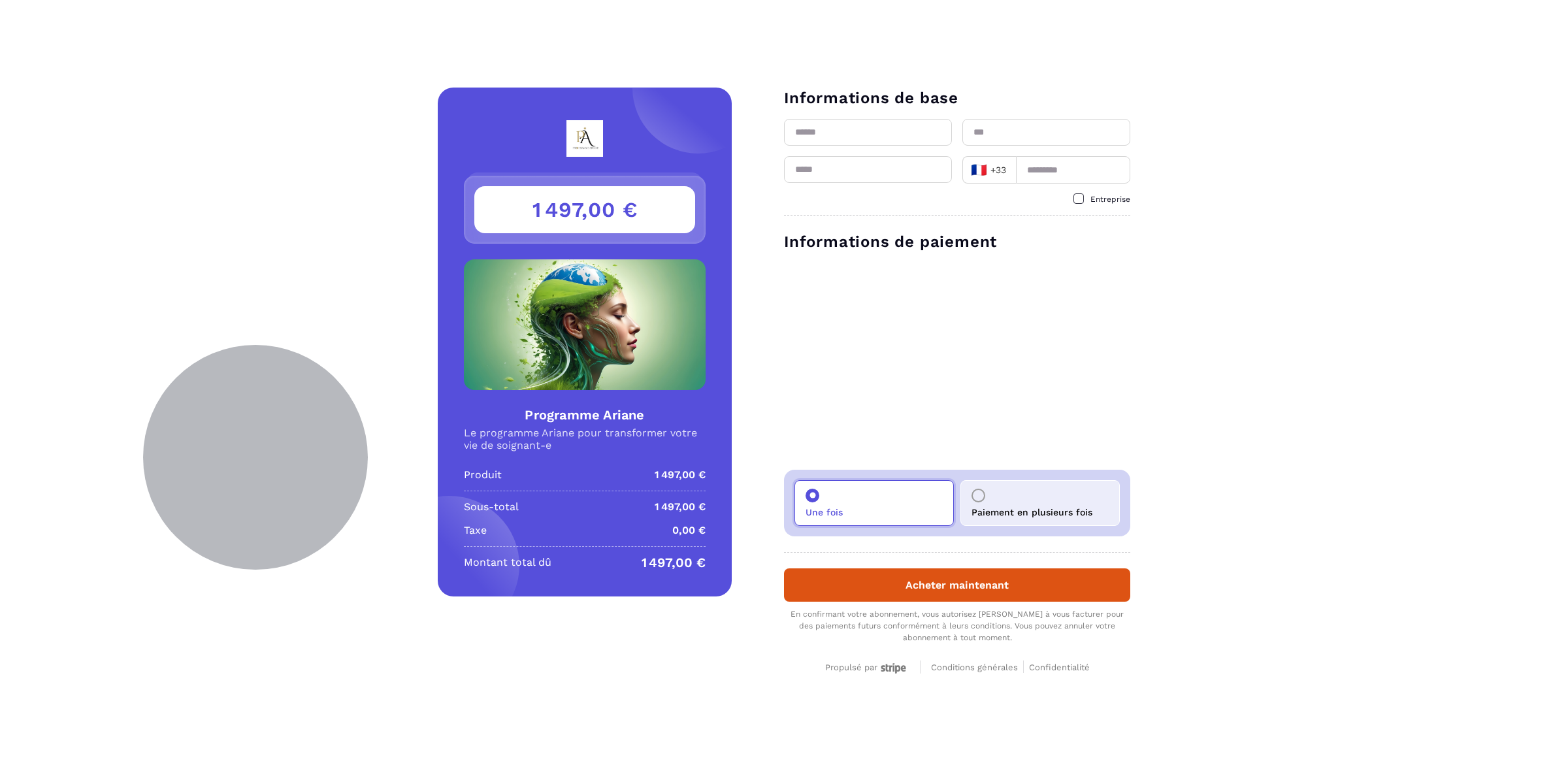
click at [987, 503] on div "Paiement en plusieurs fois" at bounding box center [1040, 503] width 159 height 46
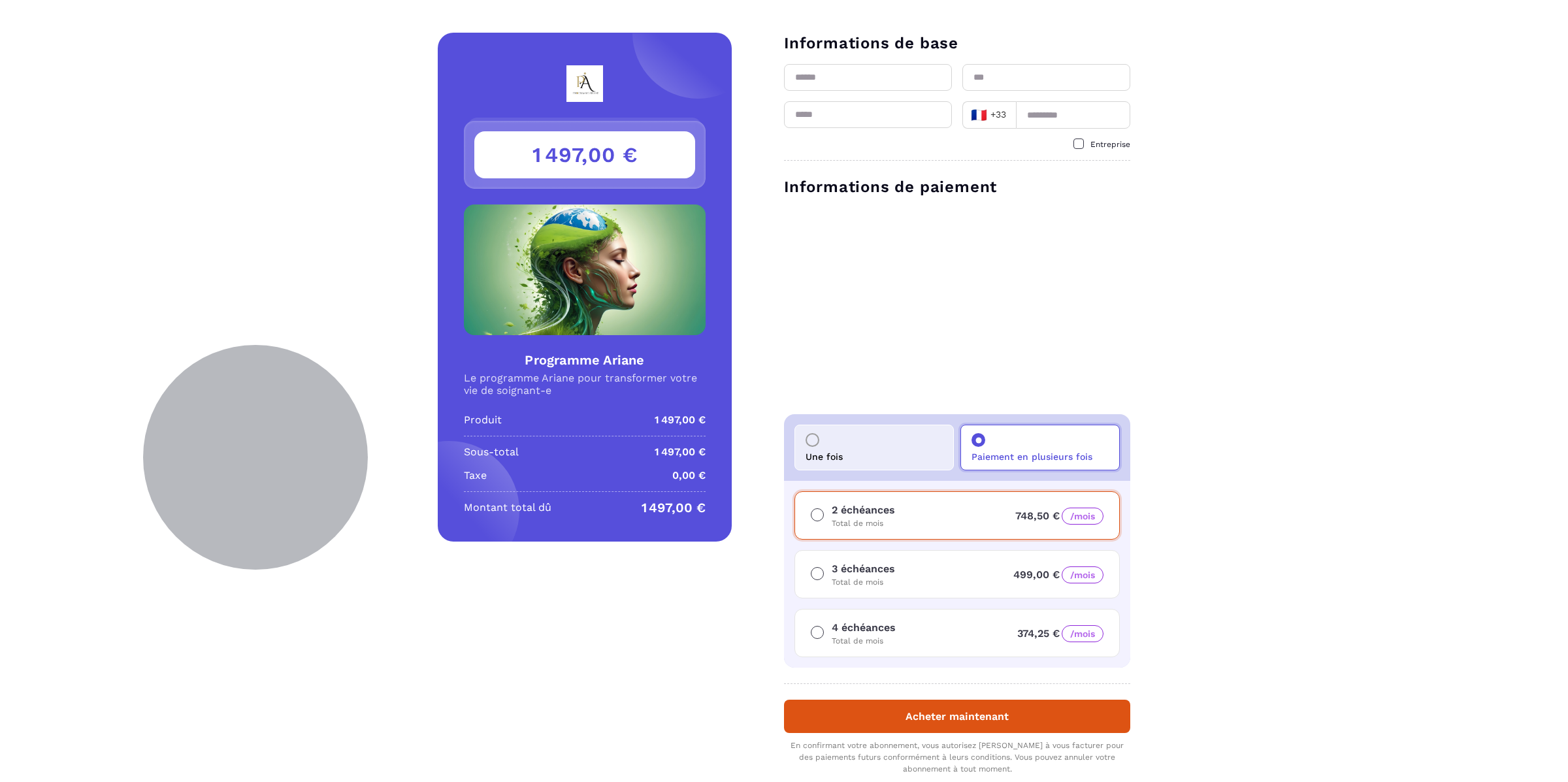
click at [933, 637] on div "4 échéances Total de mois 374,25 € /mois" at bounding box center [957, 632] width 326 height 48
click at [880, 442] on div "Une fois" at bounding box center [874, 447] width 159 height 46
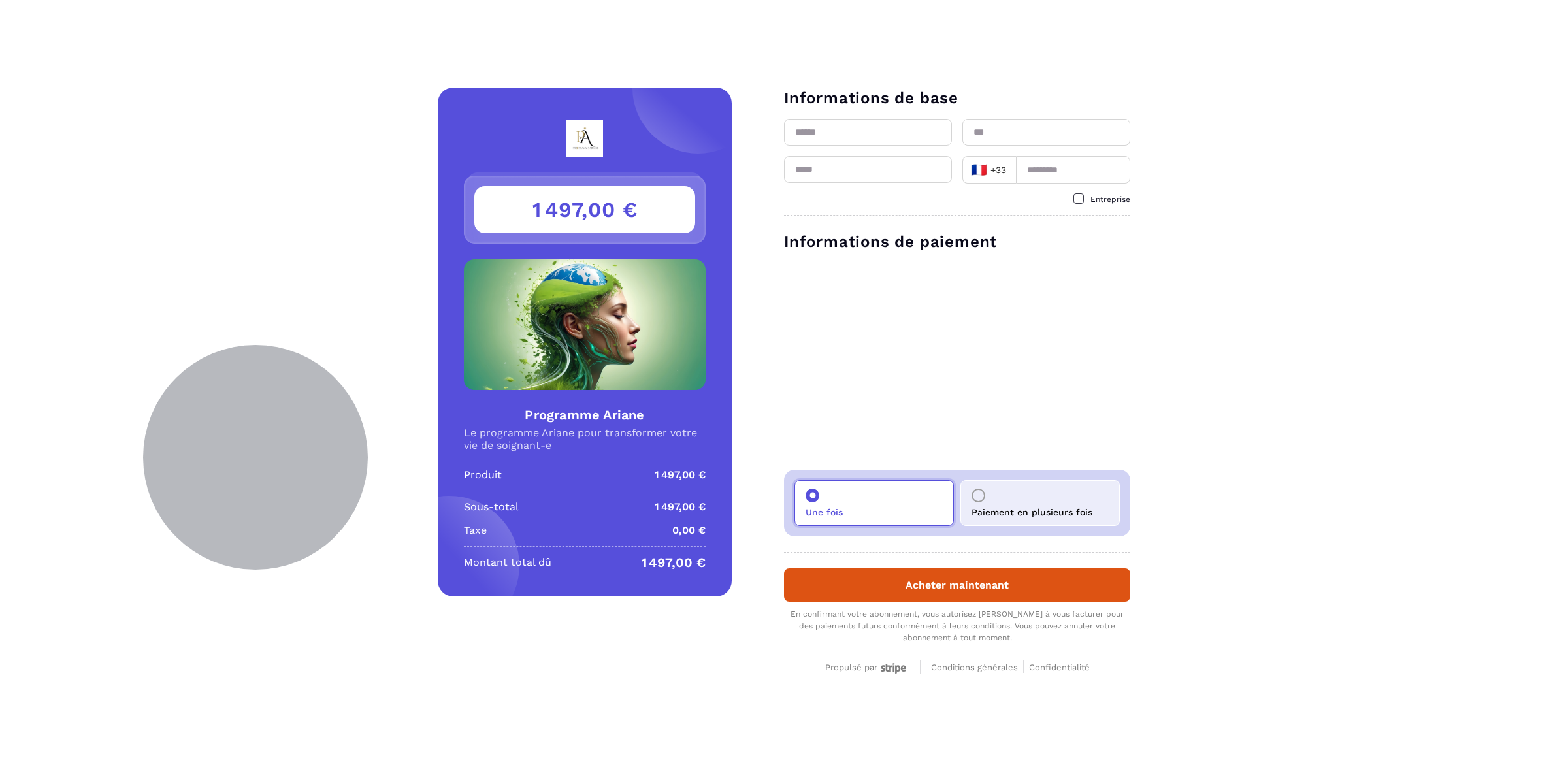
click at [1019, 506] on div "Paiement en plusieurs fois" at bounding box center [1040, 503] width 159 height 46
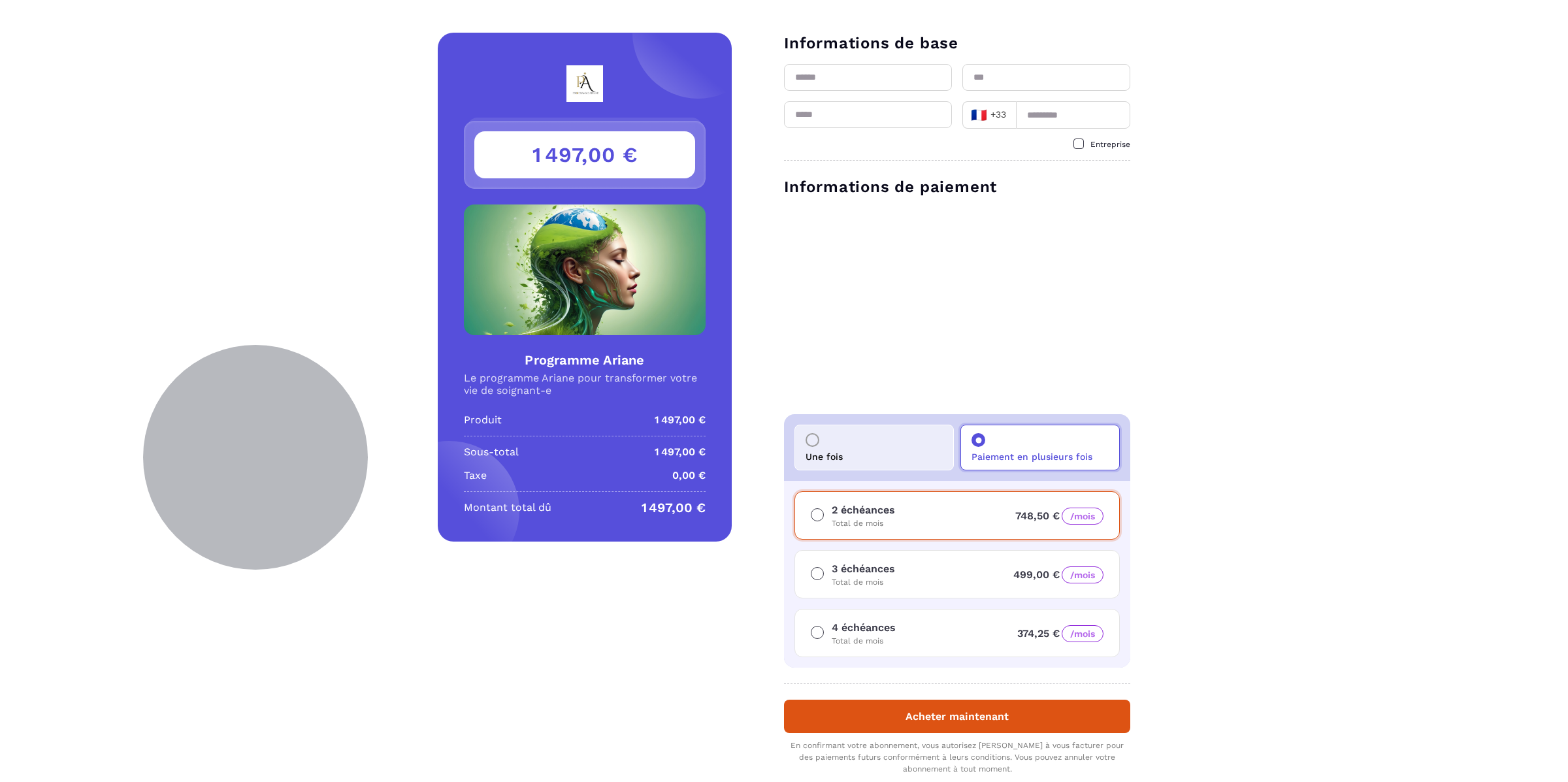
click at [887, 456] on div "Une fois" at bounding box center [874, 447] width 159 height 46
